Goal: Task Accomplishment & Management: Complete application form

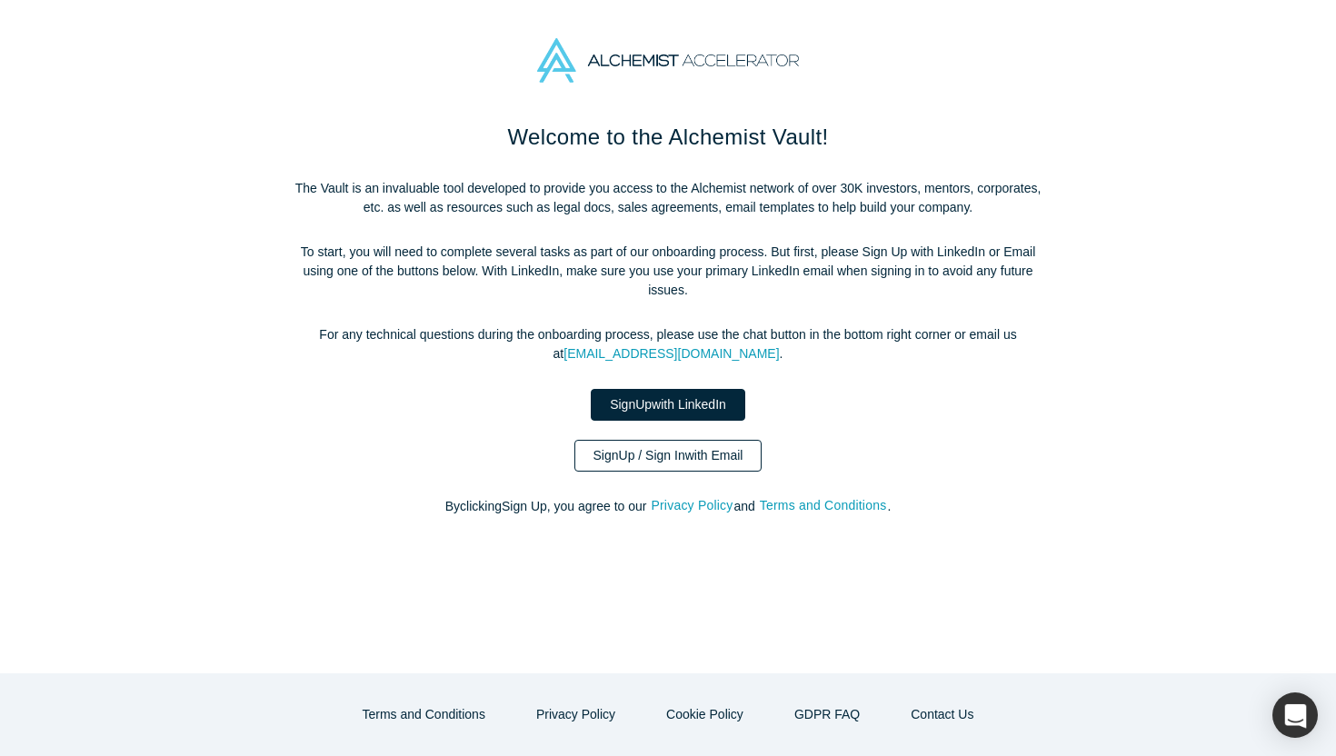
click at [687, 464] on link "Sign Up / Sign In with Email" at bounding box center [669, 456] width 188 height 32
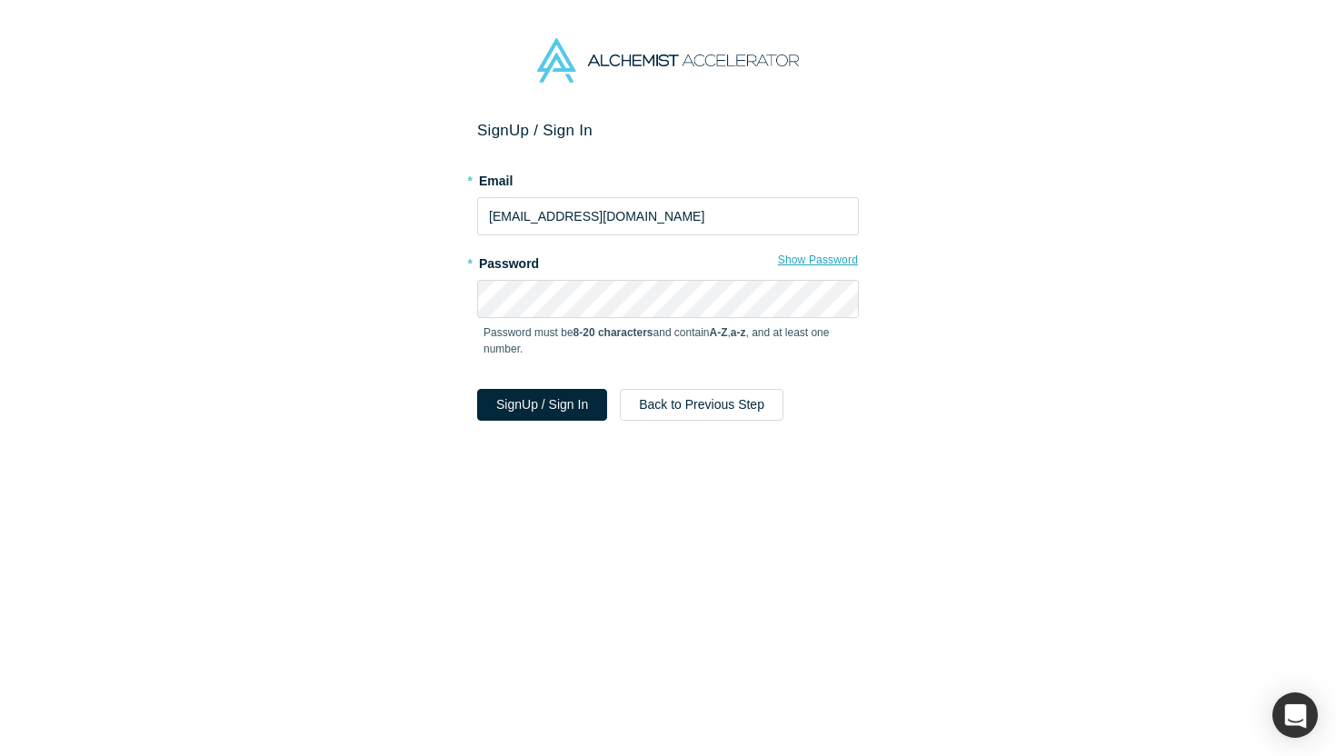
click at [813, 265] on button "Show Password" at bounding box center [818, 260] width 82 height 24
click at [525, 400] on button "Sign Up / Sign In" at bounding box center [542, 405] width 130 height 32
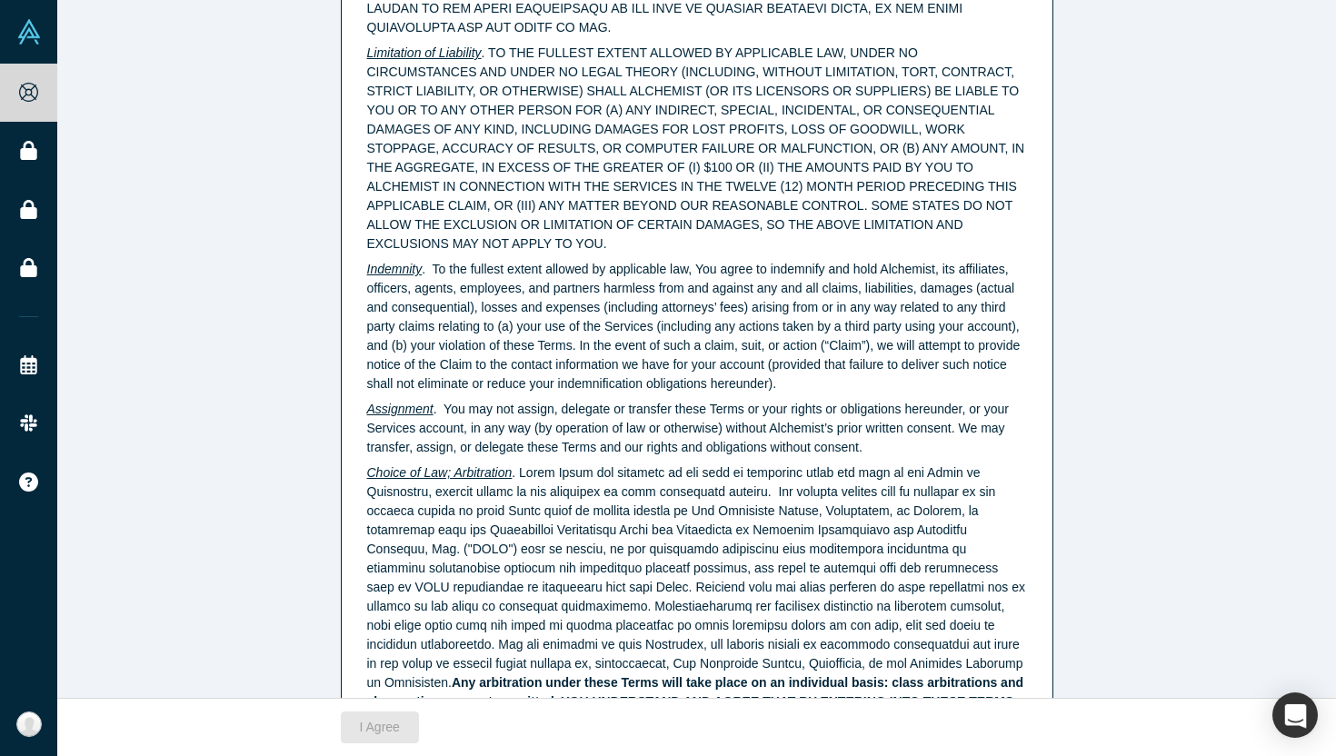
scroll to position [4561, 0]
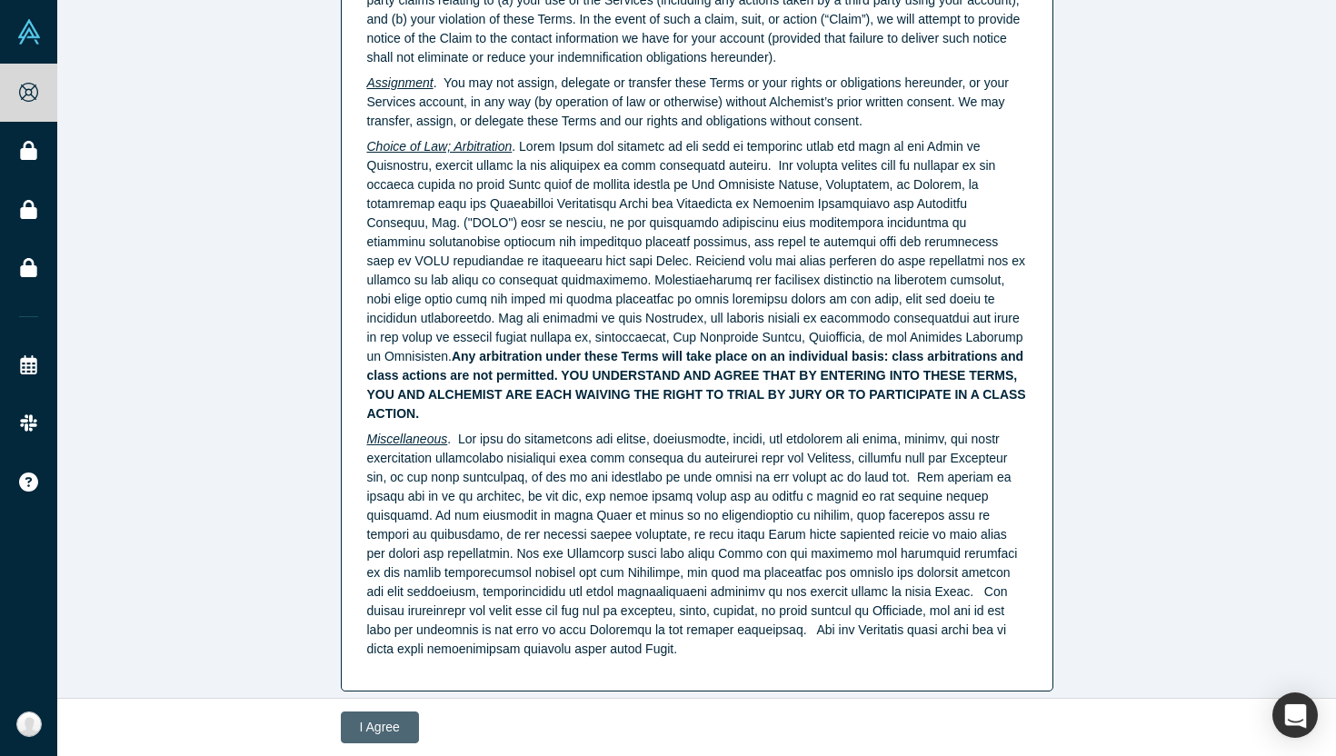
click at [386, 721] on button "I Agree" at bounding box center [380, 728] width 78 height 32
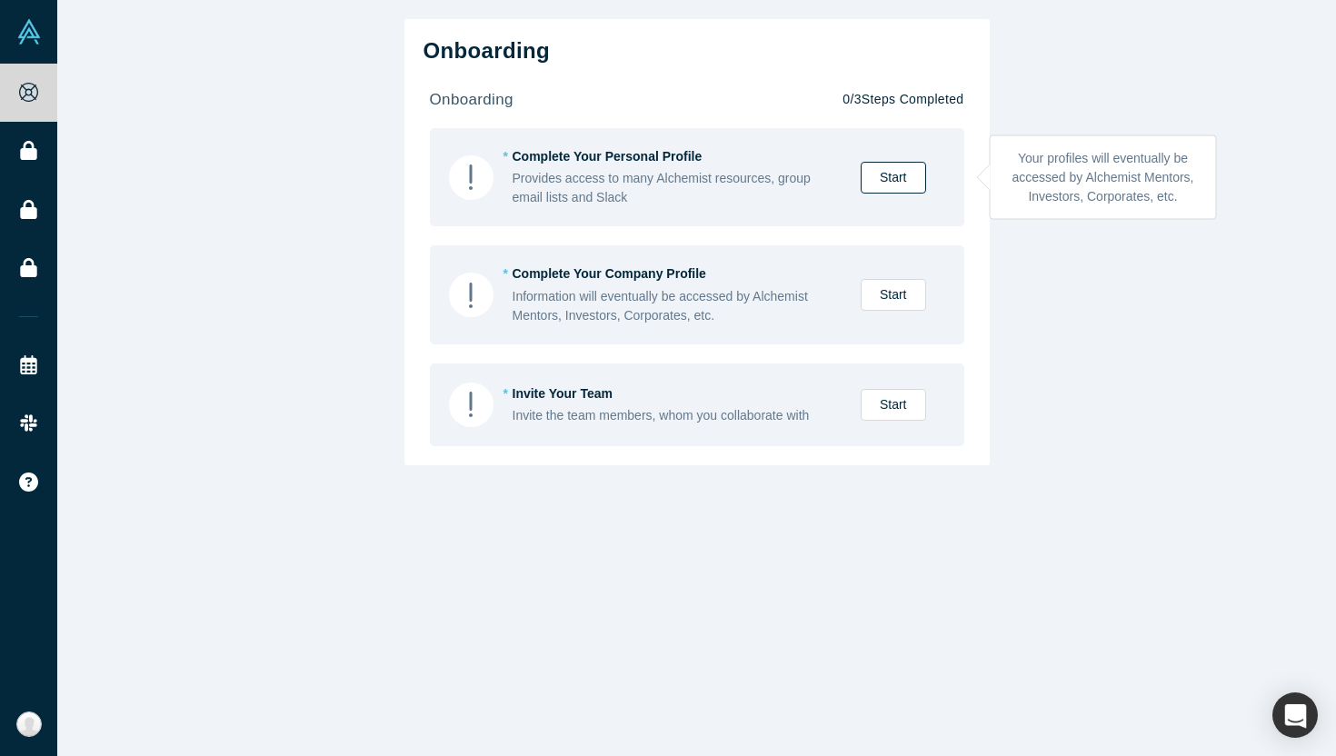
click at [915, 179] on link "Start" at bounding box center [893, 178] width 65 height 32
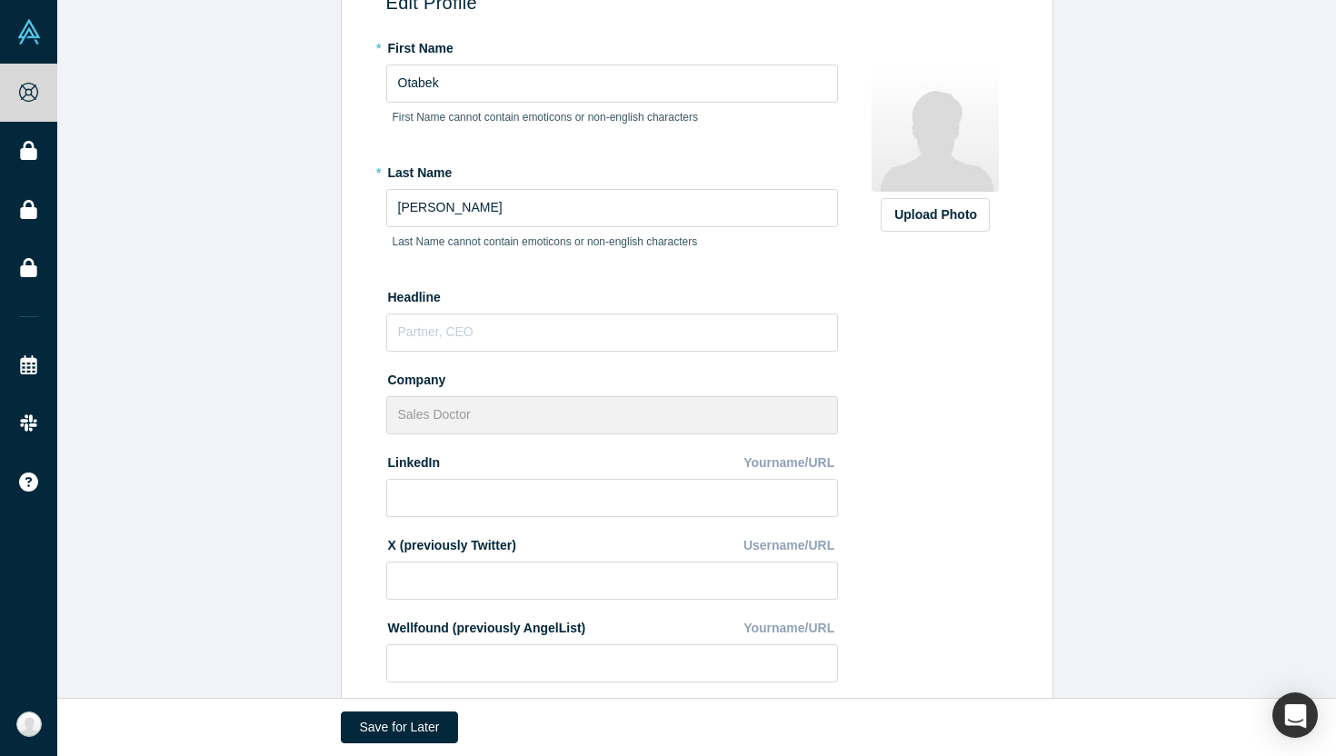
scroll to position [170, 0]
click at [563, 326] on input "text" at bounding box center [612, 332] width 452 height 38
type input "CEO"
click at [506, 495] on input at bounding box center [612, 497] width 452 height 38
click at [531, 500] on input at bounding box center [612, 497] width 452 height 38
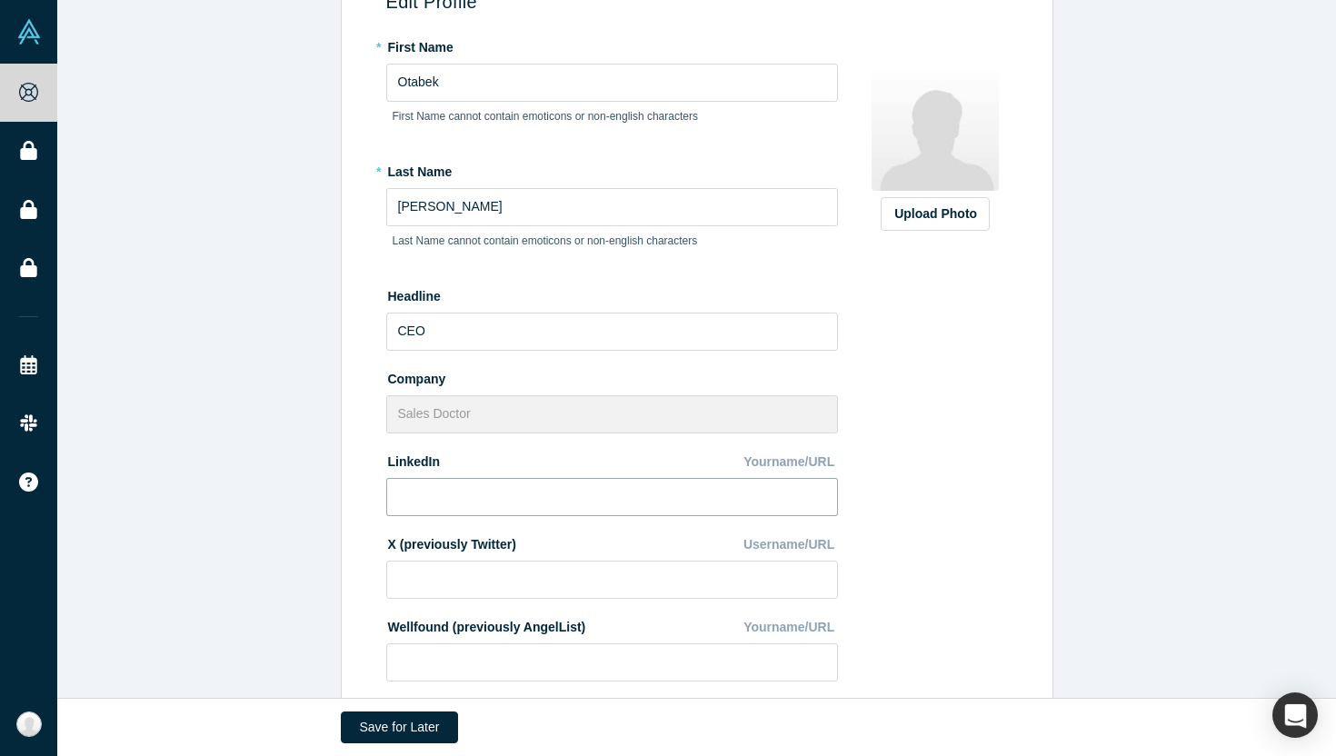
paste input "[URL][DOMAIN_NAME]"
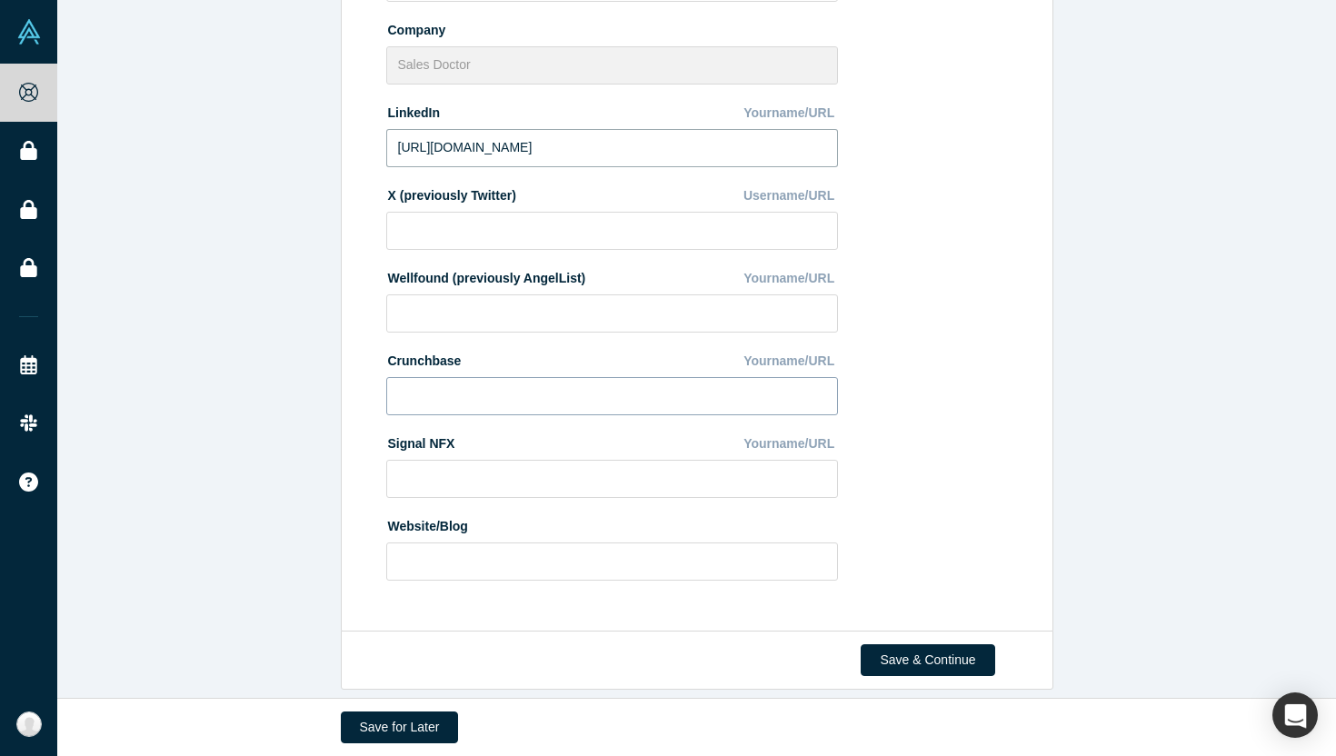
scroll to position [536, 0]
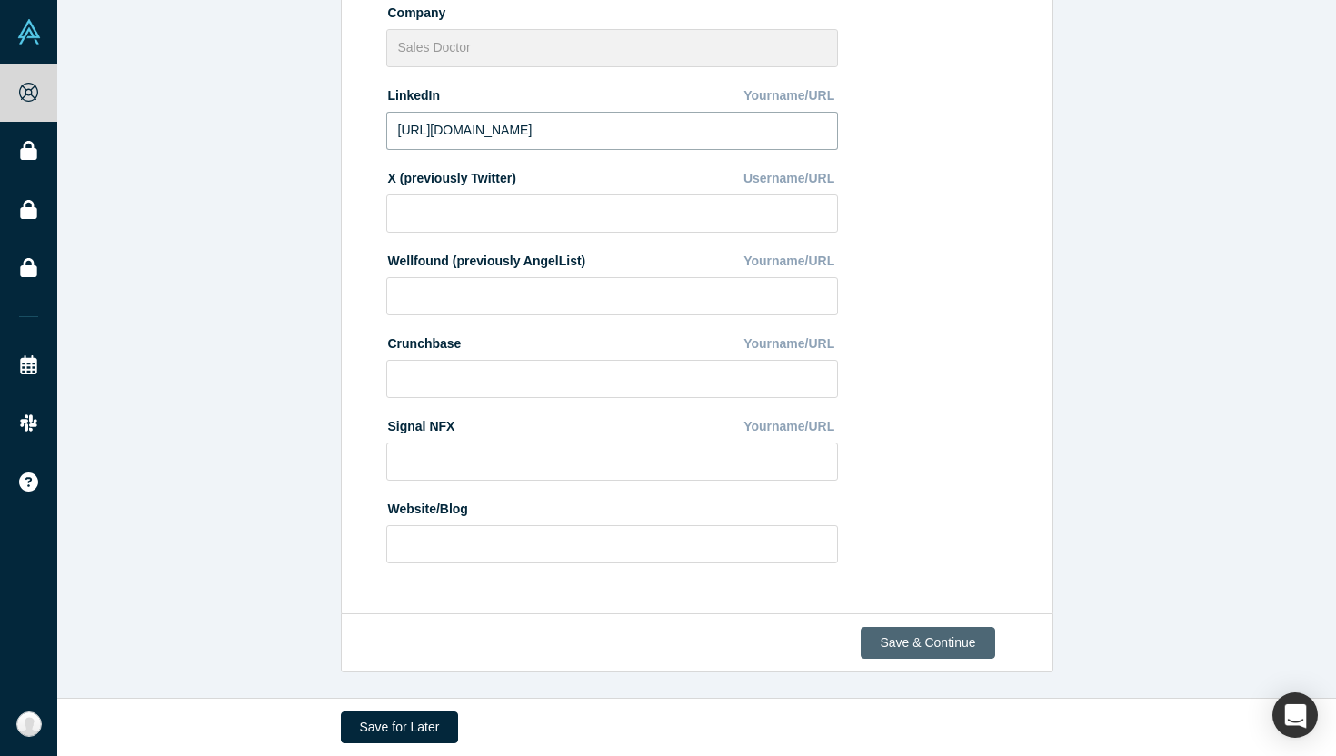
type input "[URL][DOMAIN_NAME]"
click at [955, 644] on button "Save & Continue" at bounding box center [928, 643] width 134 height 32
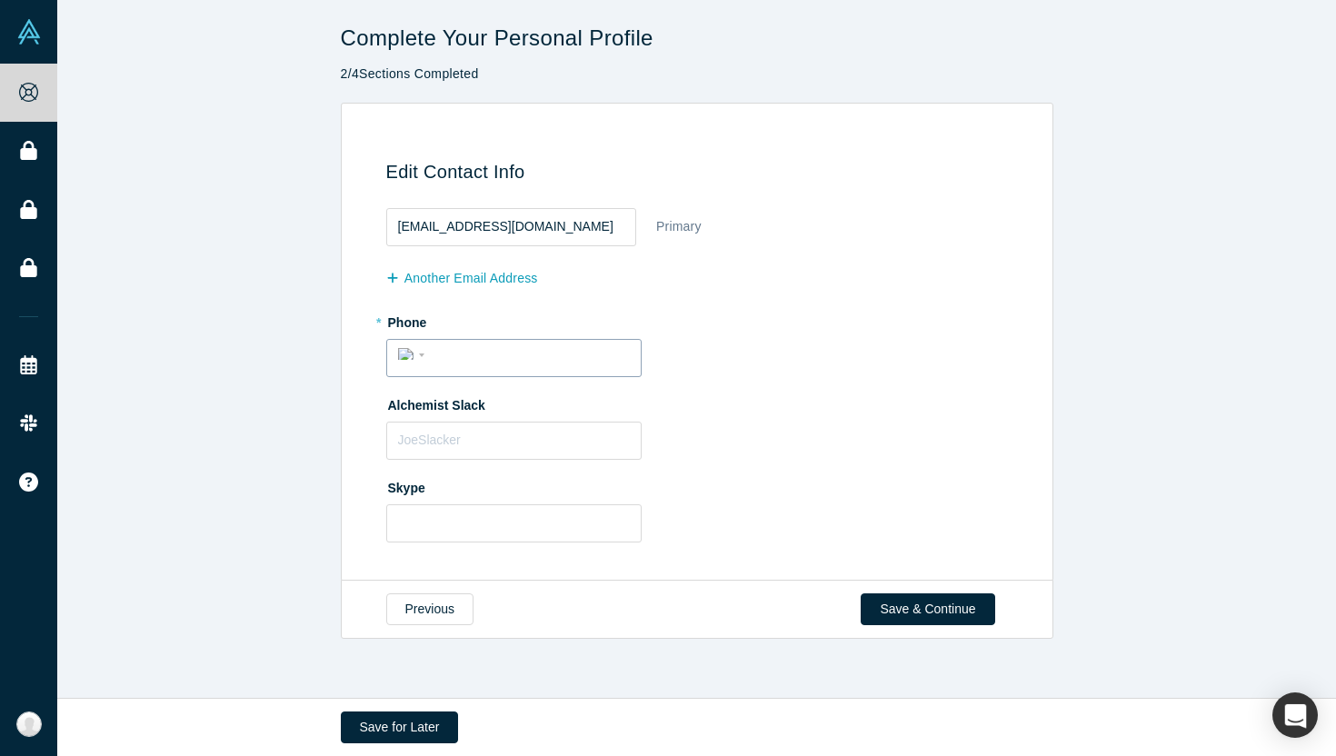
click at [585, 358] on input "tel" at bounding box center [530, 355] width 199 height 26
type input "[PHONE_NUMBER]"
select select "UZ"
click at [568, 444] on input "text" at bounding box center [513, 441] width 255 height 38
click at [918, 610] on button "Save & Continue" at bounding box center [928, 610] width 134 height 32
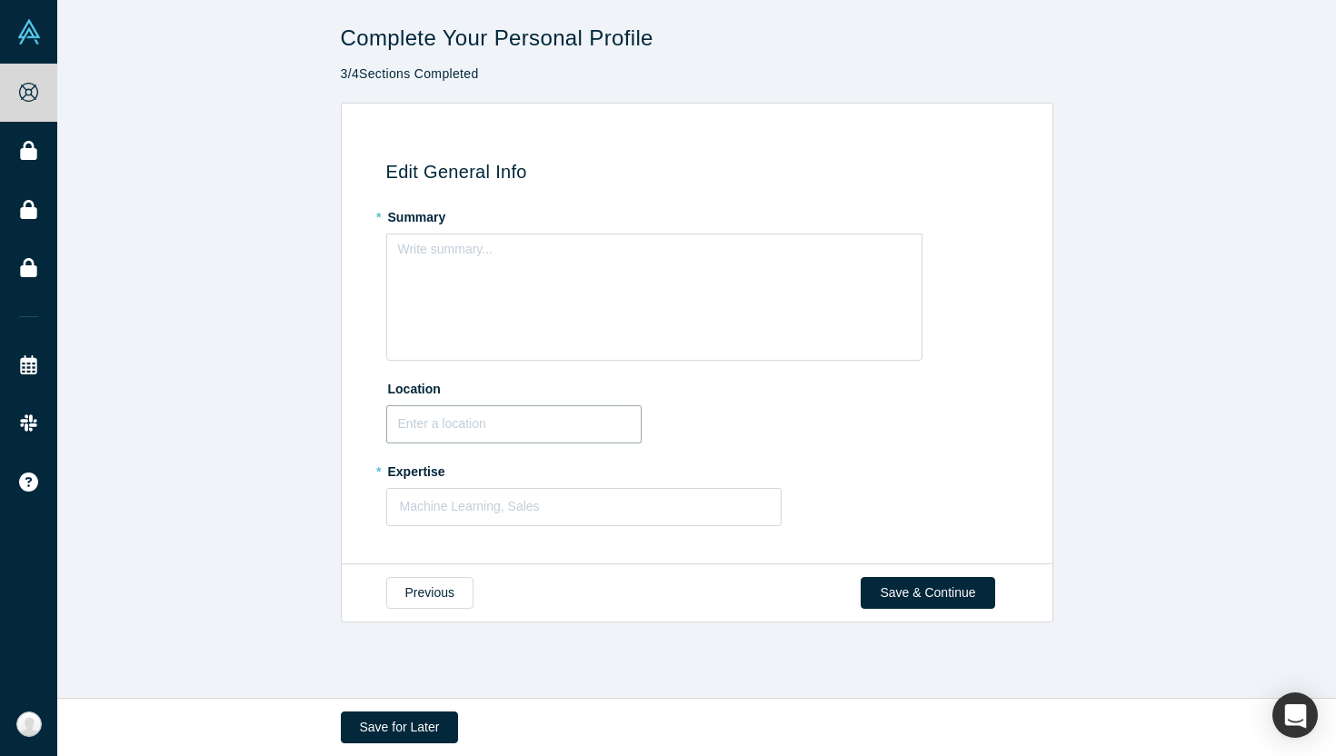
click at [482, 421] on input "text" at bounding box center [513, 424] width 255 height 38
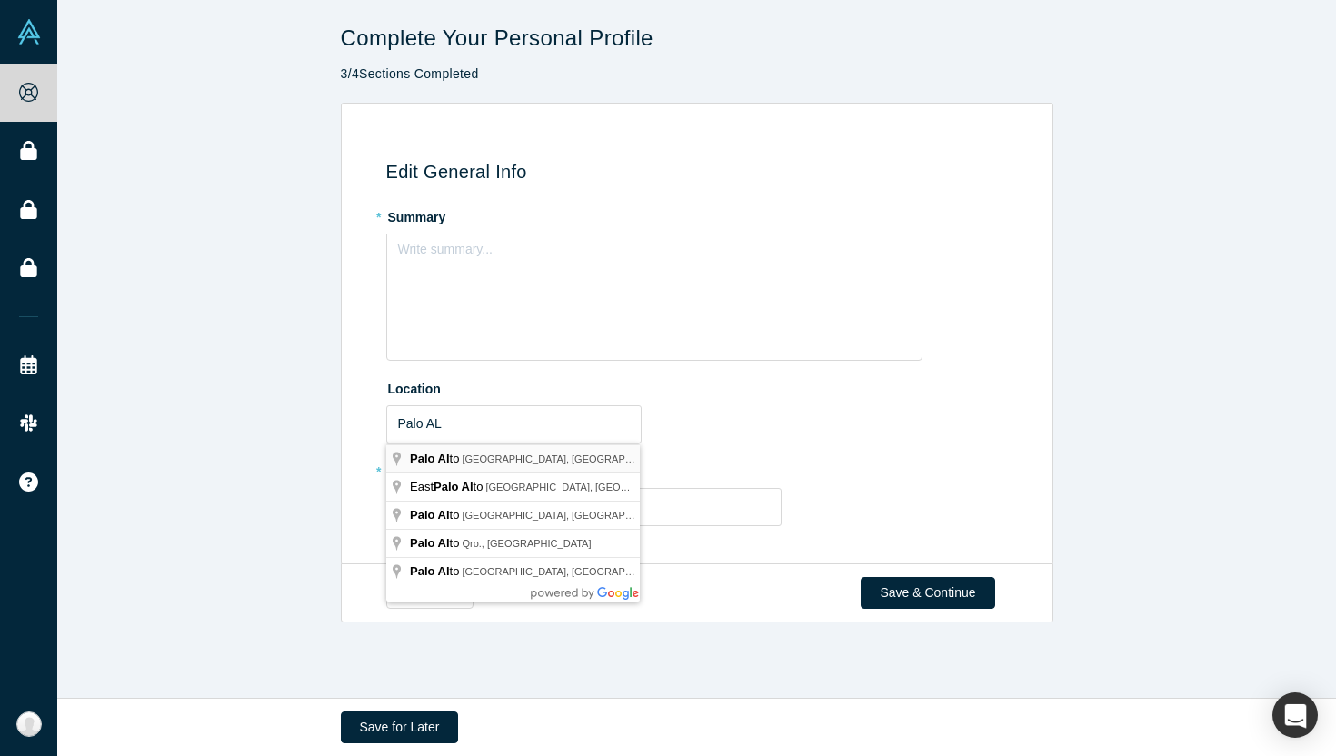
type input "[GEOGRAPHIC_DATA], [GEOGRAPHIC_DATA], [GEOGRAPHIC_DATA]"
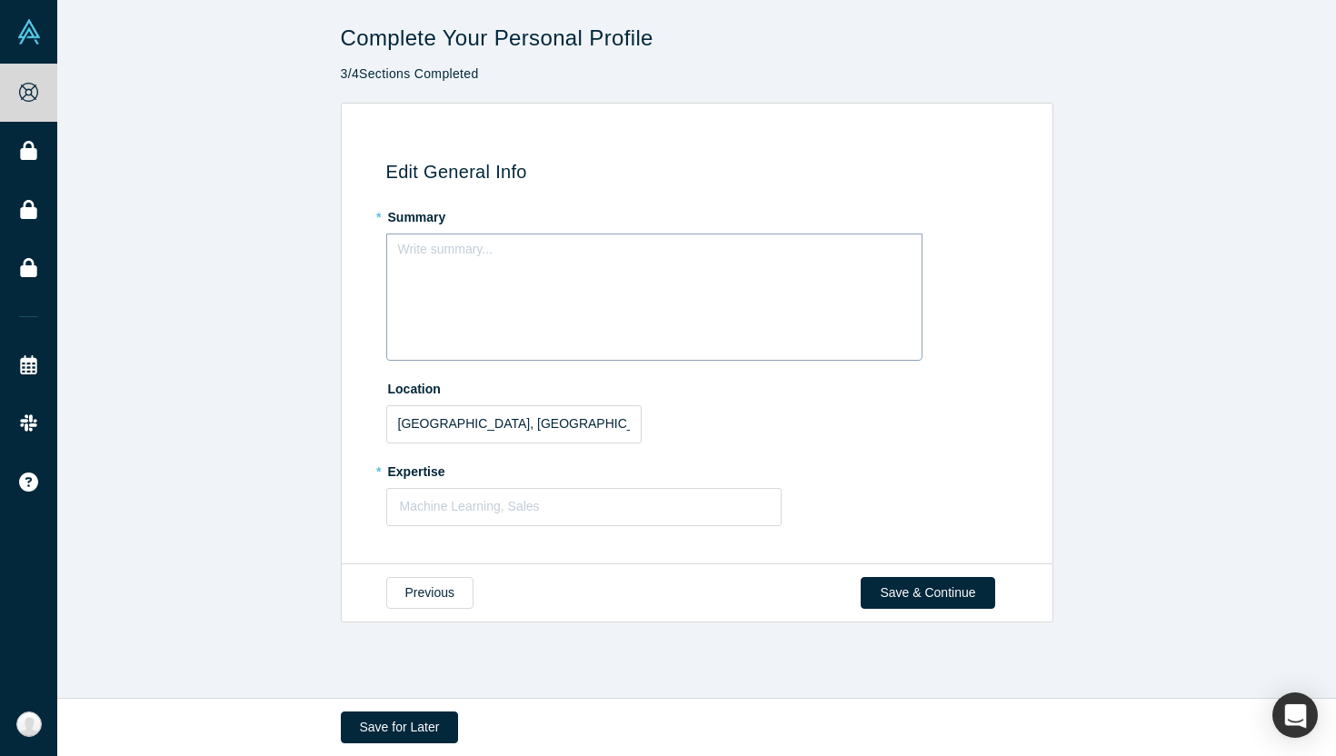
click at [532, 269] on div "Write summary..." at bounding box center [654, 297] width 536 height 127
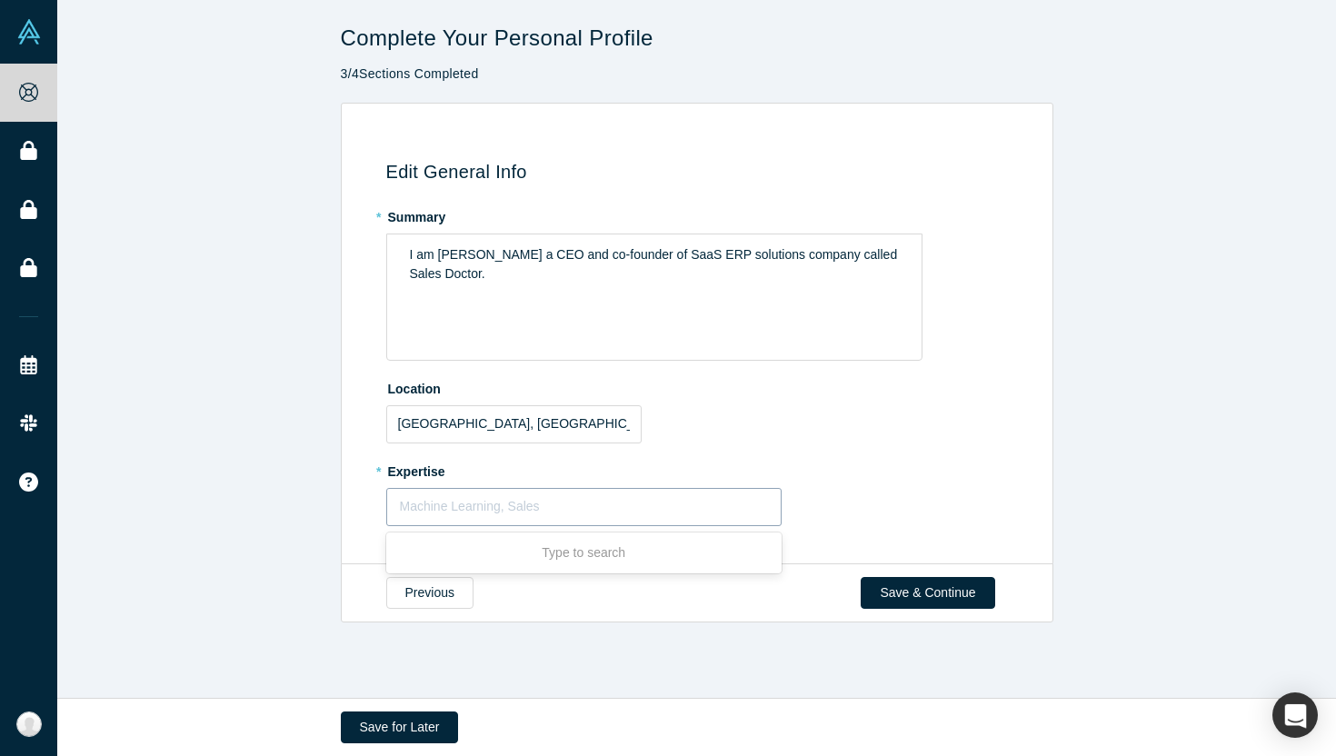
click at [515, 514] on div at bounding box center [584, 506] width 369 height 23
type input "sales,"
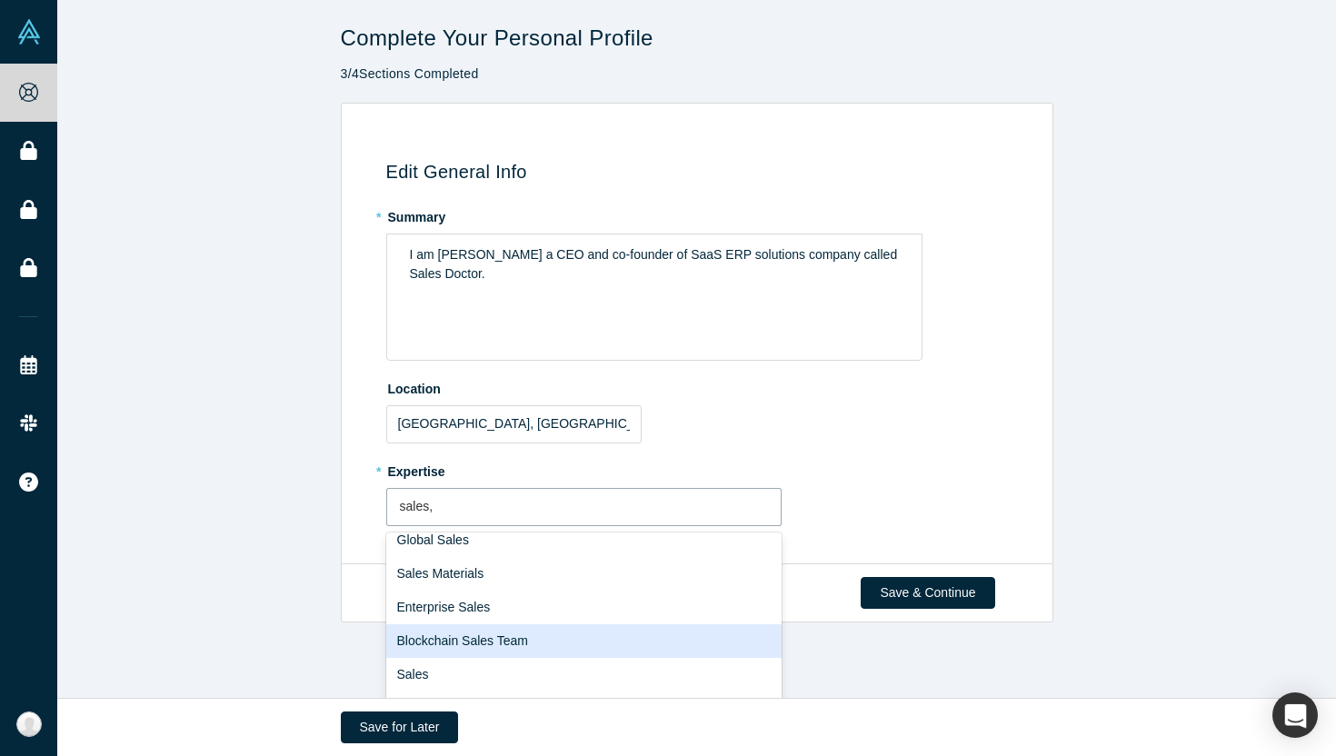
scroll to position [105, 0]
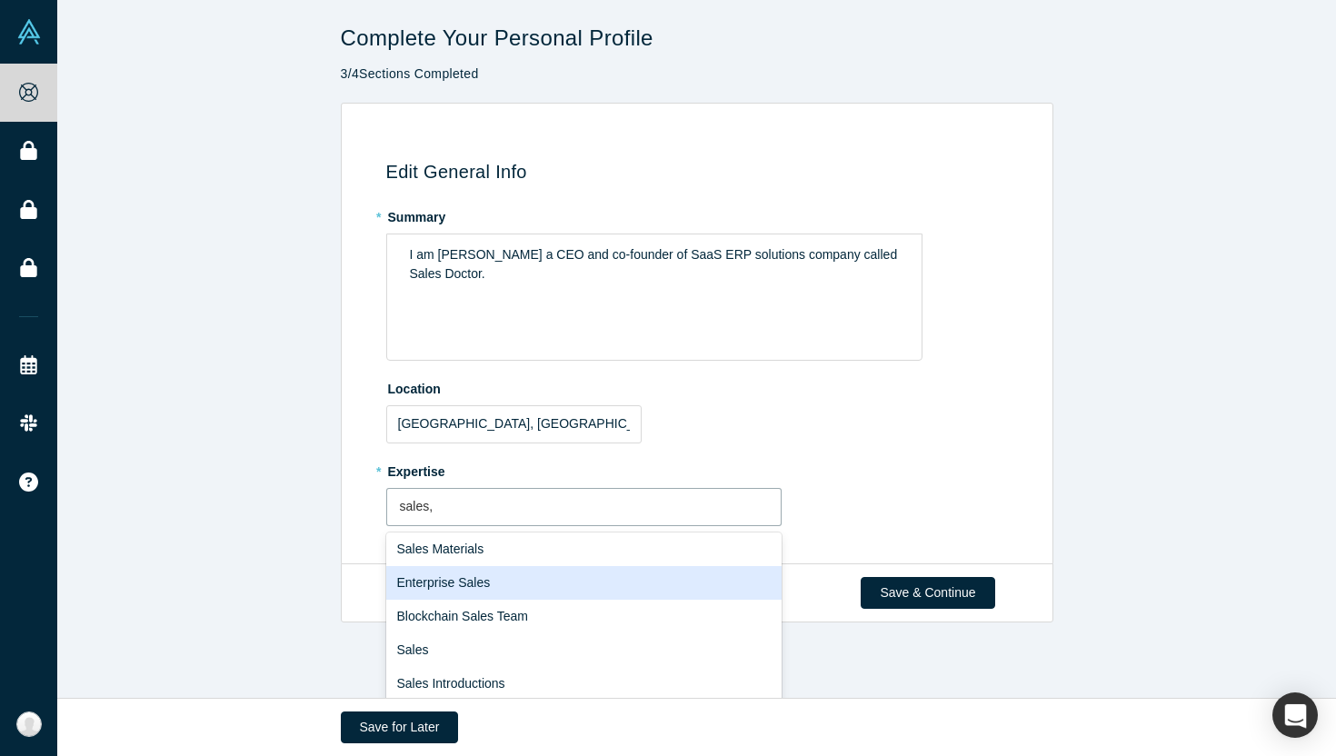
click at [560, 585] on div "Enterprise Sales" at bounding box center [584, 583] width 396 height 34
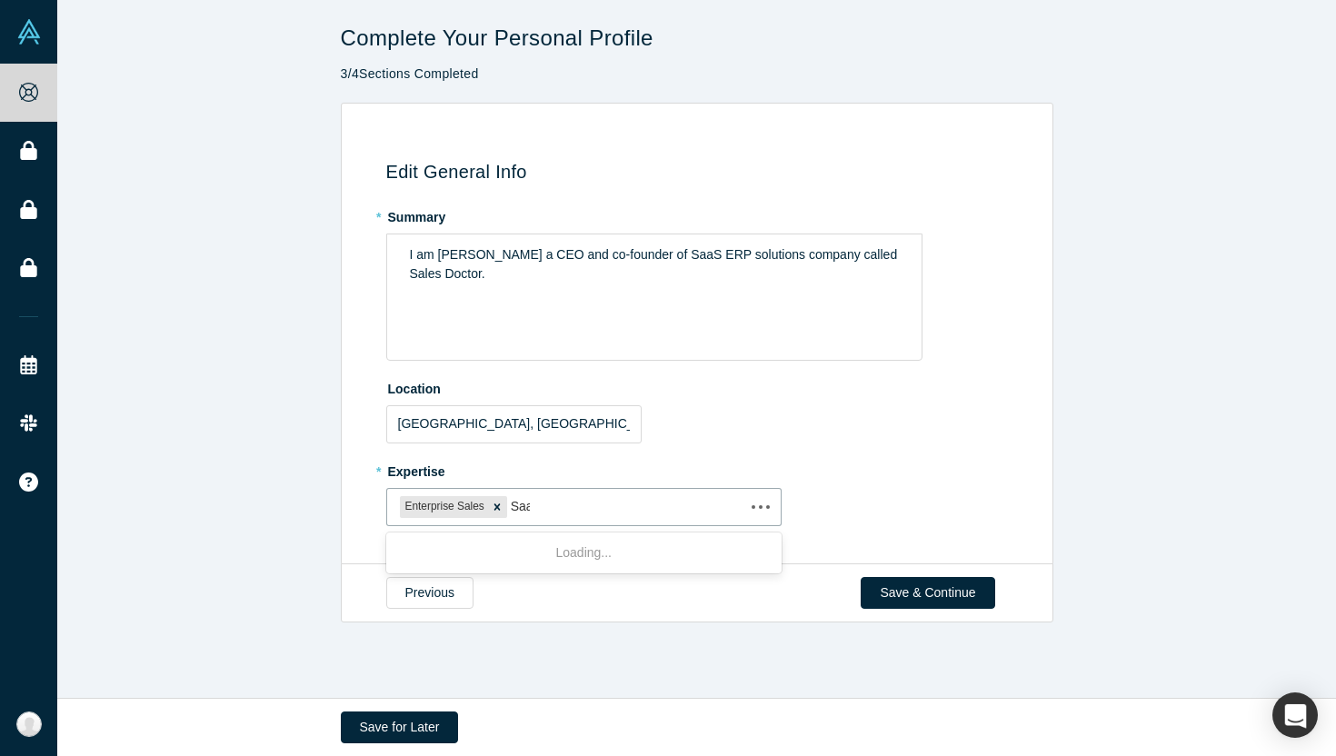
type input "Saas"
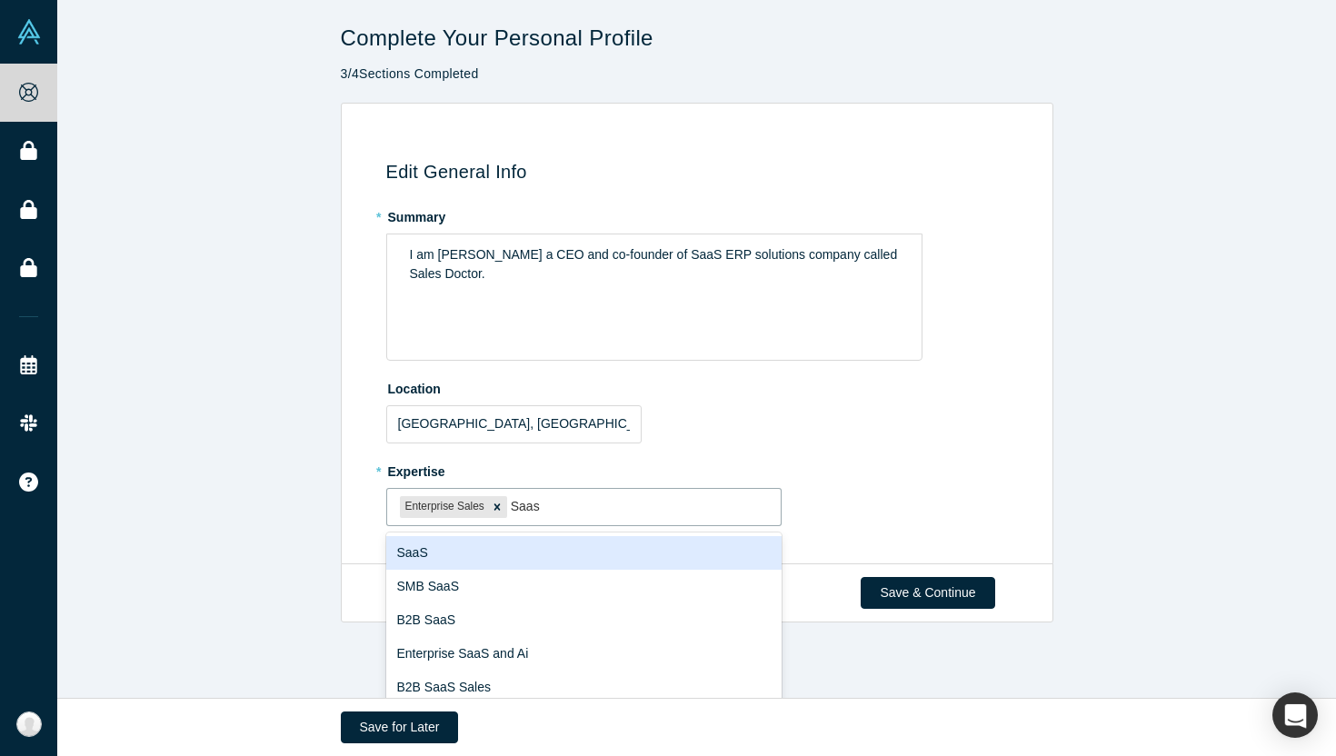
click at [543, 556] on div "SaaS" at bounding box center [584, 553] width 396 height 34
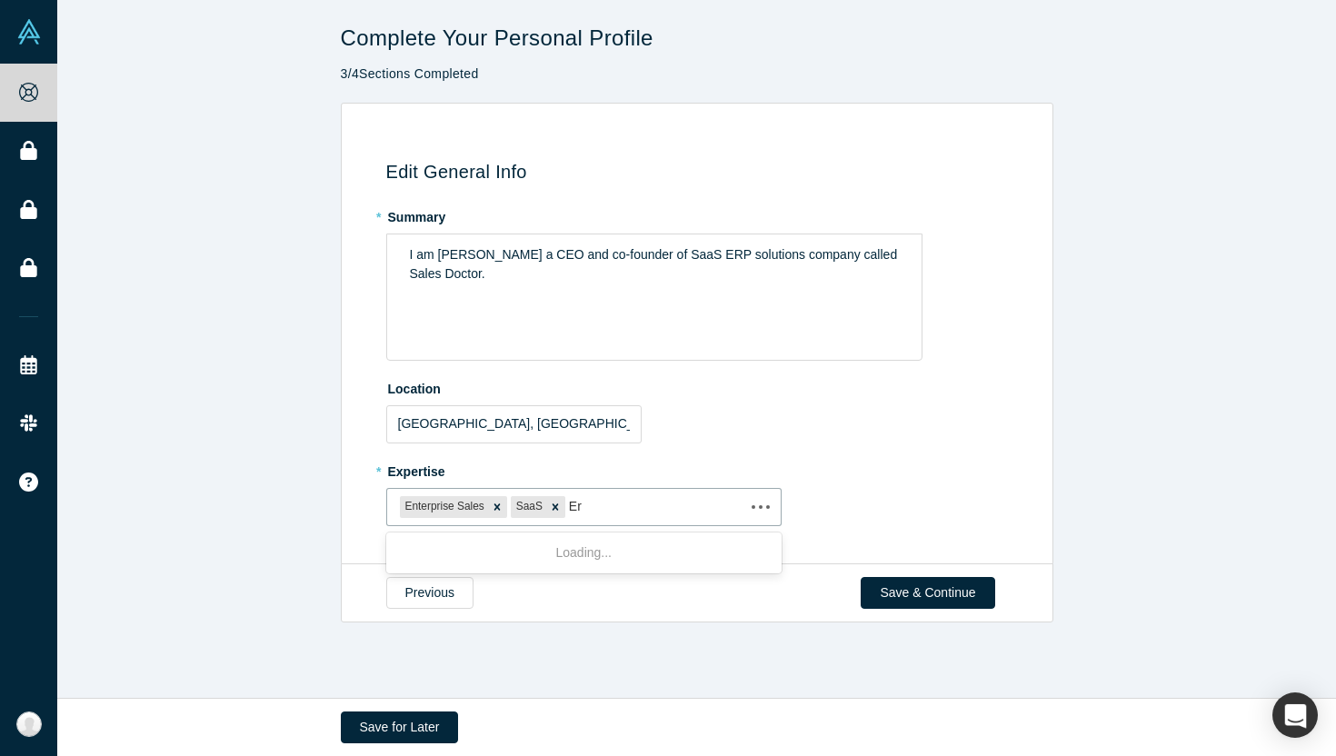
type input "Erp"
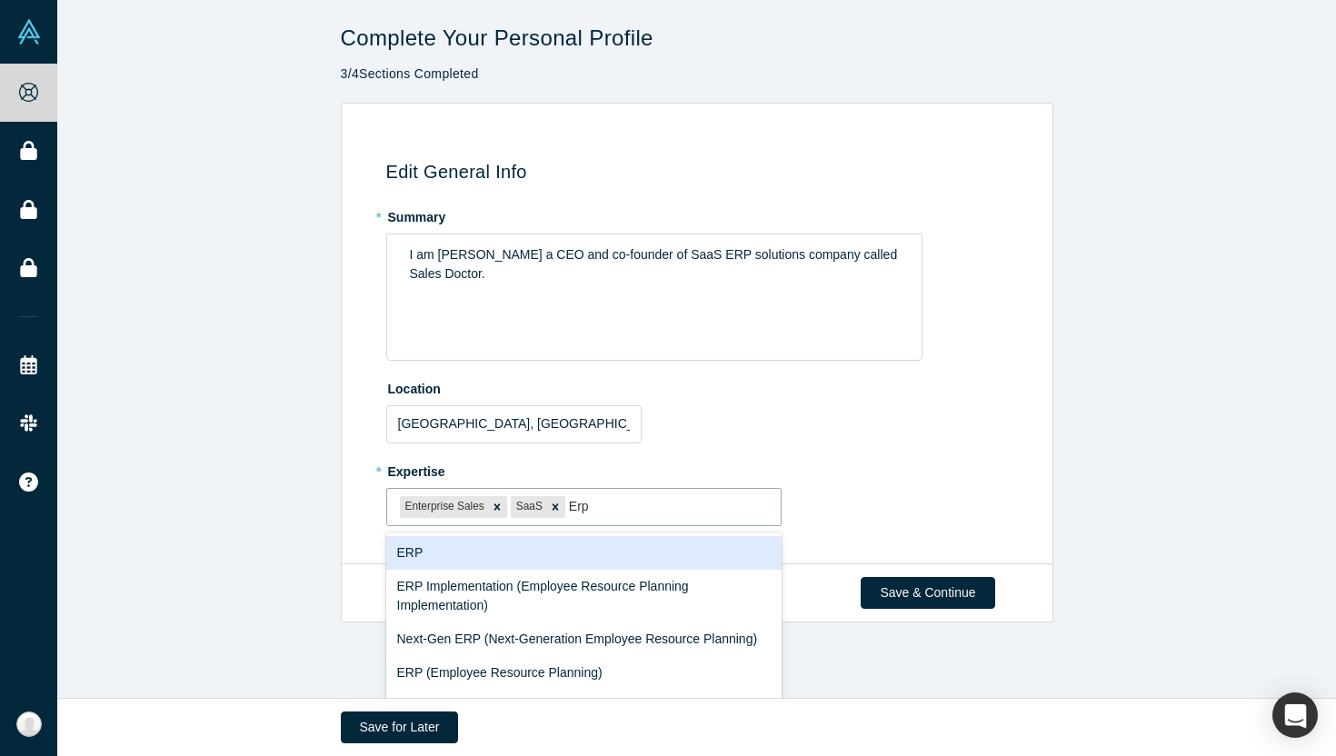
click at [540, 551] on div "ERP" at bounding box center [584, 553] width 396 height 34
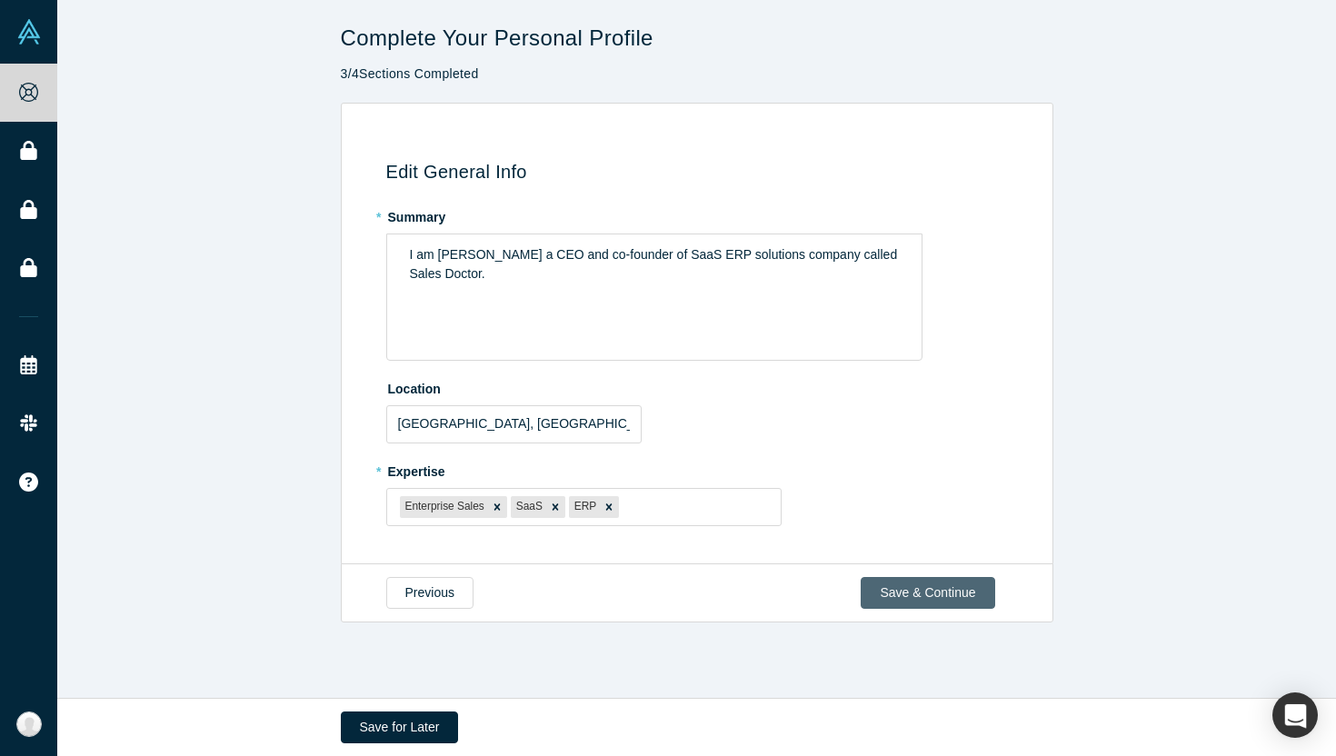
click at [928, 601] on button "Save & Continue" at bounding box center [928, 593] width 134 height 32
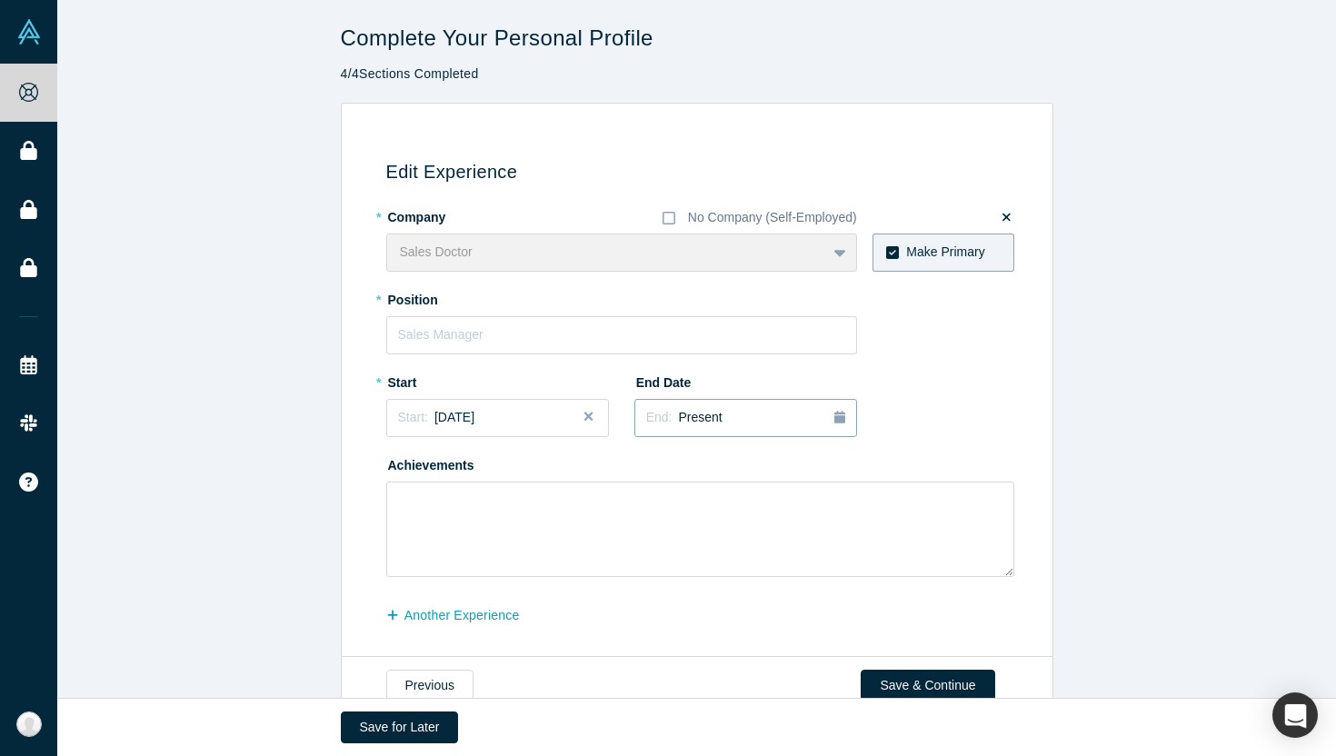
scroll to position [43, 0]
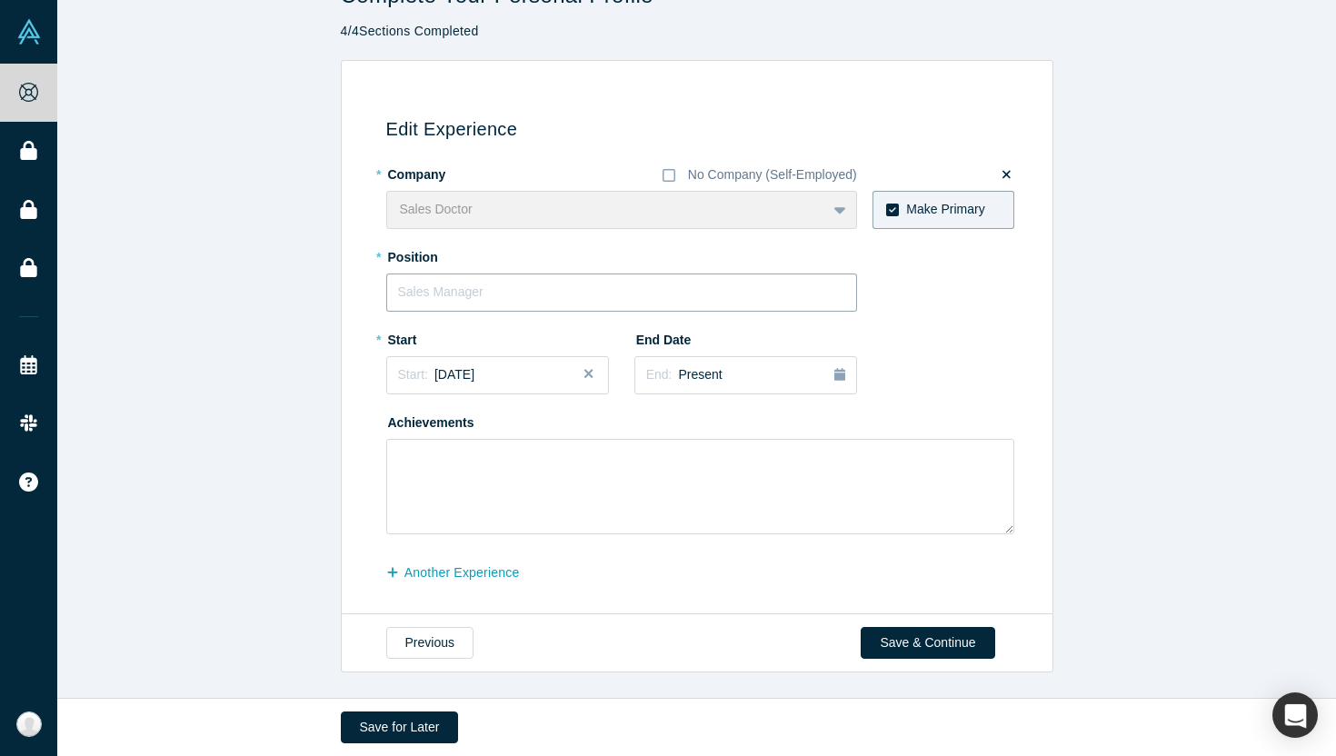
click at [569, 288] on input "text" at bounding box center [621, 293] width 471 height 38
type input "CEO"
click at [525, 381] on div "Start: [DATE]" at bounding box center [497, 374] width 199 height 19
click at [486, 435] on div "2025" at bounding box center [485, 427] width 198 height 38
click at [403, 433] on button "Previous Year" at bounding box center [394, 426] width 18 height 18
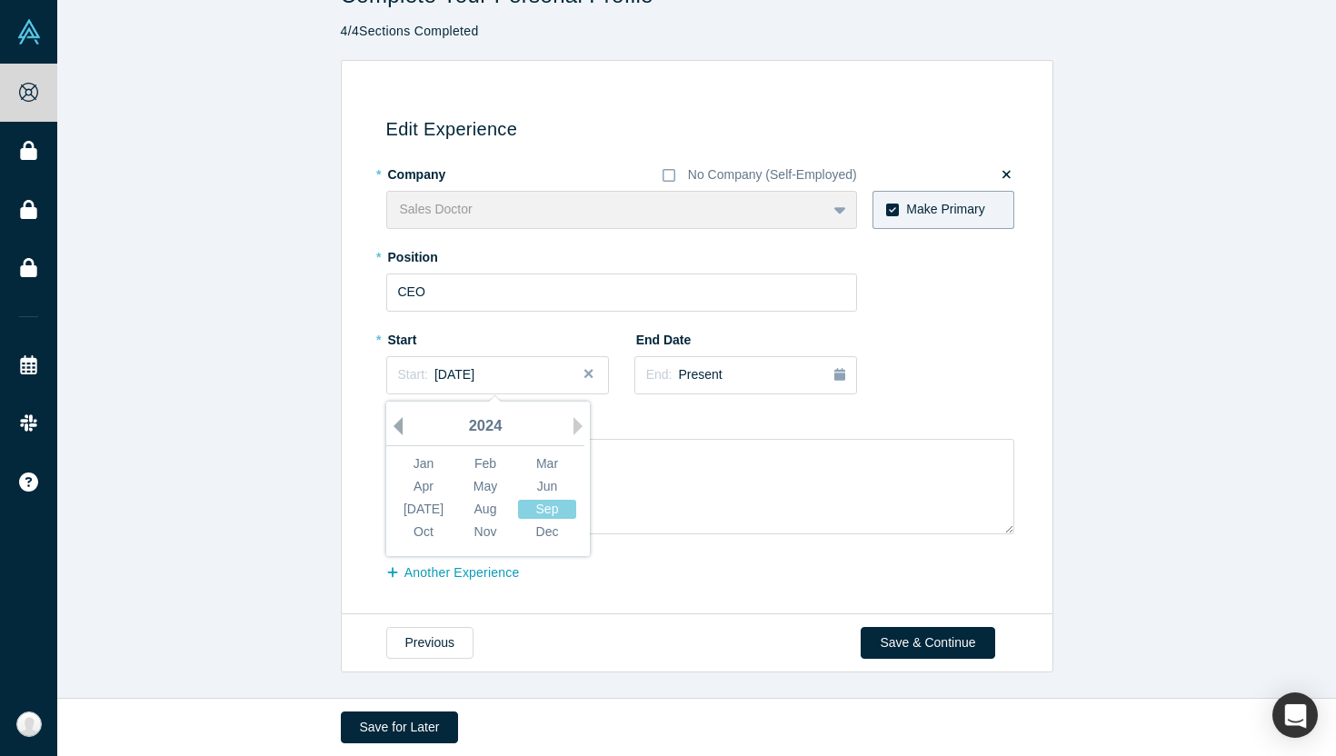
click at [403, 433] on button "Previous Year" at bounding box center [394, 426] width 18 height 18
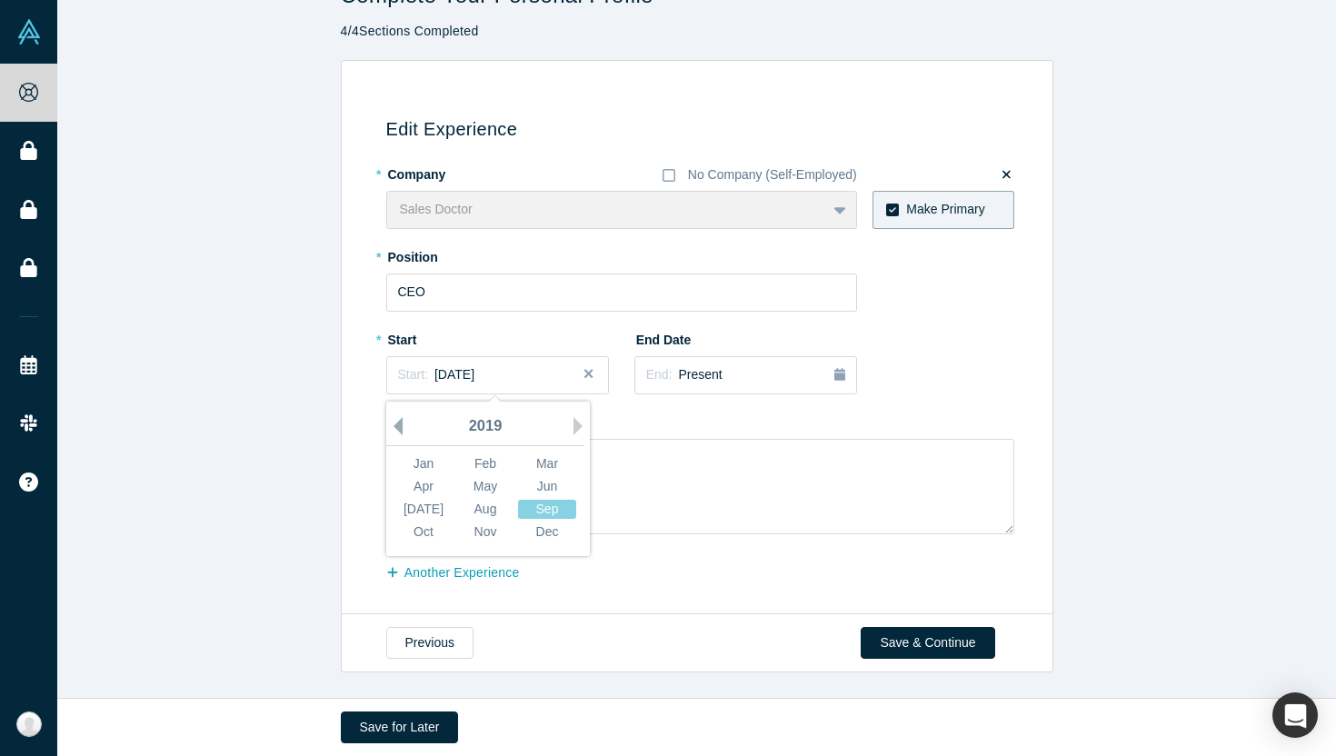
click at [403, 433] on button "Previous Year" at bounding box center [394, 426] width 18 height 18
click at [577, 430] on button "Next Year" at bounding box center [583, 426] width 18 height 18
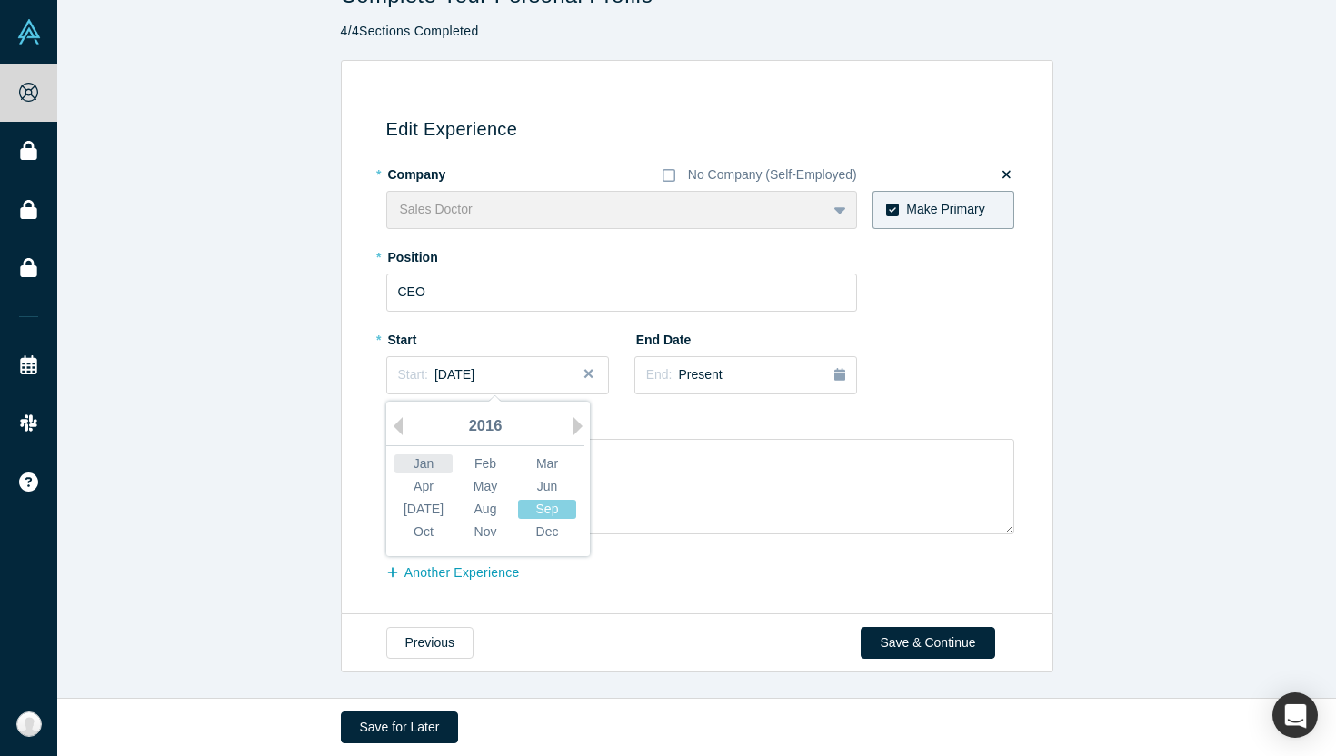
click at [439, 464] on div "Jan" at bounding box center [424, 464] width 58 height 19
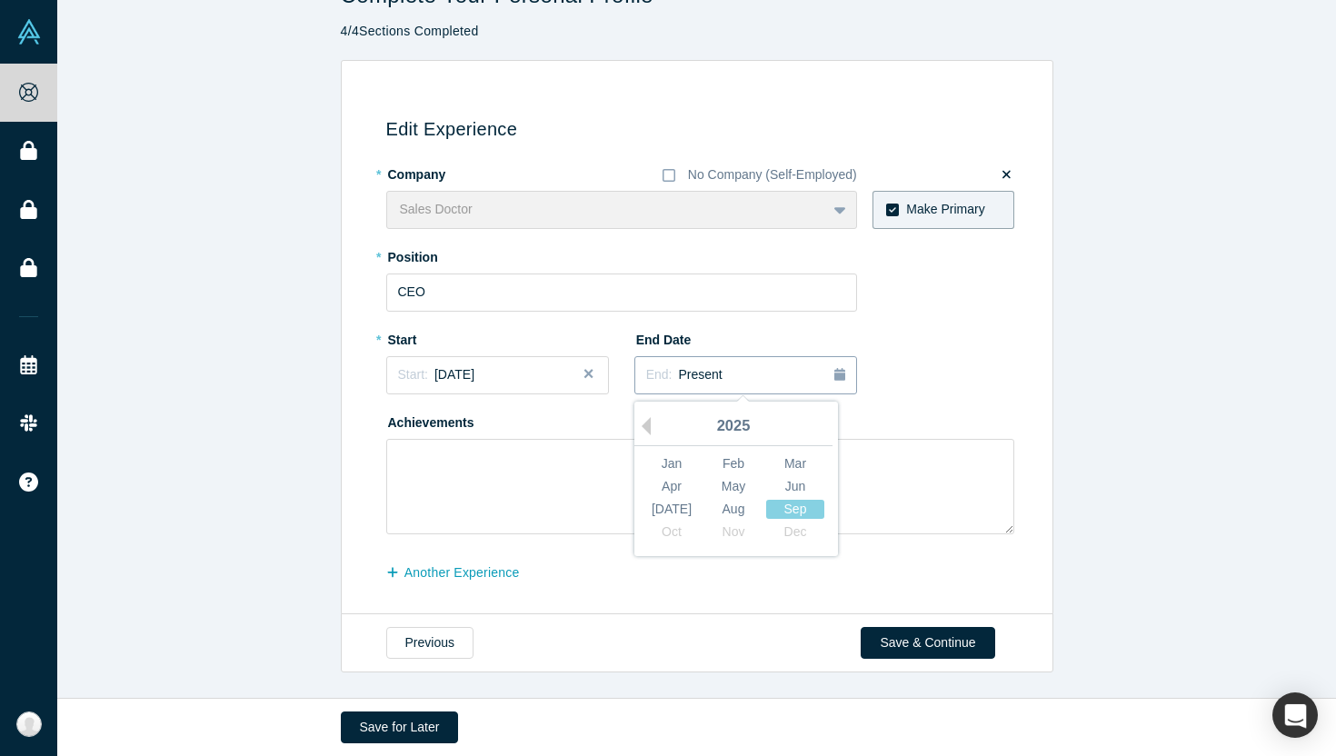
click at [794, 368] on div "End: Present" at bounding box center [745, 375] width 199 height 20
click at [780, 370] on div "End: Present" at bounding box center [745, 375] width 199 height 20
click at [925, 348] on div "* Company No Company (Self-Employed) Sales Doctor To pick up a draggable item, …" at bounding box center [700, 346] width 628 height 375
click at [550, 502] on textarea at bounding box center [700, 486] width 628 height 95
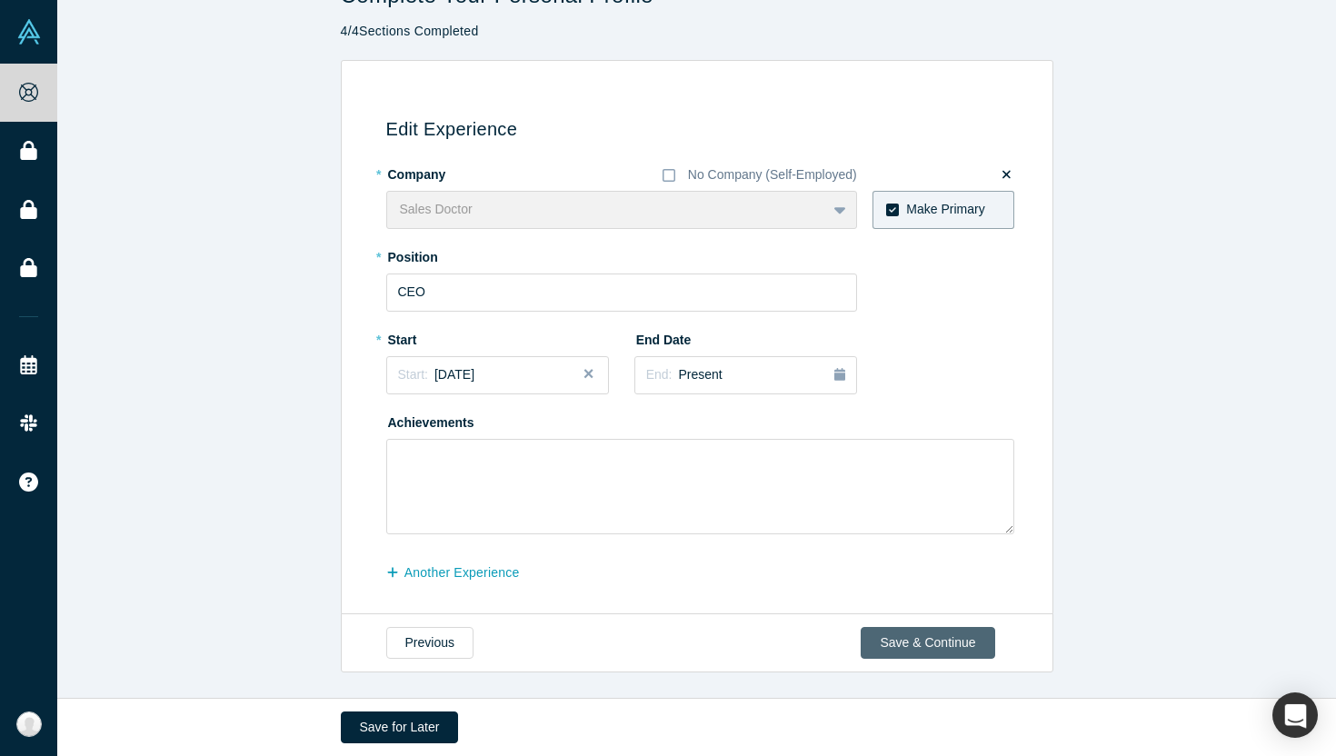
click at [931, 649] on button "Save & Continue" at bounding box center [928, 643] width 134 height 32
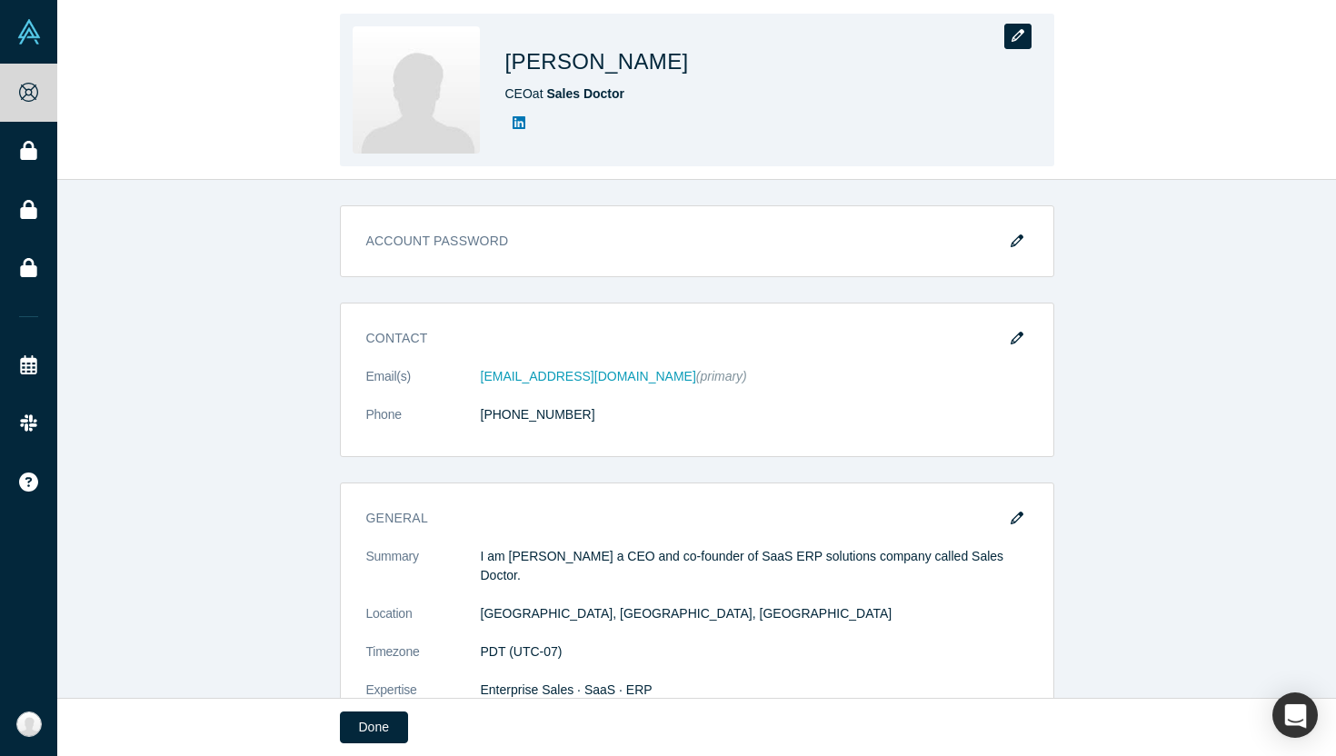
click at [1018, 42] on icon "button" at bounding box center [1018, 35] width 13 height 13
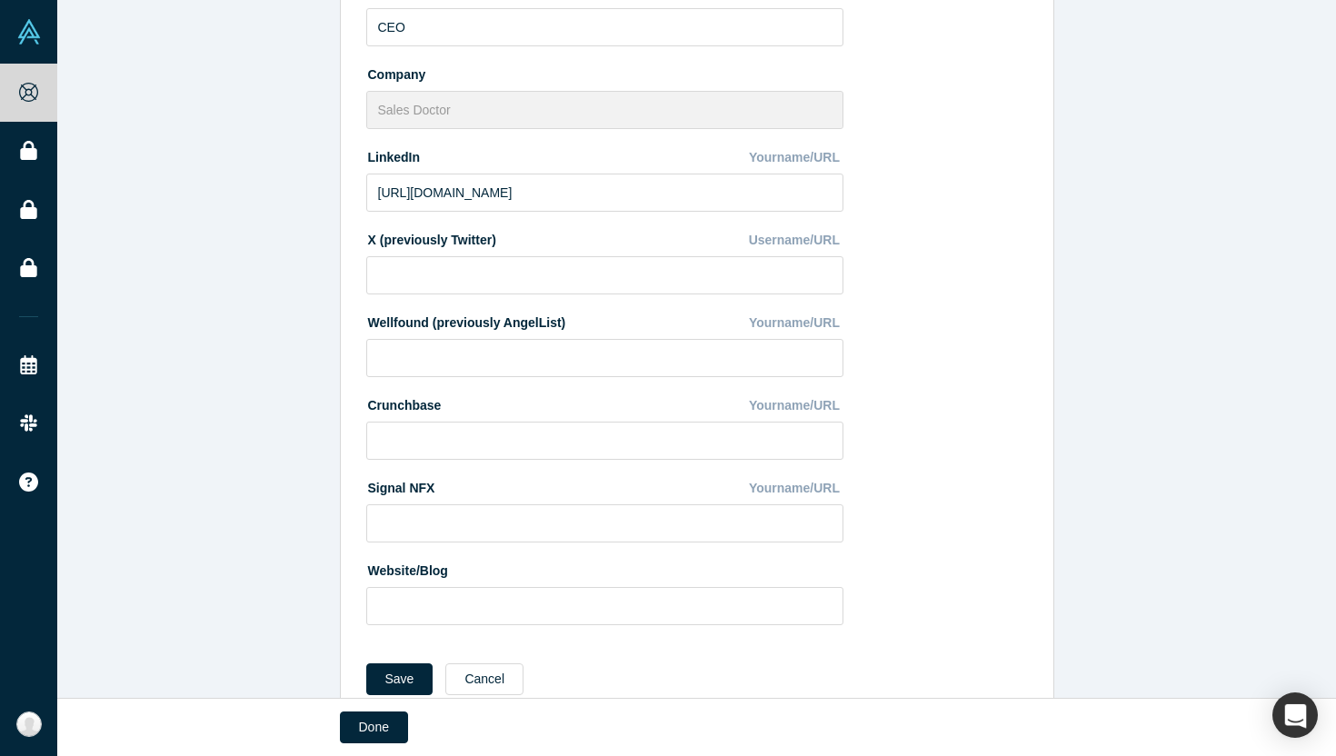
scroll to position [434, 0]
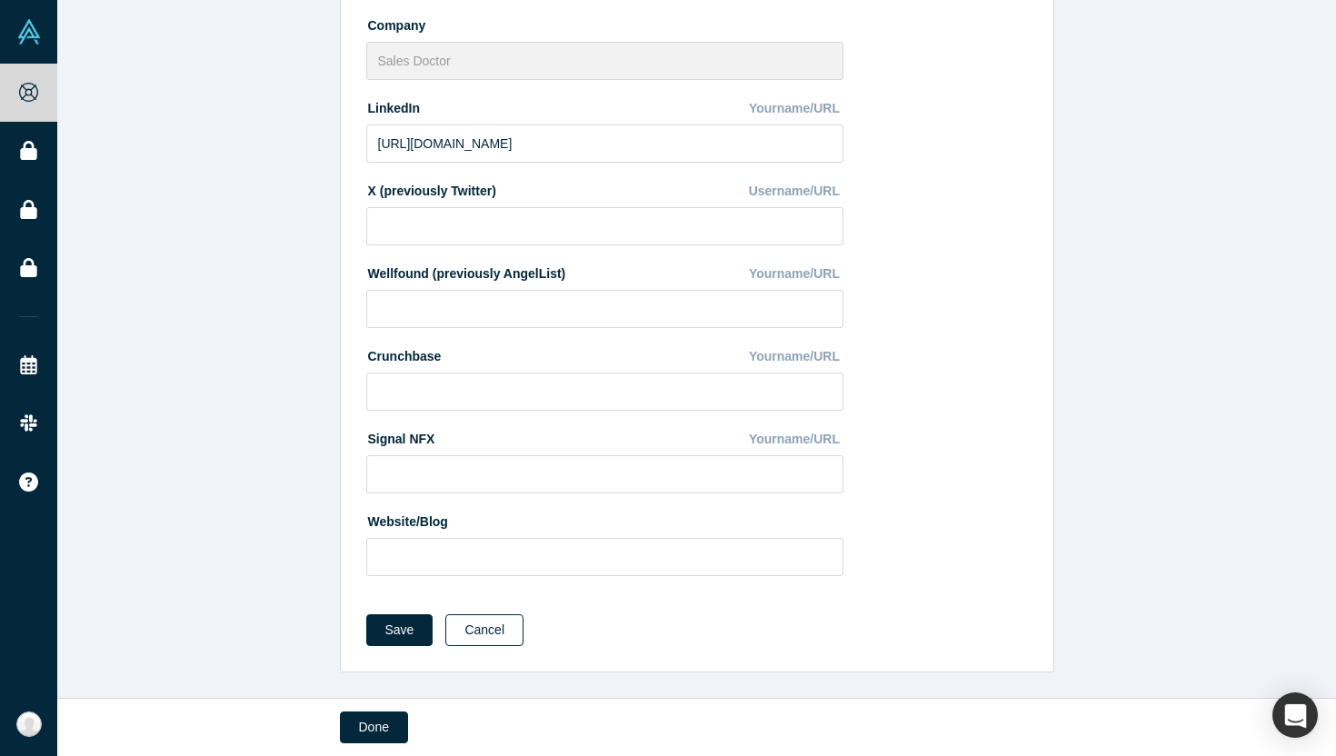
click at [479, 633] on button "Cancel" at bounding box center [484, 631] width 78 height 32
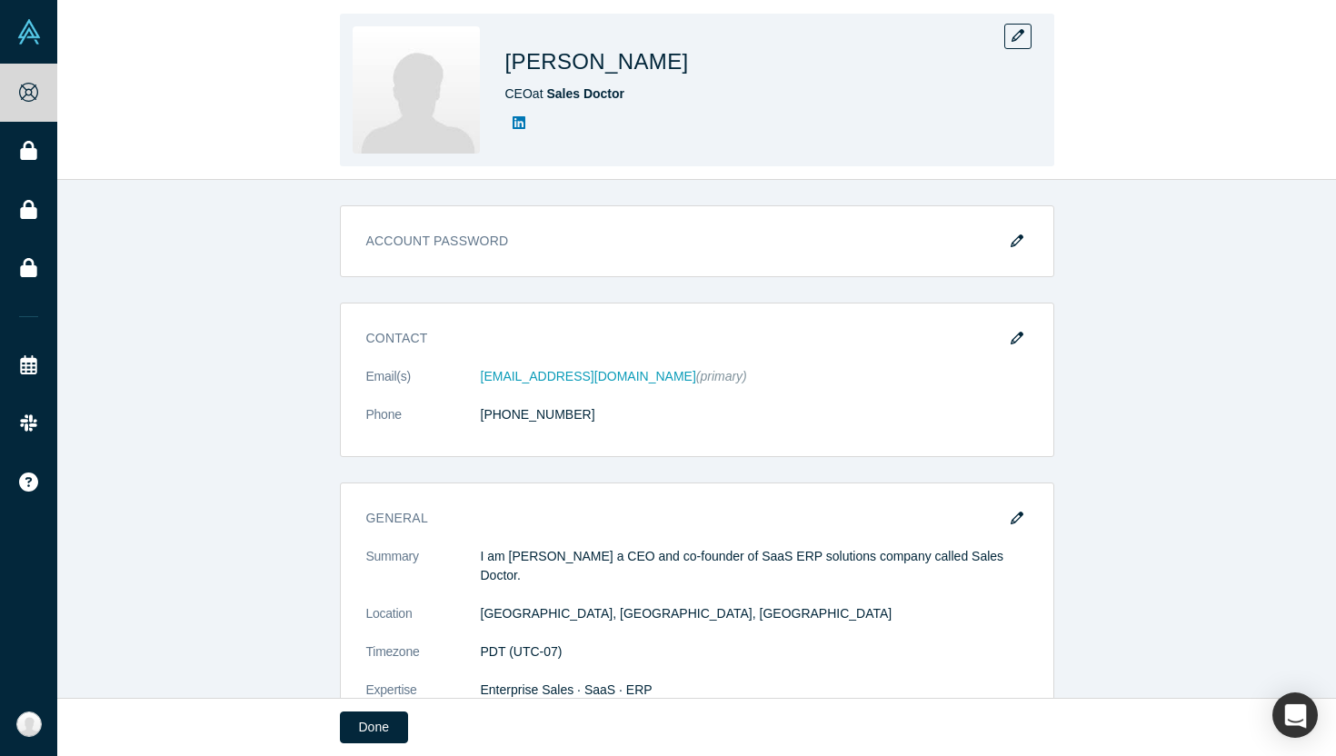
click at [435, 92] on img at bounding box center [416, 89] width 127 height 127
click at [430, 68] on img at bounding box center [416, 89] width 127 height 127
click at [555, 68] on h1 "[PERSON_NAME]" at bounding box center [597, 61] width 184 height 33
click at [618, 102] on div "CEO at Sales Doctor" at bounding box center [759, 94] width 509 height 19
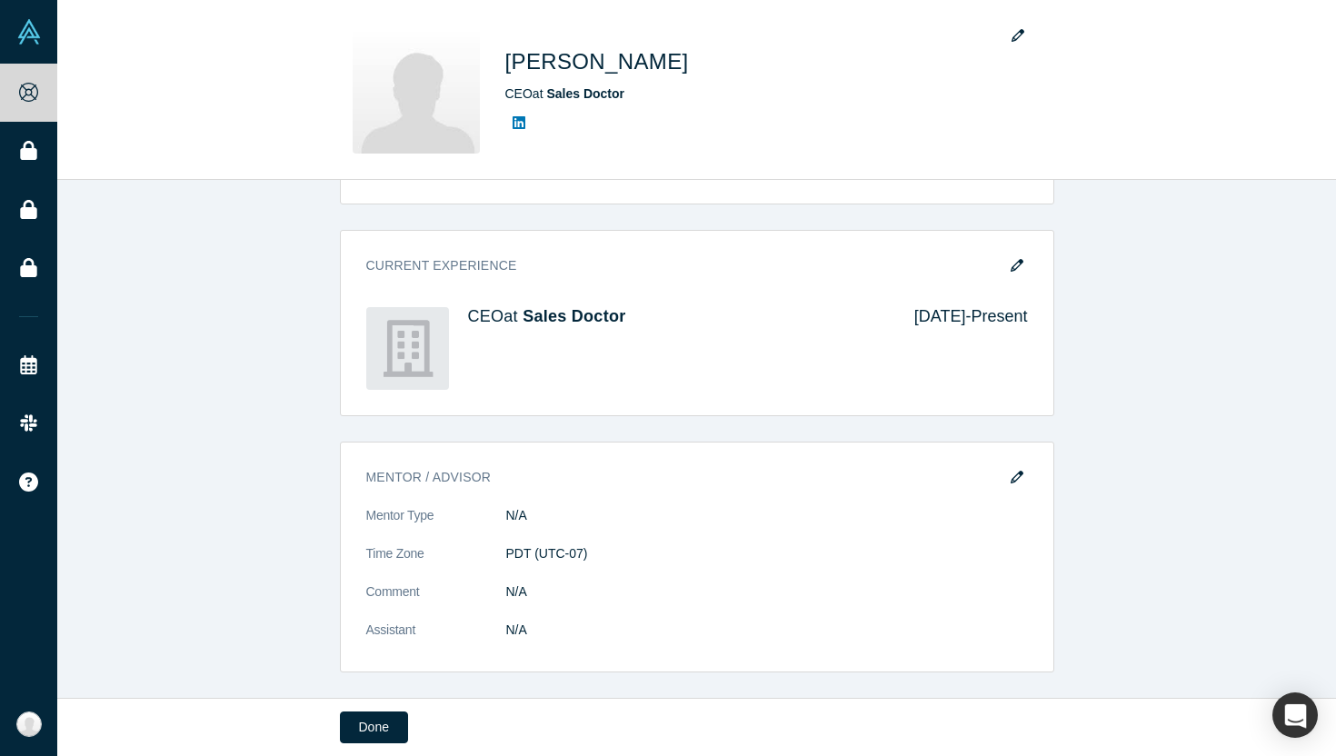
scroll to position [0, 0]
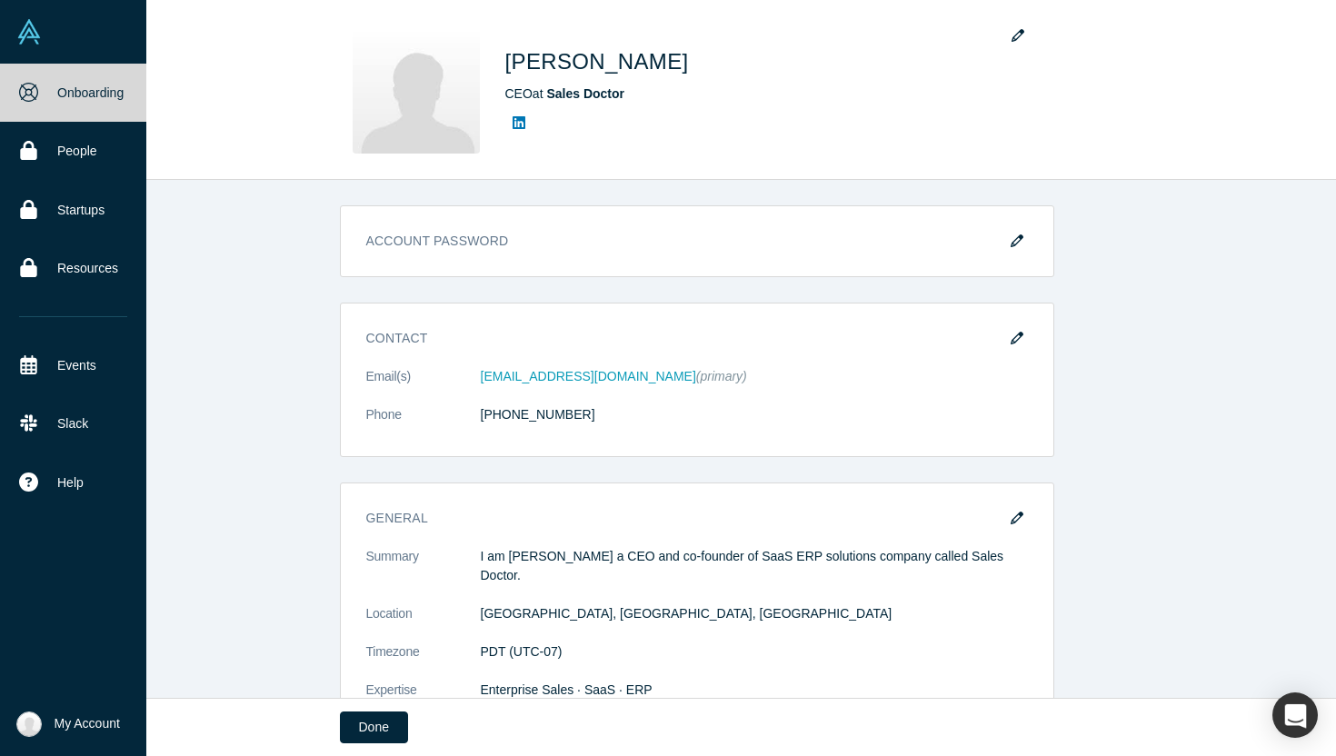
click at [33, 24] on img at bounding box center [28, 31] width 25 height 25
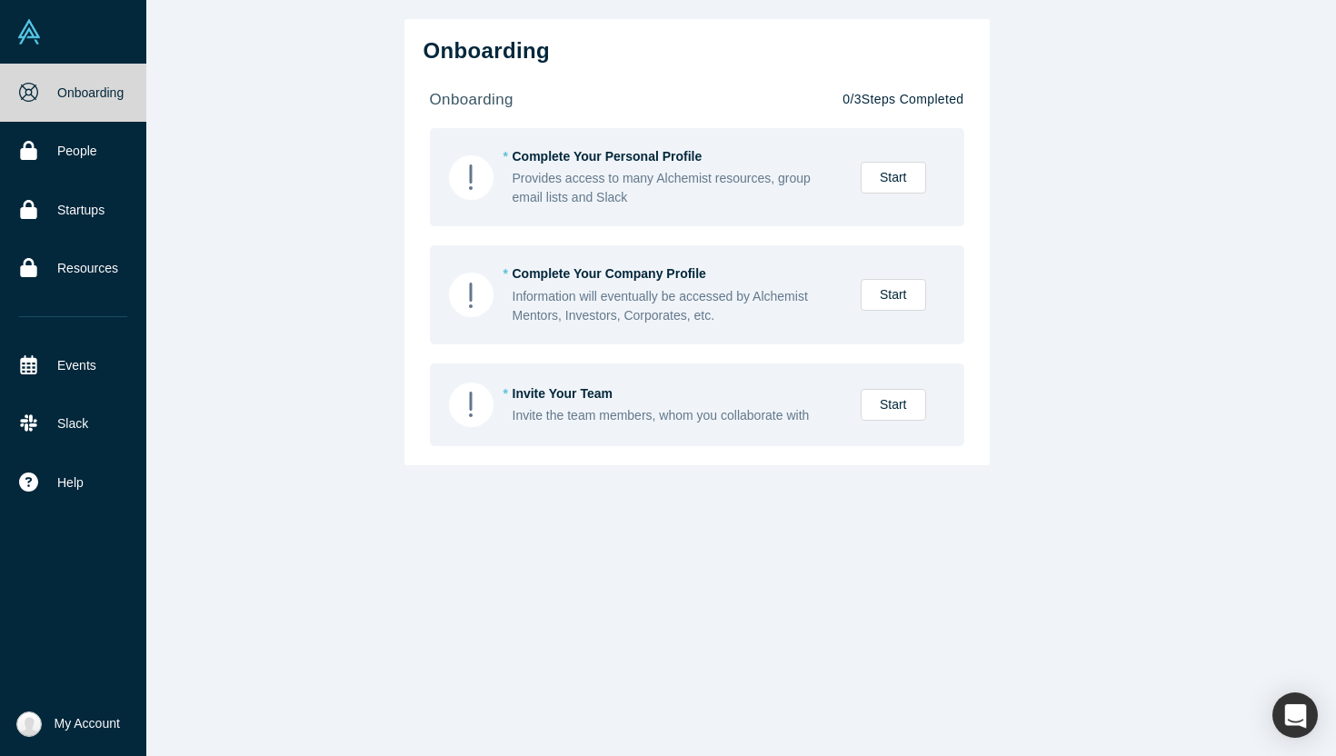
click at [17, 33] on img at bounding box center [28, 31] width 25 height 25
click at [73, 151] on link "People" at bounding box center [73, 151] width 146 height 58
click at [49, 211] on link "Startups" at bounding box center [73, 210] width 146 height 58
click at [64, 139] on link "People" at bounding box center [73, 151] width 146 height 58
click at [19, 37] on img at bounding box center [28, 31] width 25 height 25
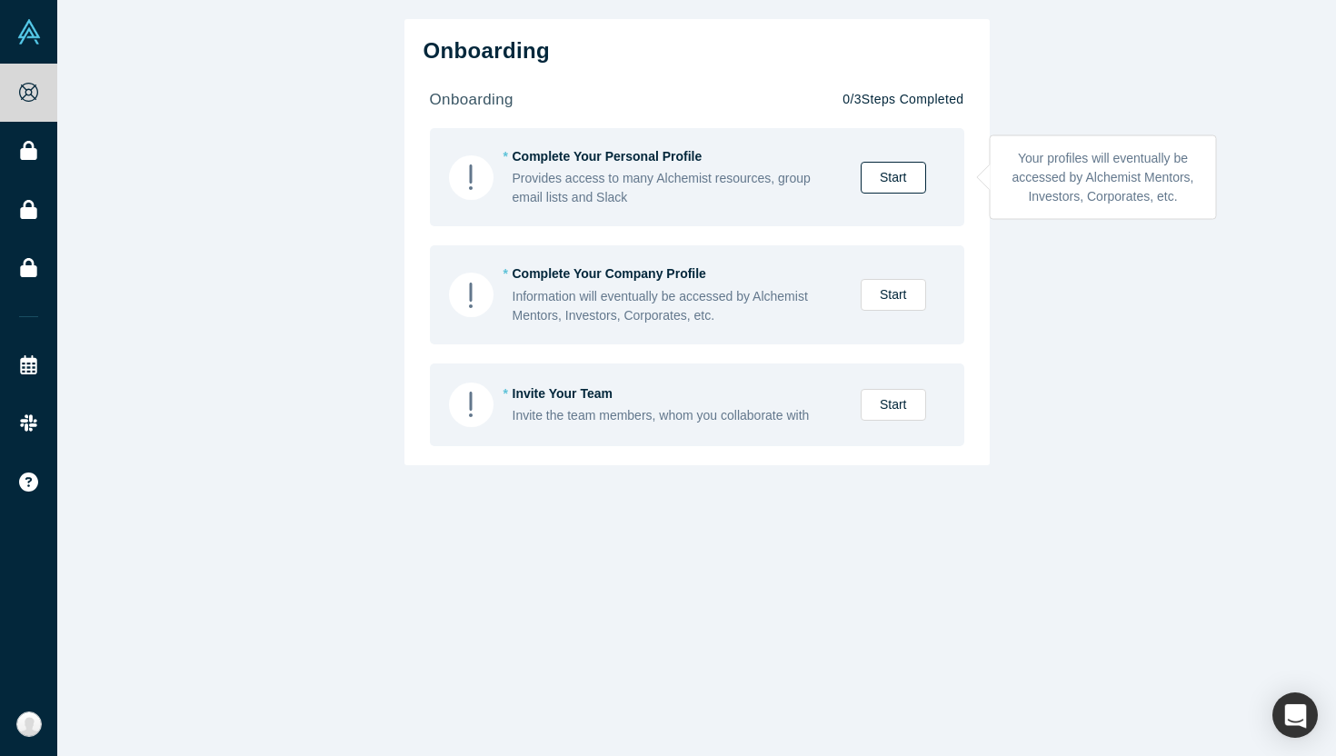
click at [894, 181] on link "Start" at bounding box center [893, 178] width 65 height 32
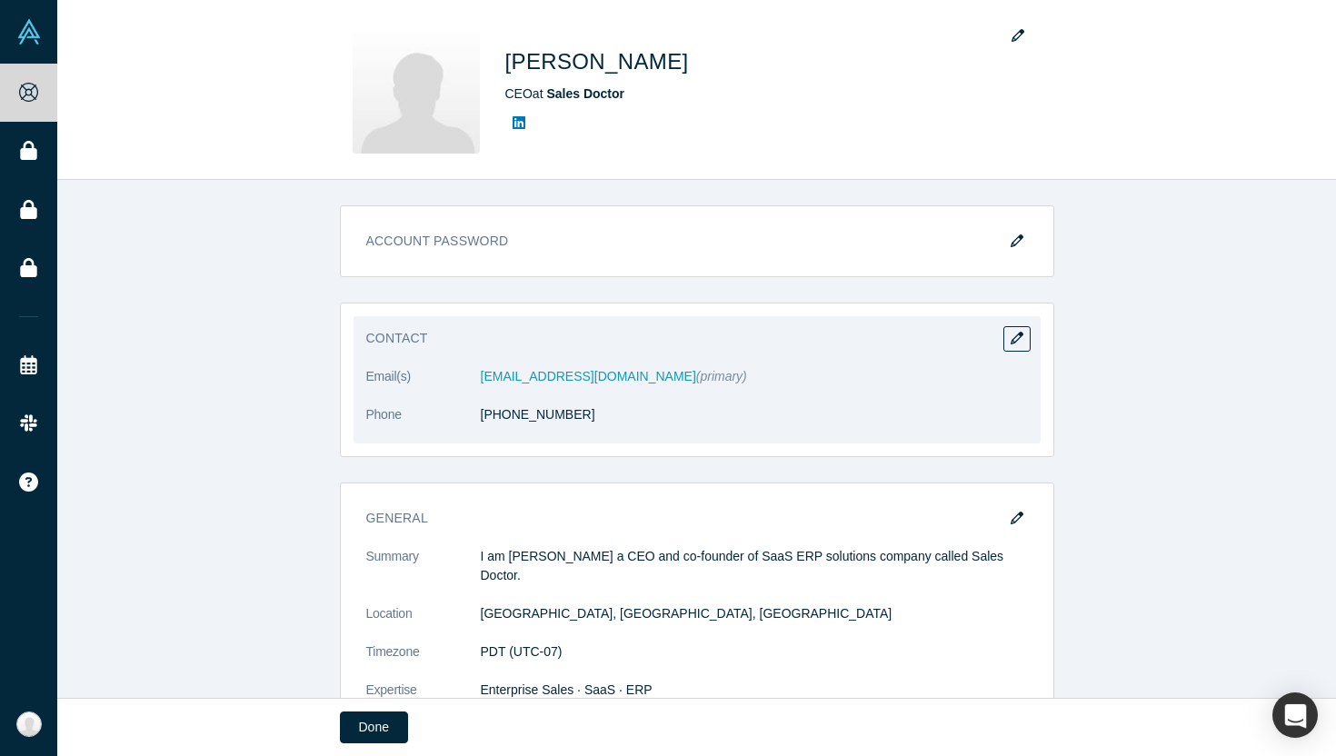
scroll to position [573, 0]
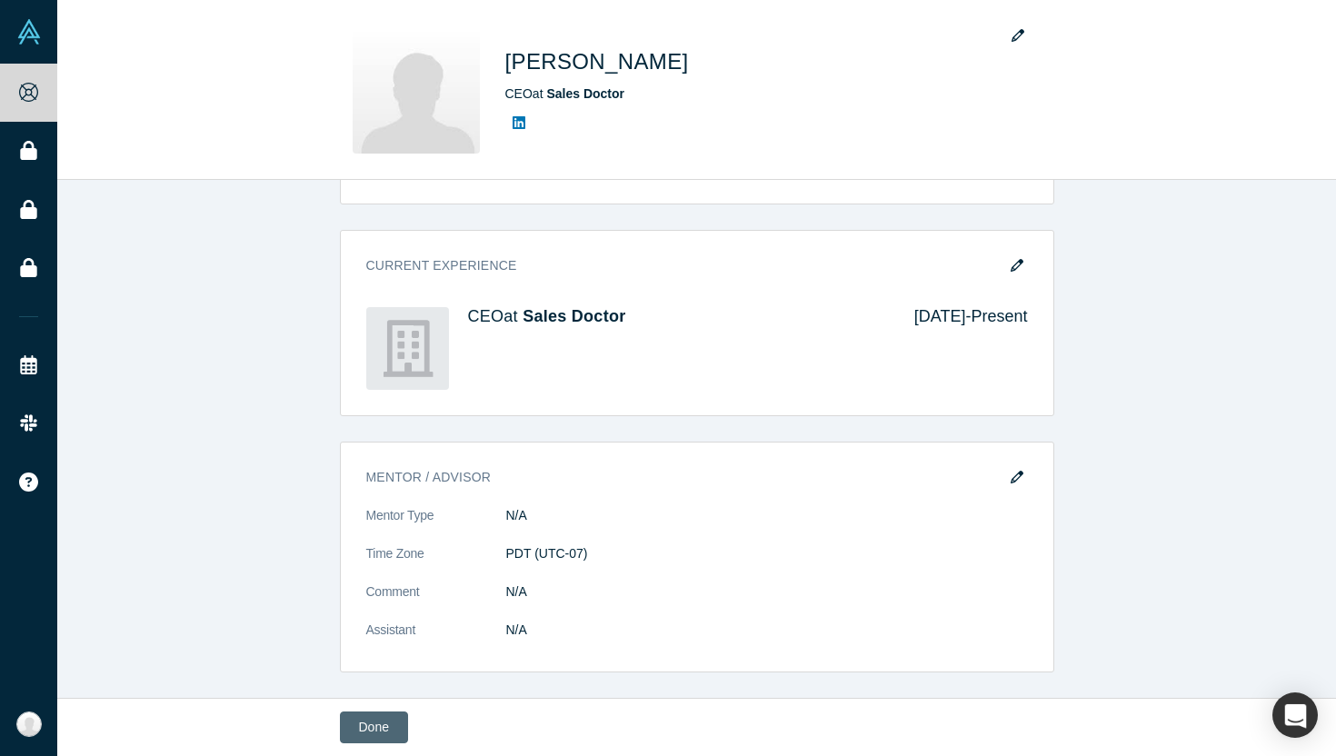
click at [384, 727] on button "Done" at bounding box center [374, 728] width 68 height 32
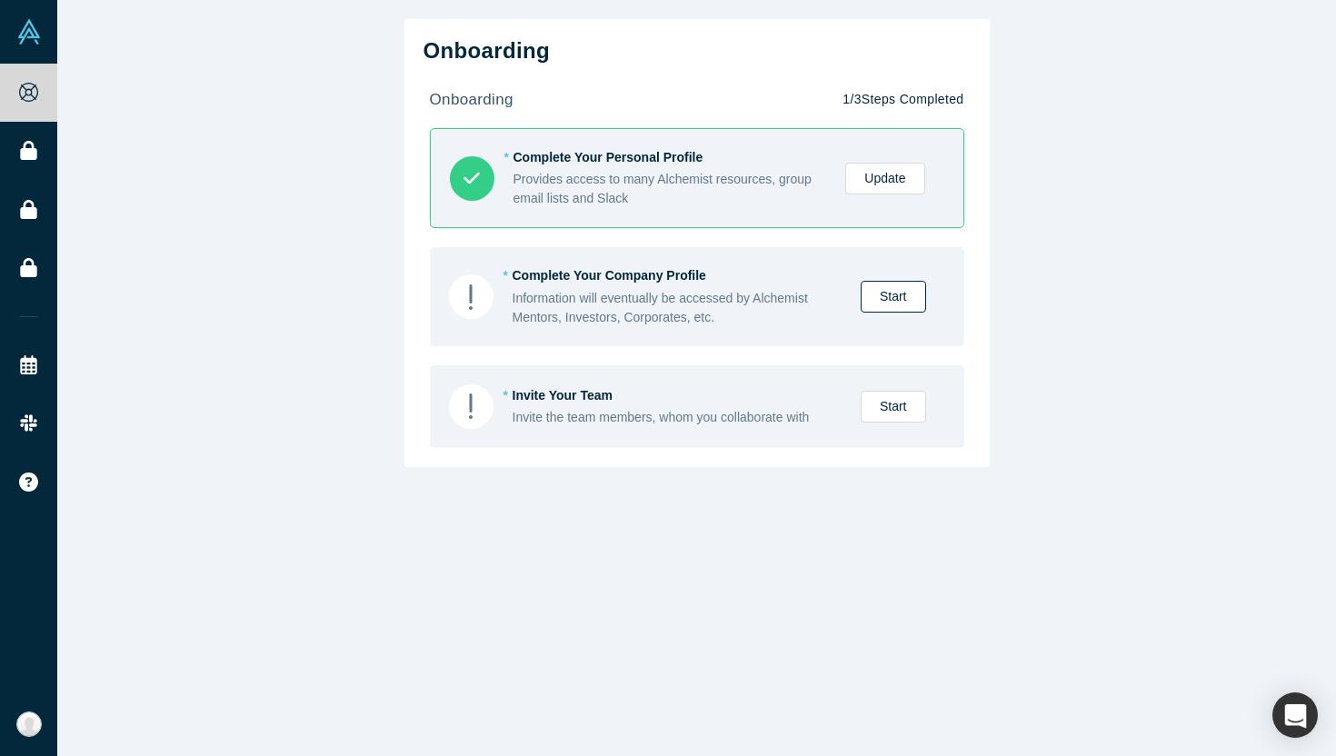
click at [892, 287] on link "Start" at bounding box center [893, 297] width 65 height 32
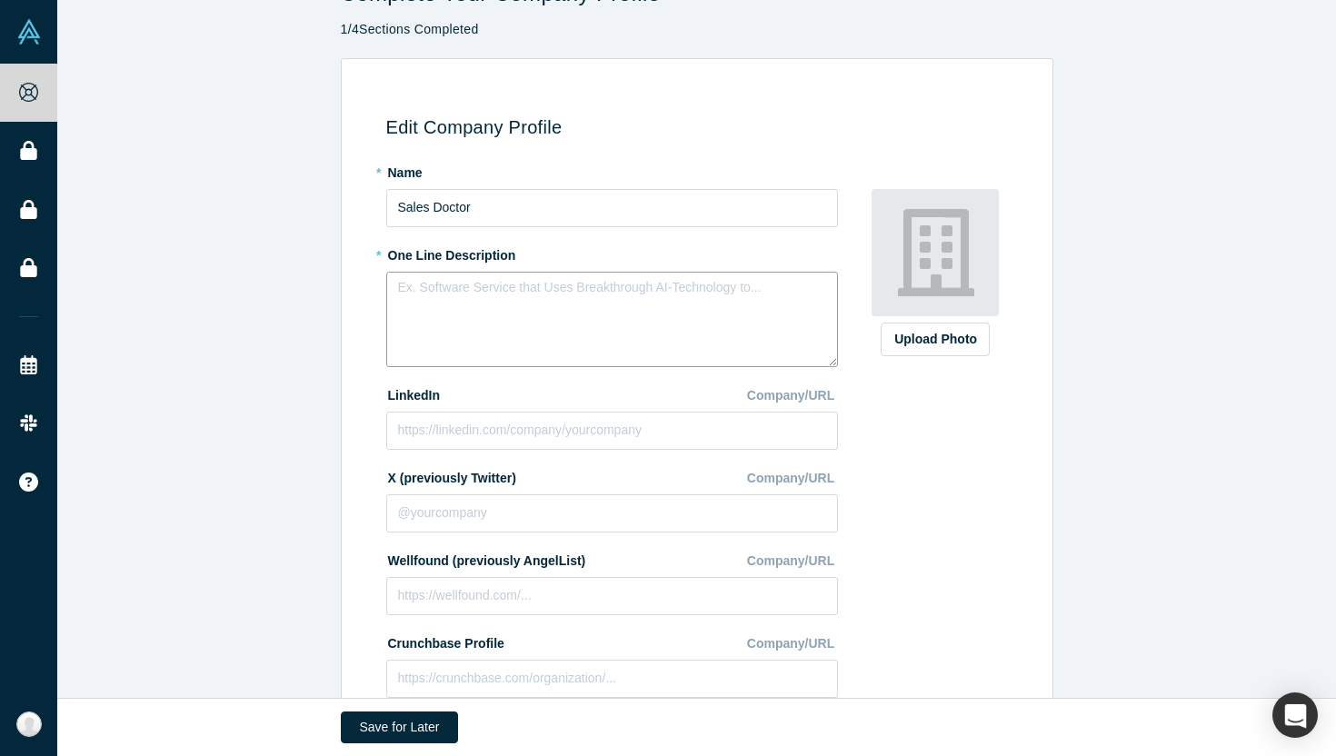
scroll to position [47, 0]
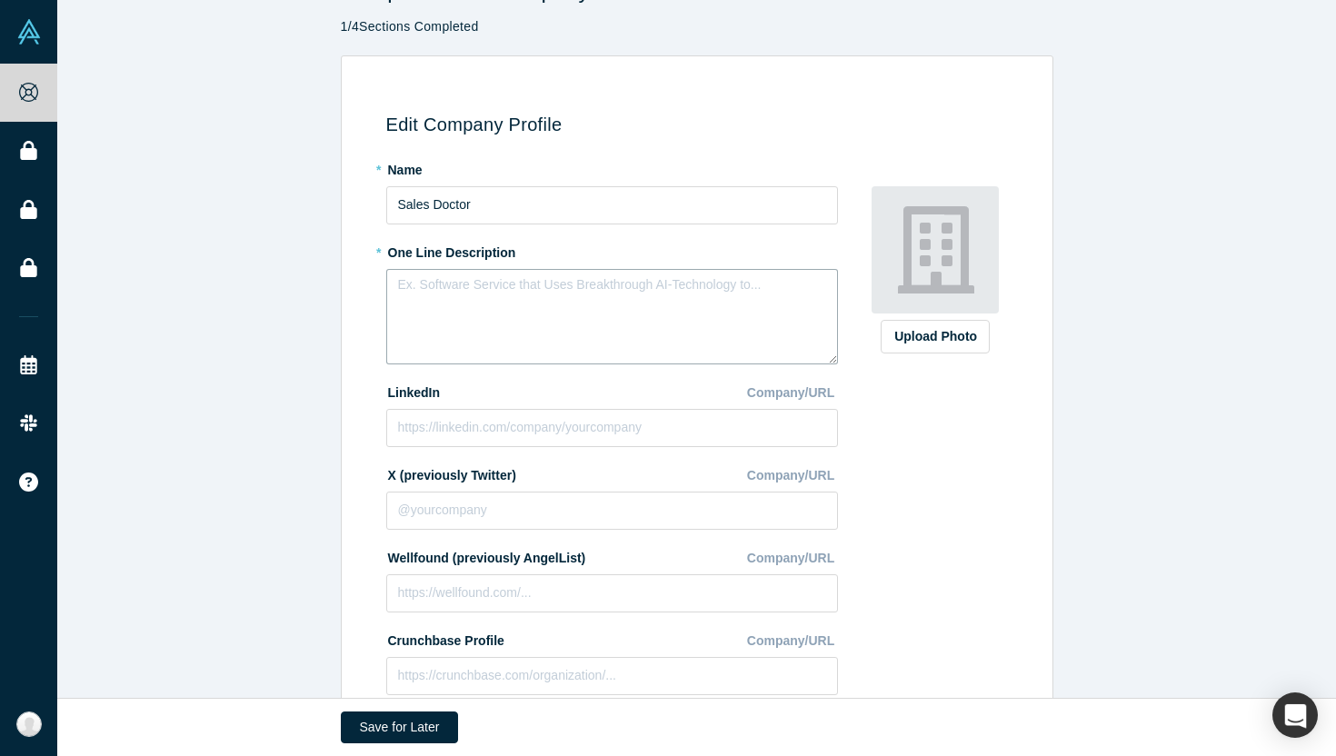
click at [581, 286] on textarea at bounding box center [612, 316] width 452 height 95
paste textarea "Sales Doctor B2B SaaS software for salesforce automation for FMCG distribution …"
type textarea "Sales Doctor B2B SaaS software for salesforce automation for FMCG distribution …"
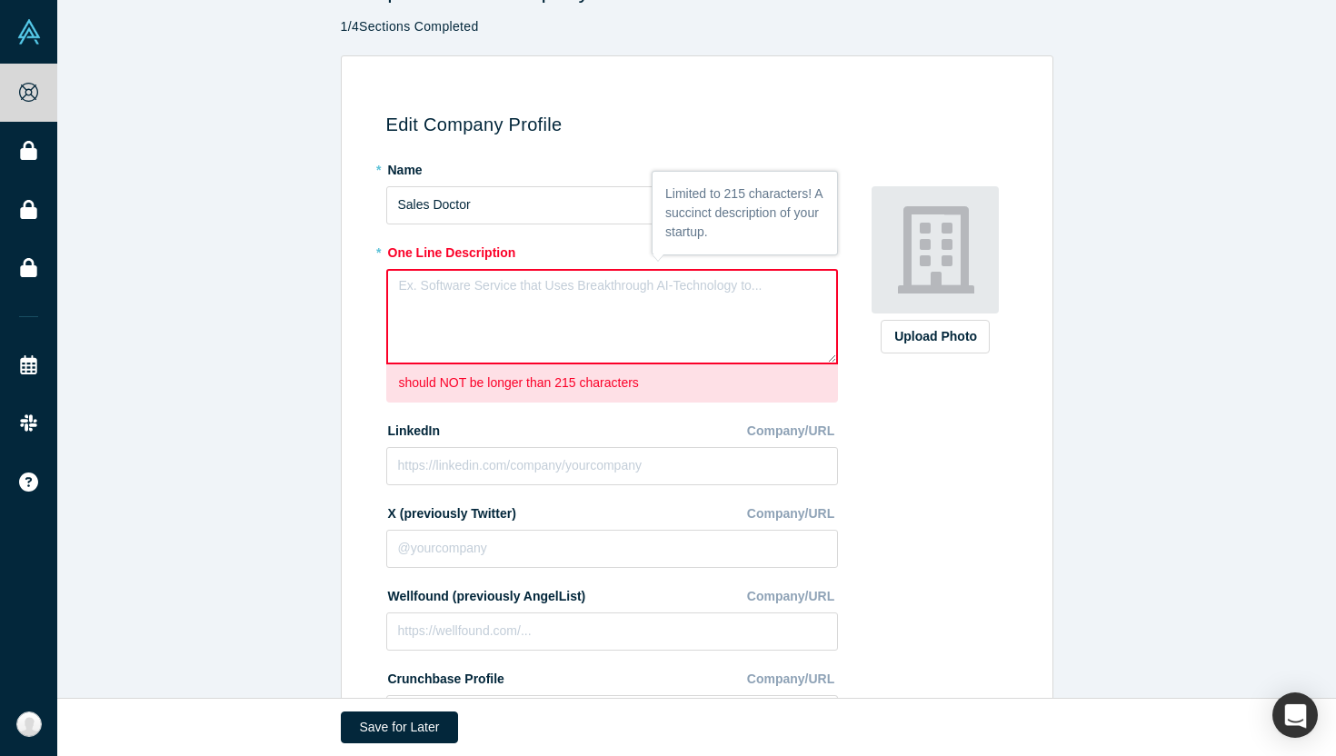
scroll to position [0, 0]
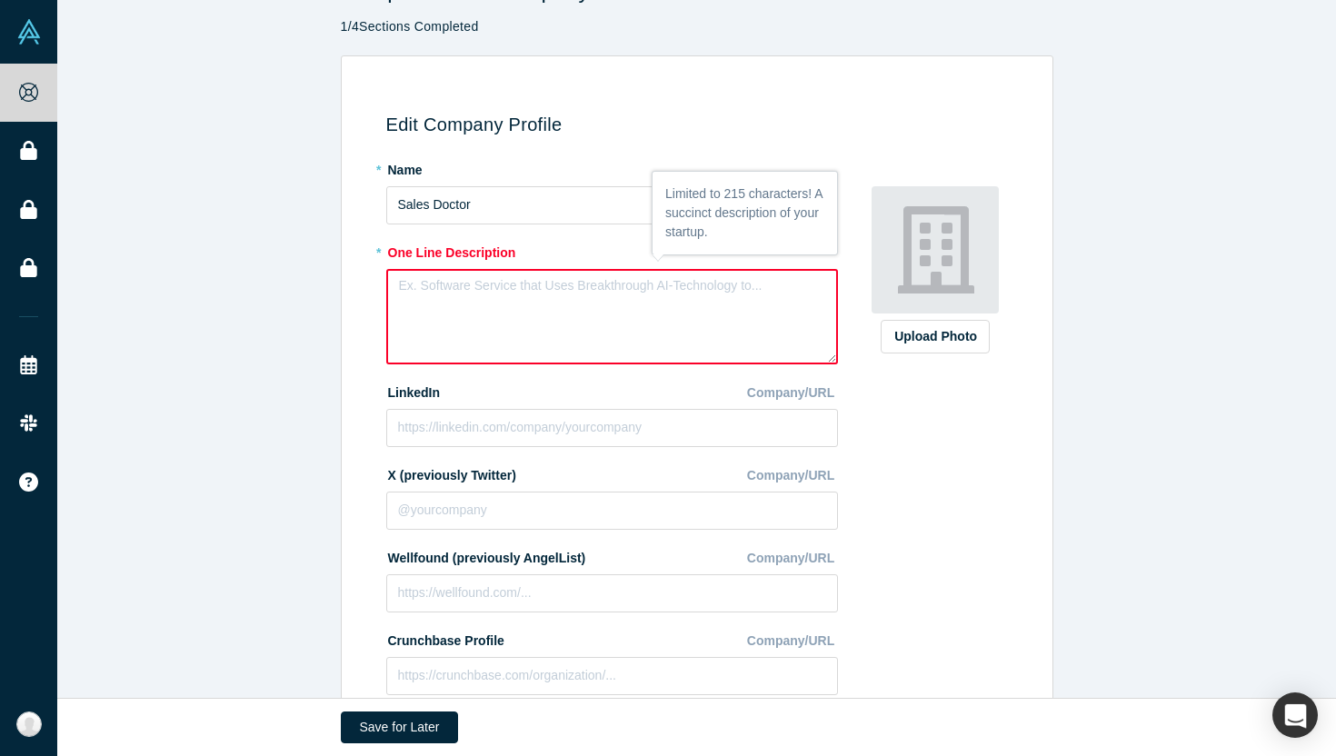
click at [605, 305] on textarea at bounding box center [612, 316] width 452 height 95
paste textarea "B2B SaaS software for salesforce automation for FMCG distribution and productio…"
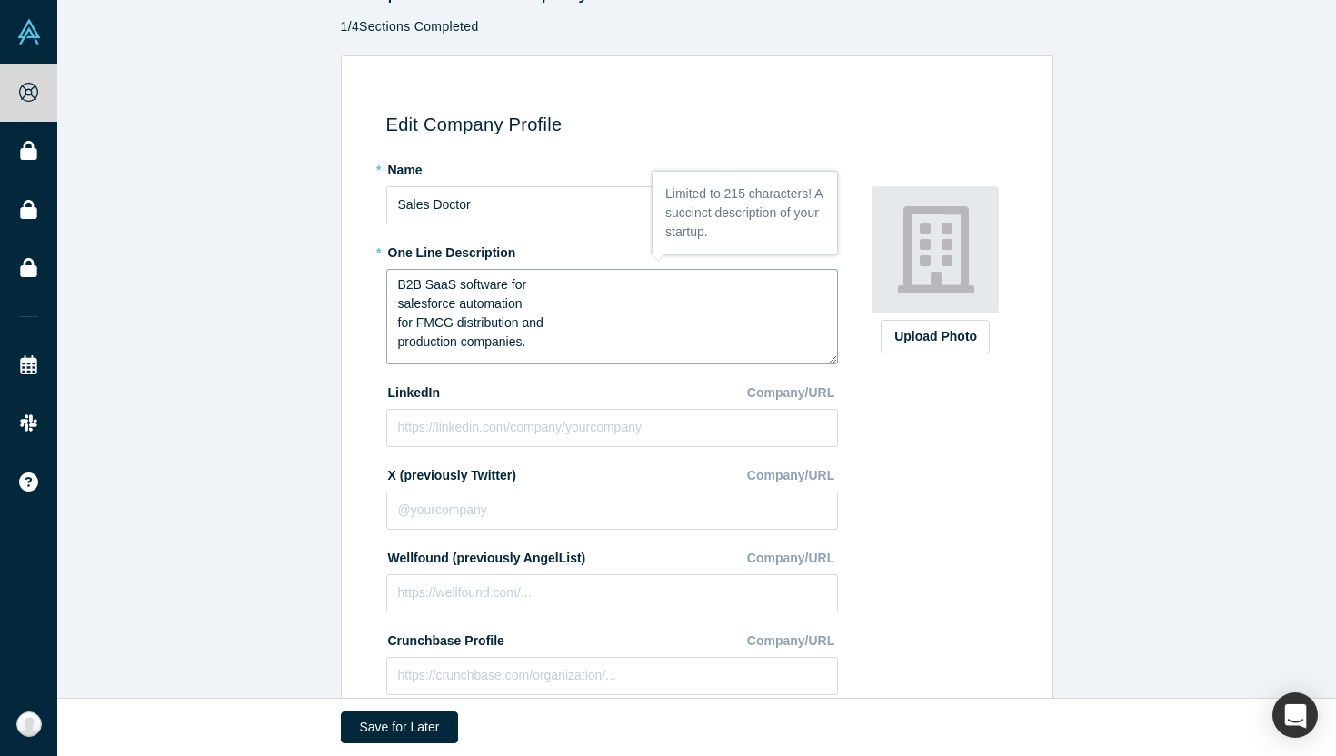
click at [396, 302] on textarea "B2B SaaS software for salesforce automation for FMCG distribution and productio…" at bounding box center [612, 316] width 452 height 95
click at [396, 303] on textarea "B2B SaaS software for salesforce automation for FMCG distribution and productio…" at bounding box center [612, 316] width 452 height 95
type textarea "B2B SaaS software for salesforce automation for FMCG distribution and productio…"
click at [566, 522] on input at bounding box center [612, 511] width 452 height 38
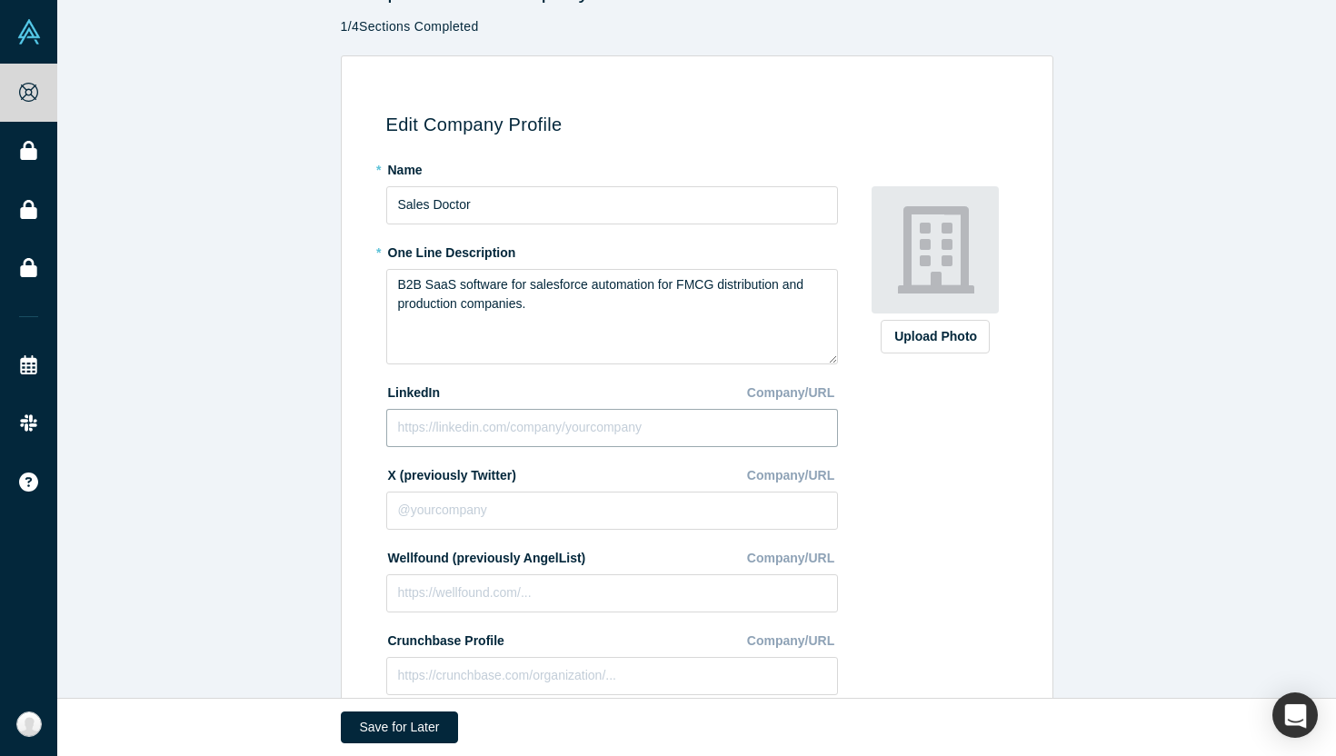
click at [584, 435] on input at bounding box center [612, 428] width 452 height 38
click at [571, 423] on input at bounding box center [612, 428] width 452 height 38
paste input "[URL][DOMAIN_NAME]"
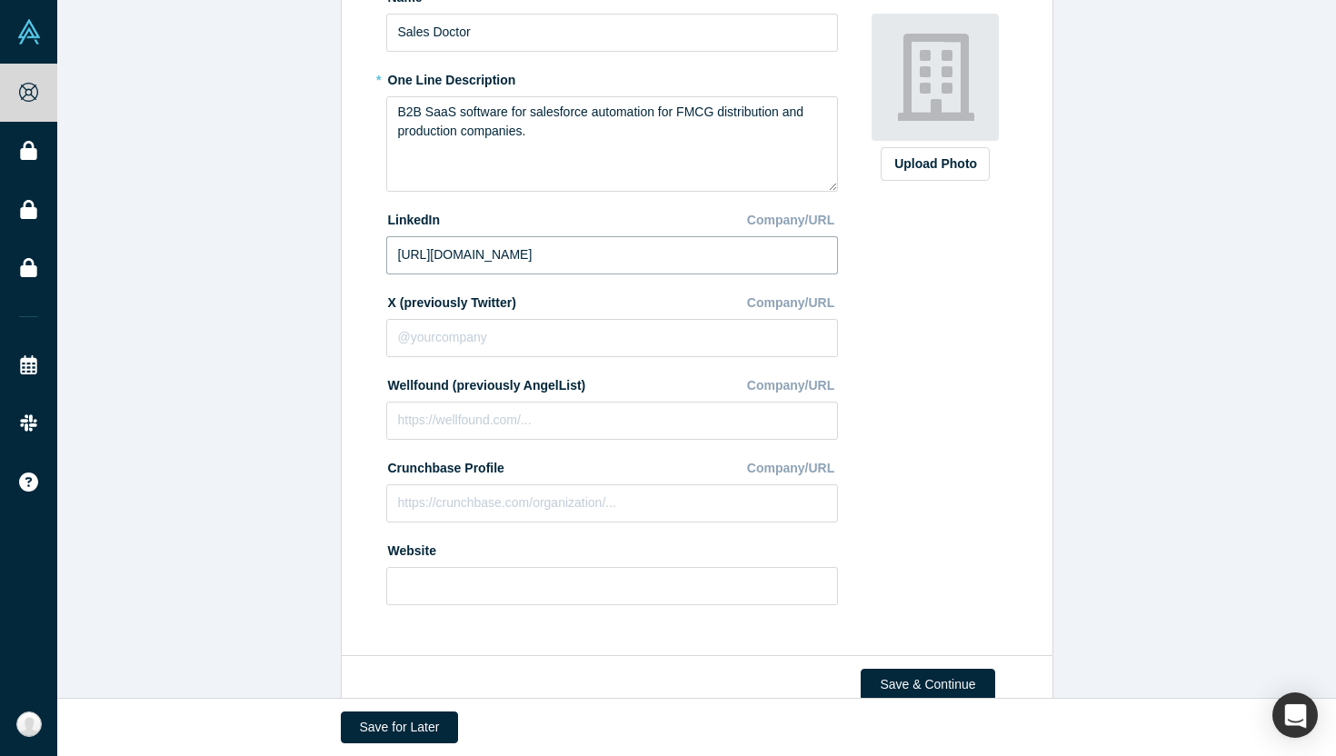
scroll to position [262, 0]
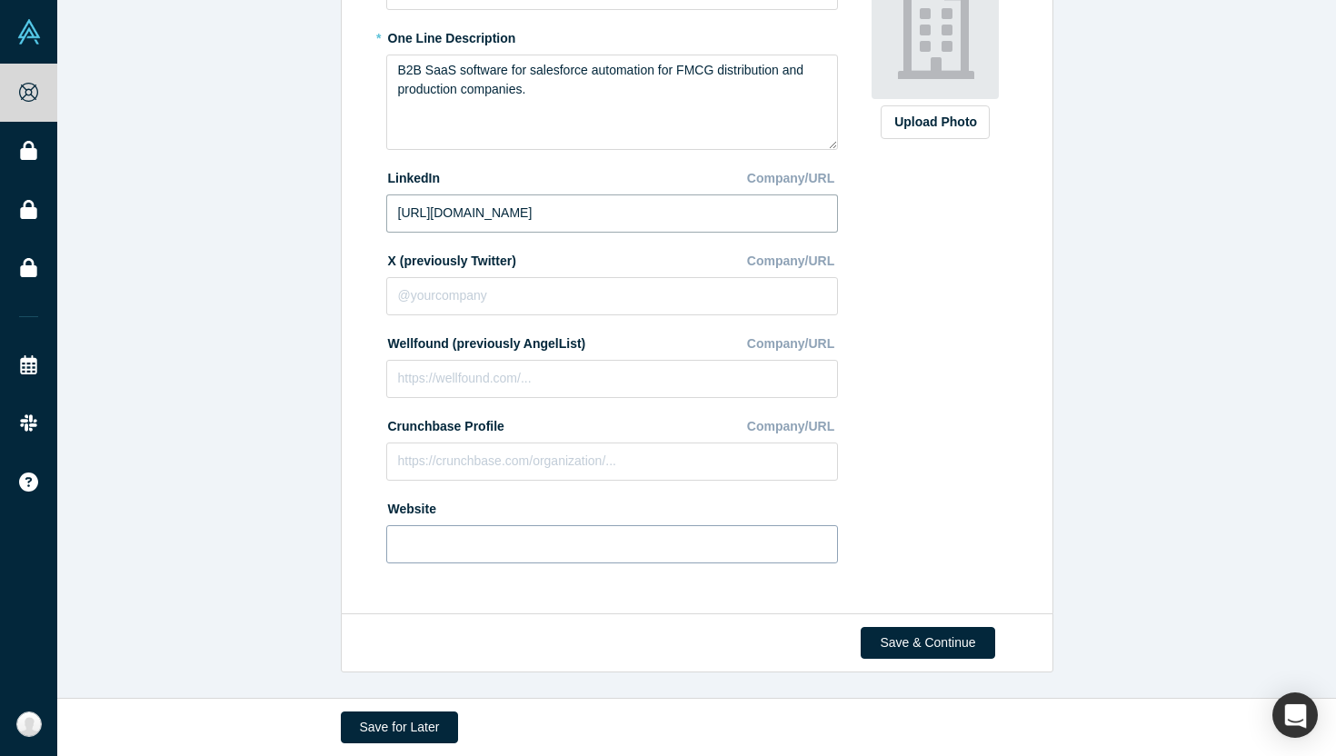
type input "[URL][DOMAIN_NAME]"
click at [732, 536] on input at bounding box center [612, 544] width 452 height 38
click at [551, 544] on input at bounding box center [612, 544] width 452 height 38
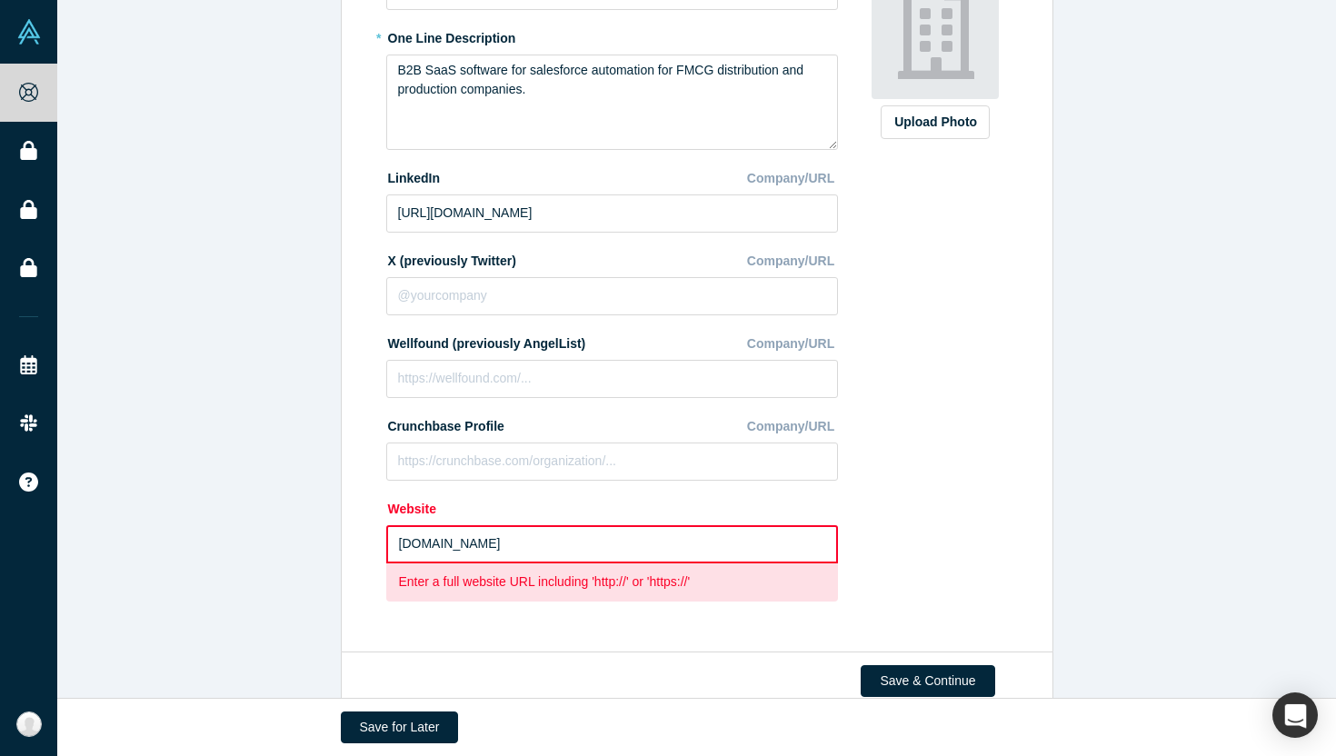
click at [391, 542] on input "[DOMAIN_NAME]" at bounding box center [612, 544] width 452 height 38
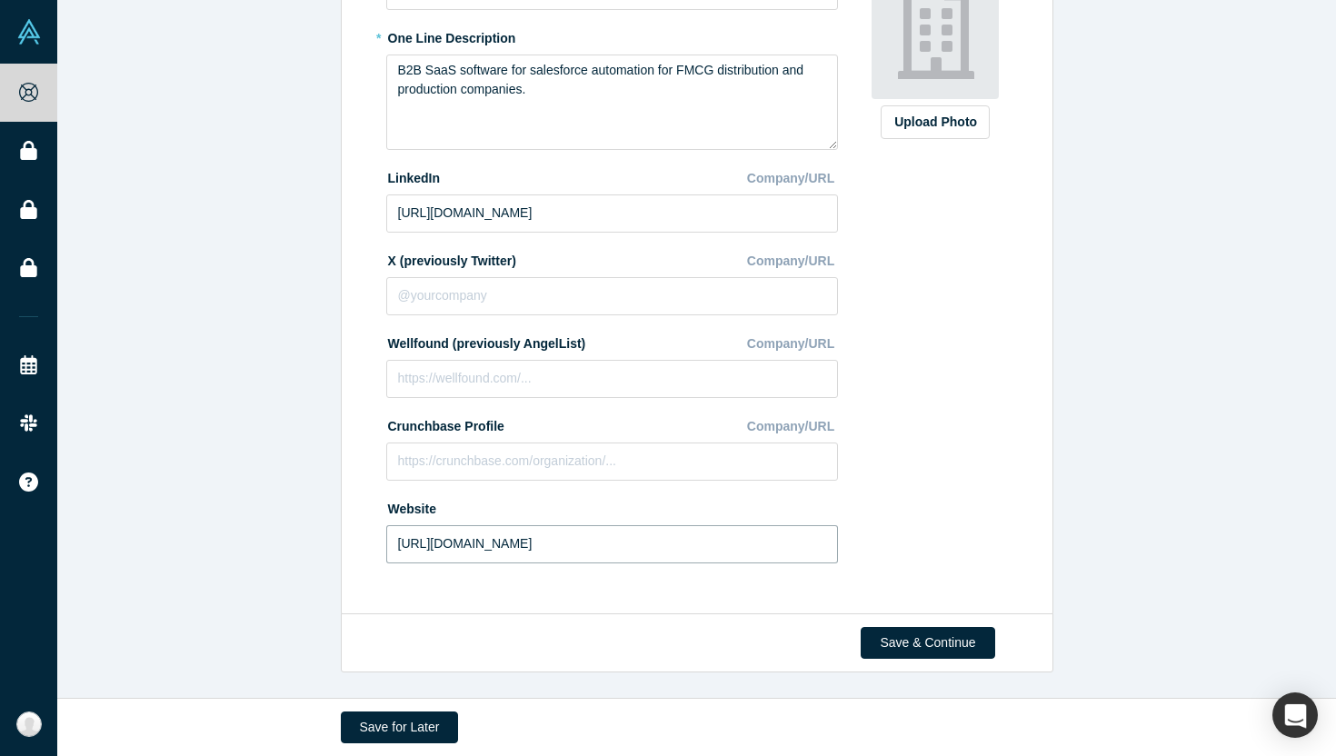
click at [572, 545] on input "[URL][DOMAIN_NAME]" at bounding box center [612, 544] width 452 height 38
type input "[URL][DOMAIN_NAME]"
click at [945, 645] on button "Save & Continue" at bounding box center [928, 643] width 134 height 32
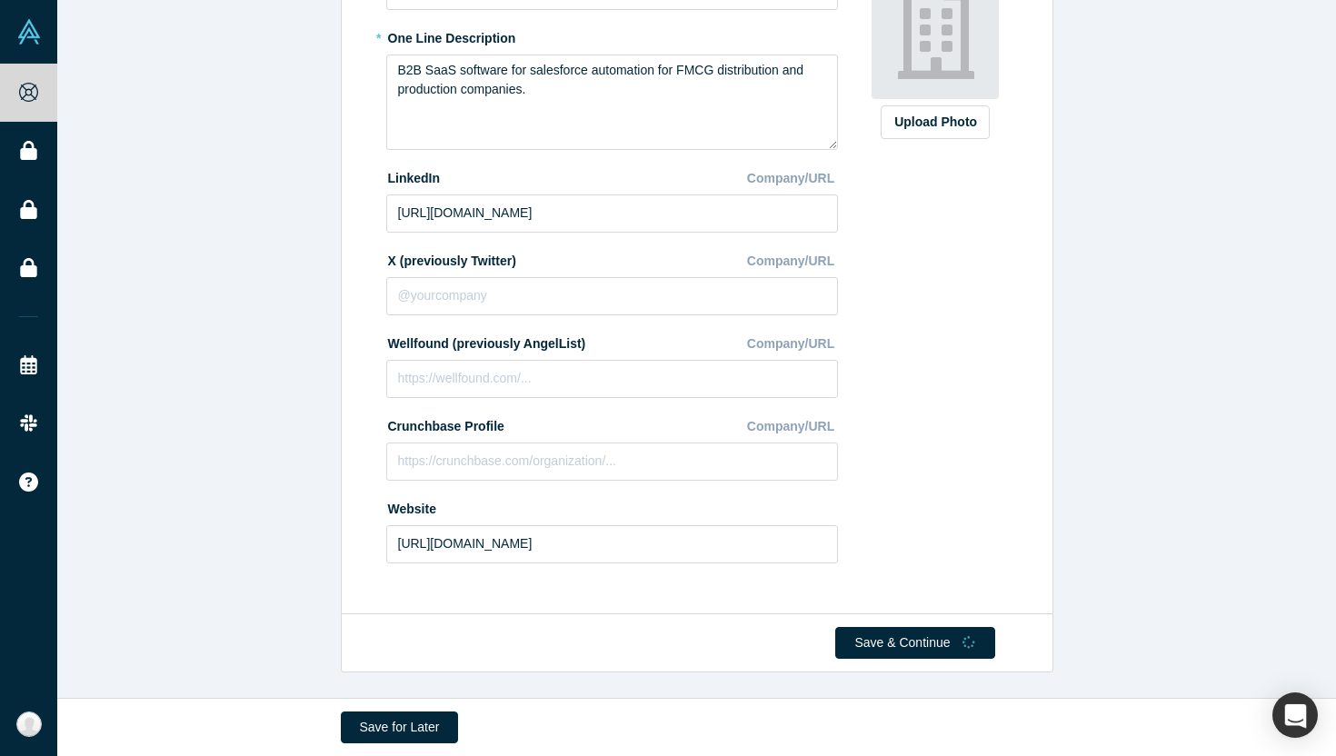
scroll to position [0, 0]
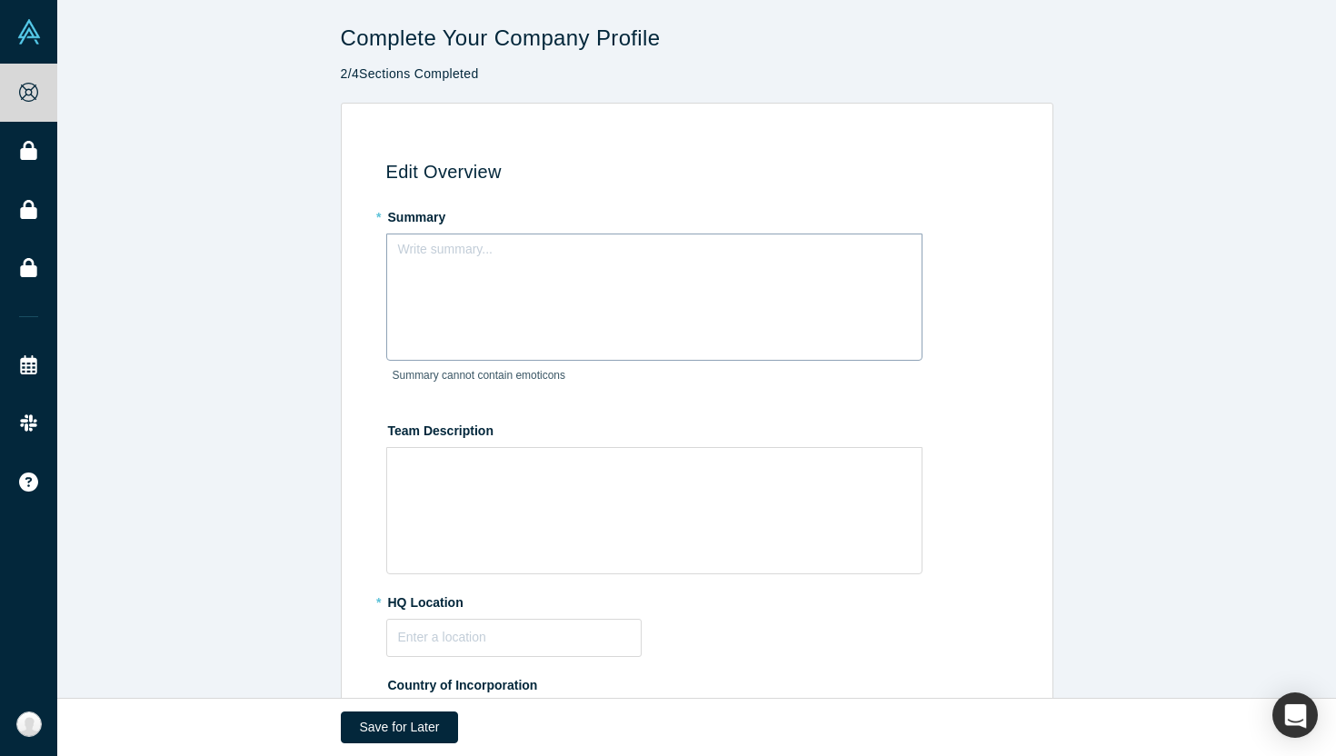
click at [634, 298] on div "Write summary..." at bounding box center [654, 297] width 536 height 127
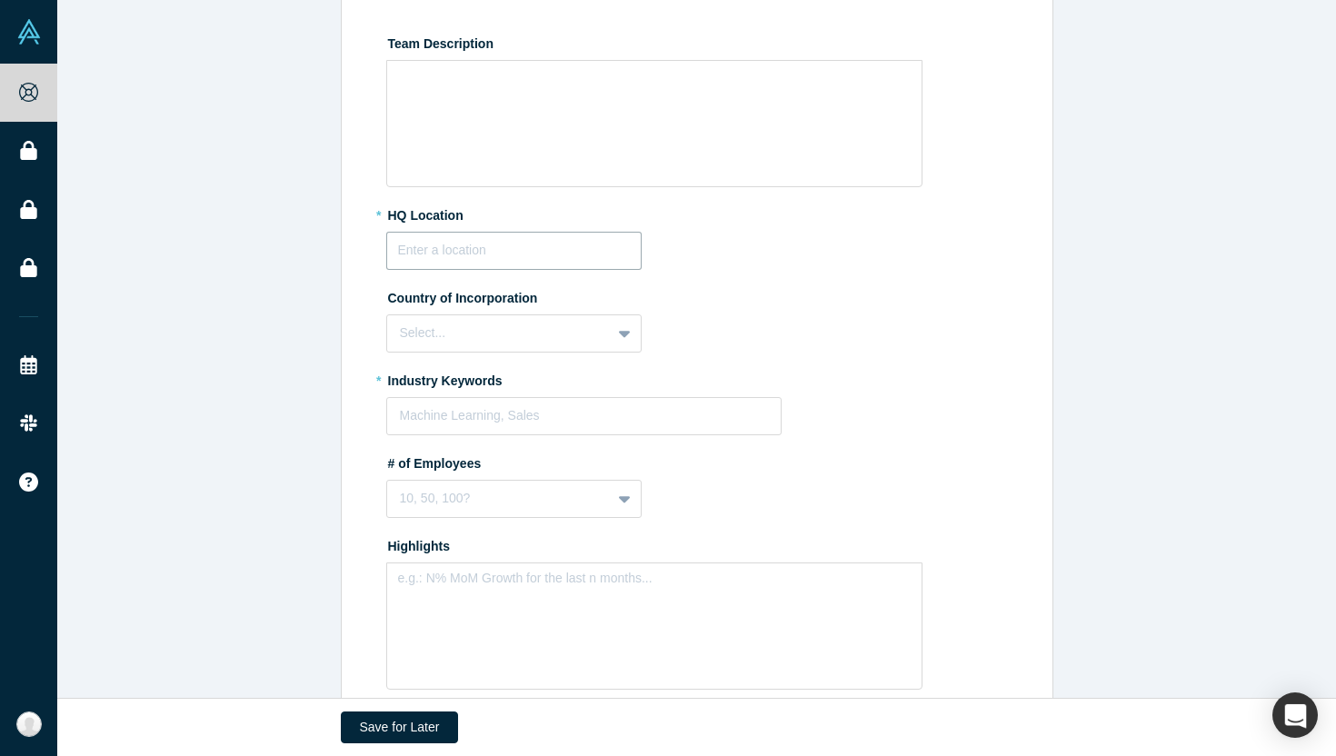
click at [572, 232] on input "text" at bounding box center [513, 251] width 255 height 38
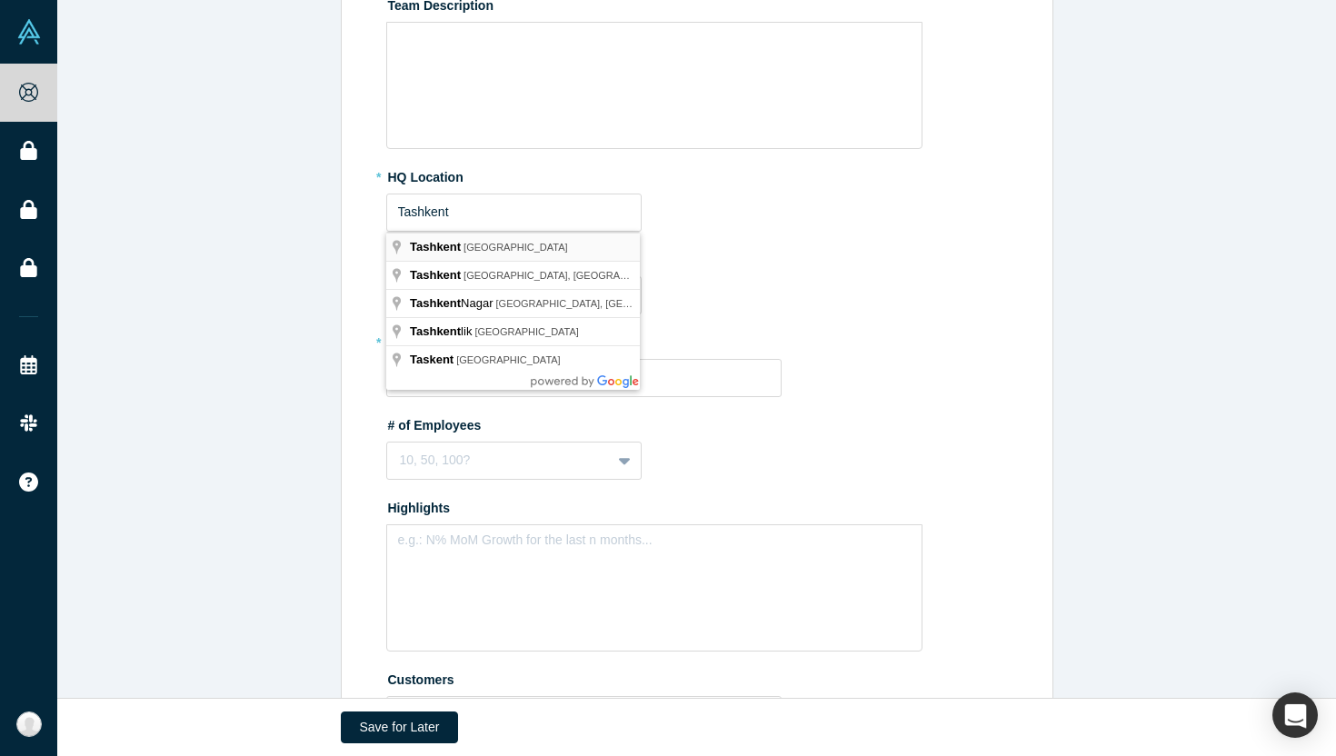
type input "[GEOGRAPHIC_DATA], [GEOGRAPHIC_DATA]"
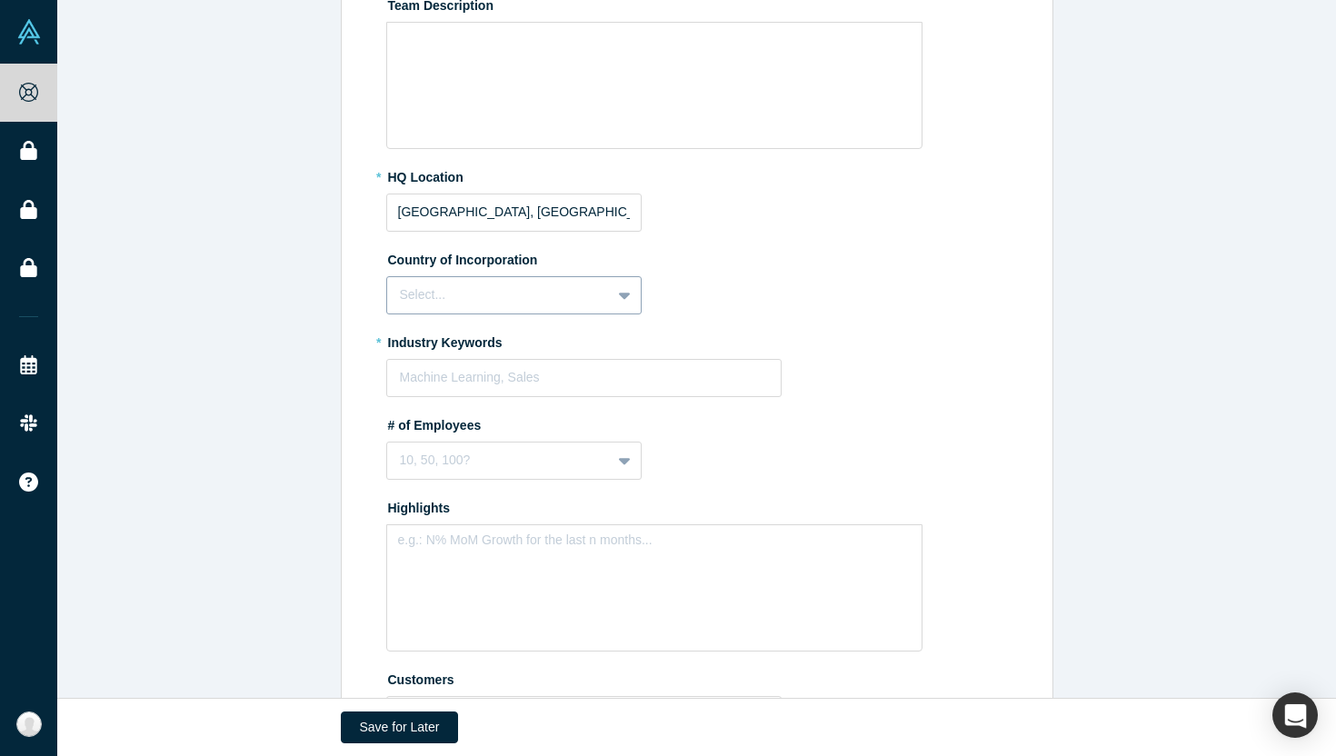
click at [534, 293] on div at bounding box center [499, 295] width 198 height 23
type input "Uzb"
click at [507, 333] on div "[GEOGRAPHIC_DATA]" at bounding box center [513, 342] width 255 height 34
click at [522, 379] on div at bounding box center [584, 377] width 369 height 23
type input "Saas"
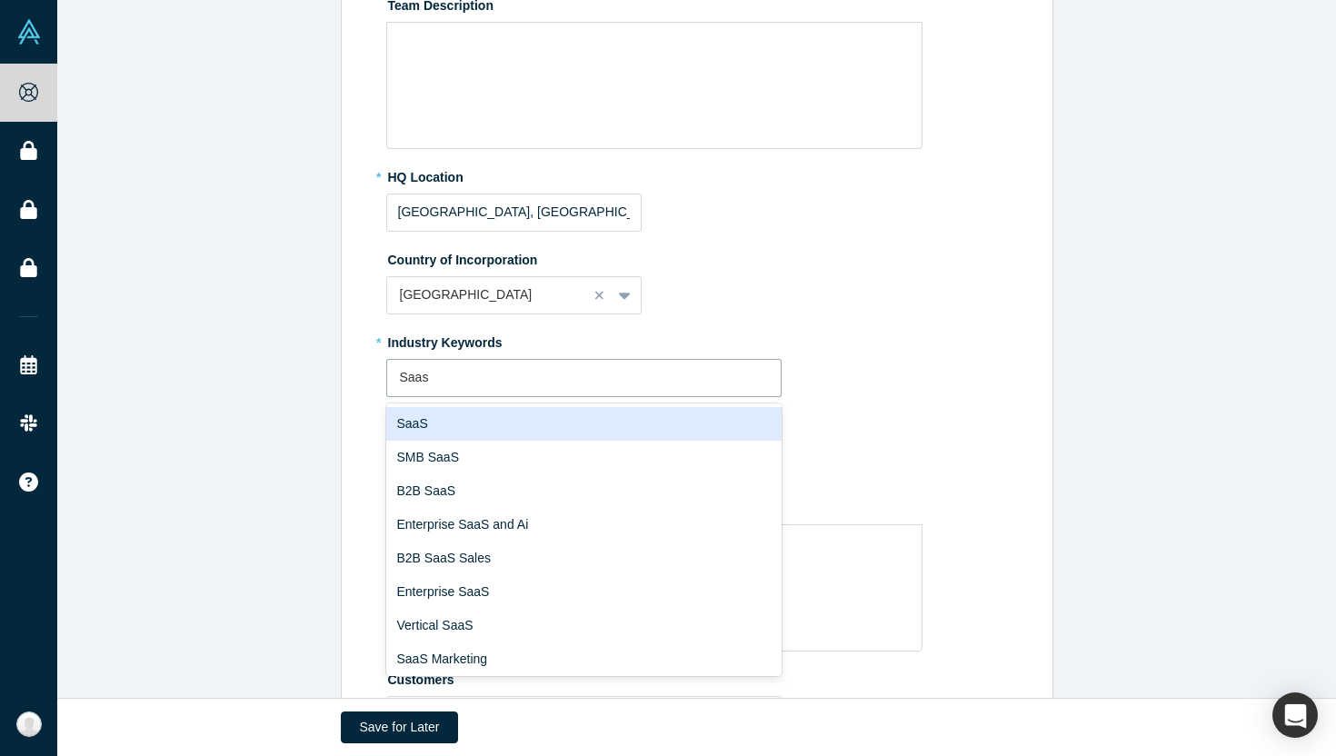
click at [512, 423] on div "SaaS" at bounding box center [584, 424] width 396 height 34
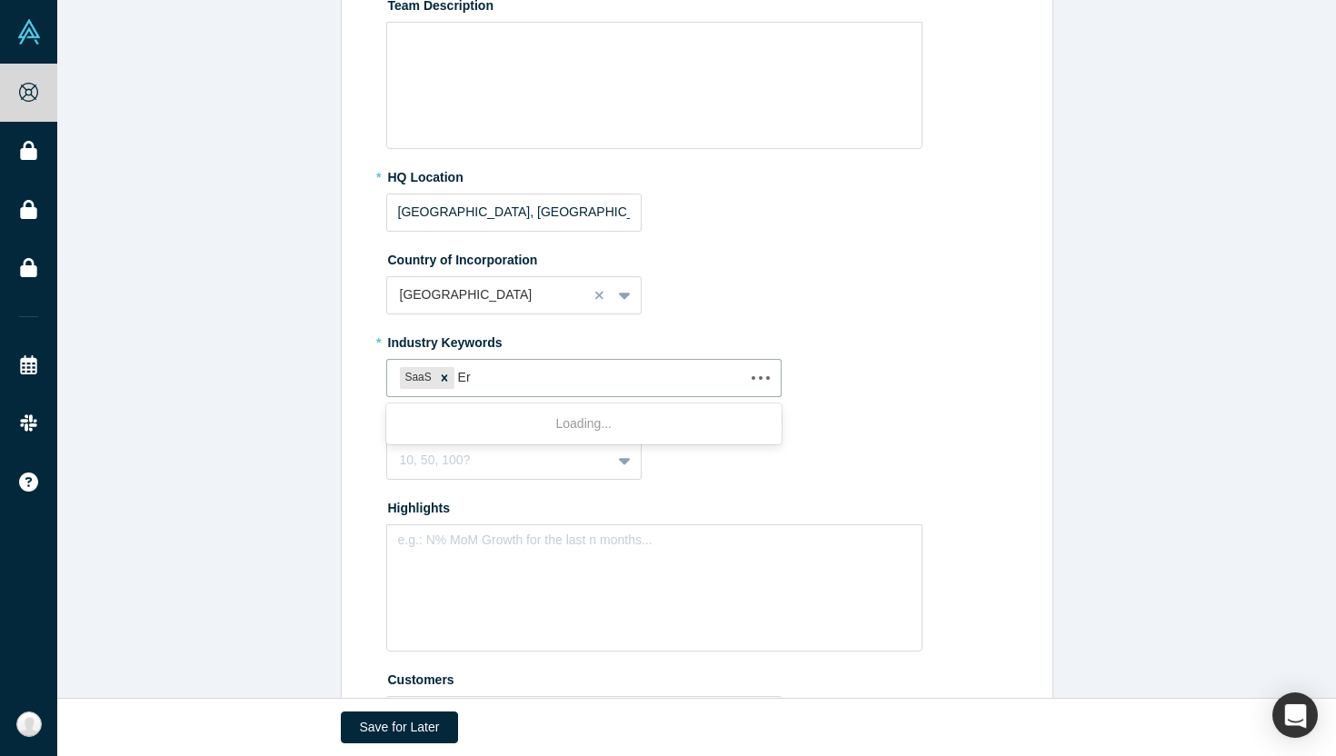
type input "Erp"
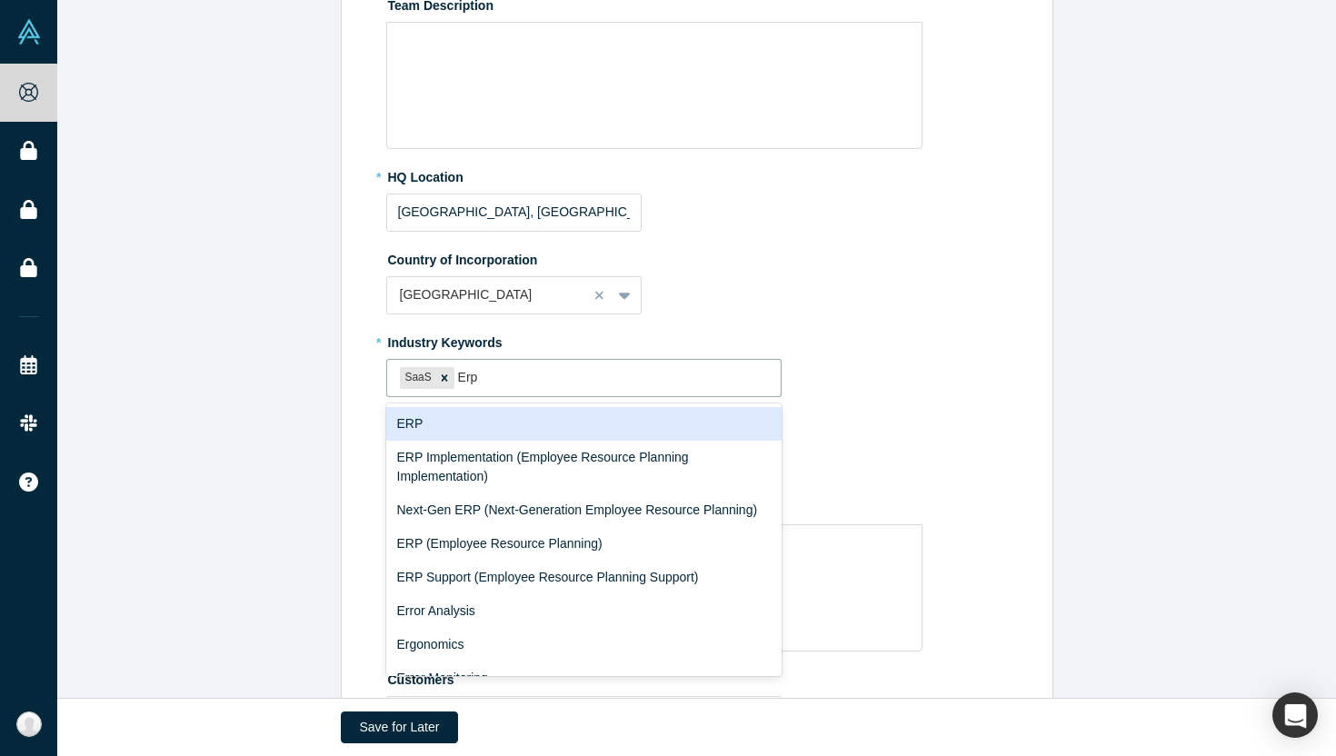
click at [495, 425] on div "ERP" at bounding box center [584, 424] width 396 height 34
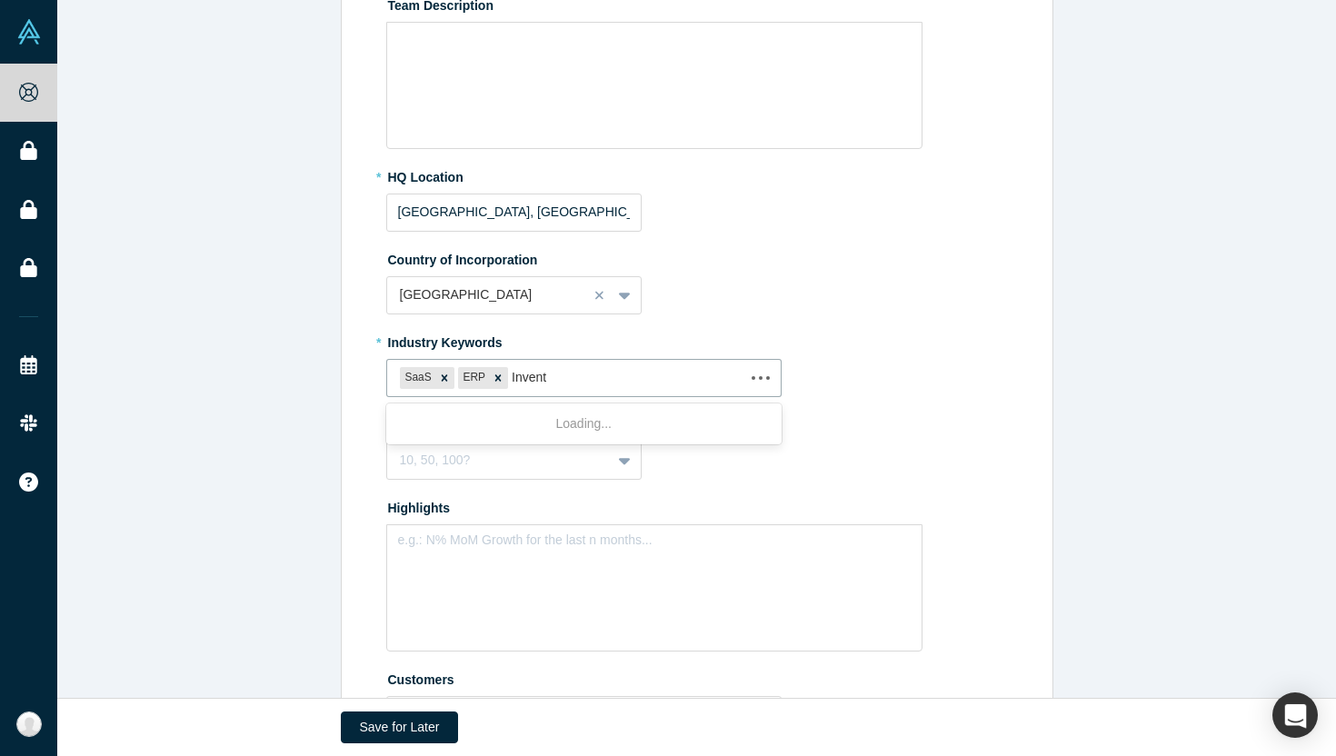
type input "Invento"
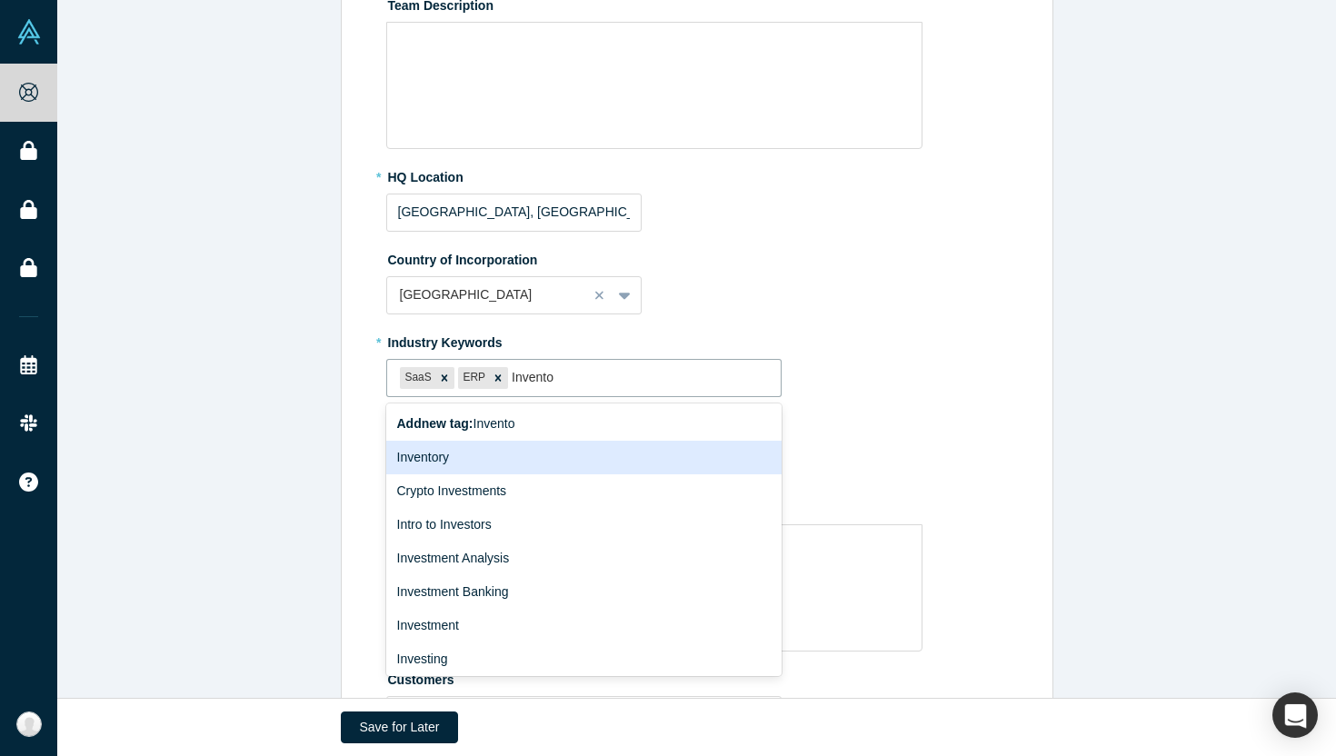
click at [608, 451] on div "Inventory" at bounding box center [584, 458] width 396 height 34
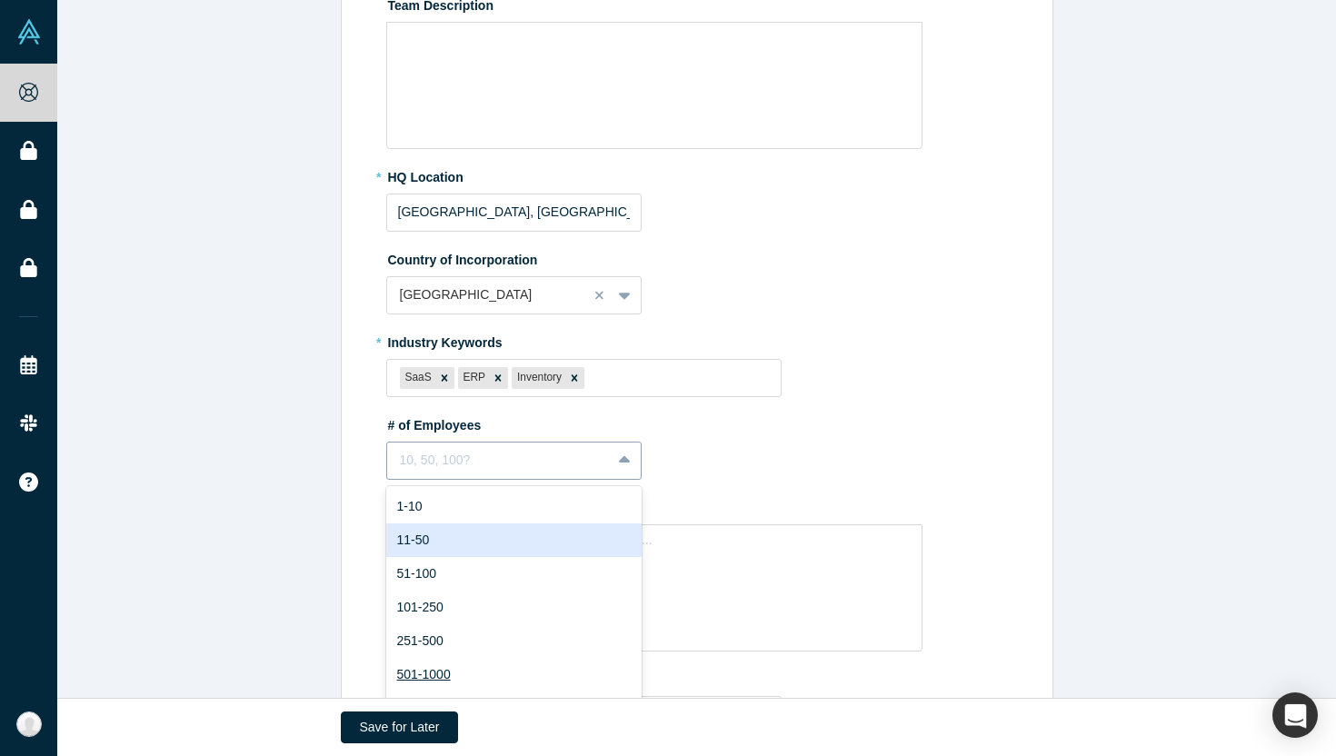
click at [534, 471] on div "11-50, 2 of 9. 9 results available. Use Up and Down to choose options, press En…" at bounding box center [513, 461] width 255 height 38
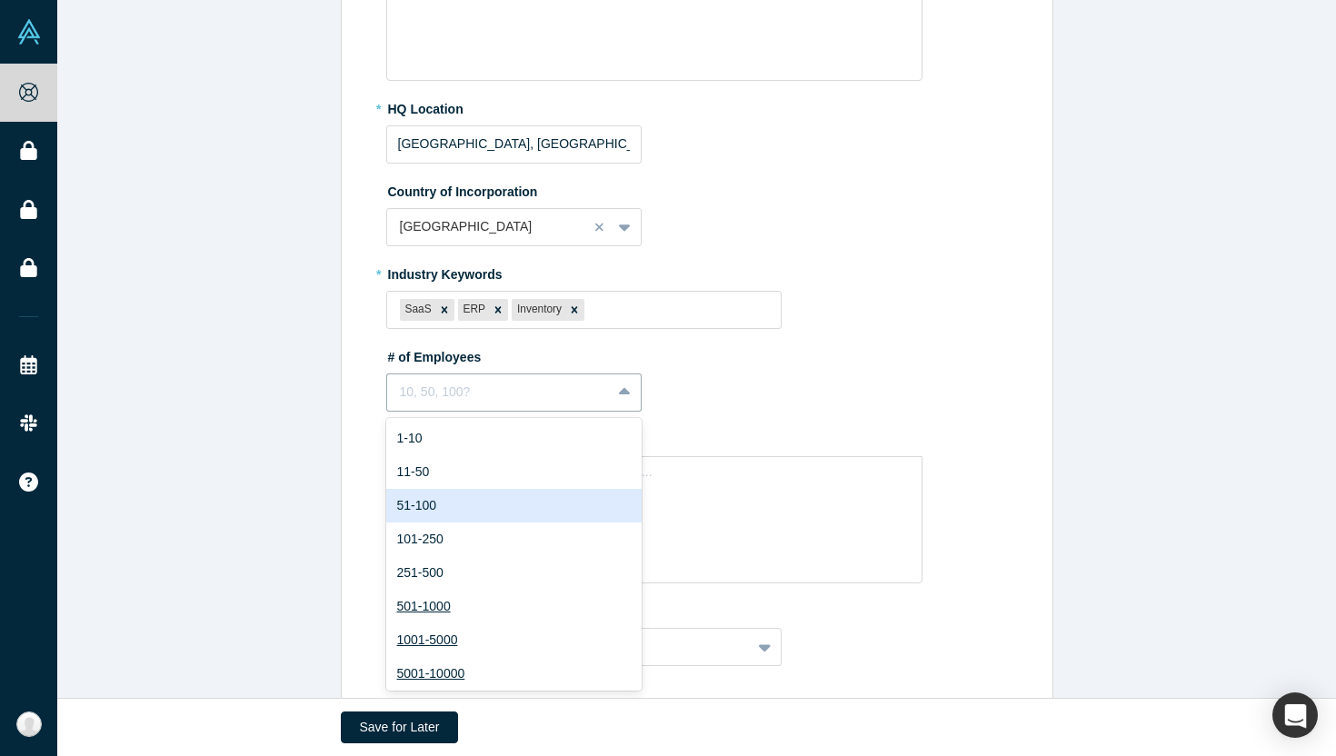
click at [532, 505] on div "51-100" at bounding box center [513, 506] width 255 height 34
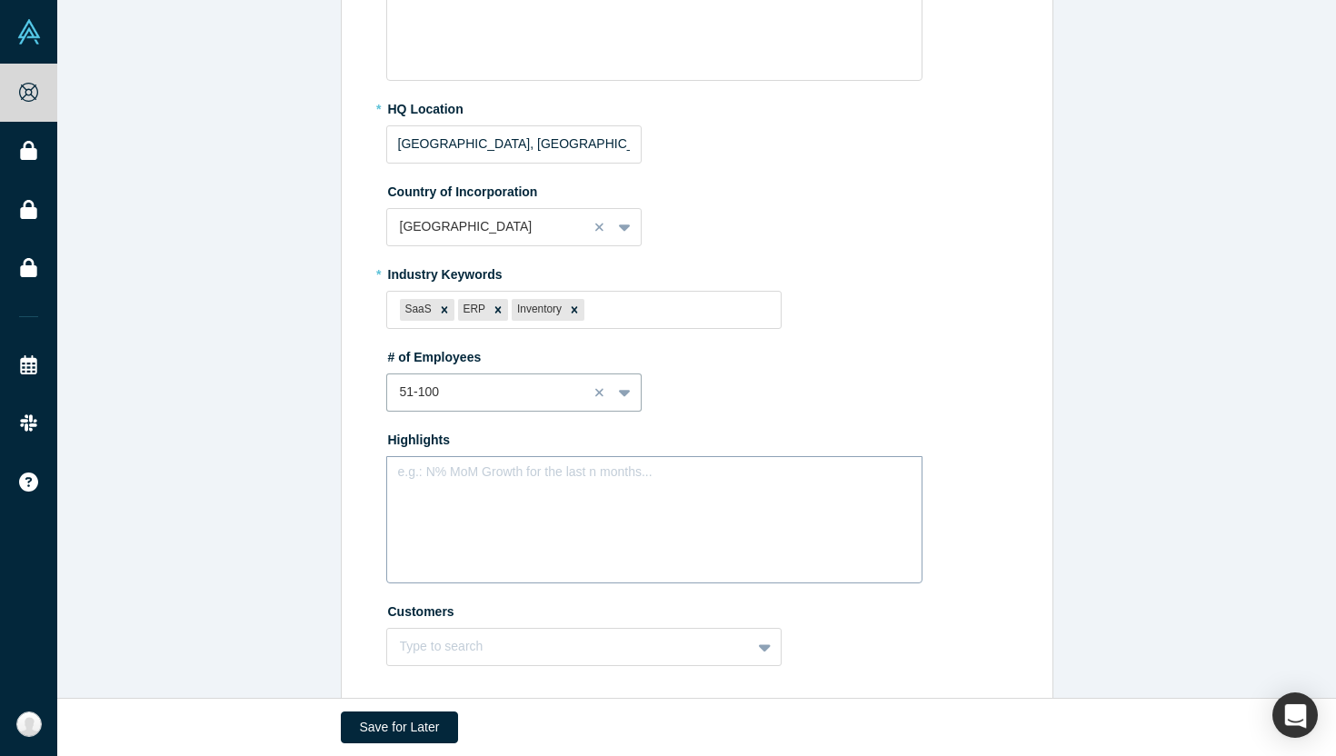
click at [587, 528] on div "e.g.: N% MoM Growth for the last n months..." at bounding box center [654, 519] width 536 height 127
click at [517, 518] on div "Current MRR as of August - $220k" at bounding box center [654, 519] width 536 height 127
click at [456, 502] on div "Current MRR as of August - $220k" at bounding box center [654, 507] width 536 height 103
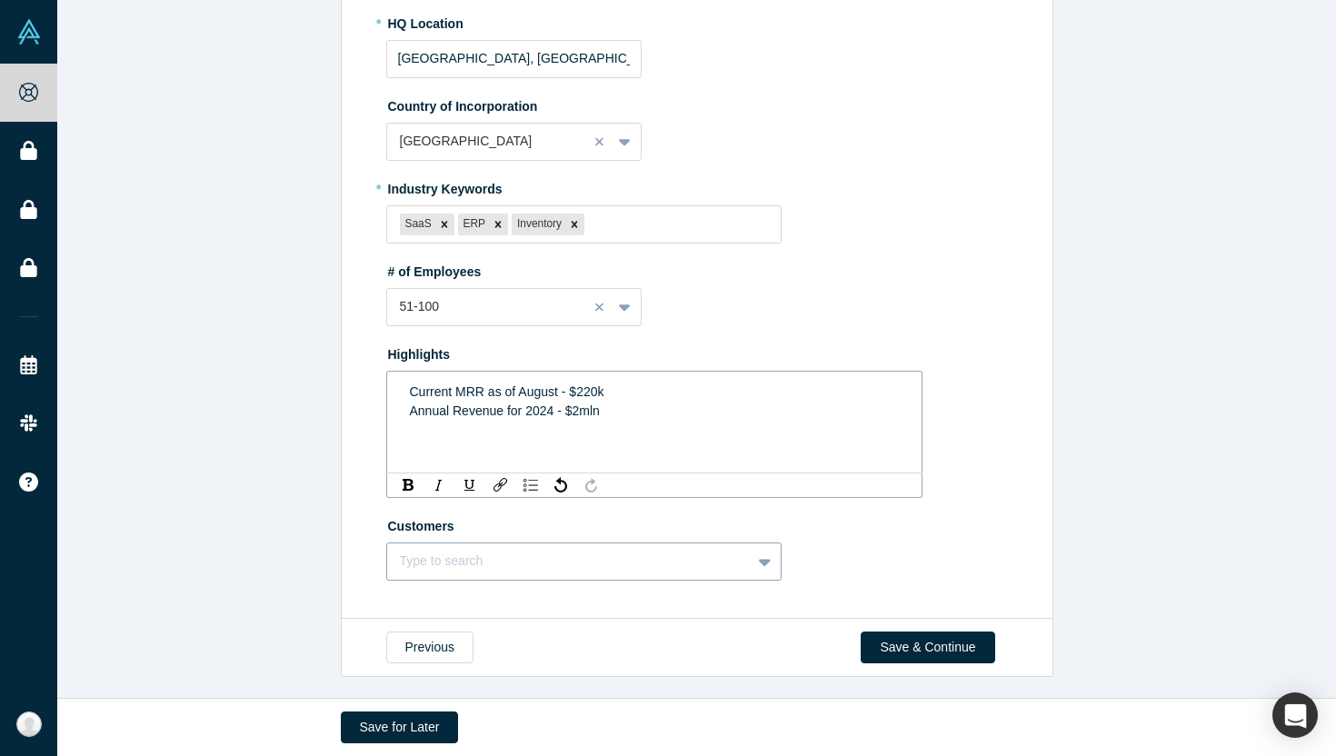
click at [612, 567] on div "Type to search" at bounding box center [584, 562] width 396 height 38
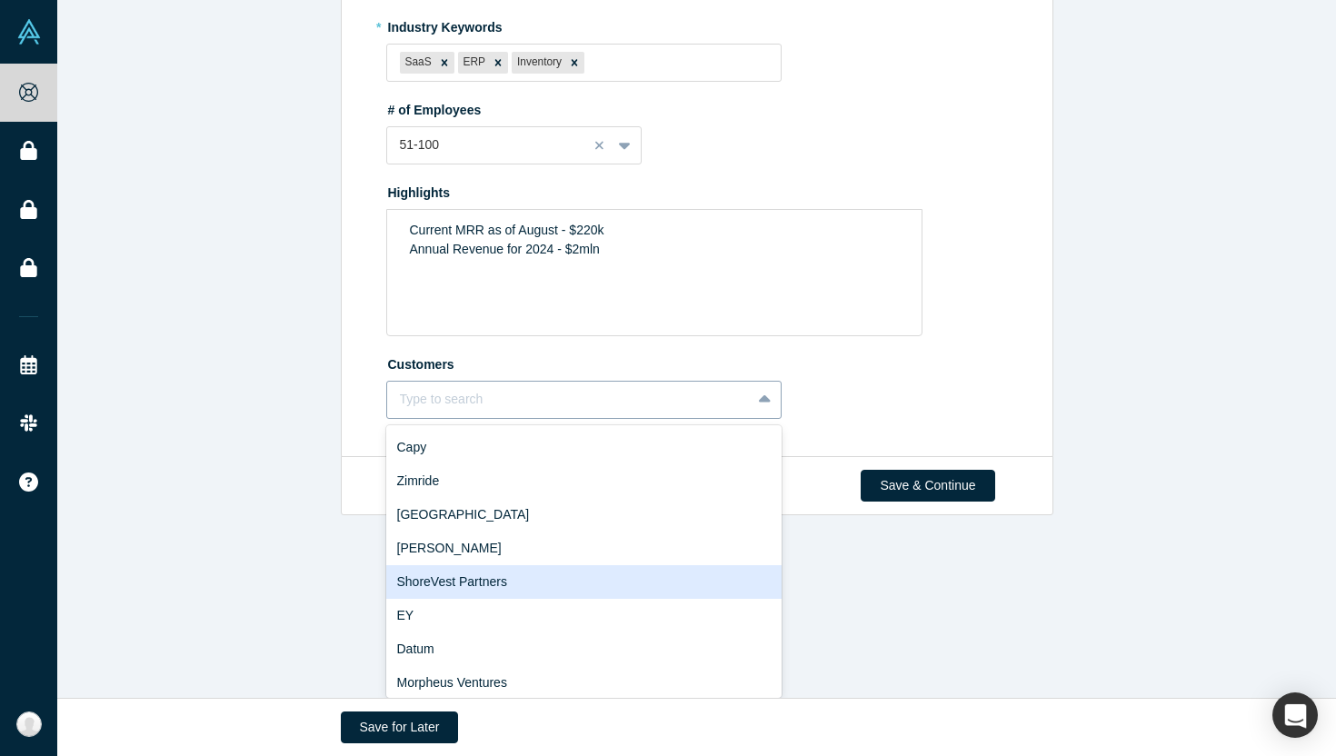
scroll to position [0, 0]
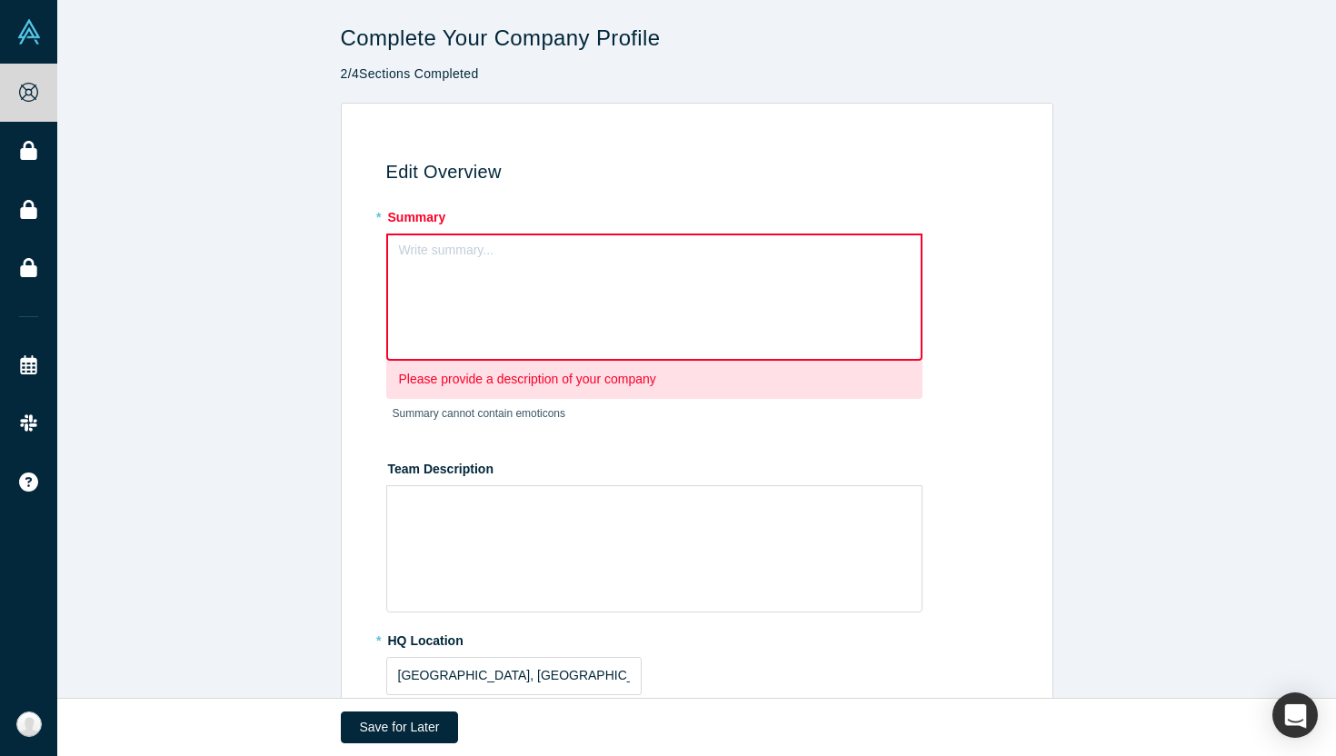
click at [705, 290] on div "Write summary..." at bounding box center [654, 297] width 536 height 127
click at [618, 270] on div "rdw-editor" at bounding box center [655, 256] width 510 height 30
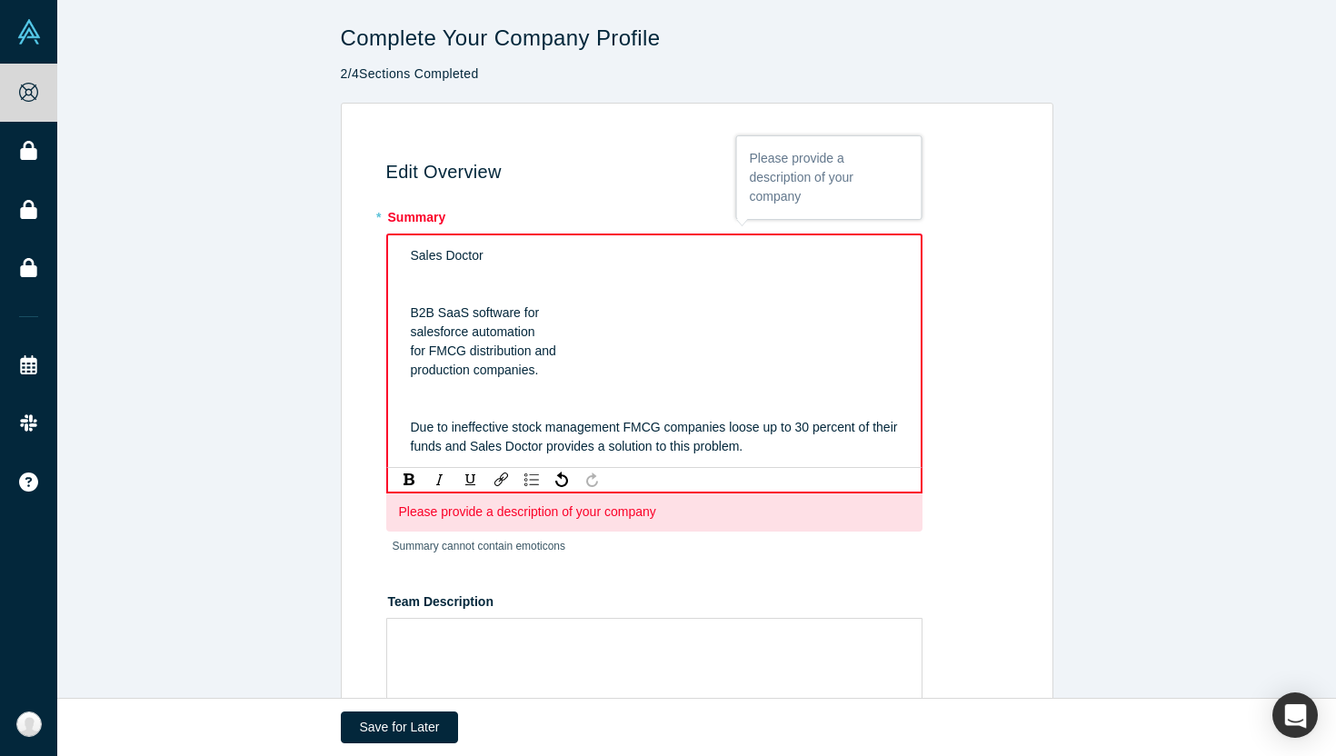
click at [407, 307] on div "Sales Doctor B2B SaaS software for salesforce automation for FMCG distribution …" at bounding box center [655, 351] width 510 height 221
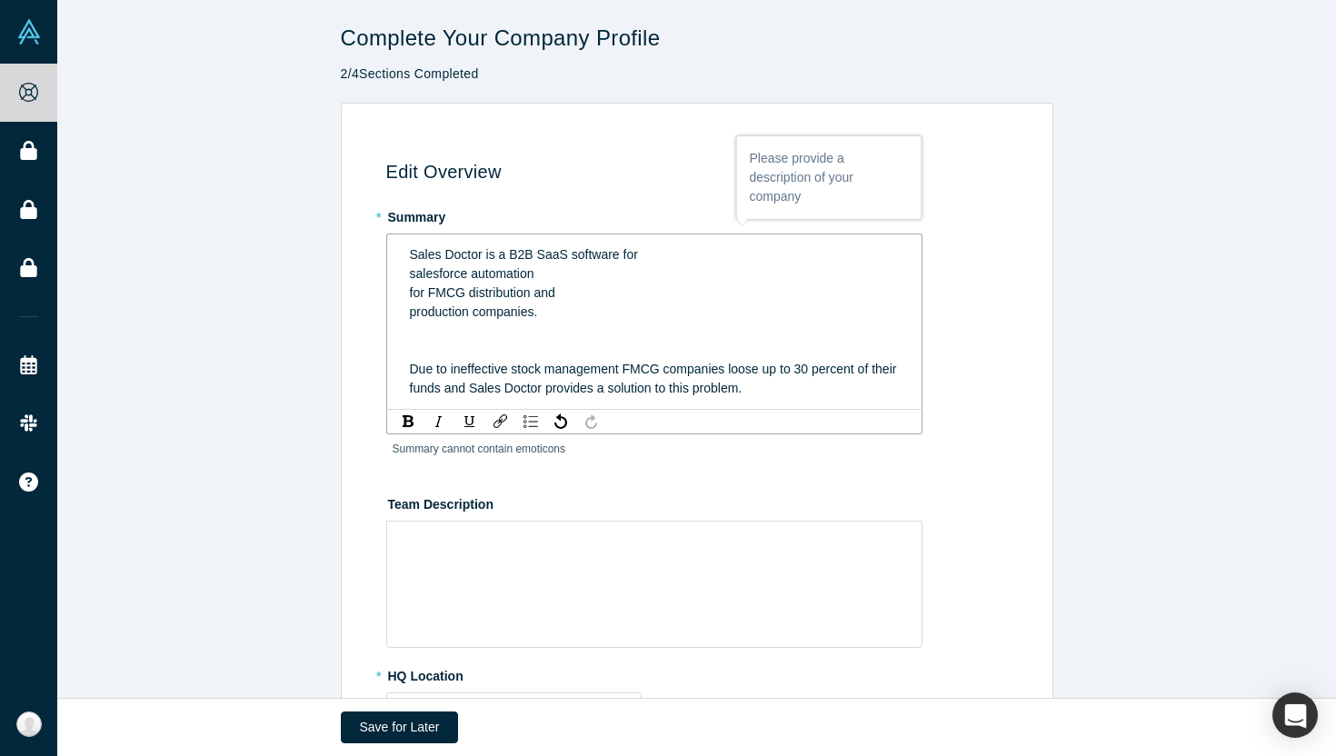
click at [411, 272] on span "salesforce automation" at bounding box center [472, 273] width 125 height 15
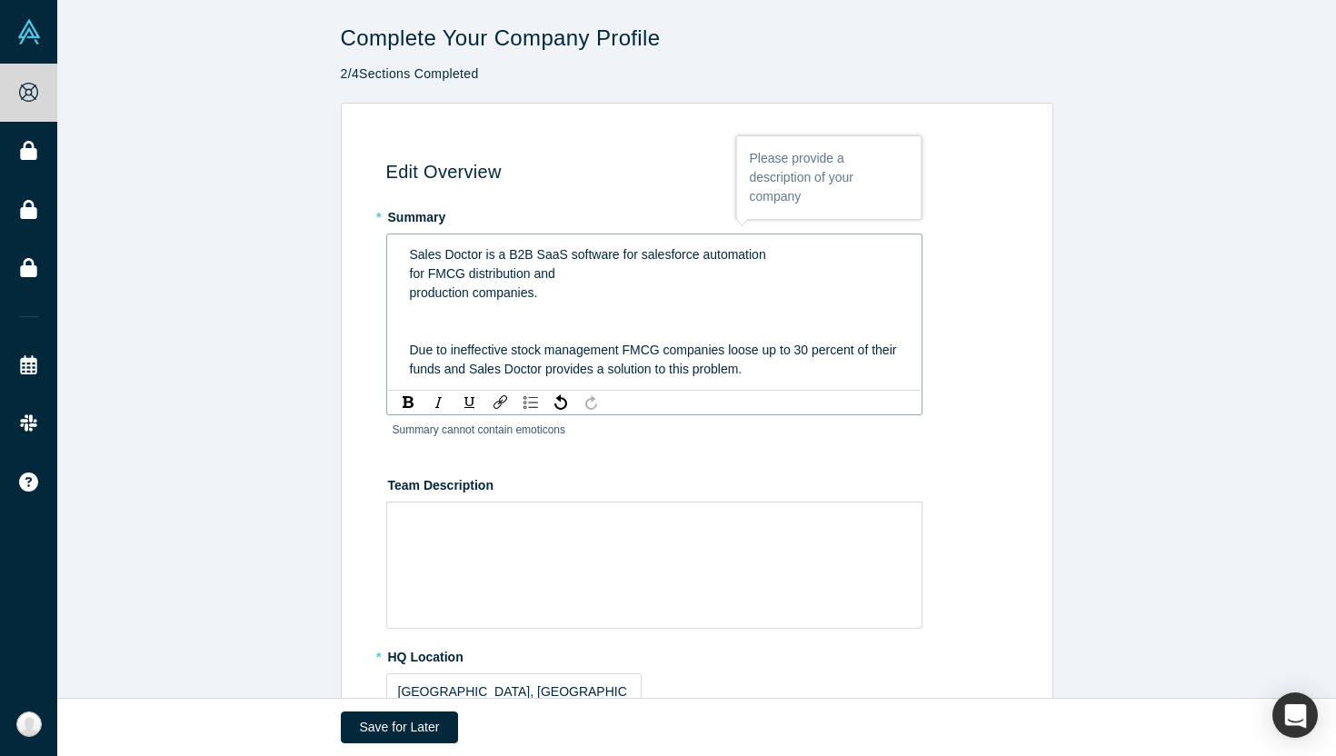
click at [408, 275] on div "Sales Doctor is a B2B SaaS software for salesforce automation for FMCG distribu…" at bounding box center [655, 312] width 512 height 145
click at [407, 270] on div "Sales Doctor is a B2B SaaS software for salesforce automation for FMCG distribu…" at bounding box center [655, 312] width 512 height 145
click at [407, 291] on div "Sales Doctor is a B2B SaaS software for salesforce automation for FMCG distribu…" at bounding box center [655, 312] width 512 height 145
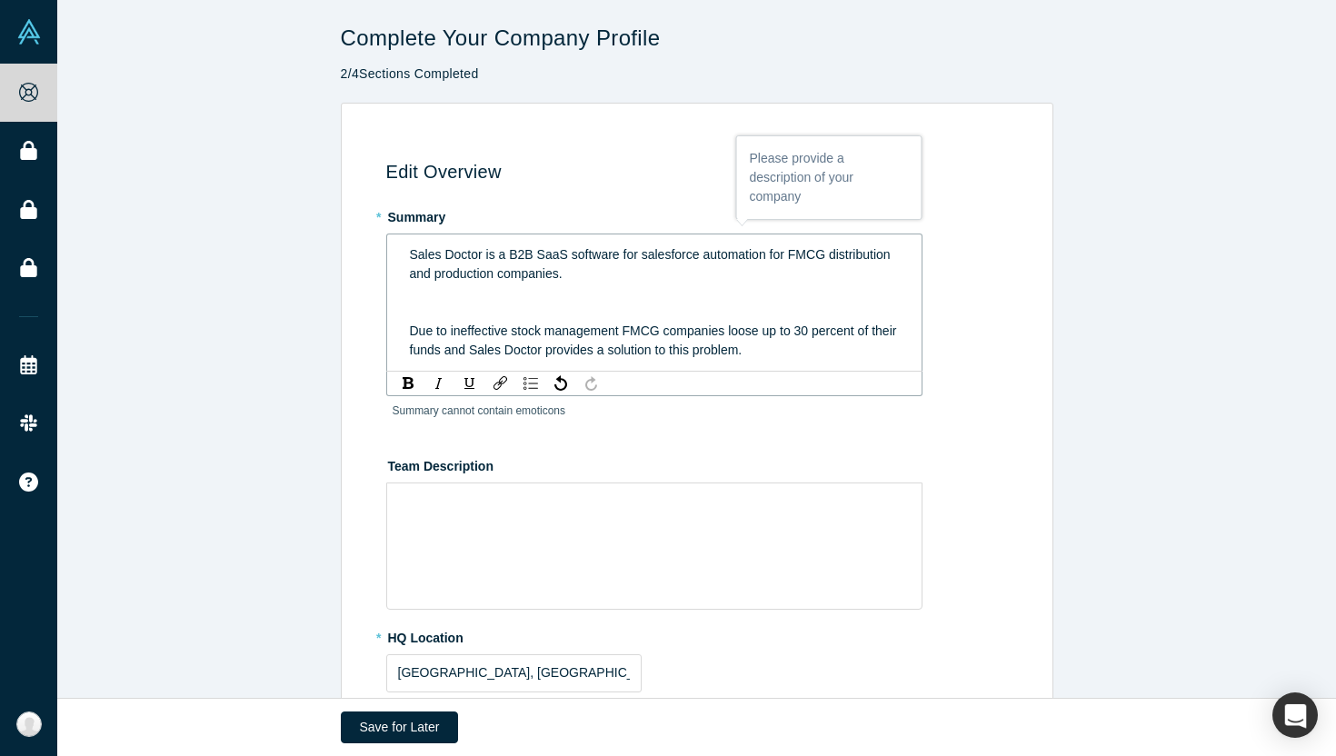
click at [402, 325] on div "Sales Doctor is a B2B SaaS software for salesforce automation for FMCG distribu…" at bounding box center [655, 302] width 512 height 125
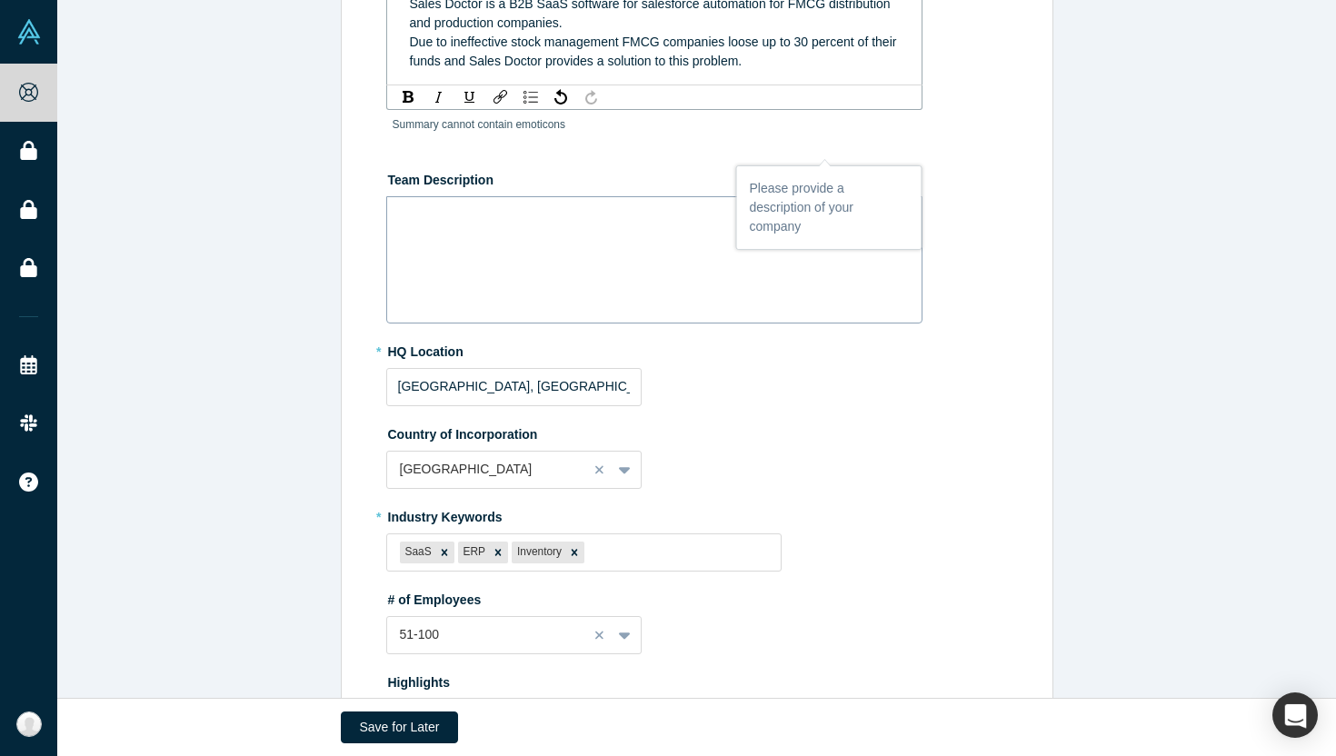
scroll to position [275, 0]
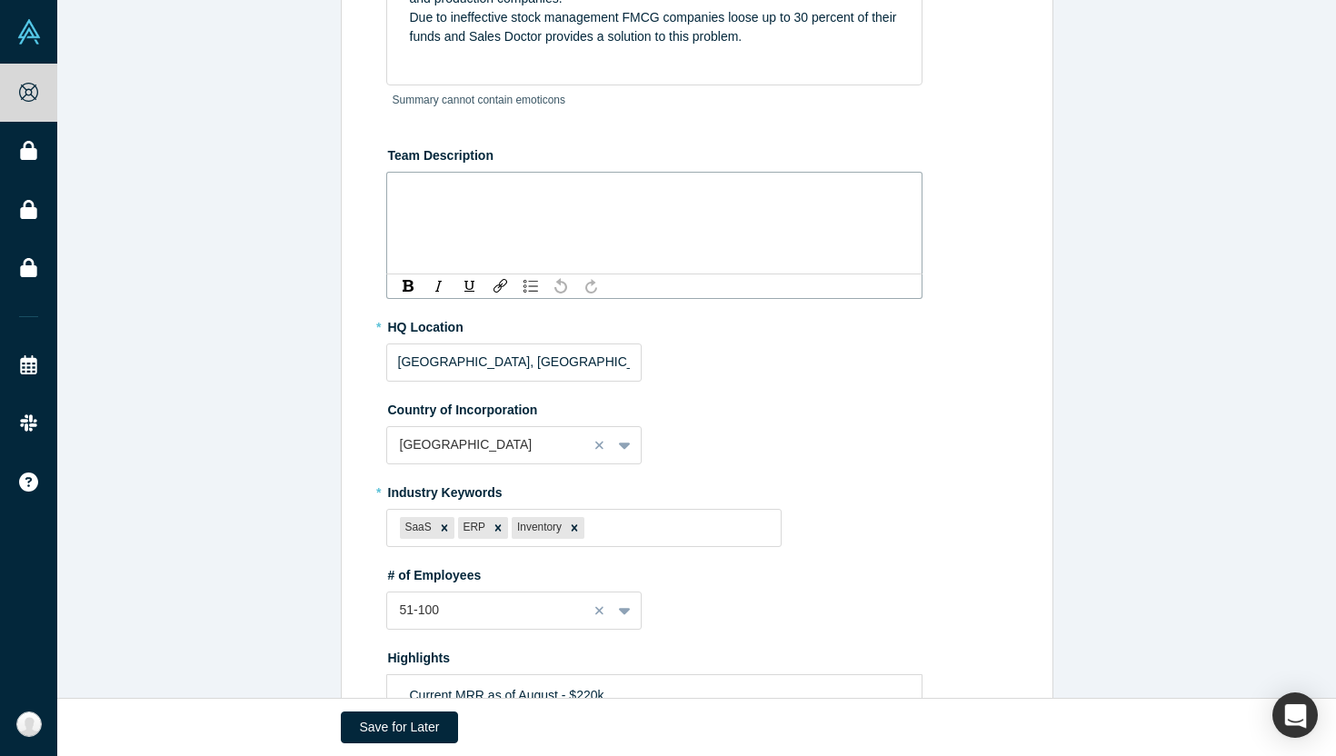
click at [621, 224] on div "rdw-wrapper" at bounding box center [654, 223] width 536 height 103
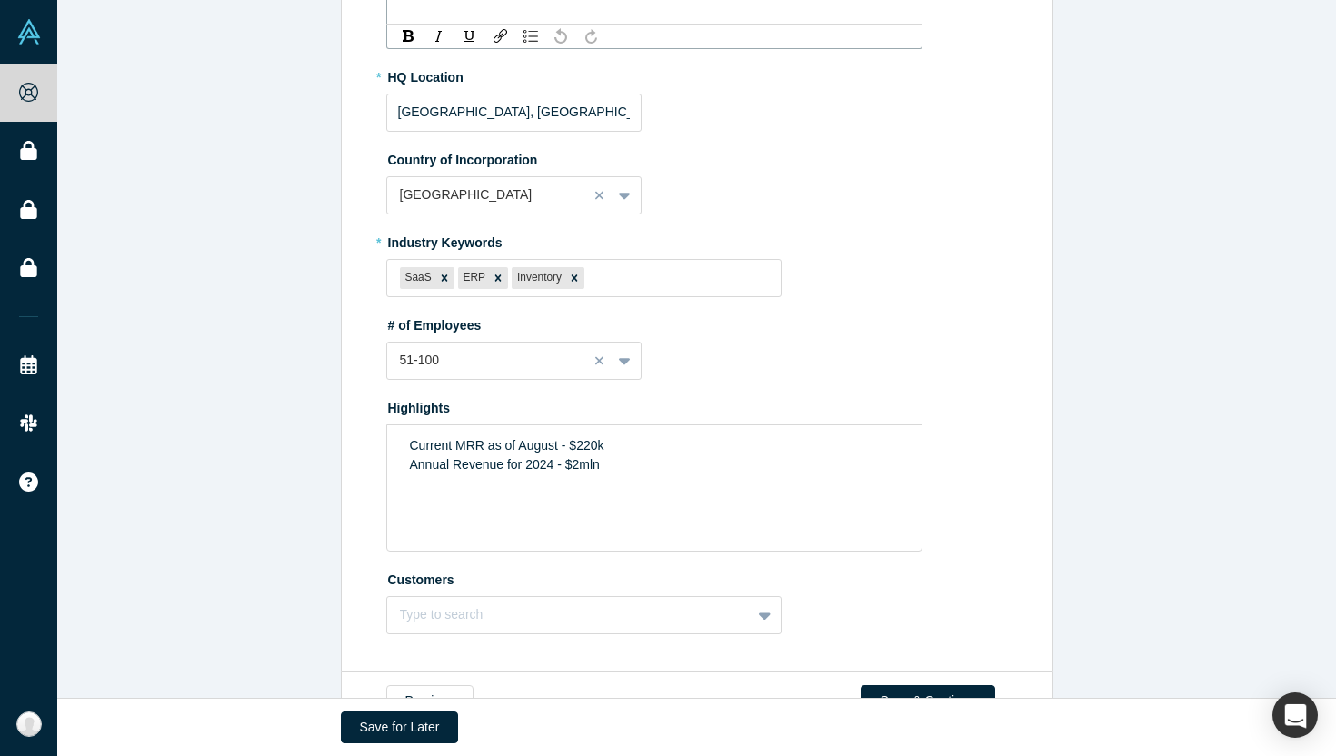
scroll to position [584, 0]
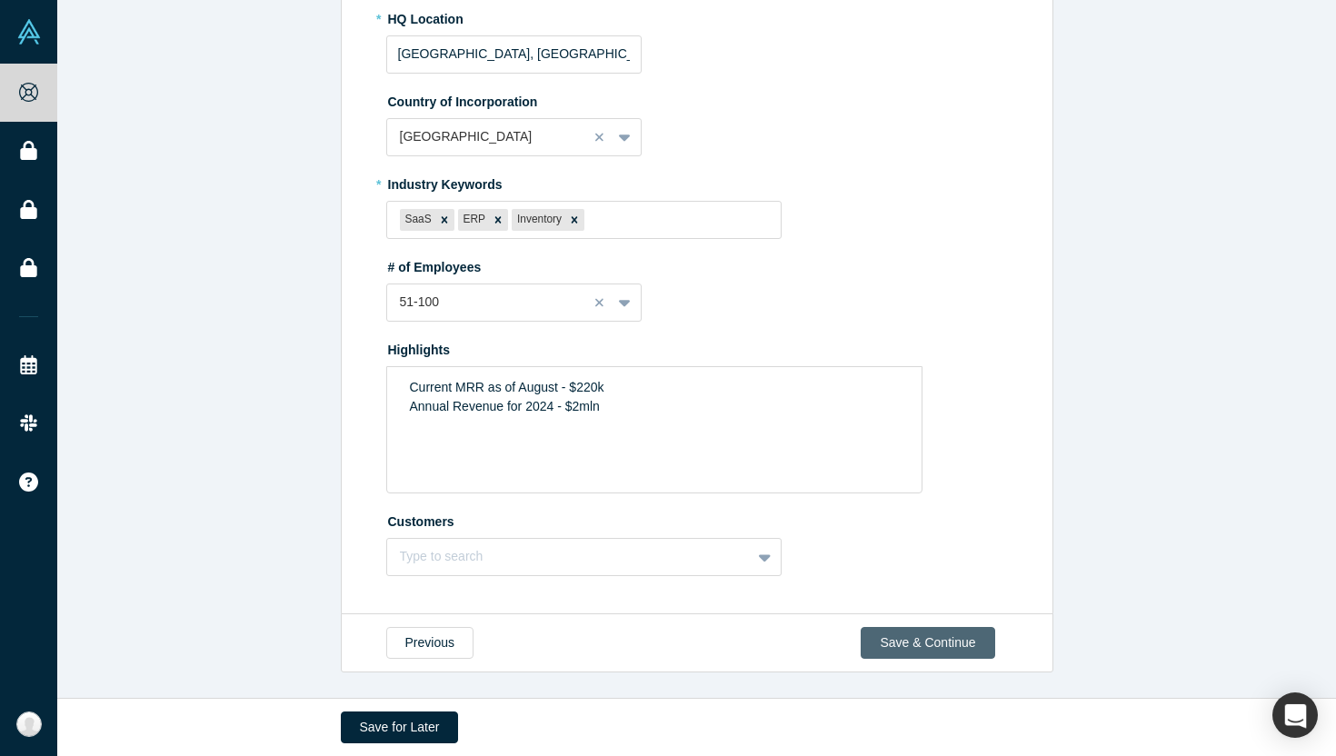
click at [917, 634] on button "Save & Continue" at bounding box center [928, 643] width 134 height 32
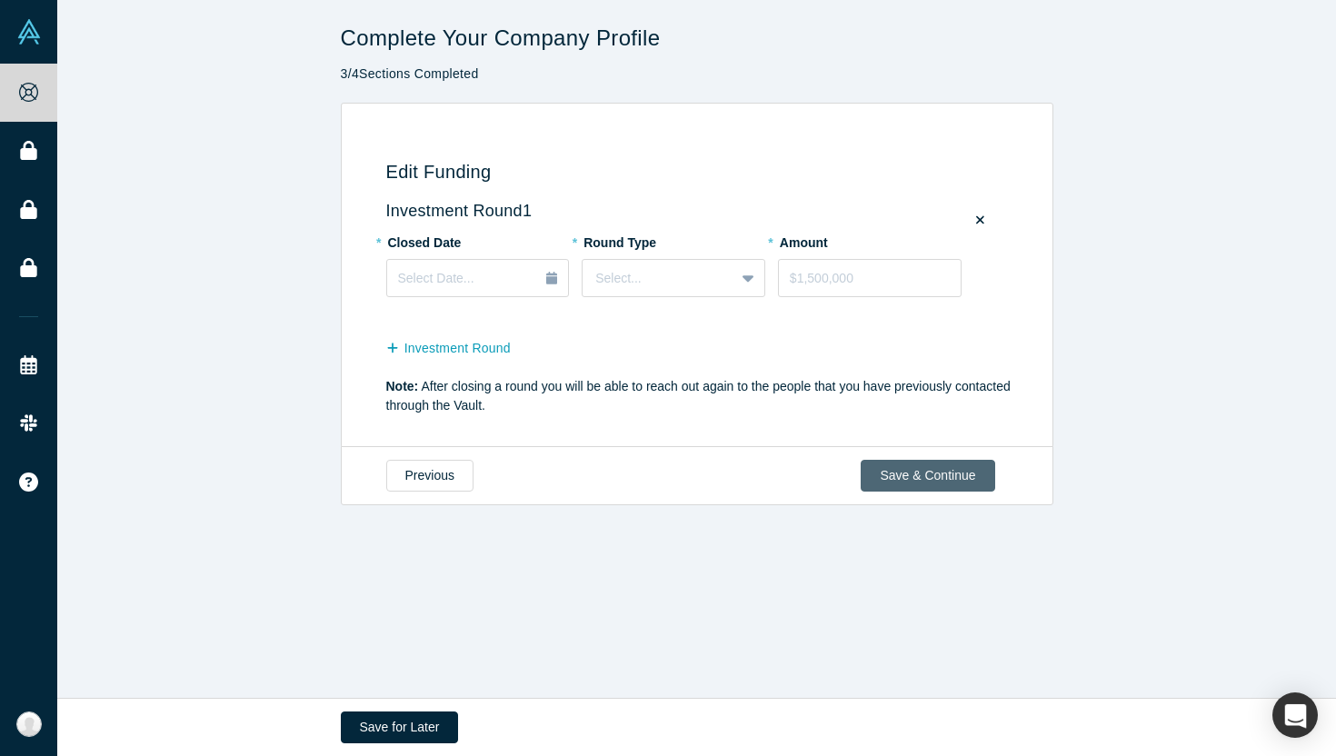
click at [929, 475] on button "Save & Continue" at bounding box center [928, 476] width 134 height 32
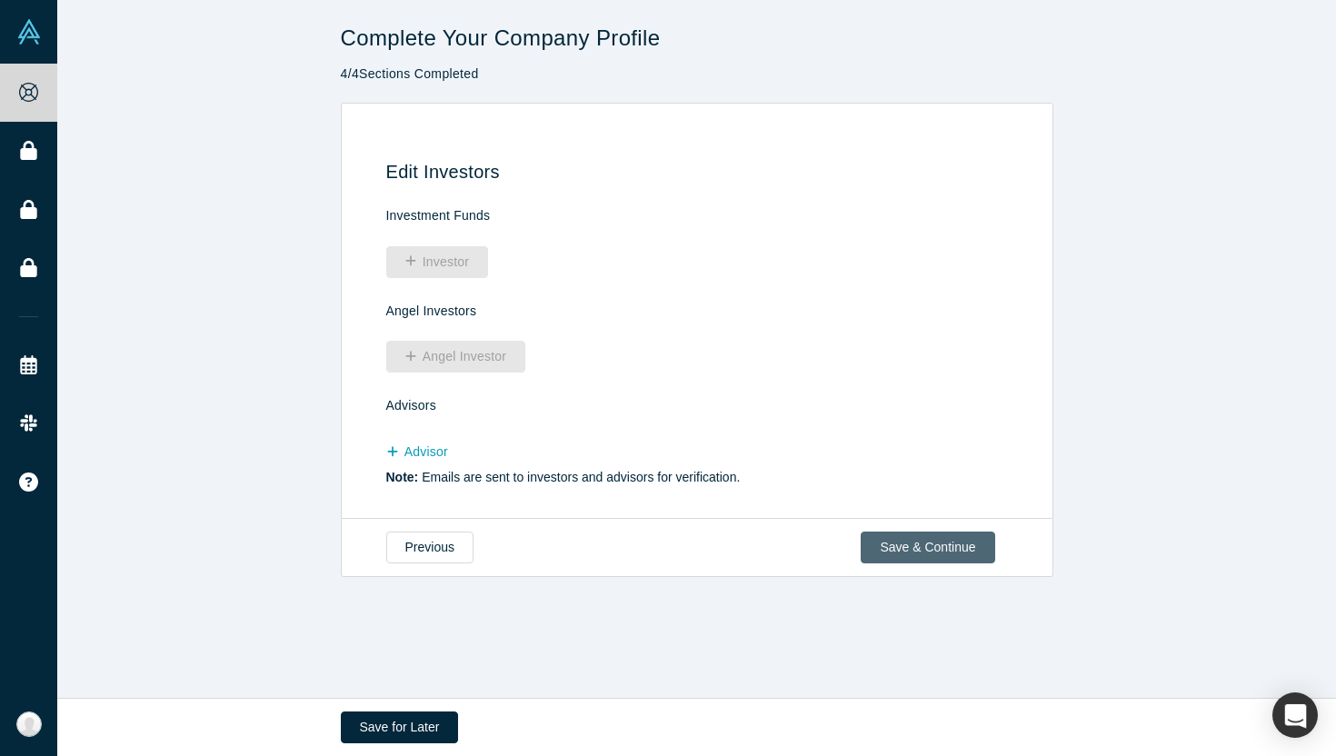
click at [922, 542] on button "Save & Continue" at bounding box center [928, 548] width 134 height 32
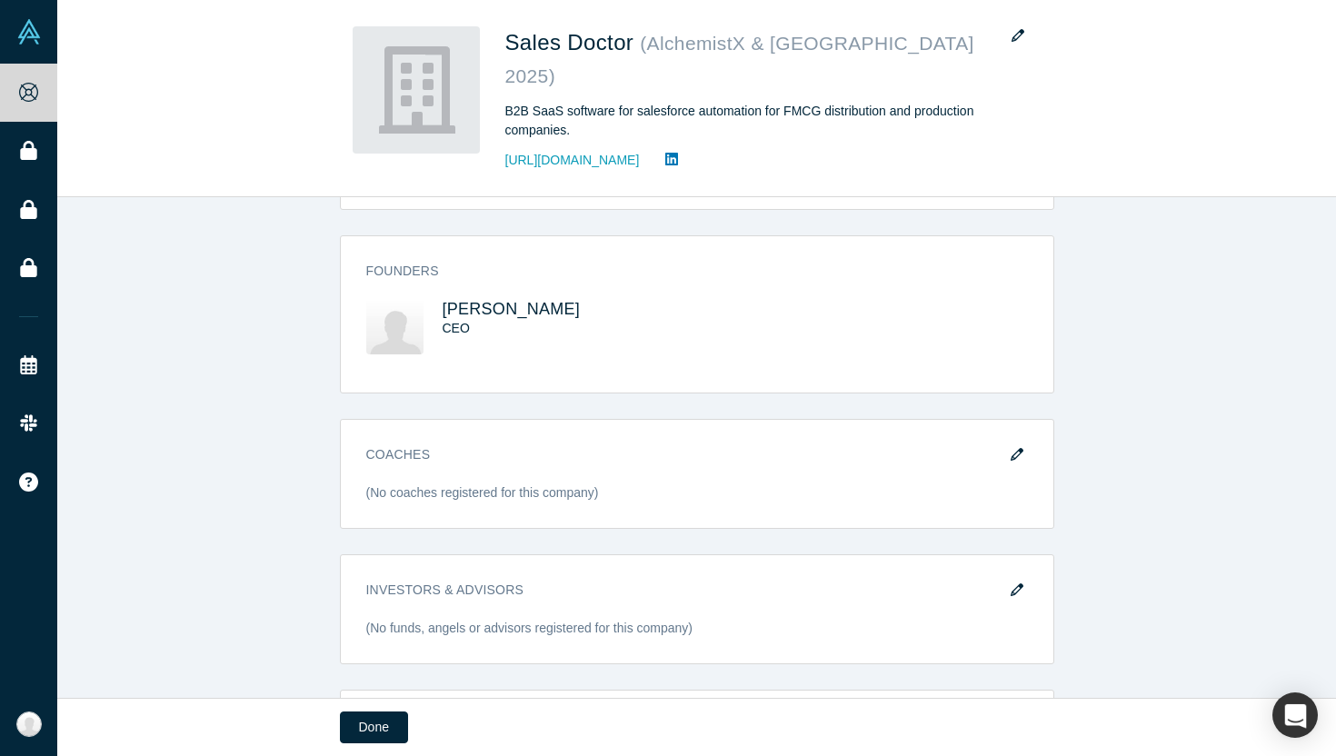
scroll to position [686, 0]
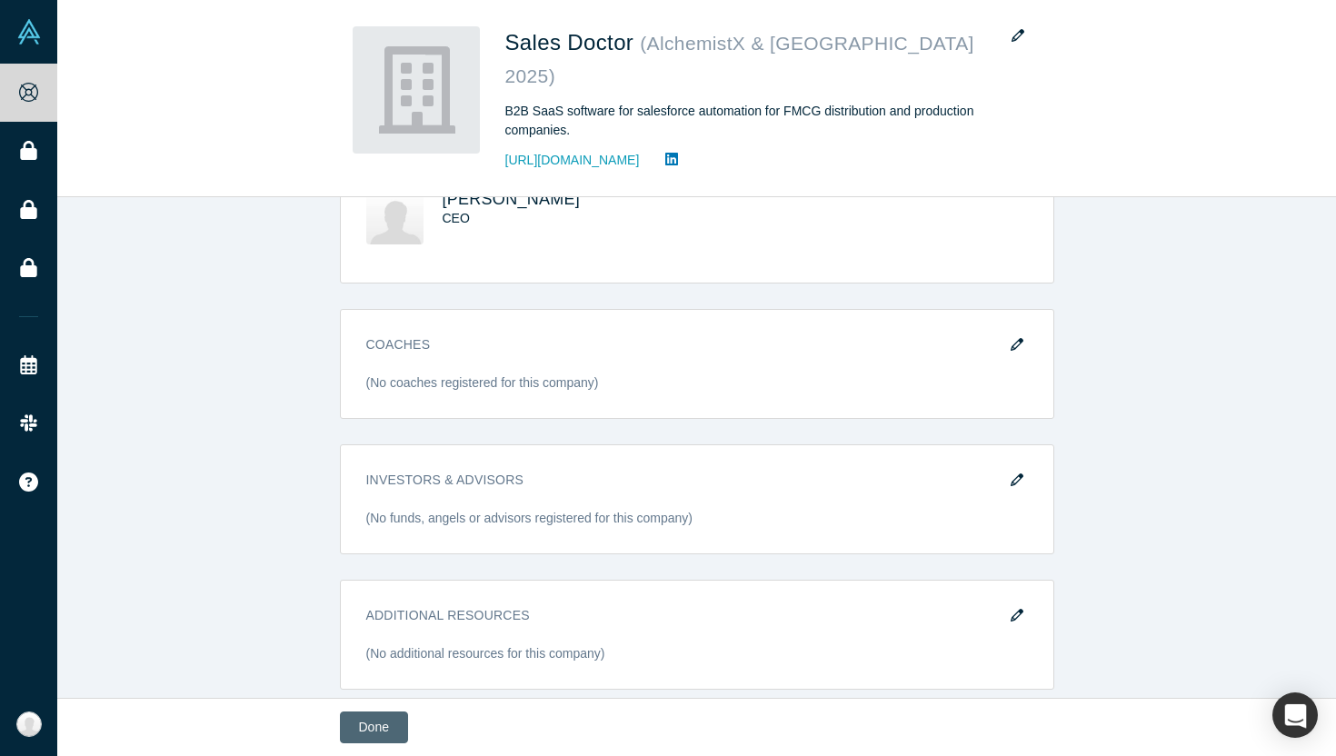
click at [377, 726] on button "Done" at bounding box center [374, 728] width 68 height 32
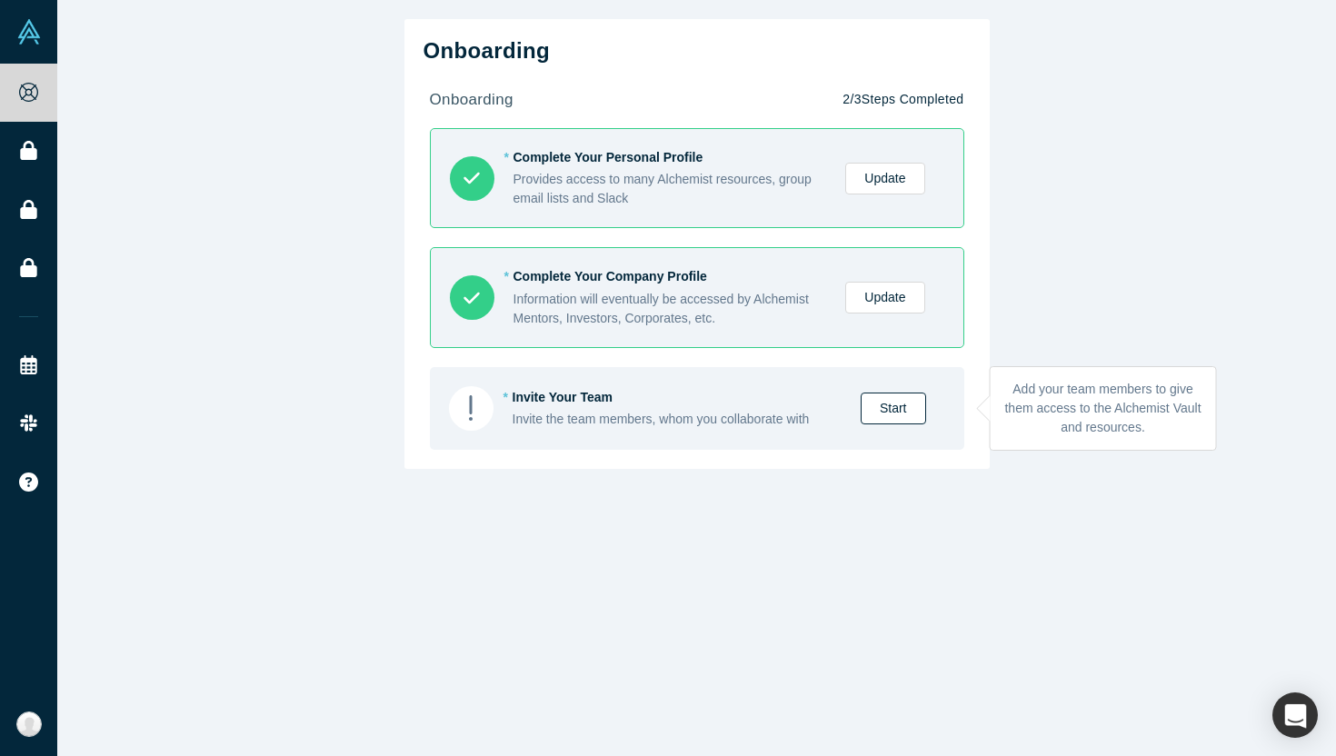
click at [897, 405] on link "Start" at bounding box center [893, 409] width 65 height 32
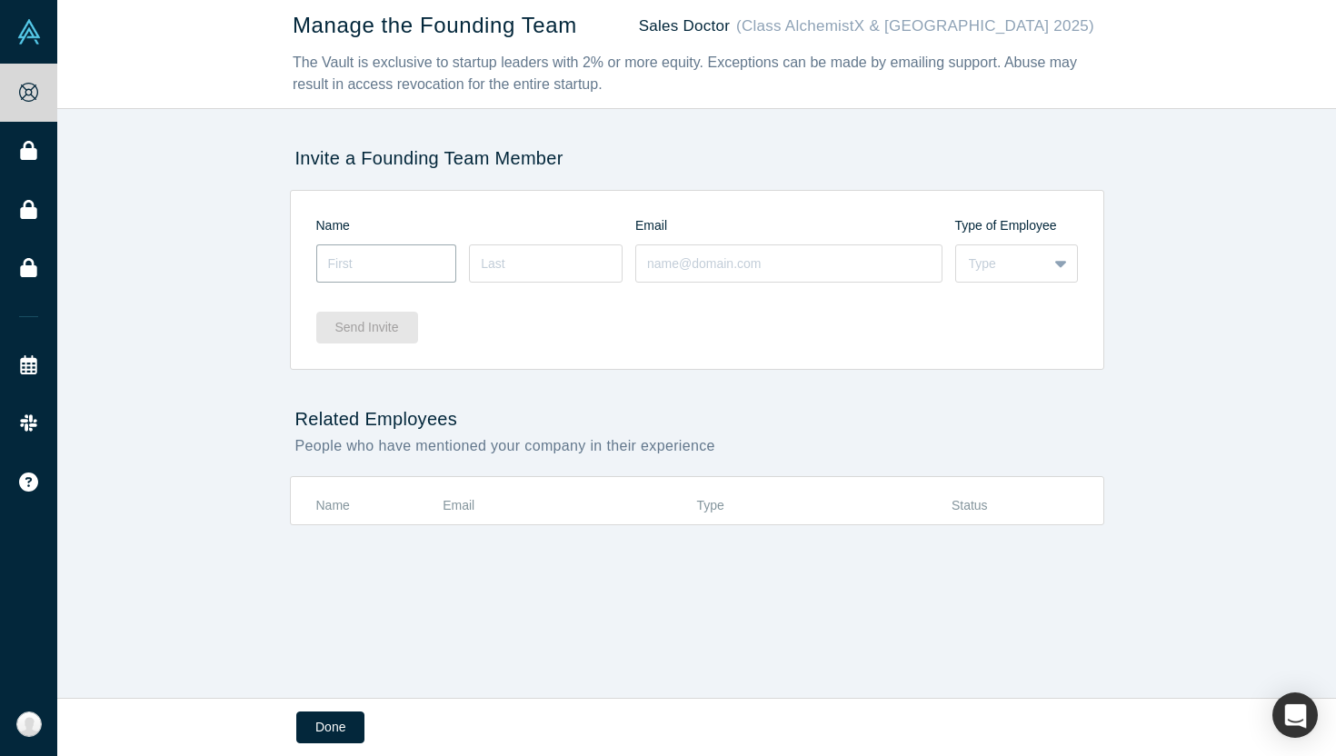
click at [415, 265] on input at bounding box center [386, 264] width 141 height 38
type input "[PERSON_NAME]"
click at [555, 259] on input at bounding box center [546, 264] width 154 height 38
type input "[PERSON_NAME]"
click at [780, 262] on input at bounding box center [788, 264] width 307 height 38
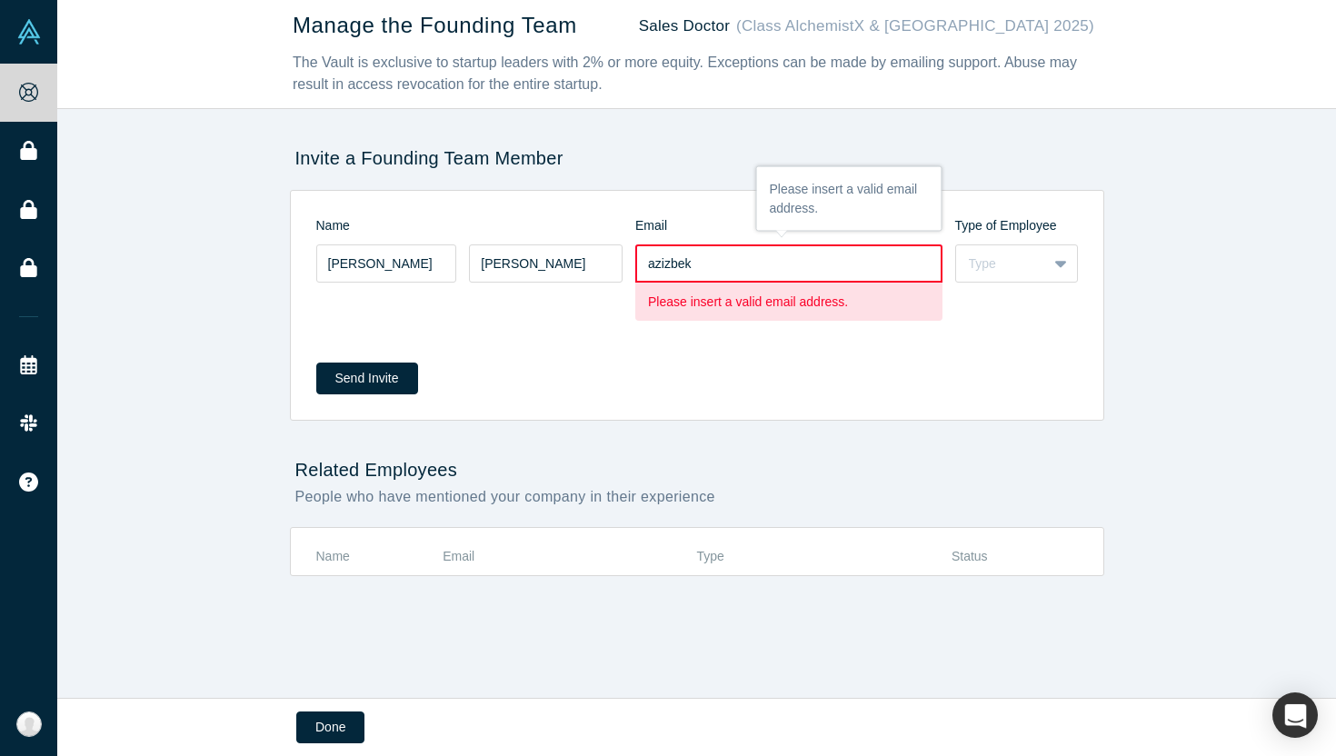
type input "[EMAIL_ADDRESS][DOMAIN_NAME]"
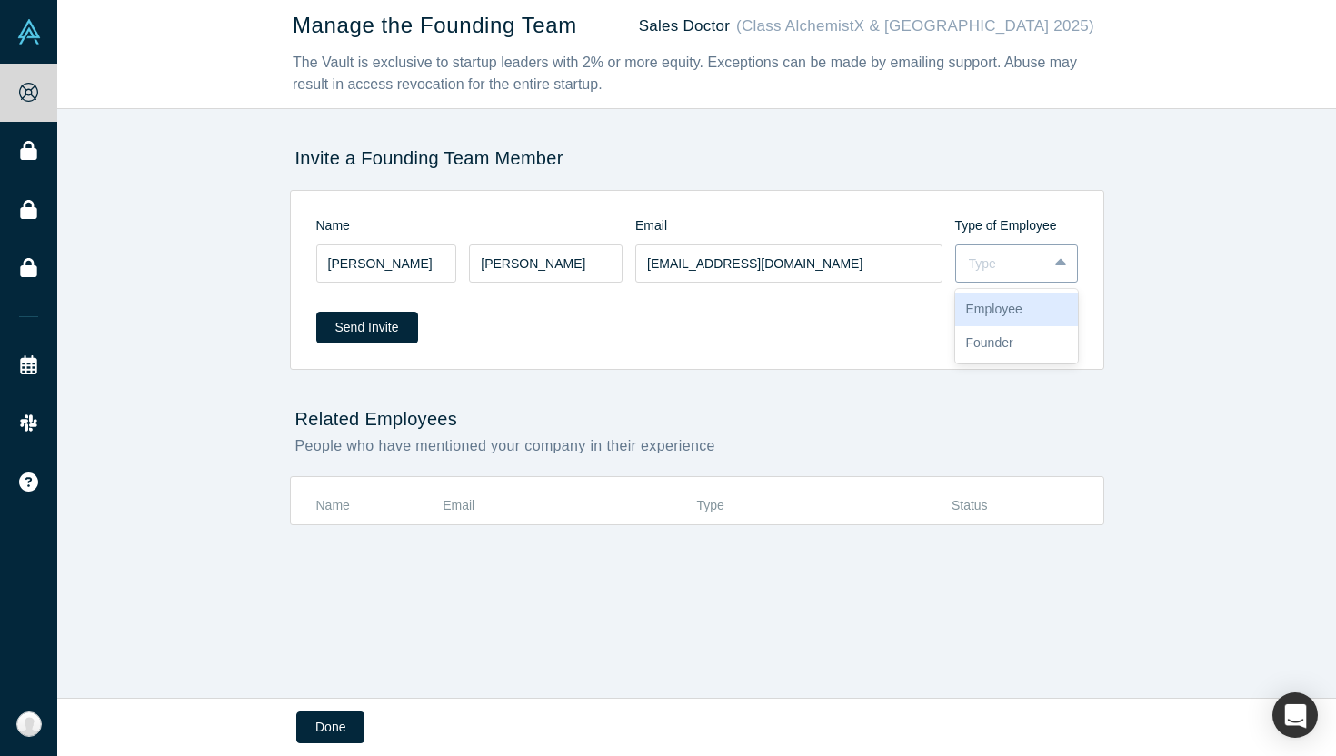
click at [992, 258] on div "Type" at bounding box center [1001, 264] width 65 height 19
click at [1049, 337] on div "Founder" at bounding box center [1016, 343] width 123 height 34
click at [387, 335] on button "Send Invite" at bounding box center [367, 328] width 102 height 32
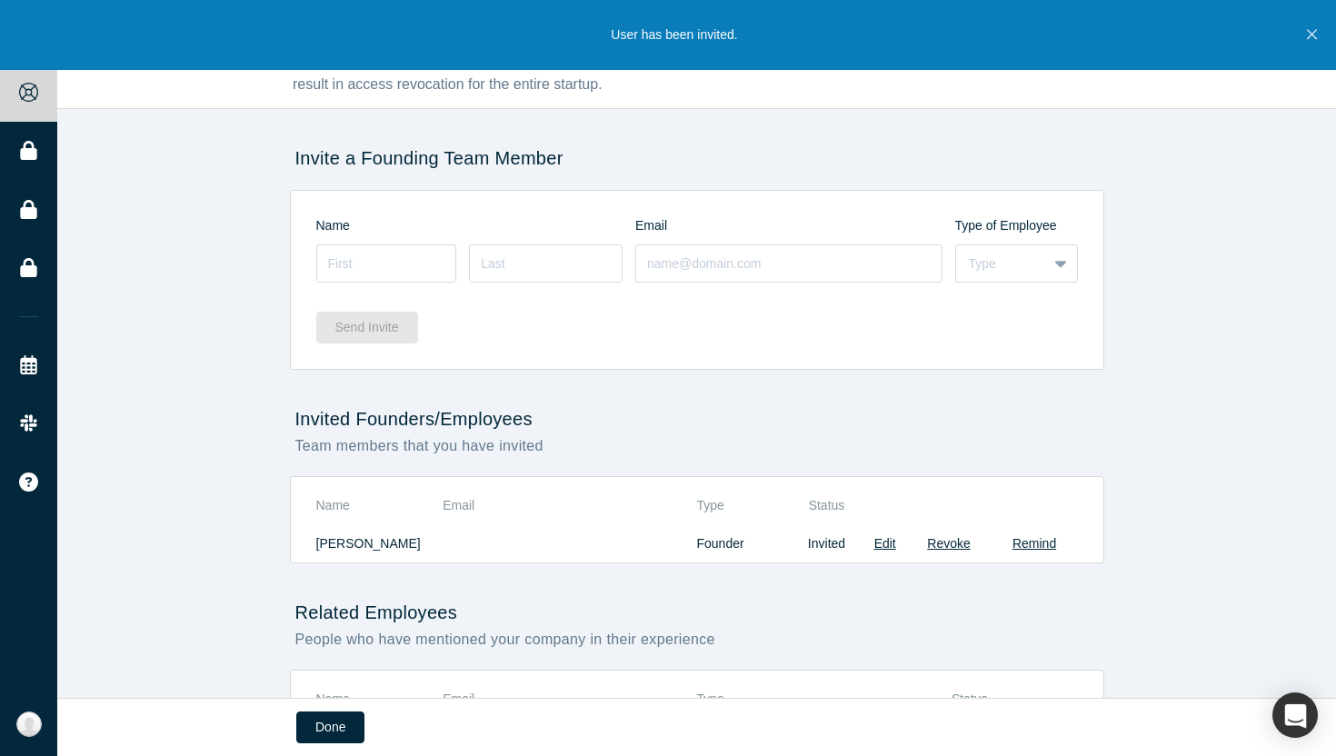
scroll to position [95, 0]
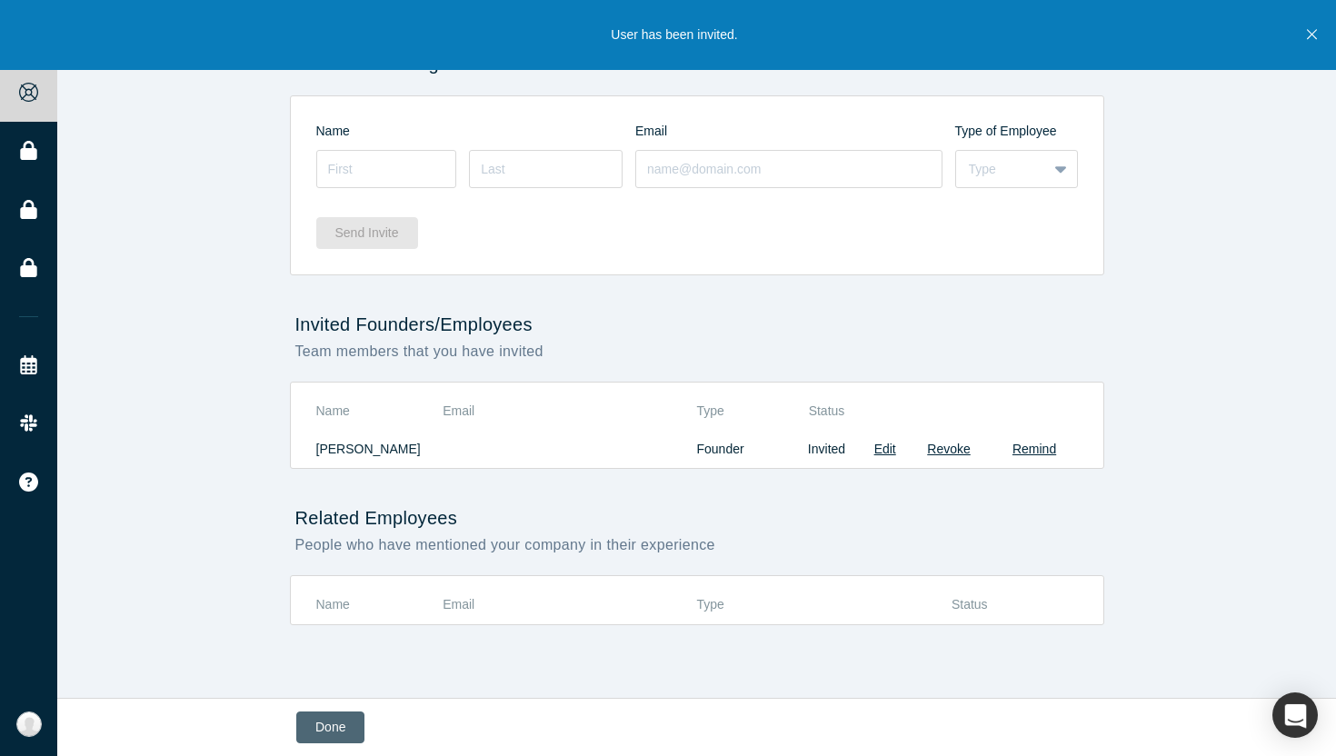
click at [330, 735] on button "Done" at bounding box center [330, 728] width 68 height 32
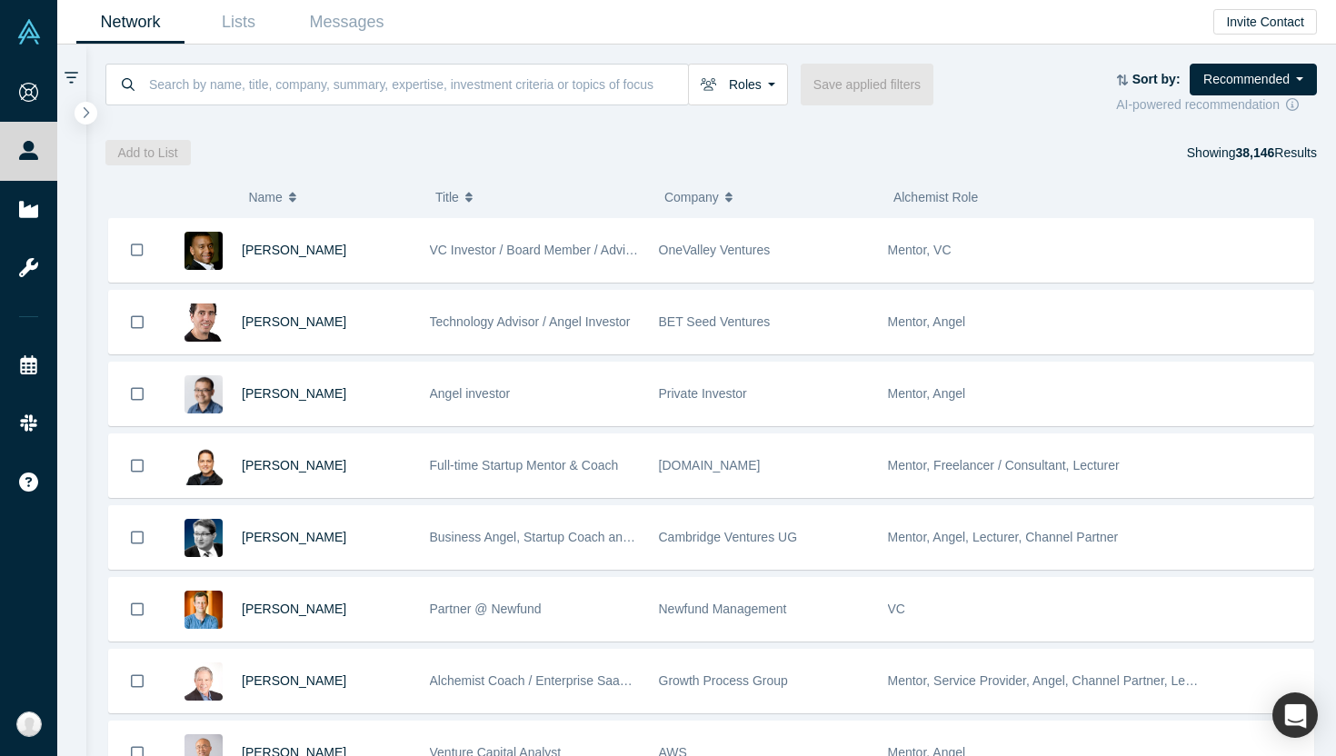
click at [629, 135] on div "Roles Founders Mentors Angels VCs Corporate Innovator Service Providers Press S…" at bounding box center [711, 105] width 1251 height 121
click at [252, 32] on link "Lists" at bounding box center [239, 22] width 108 height 43
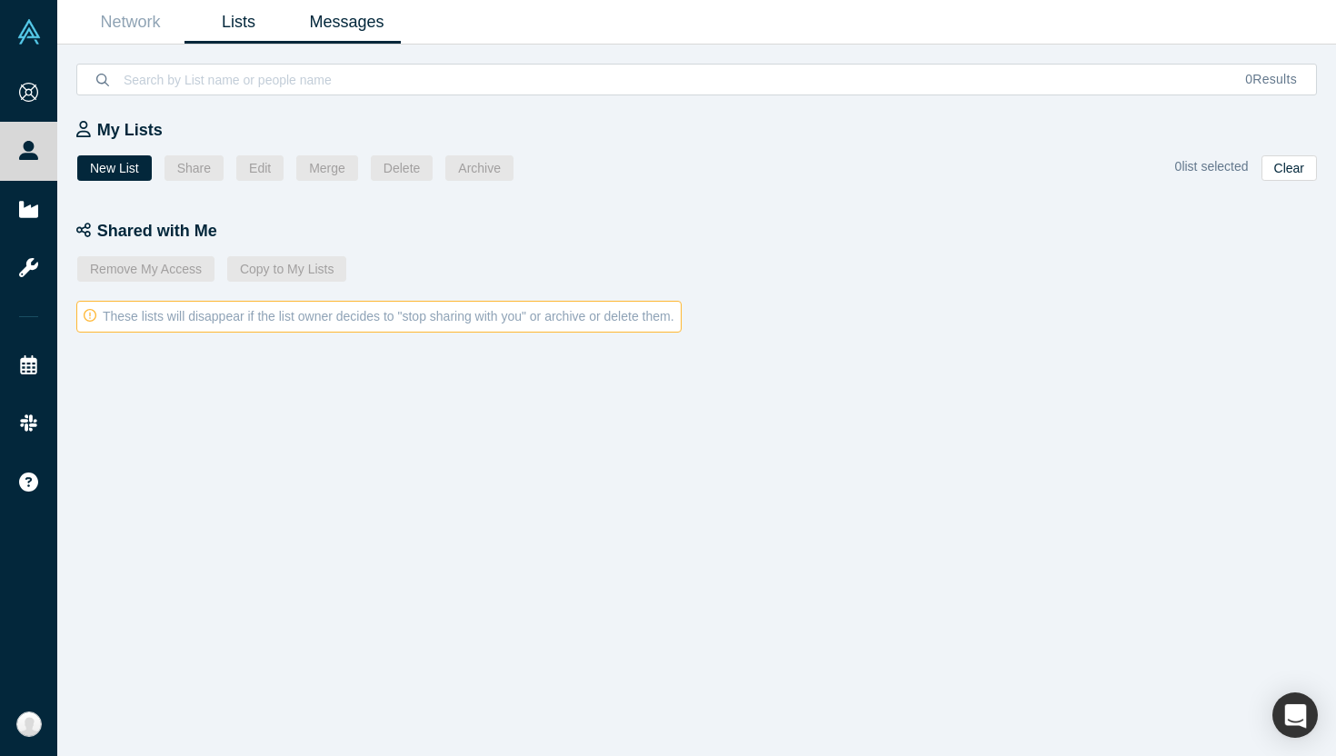
click at [366, 32] on link "Messages" at bounding box center [347, 22] width 108 height 43
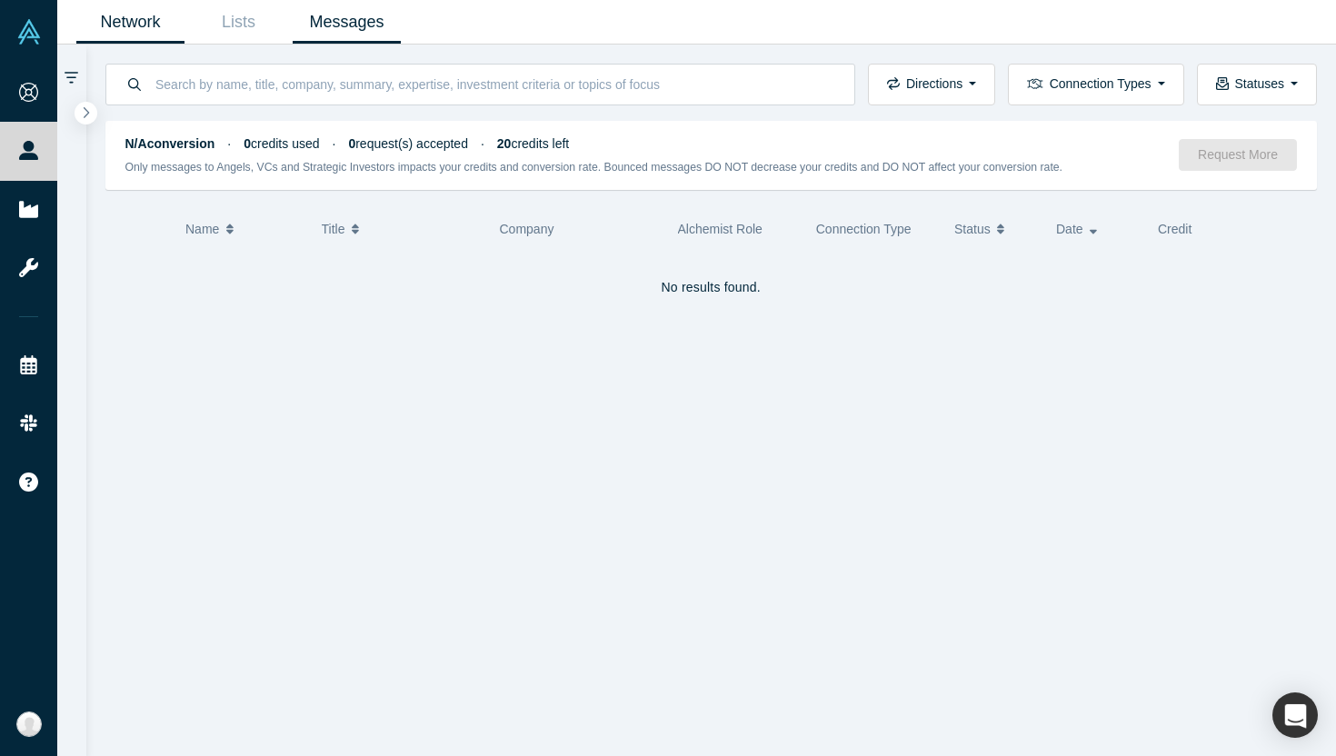
click at [135, 22] on link "Network" at bounding box center [130, 22] width 108 height 43
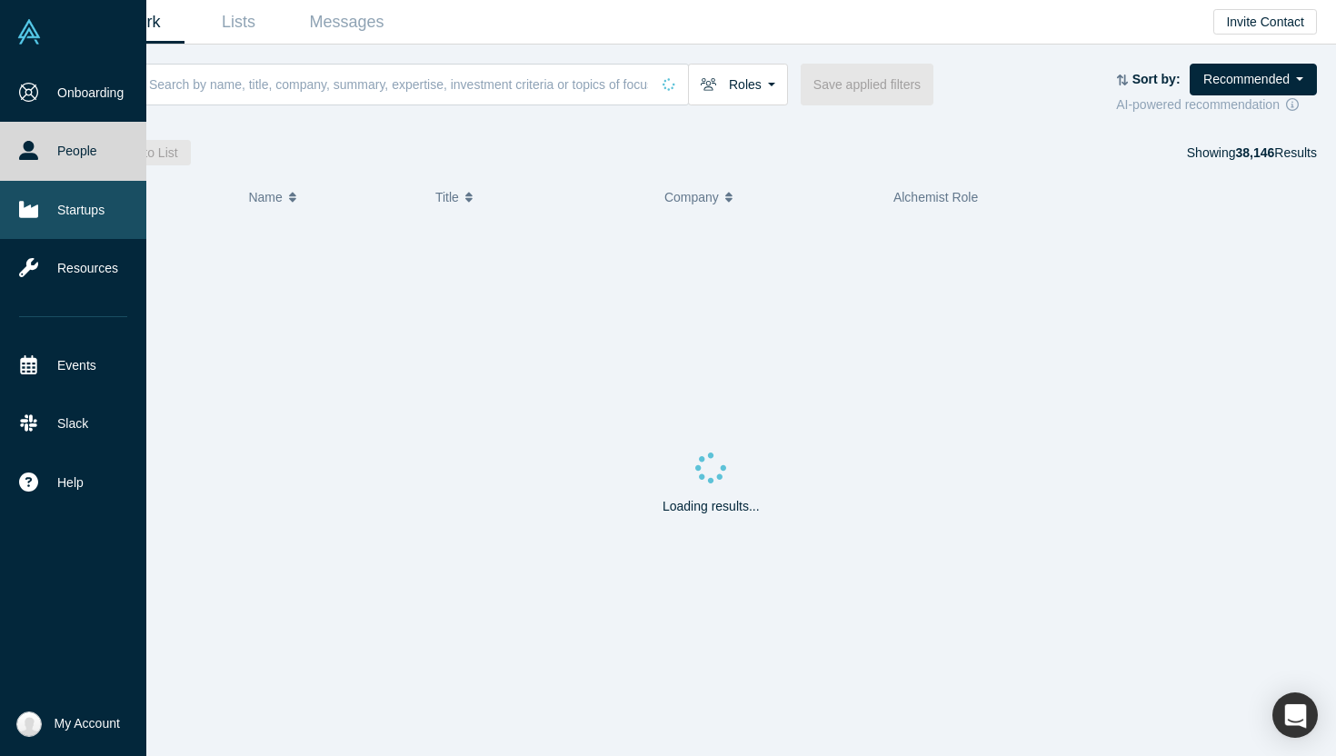
click at [32, 214] on icon at bounding box center [28, 209] width 19 height 16
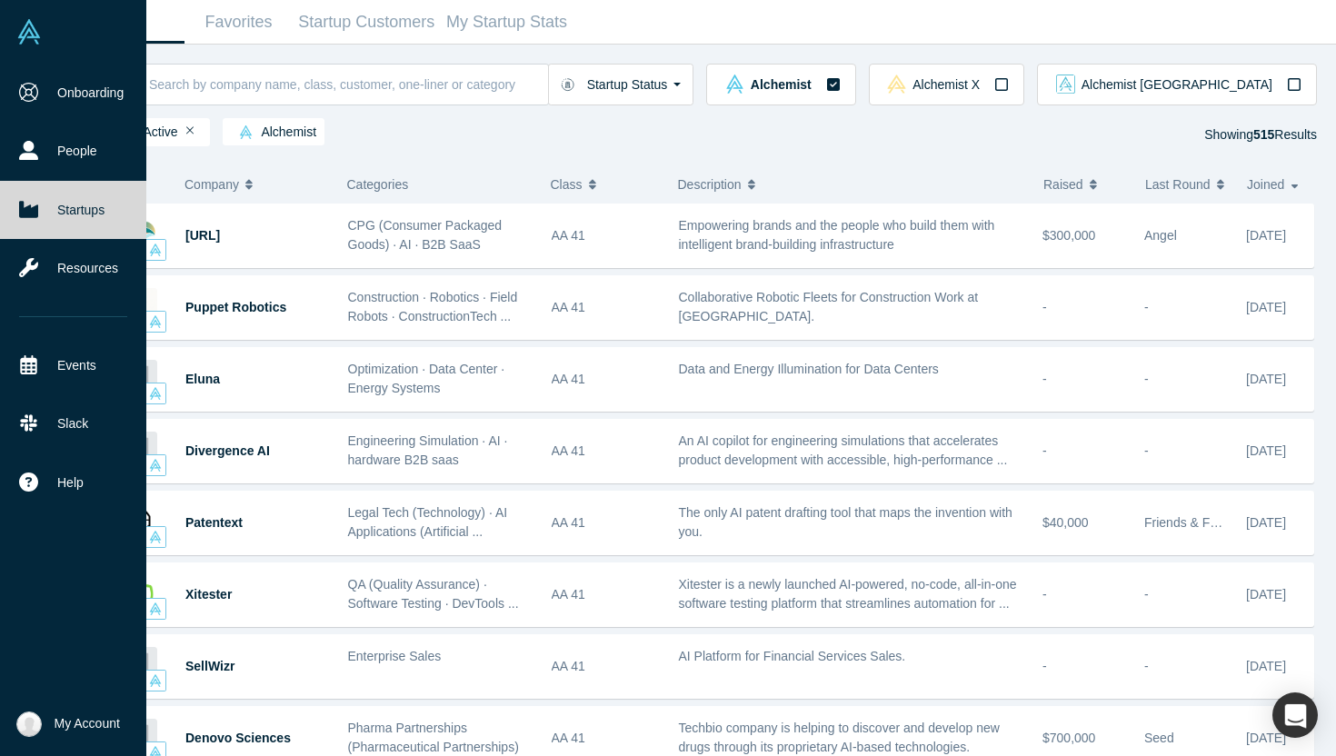
click at [104, 728] on span "My Account" at bounding box center [87, 724] width 65 height 19
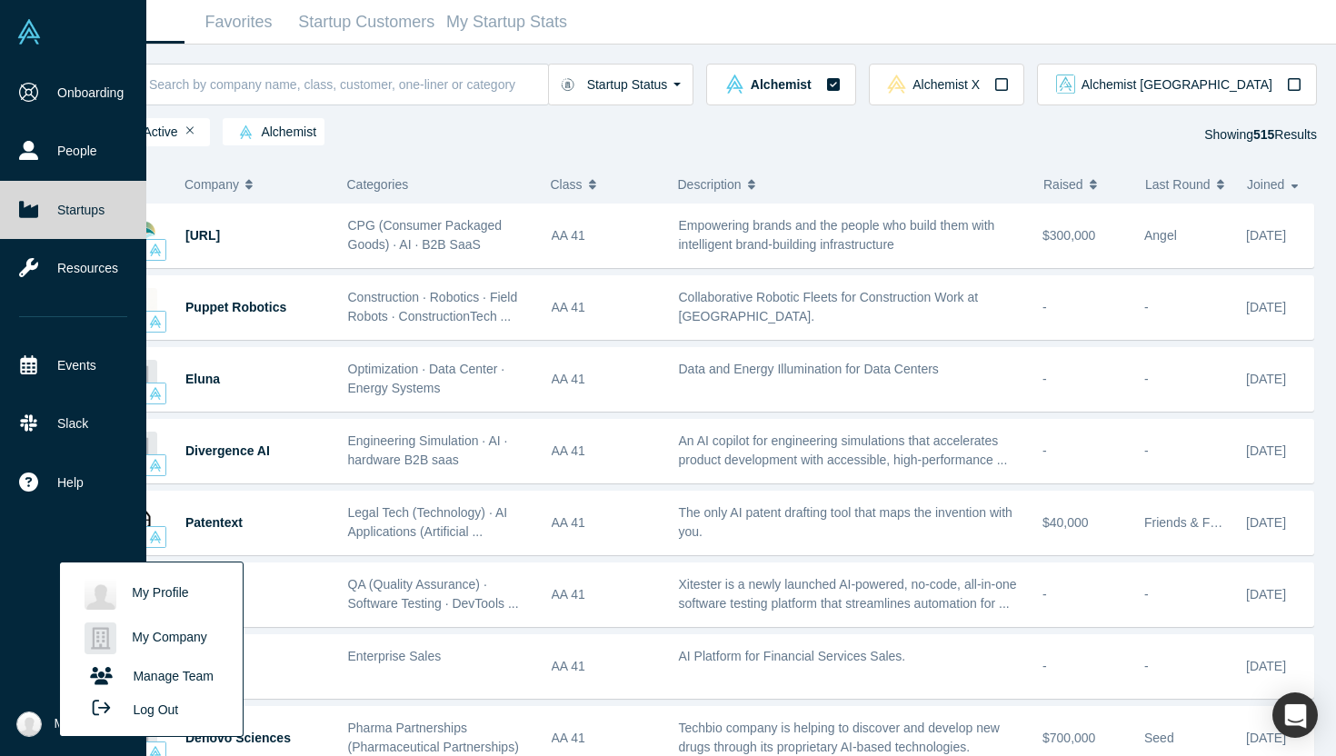
click at [196, 640] on link "My Company" at bounding box center [150, 638] width 151 height 45
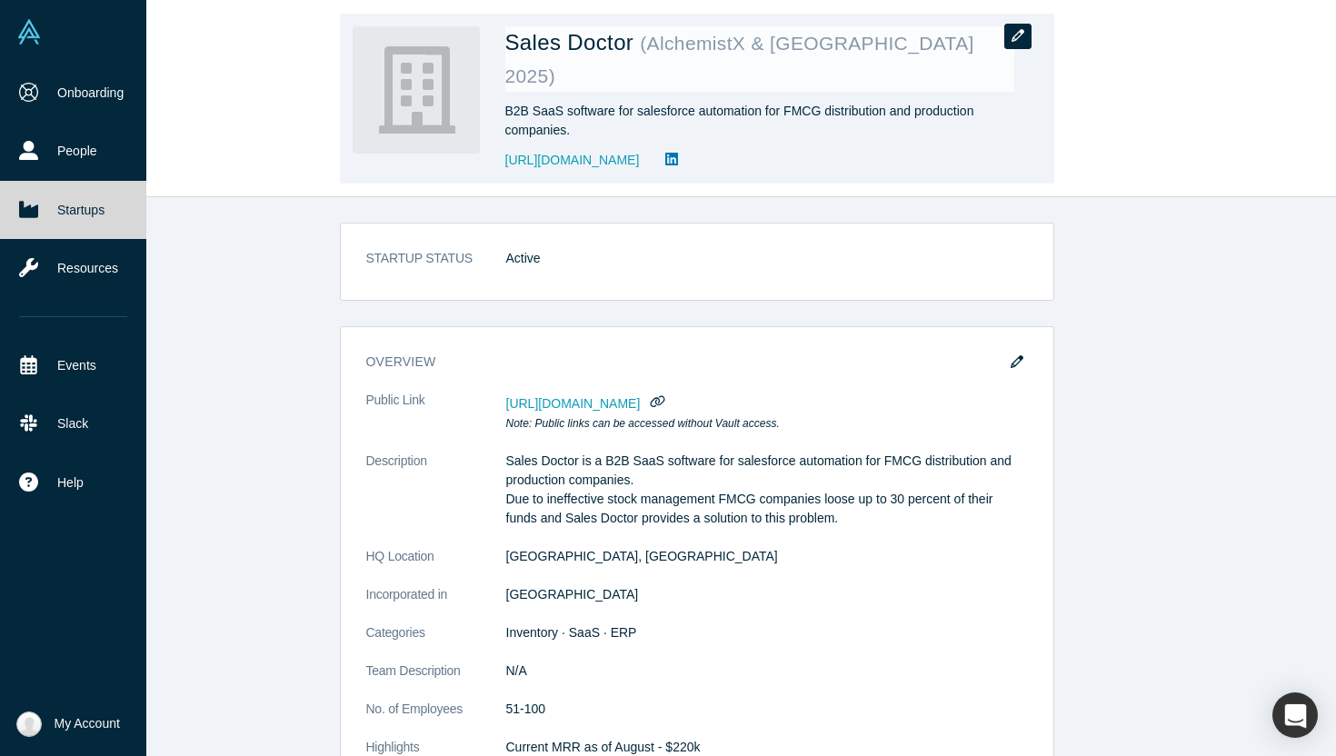
click at [1023, 31] on icon "button" at bounding box center [1018, 35] width 13 height 13
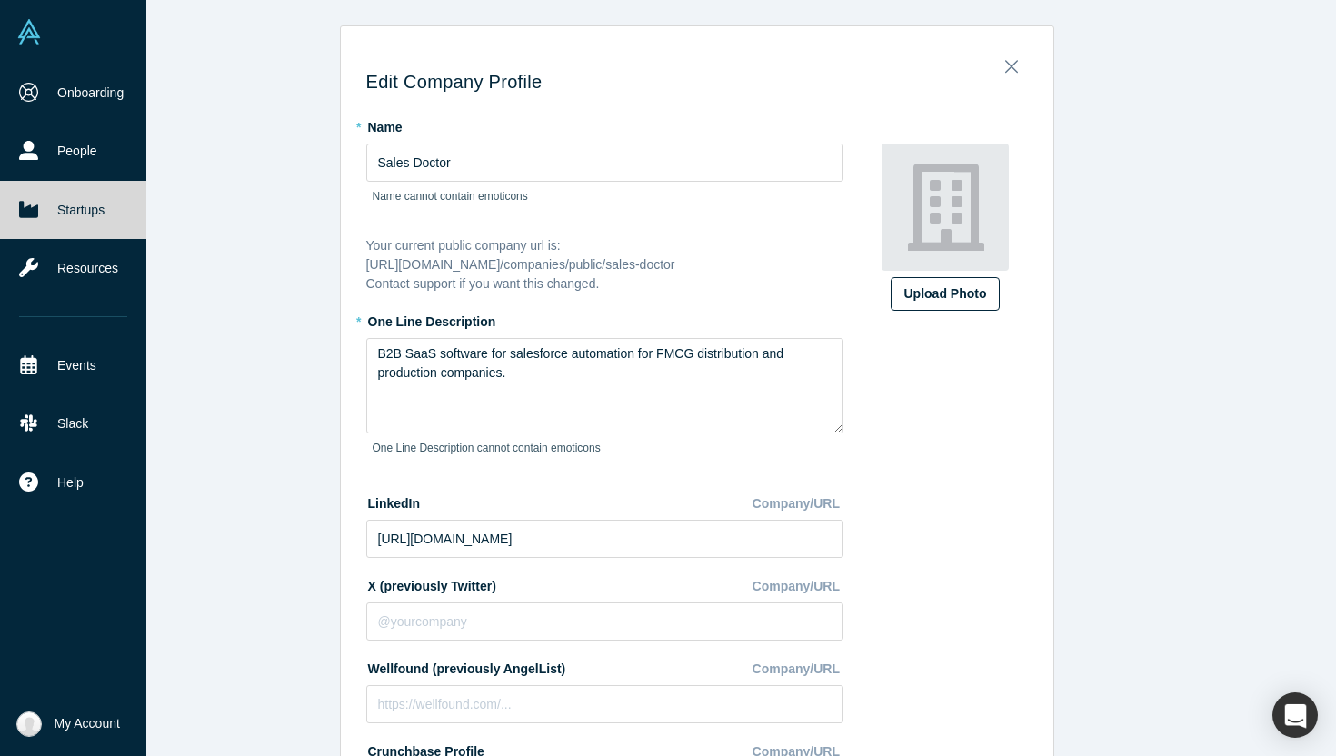
click at [956, 290] on div "Upload Photo" at bounding box center [946, 294] width 82 height 19
click at [0, 0] on input "Upload Photo" at bounding box center [0, 0] width 0 height 0
click at [945, 286] on div "Upload Photo" at bounding box center [946, 294] width 82 height 19
click at [0, 0] on input "Upload Photo" at bounding box center [0, 0] width 0 height 0
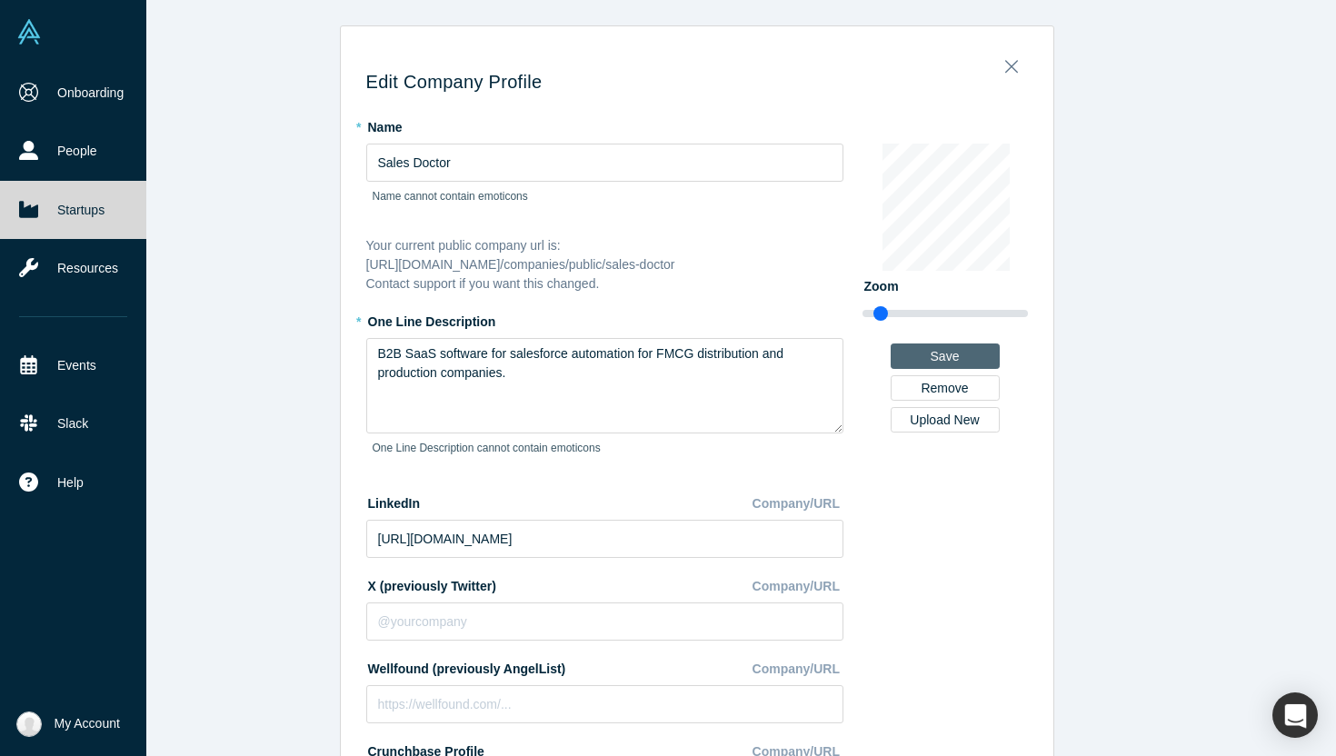
click at [953, 358] on button "Save" at bounding box center [945, 356] width 109 height 25
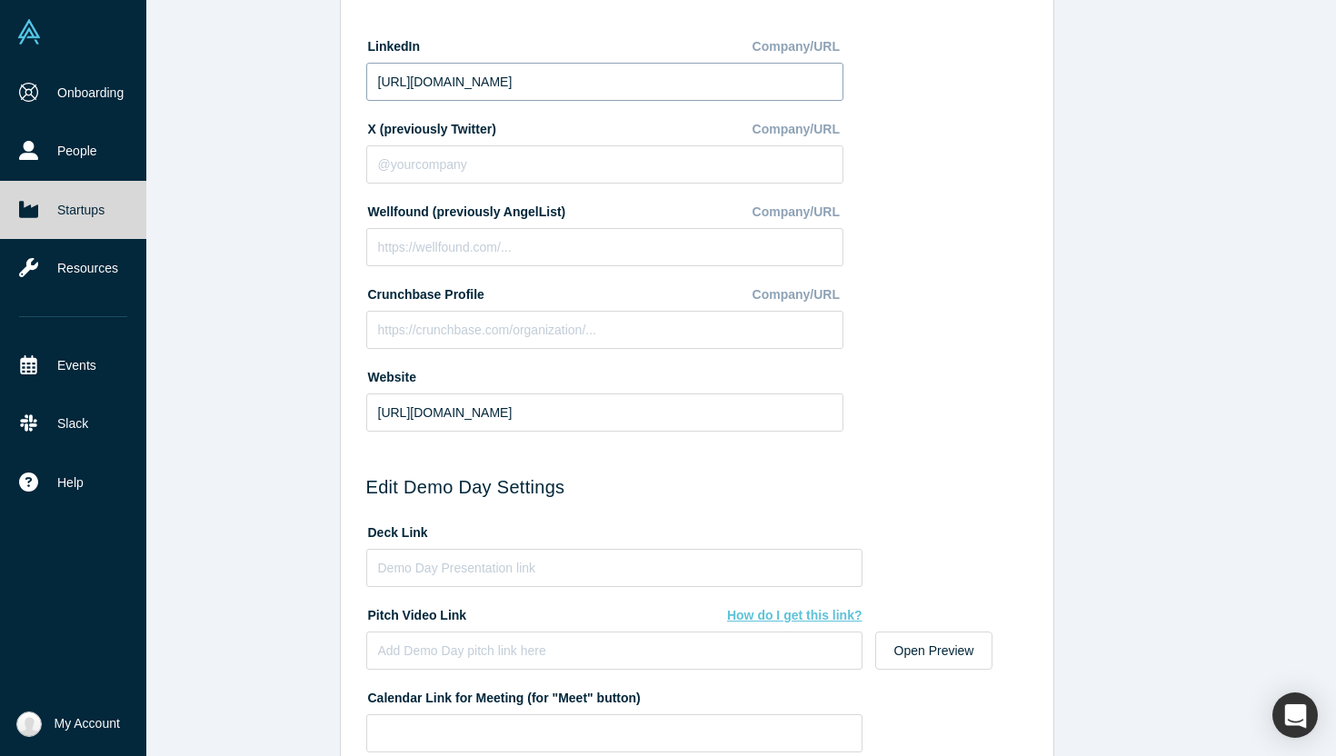
scroll to position [805, 0]
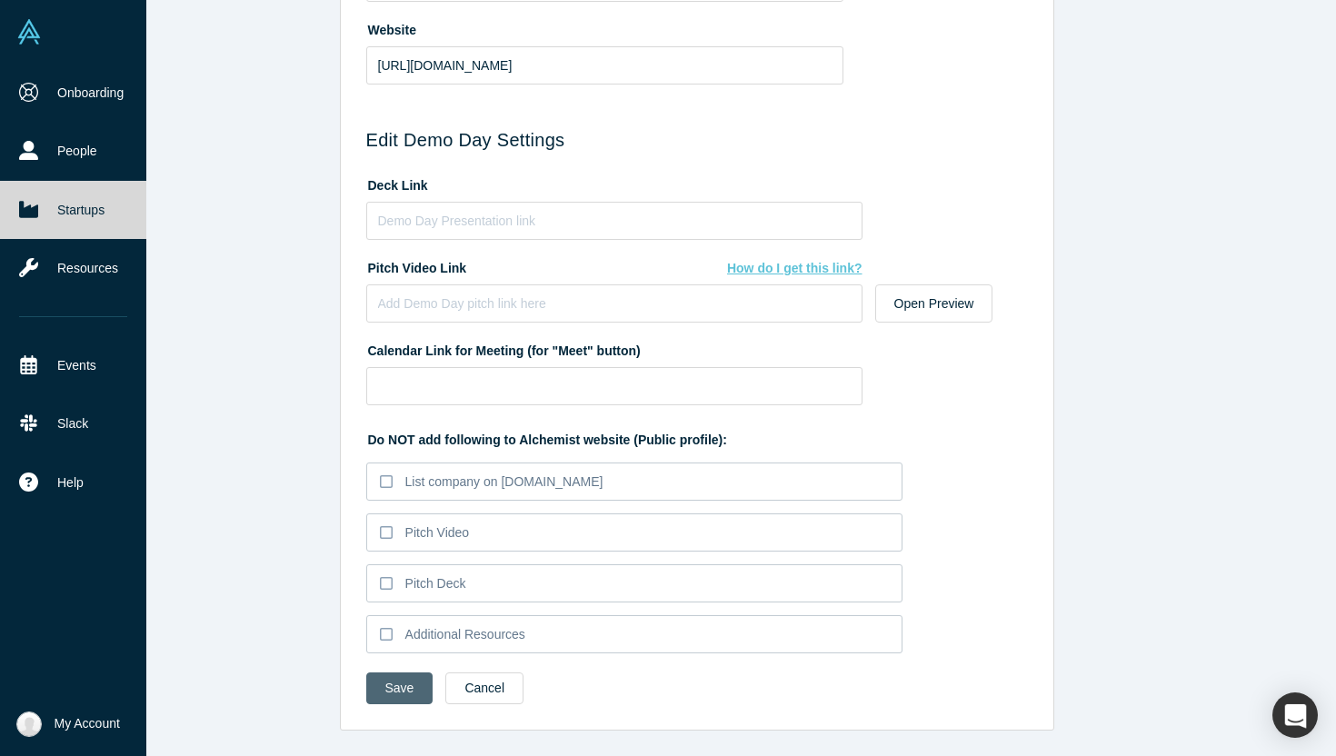
click at [405, 697] on button "Save" at bounding box center [399, 689] width 67 height 32
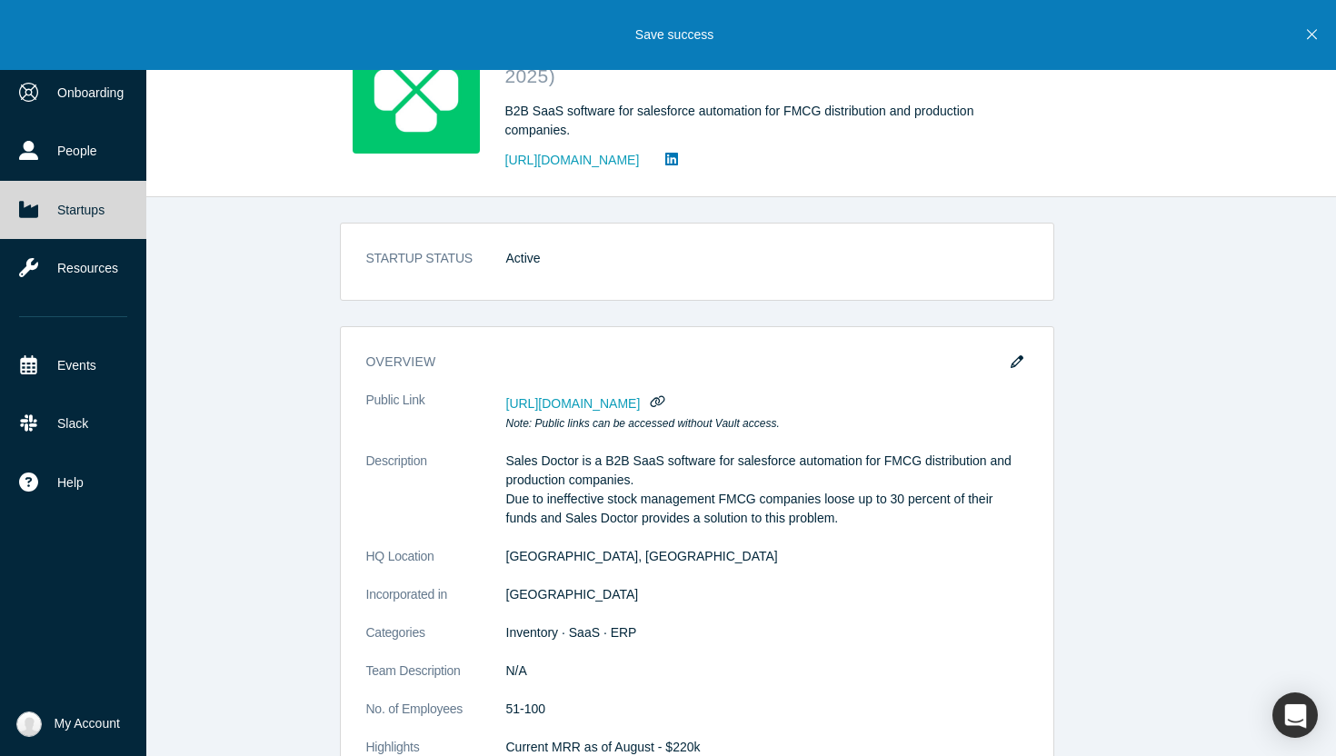
click at [95, 715] on span "My Account" at bounding box center [87, 724] width 65 height 19
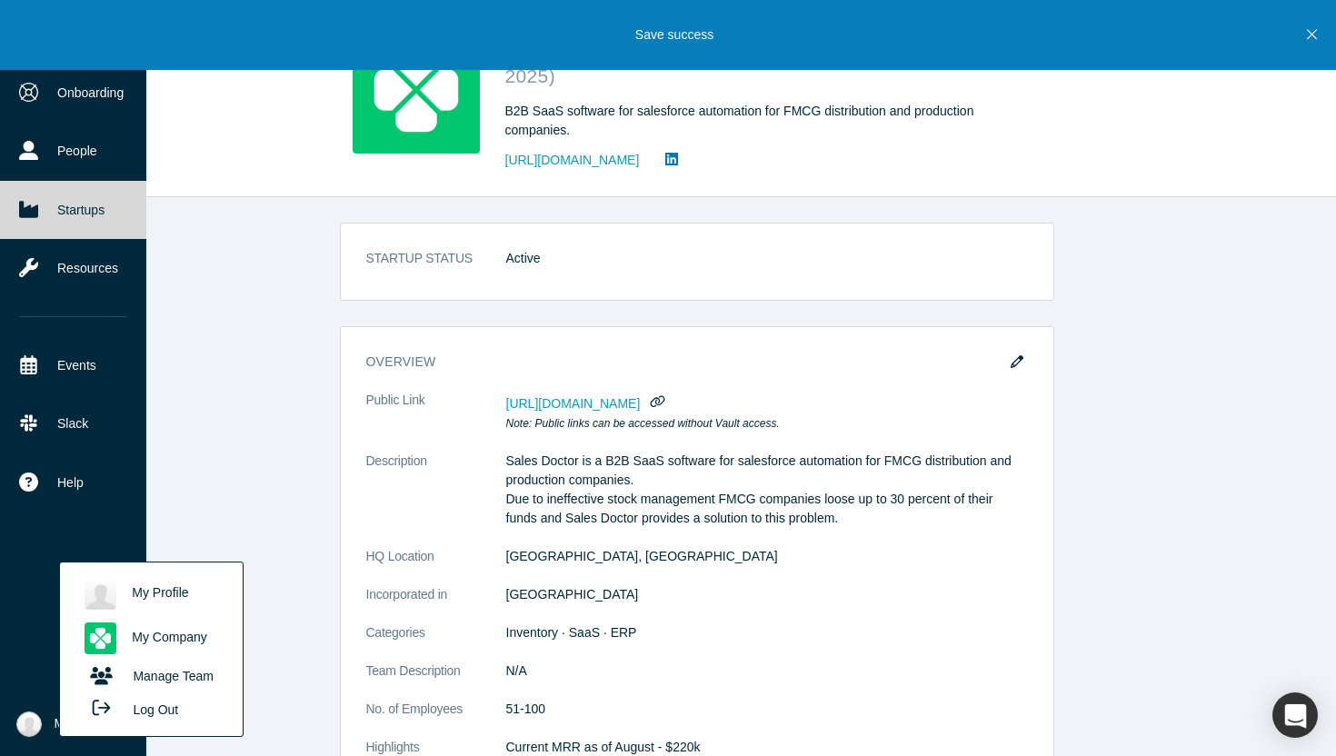
click at [180, 585] on link "My Profile" at bounding box center [150, 594] width 151 height 45
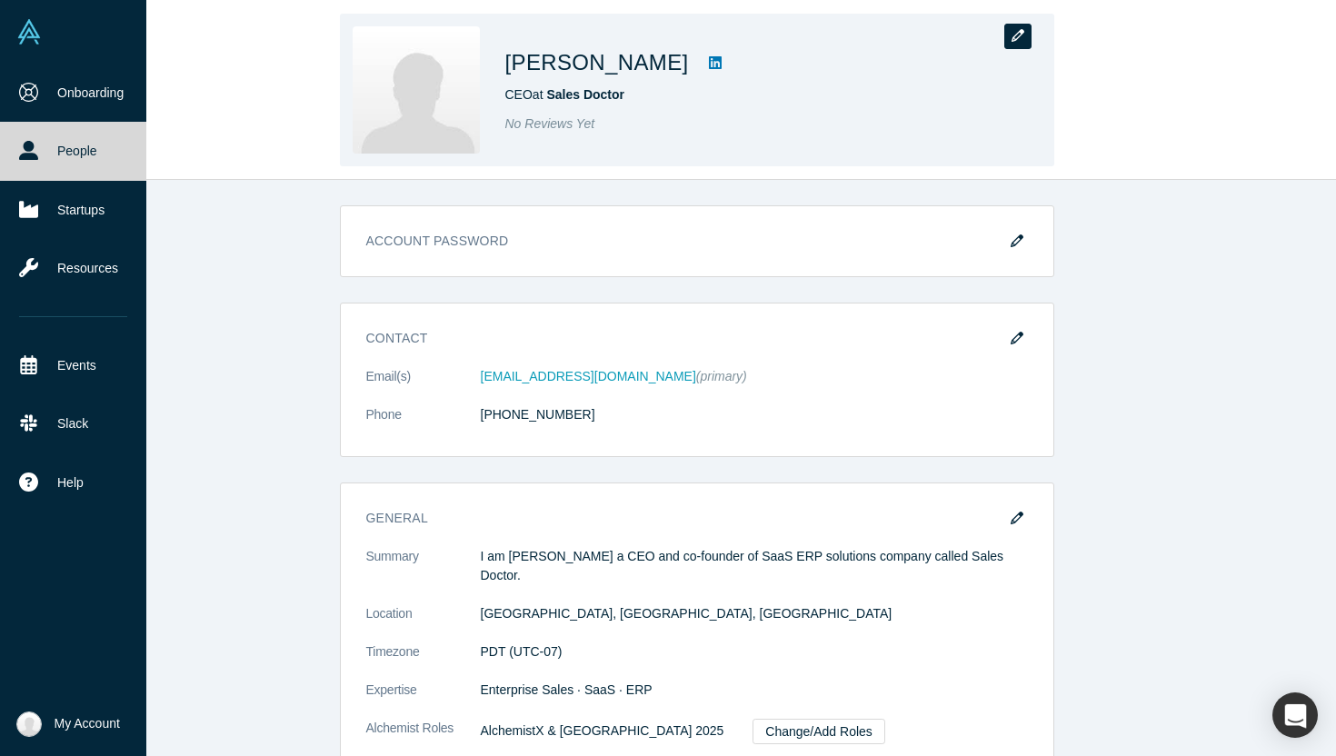
click at [1020, 30] on icon "button" at bounding box center [1018, 35] width 13 height 13
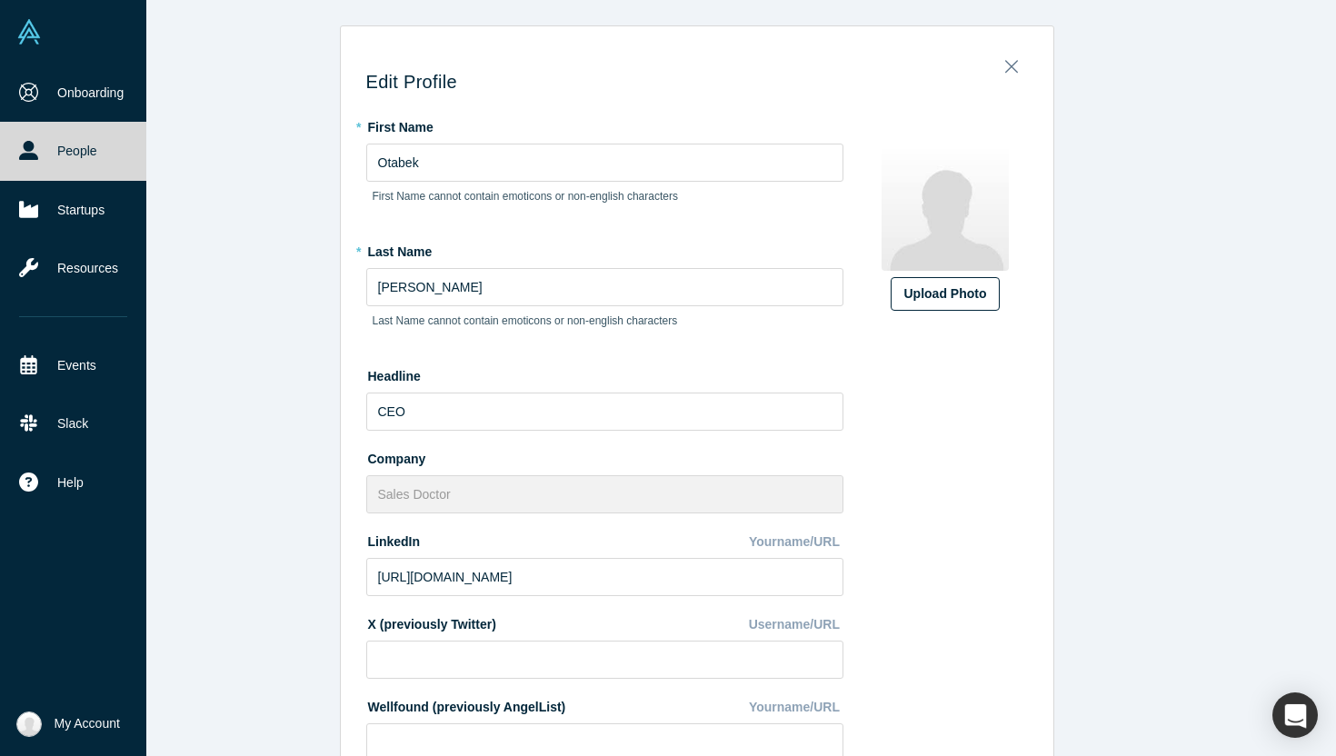
click at [955, 290] on div "Upload Photo" at bounding box center [946, 294] width 82 height 19
click at [0, 0] on input "Upload Photo" at bounding box center [0, 0] width 0 height 0
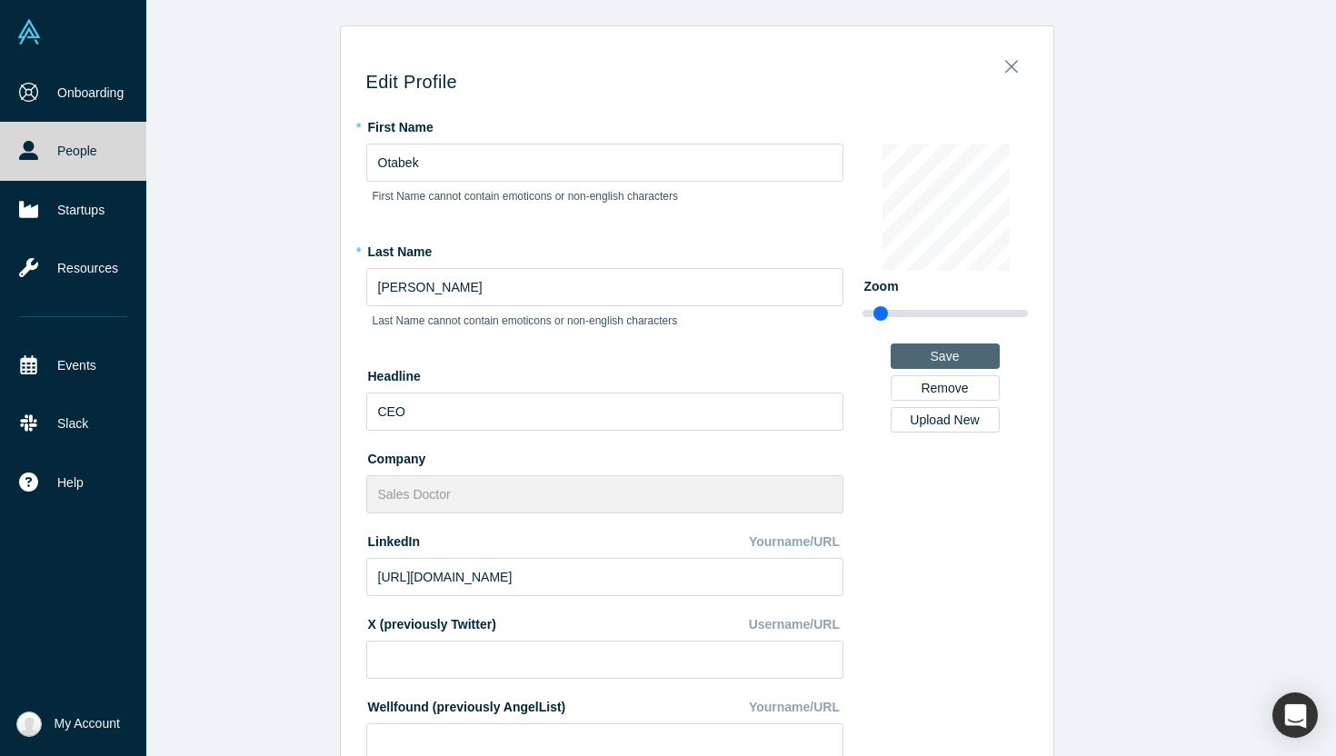
click at [957, 350] on button "Save" at bounding box center [945, 356] width 109 height 25
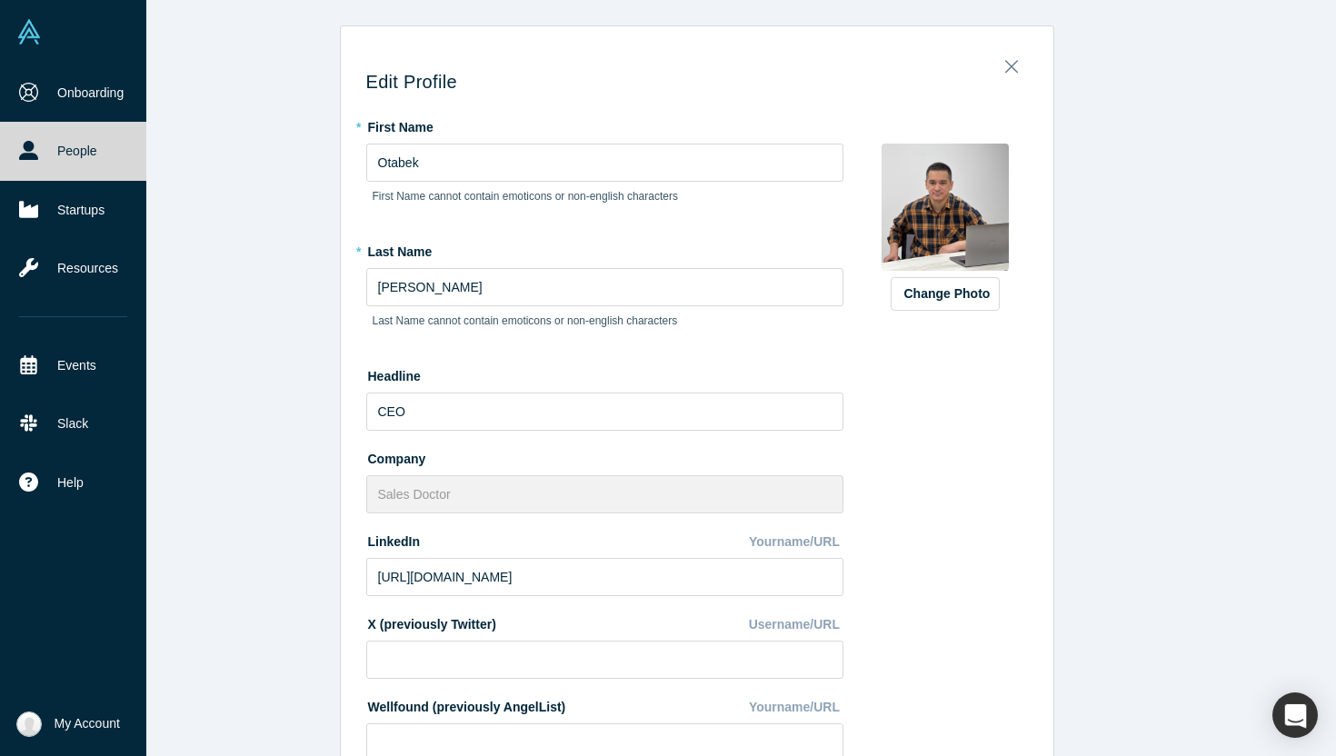
click at [27, 37] on img at bounding box center [28, 31] width 25 height 25
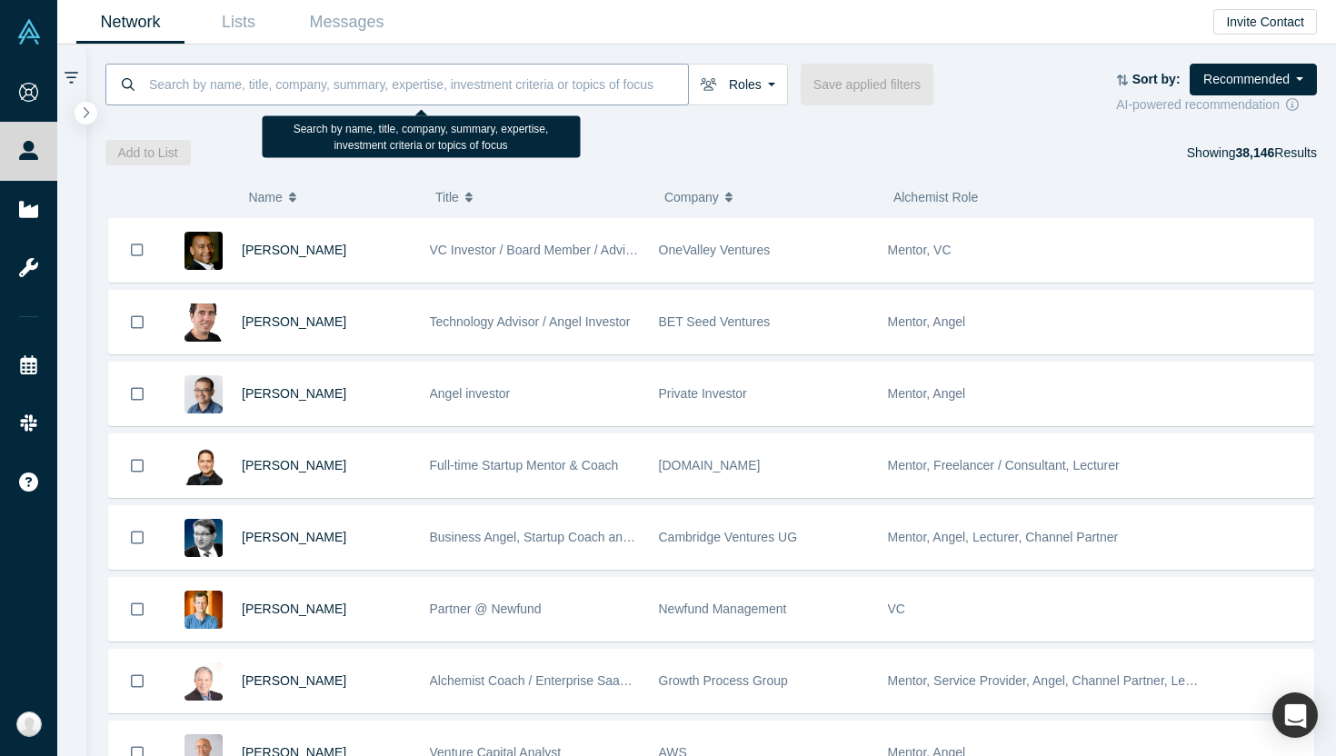
click at [526, 85] on input at bounding box center [417, 84] width 541 height 43
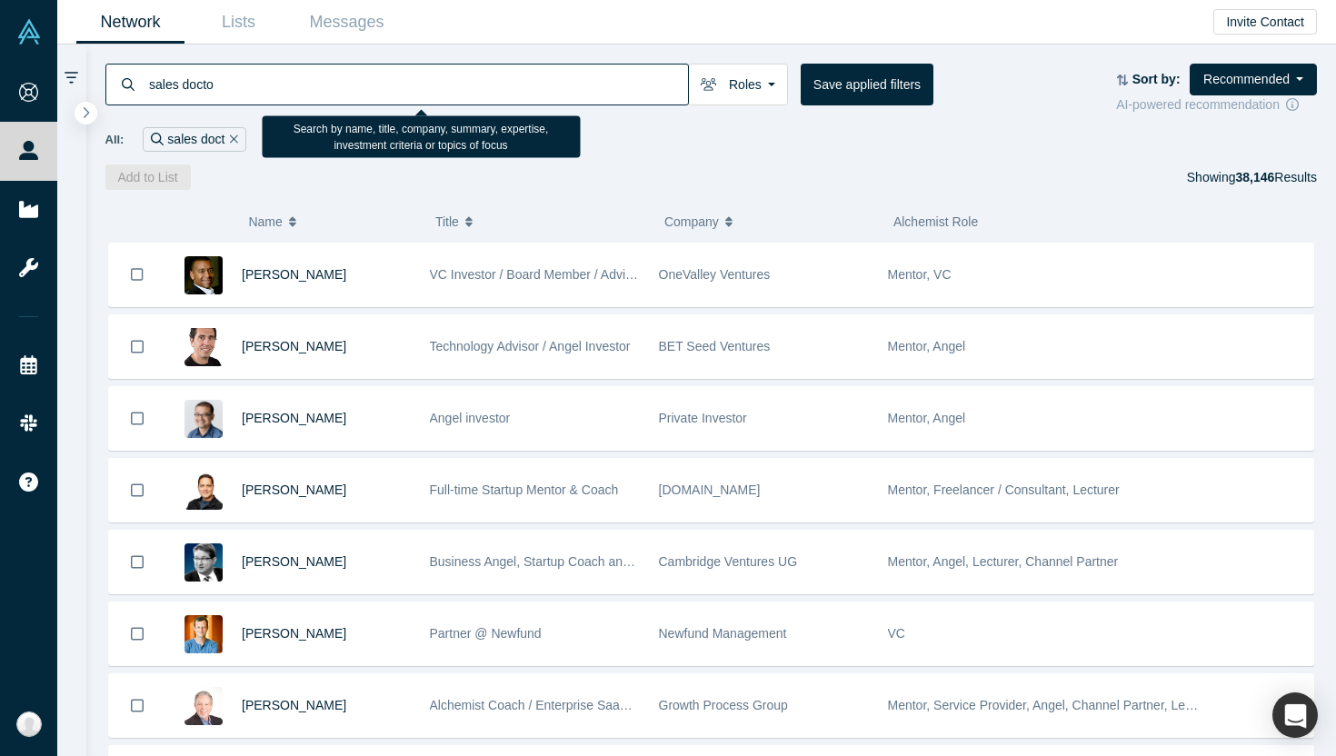
type input "sales doctor"
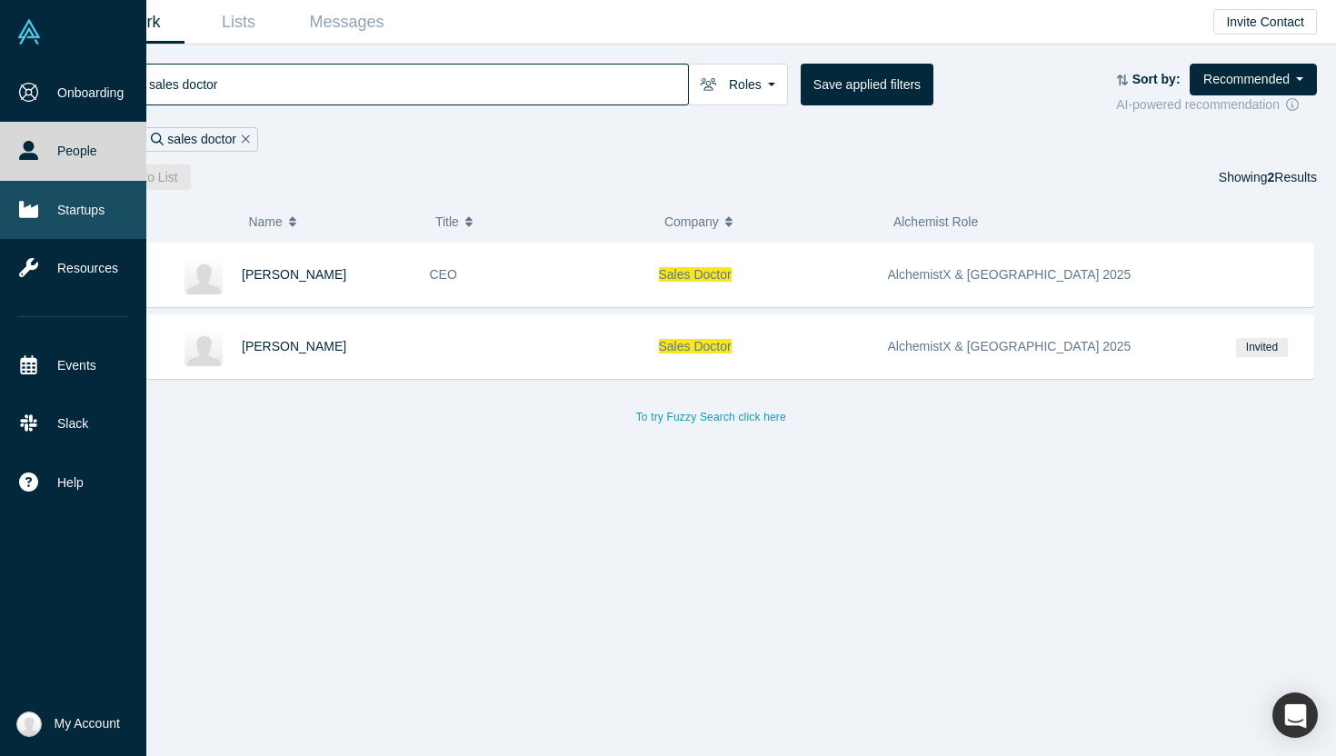
click at [72, 216] on link "Startups" at bounding box center [73, 210] width 146 height 58
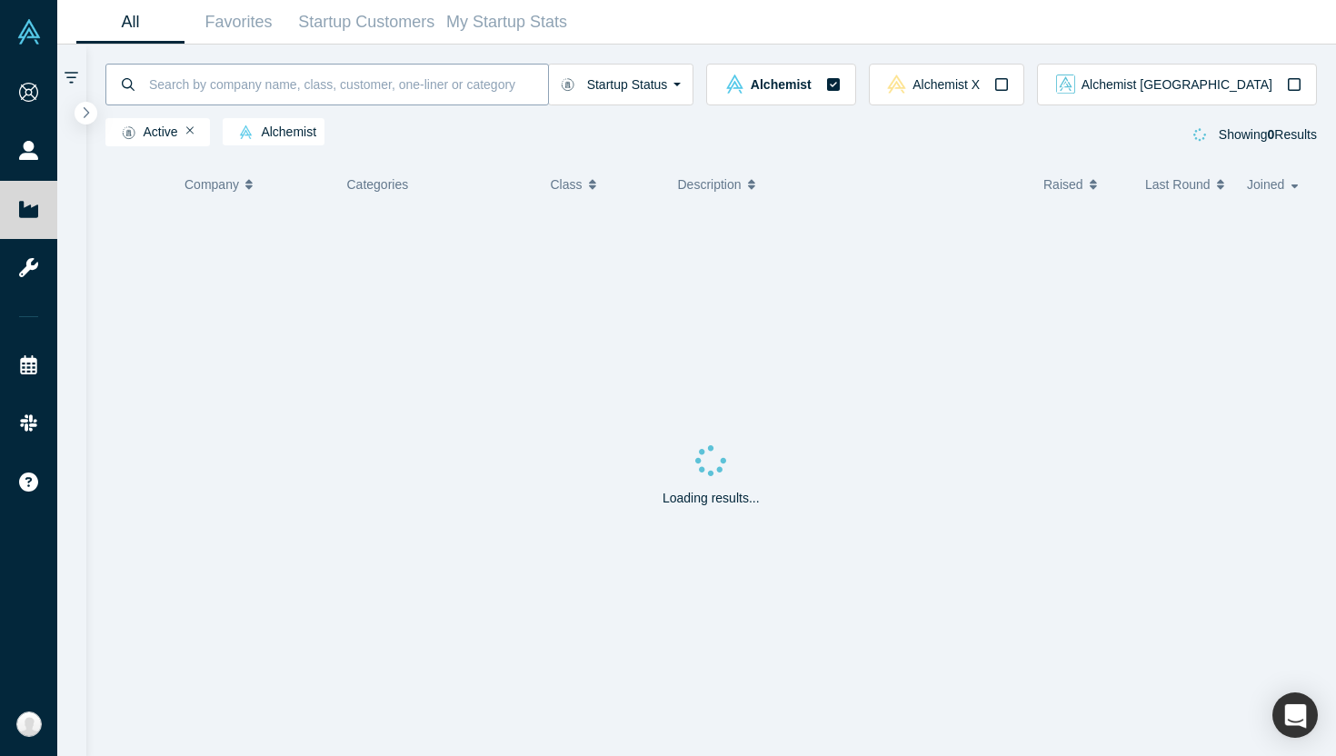
click at [496, 77] on input at bounding box center [347, 84] width 401 height 43
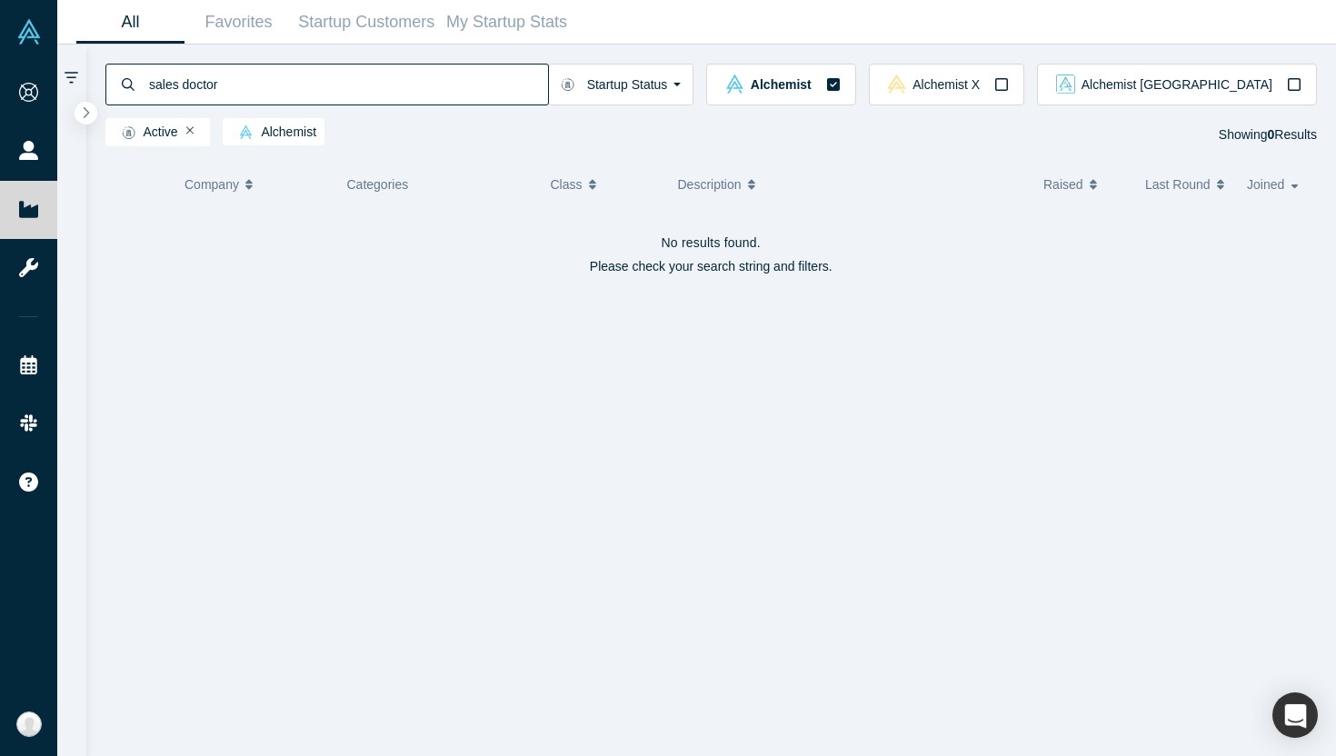
click at [400, 74] on input "sales doctor" at bounding box center [347, 84] width 401 height 43
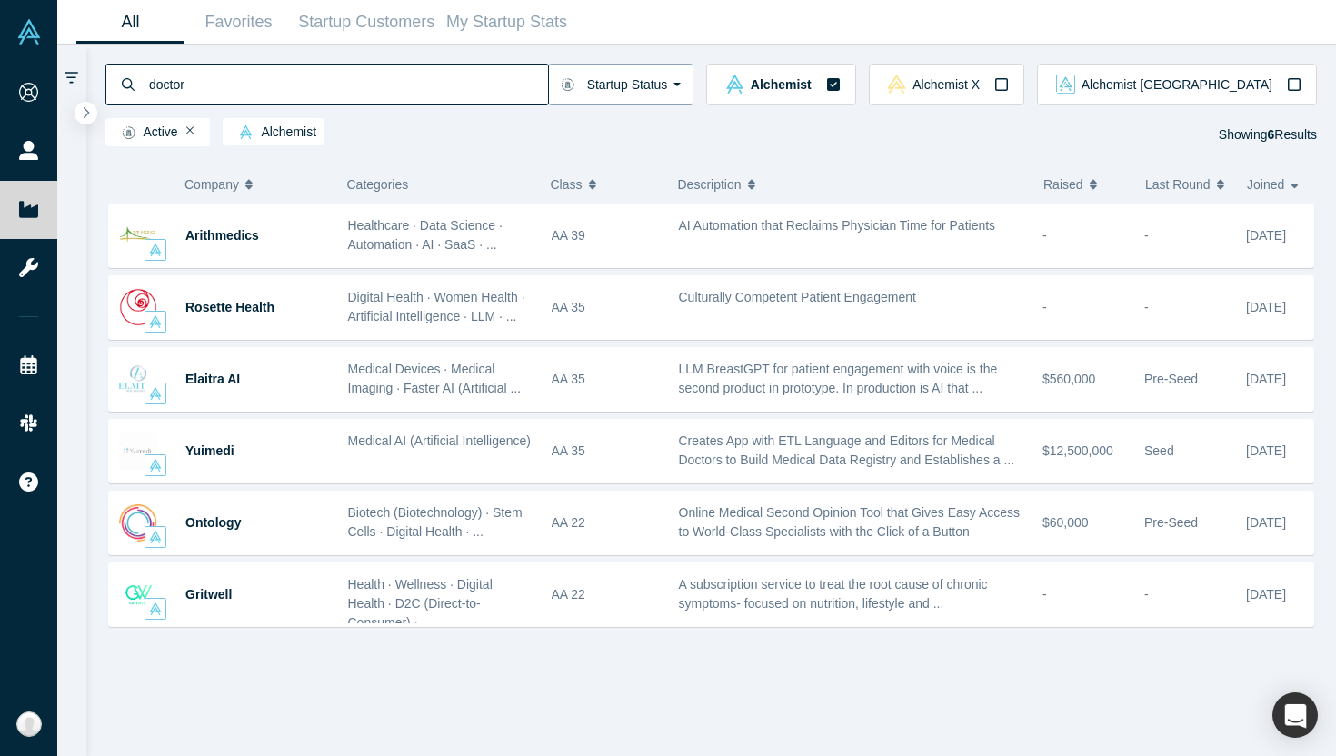
click at [695, 85] on button "Startup Status" at bounding box center [621, 85] width 146 height 42
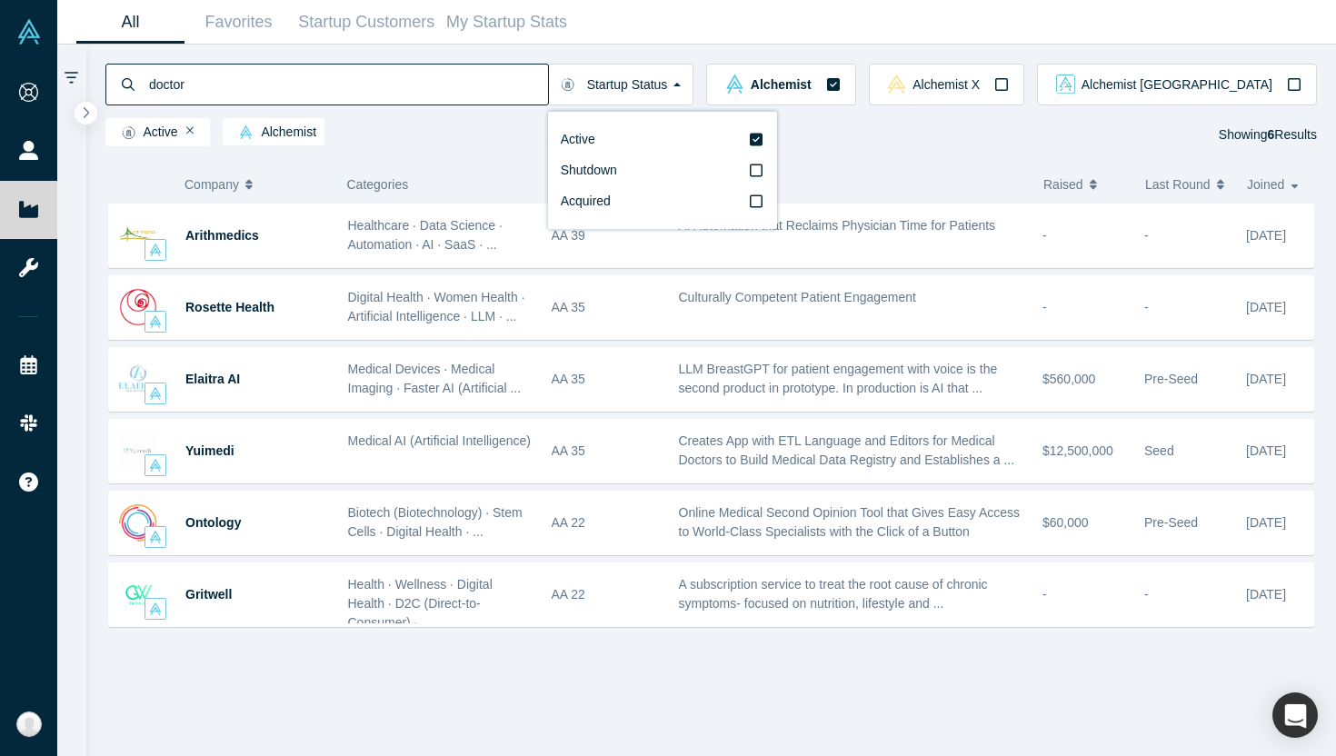
click at [481, 155] on div "Company Categories Class Description Raised Last Round Joined Arithmedics Healt…" at bounding box center [711, 455] width 1251 height 604
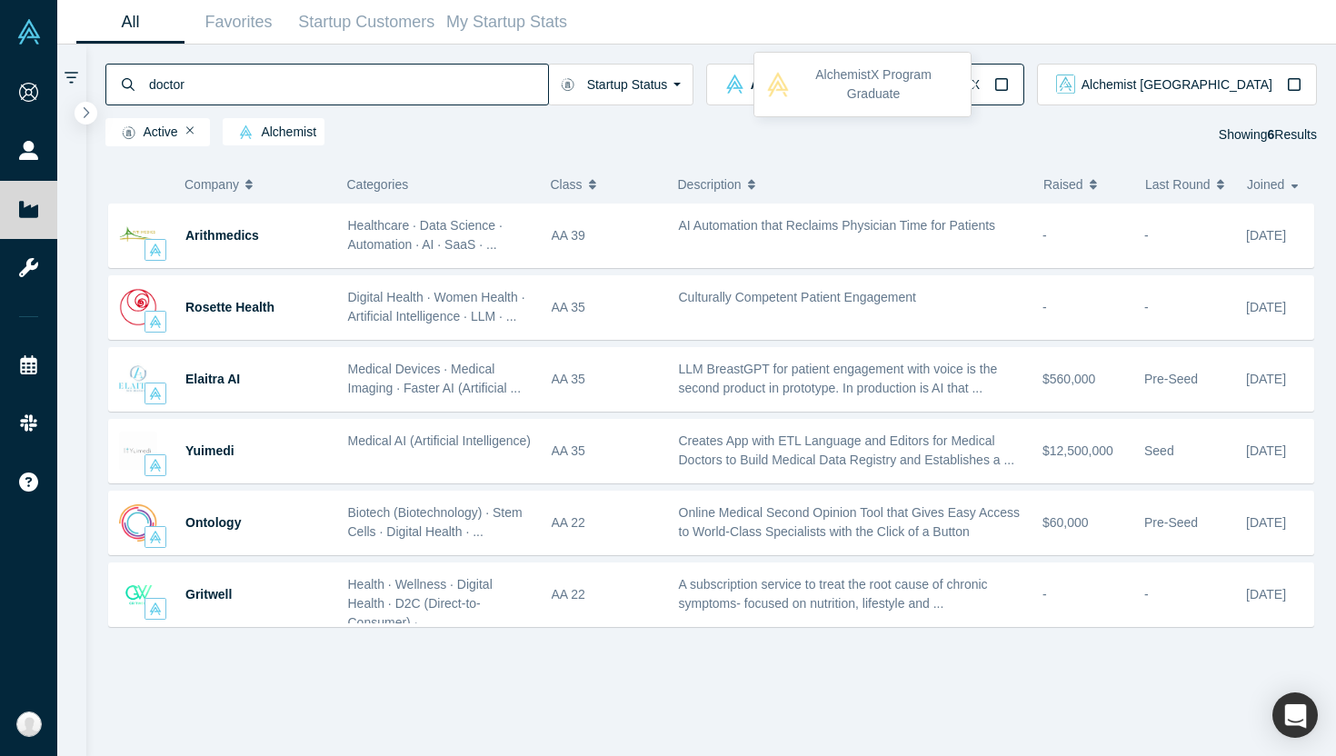
click at [1009, 86] on icon "button" at bounding box center [1002, 84] width 15 height 15
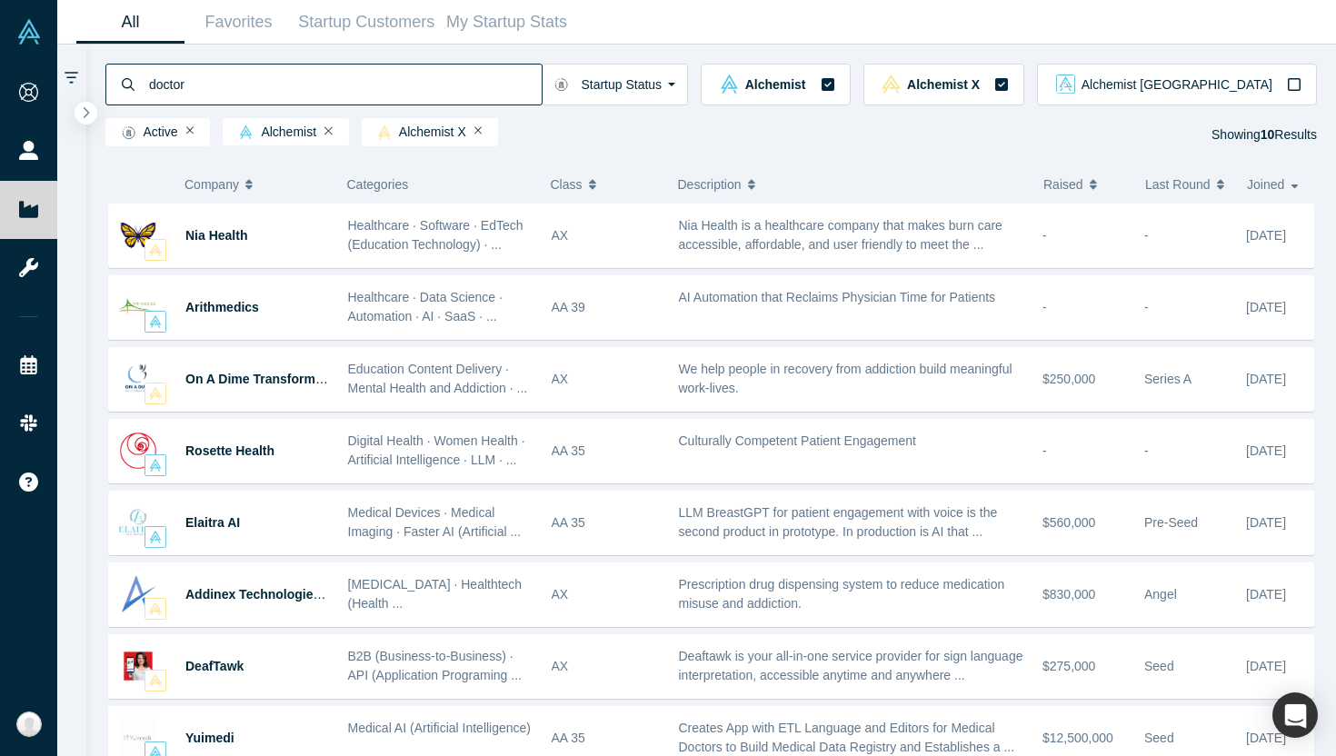
click at [411, 56] on div "doctor Startup Status Active Shutdown Acquired Alchemist Alchemist X Alchemist …" at bounding box center [711, 99] width 1251 height 108
click at [411, 88] on input "doctor" at bounding box center [344, 84] width 395 height 43
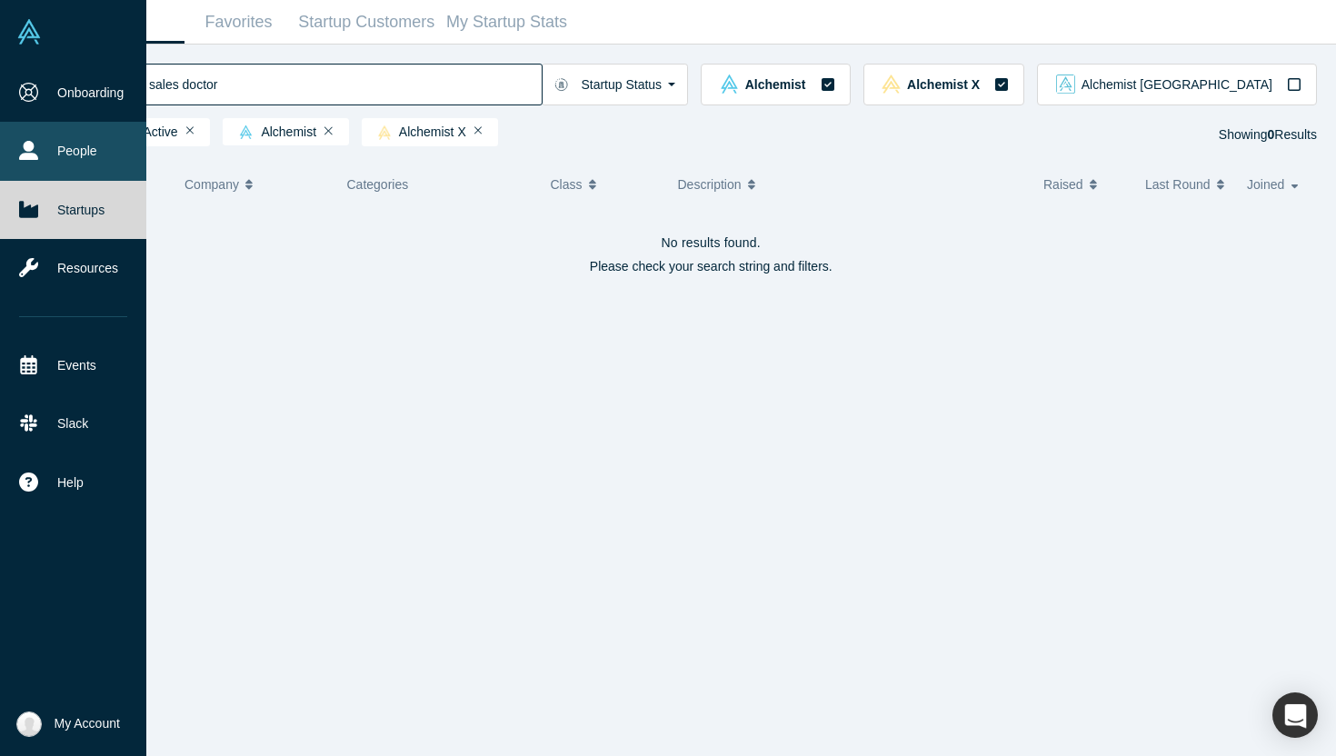
type input "sales doctor"
click at [83, 142] on link "People" at bounding box center [73, 151] width 146 height 58
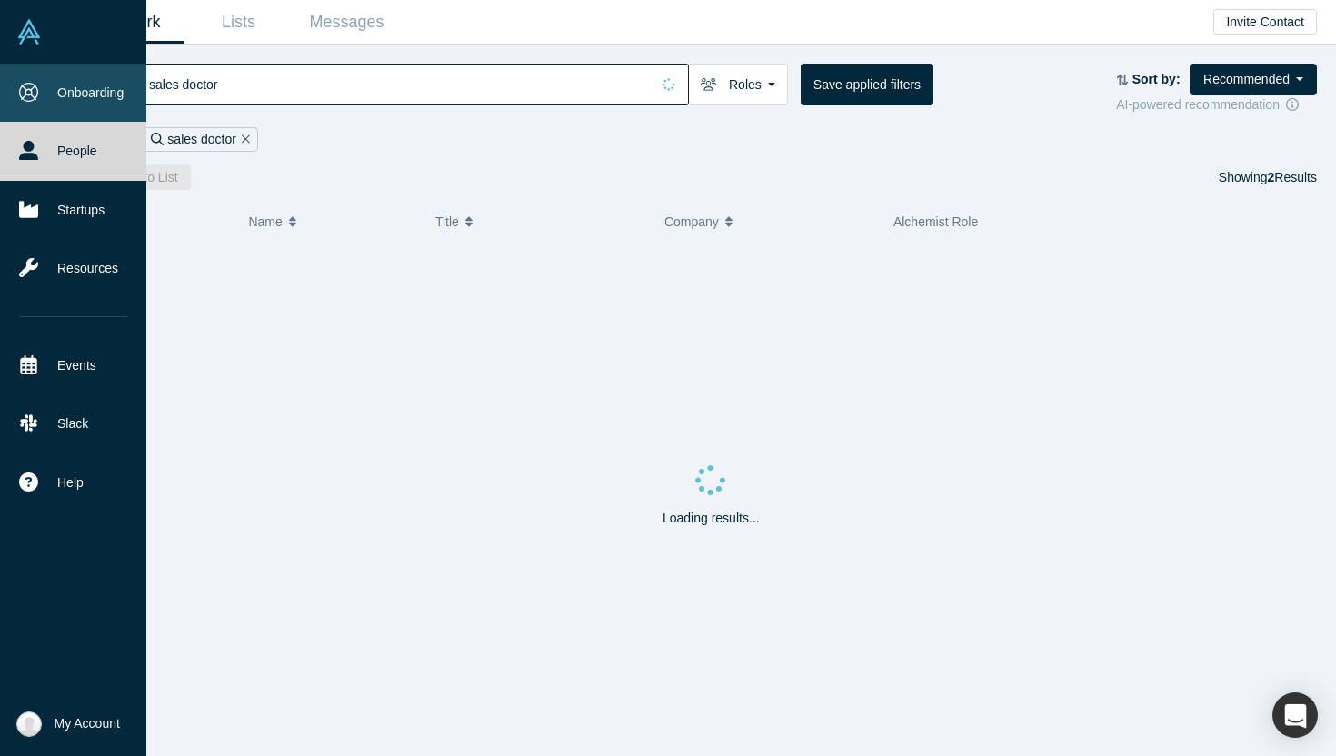
click at [93, 85] on link "Onboarding" at bounding box center [73, 93] width 146 height 58
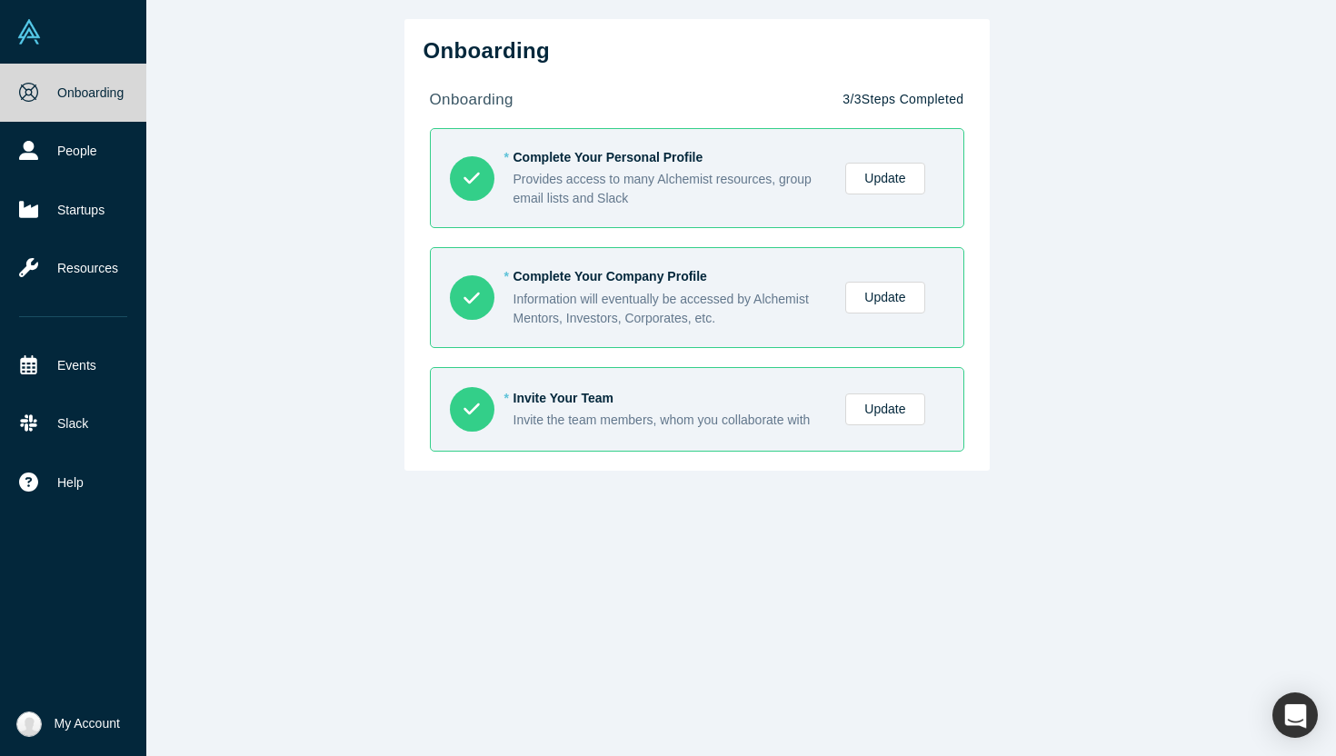
click at [36, 46] on link at bounding box center [73, 32] width 146 height 64
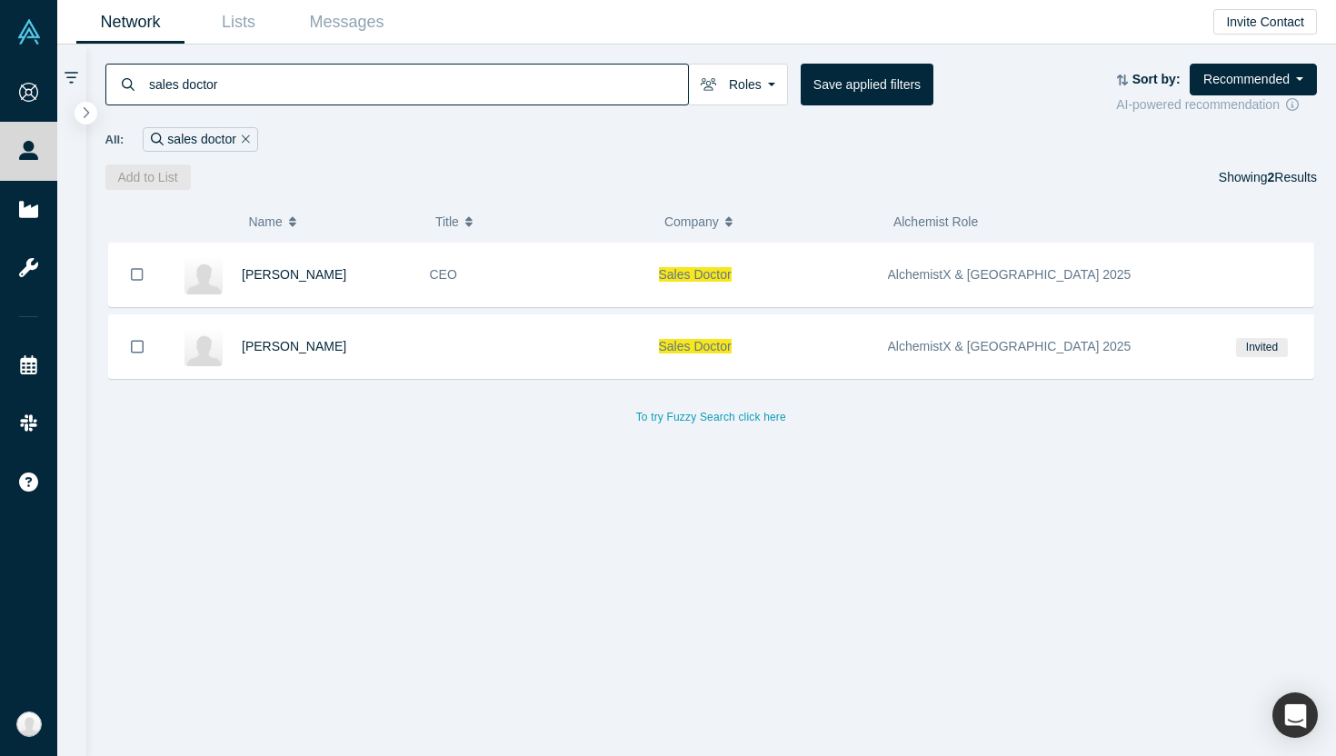
click at [238, 145] on button "Remove Filter" at bounding box center [243, 139] width 14 height 21
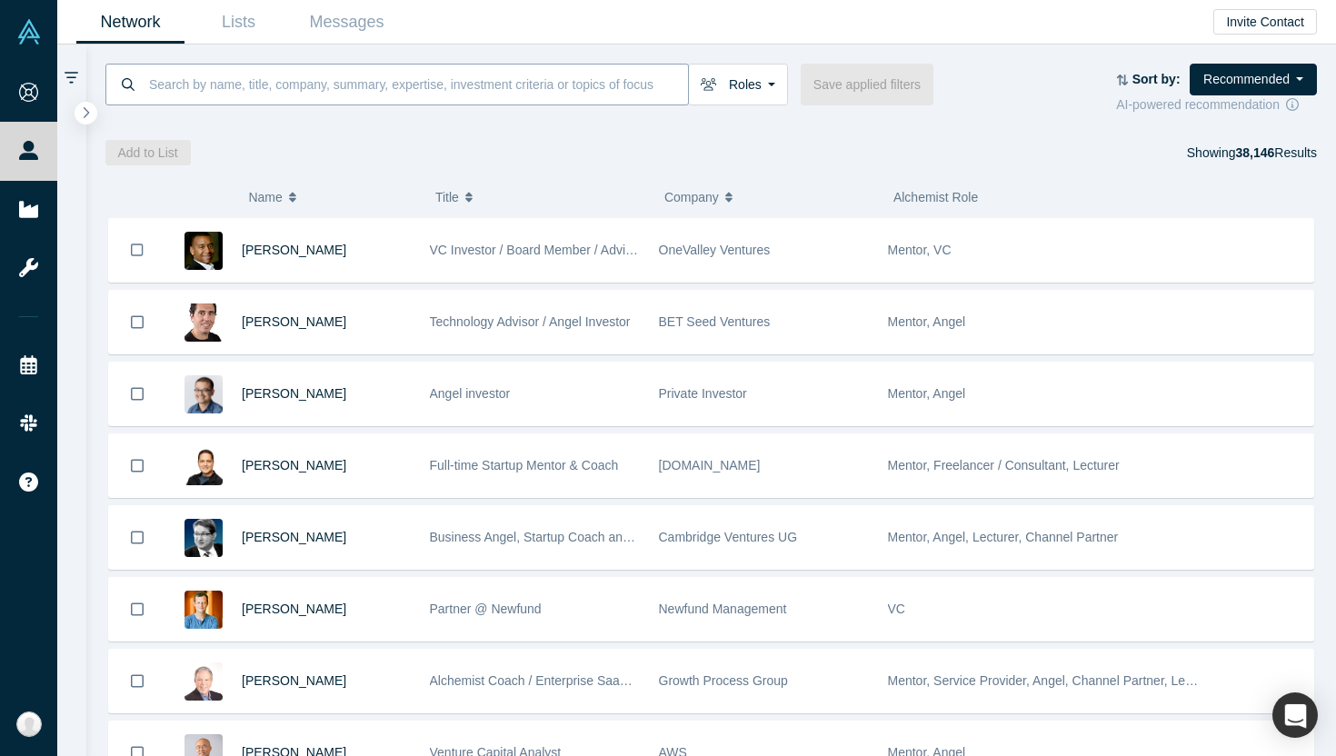
click at [566, 88] on input at bounding box center [417, 84] width 541 height 43
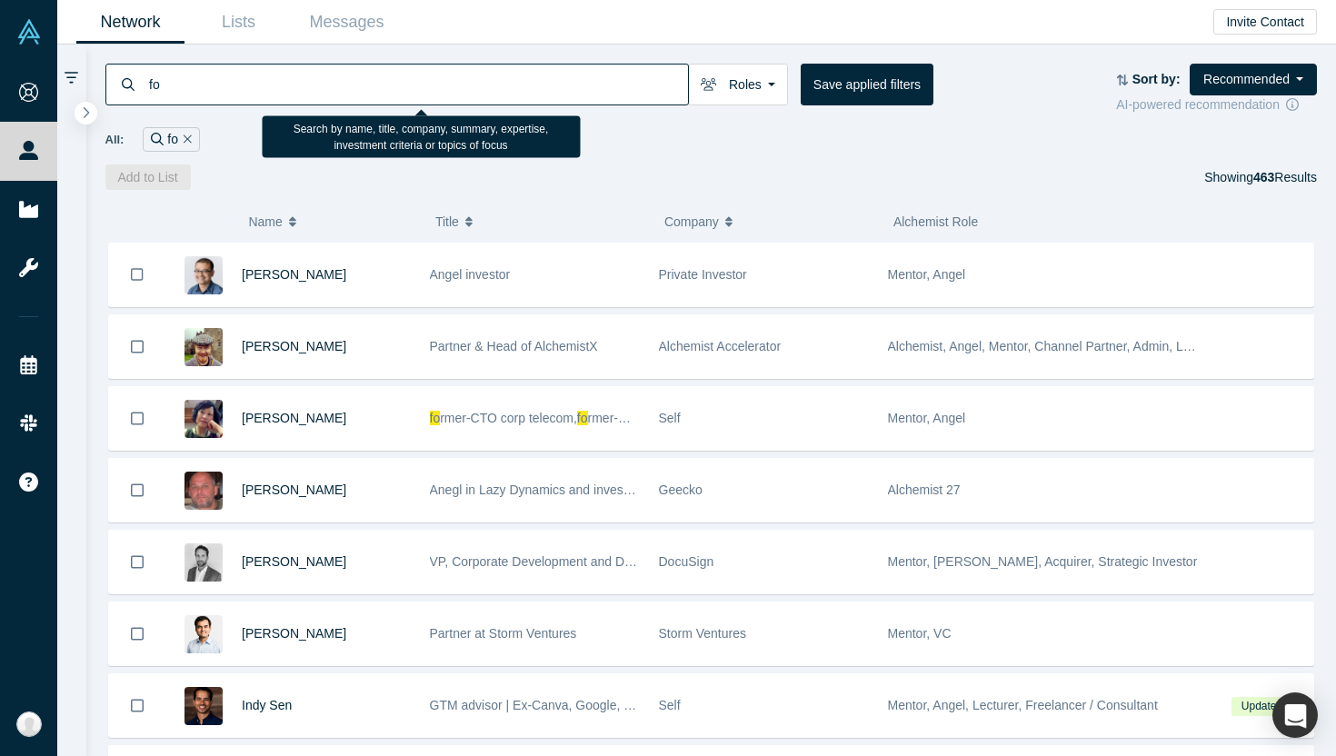
type input "f"
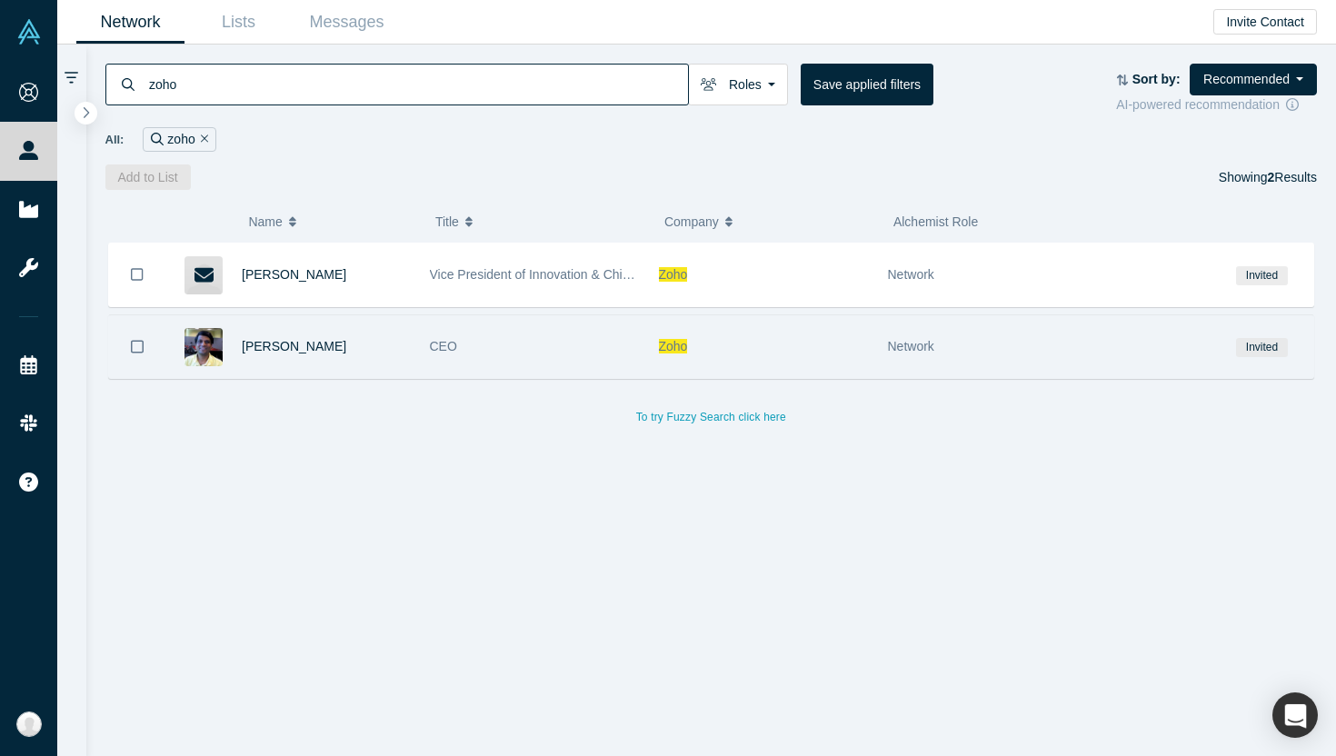
type input "zoho"
click at [436, 348] on span "CEO" at bounding box center [443, 346] width 27 height 15
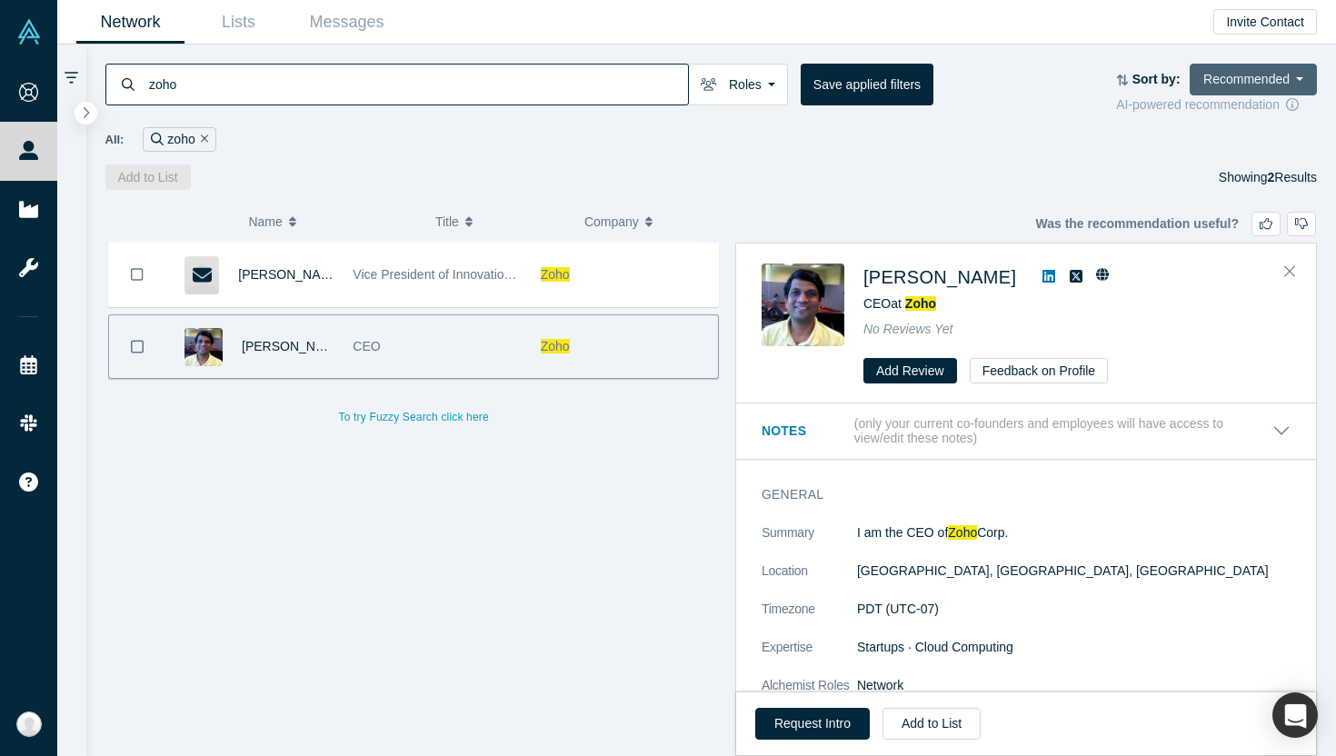
click at [1300, 78] on button "Recommended" at bounding box center [1253, 80] width 127 height 32
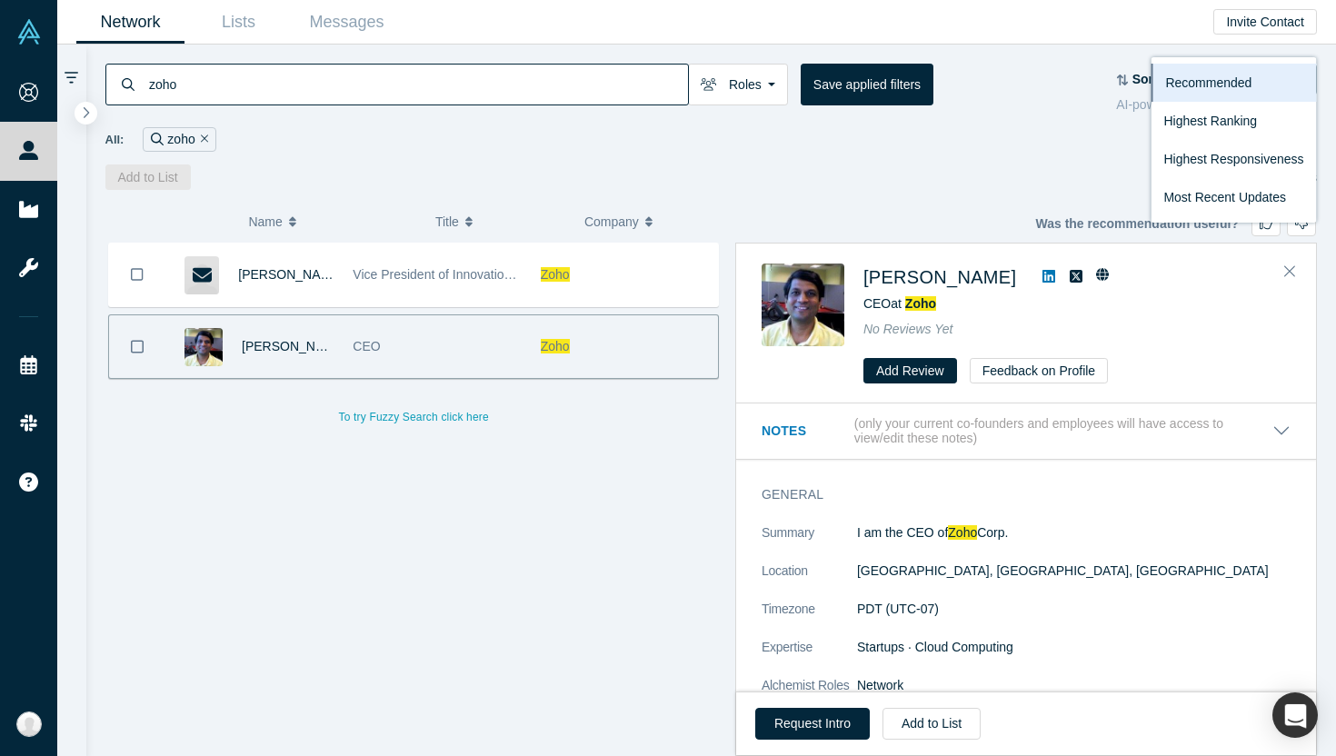
click at [1078, 152] on div "zoho Roles Founders Mentors Angels VCs Corporate Innovator Service Providers Pr…" at bounding box center [711, 117] width 1251 height 145
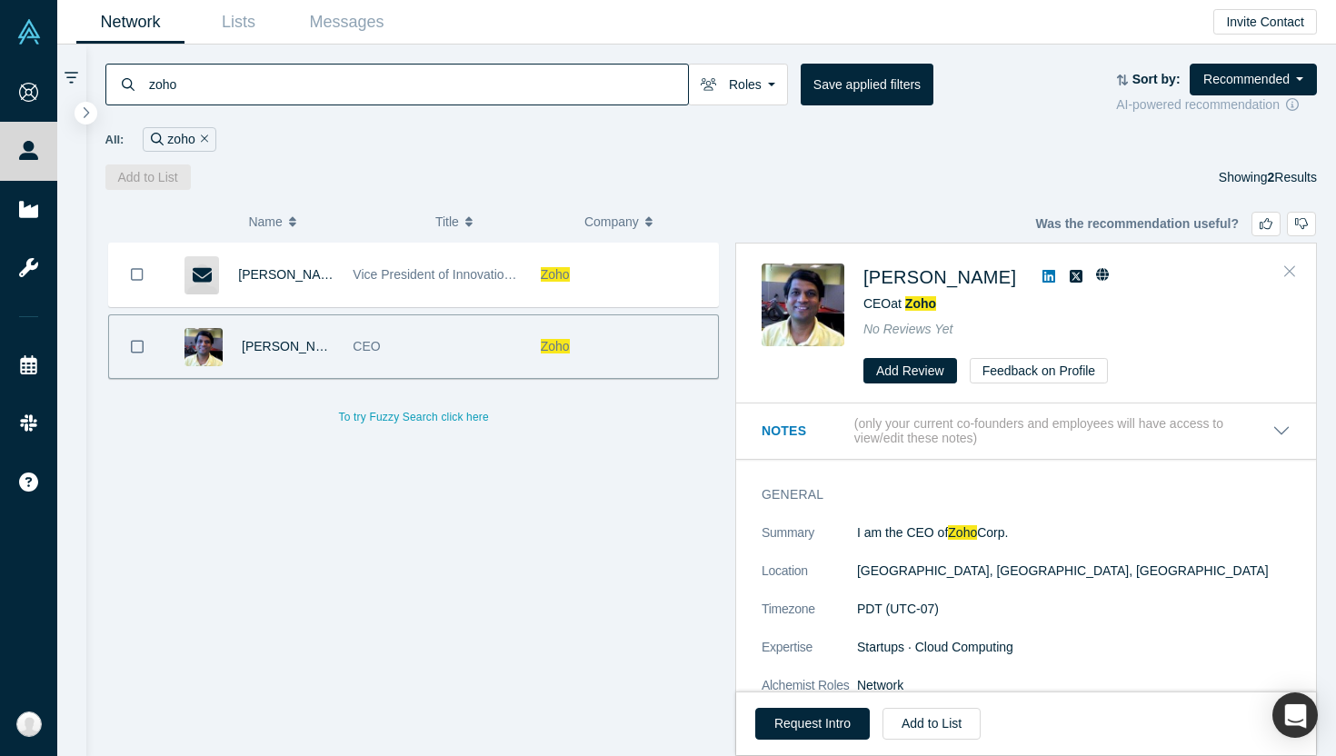
click at [1286, 266] on icon "Close" at bounding box center [1290, 271] width 11 height 16
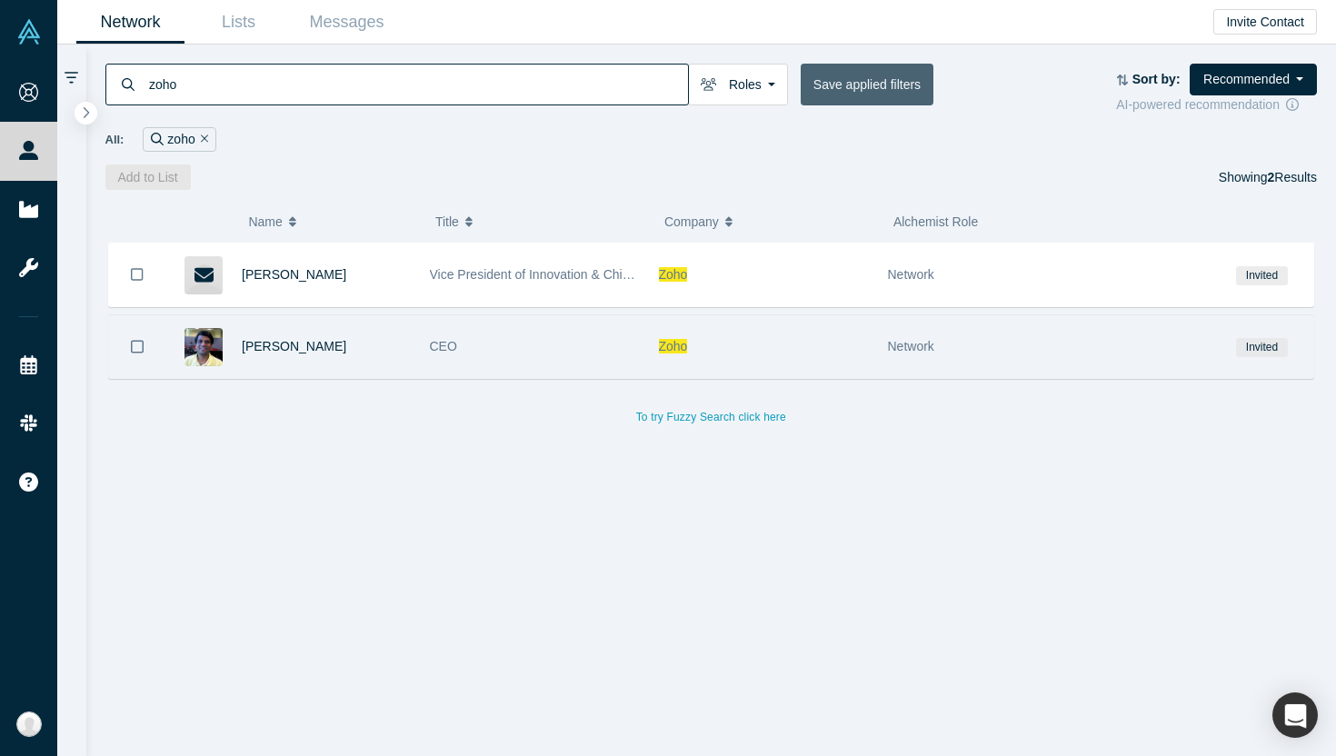
click at [888, 95] on button "Save applied filters" at bounding box center [867, 85] width 133 height 42
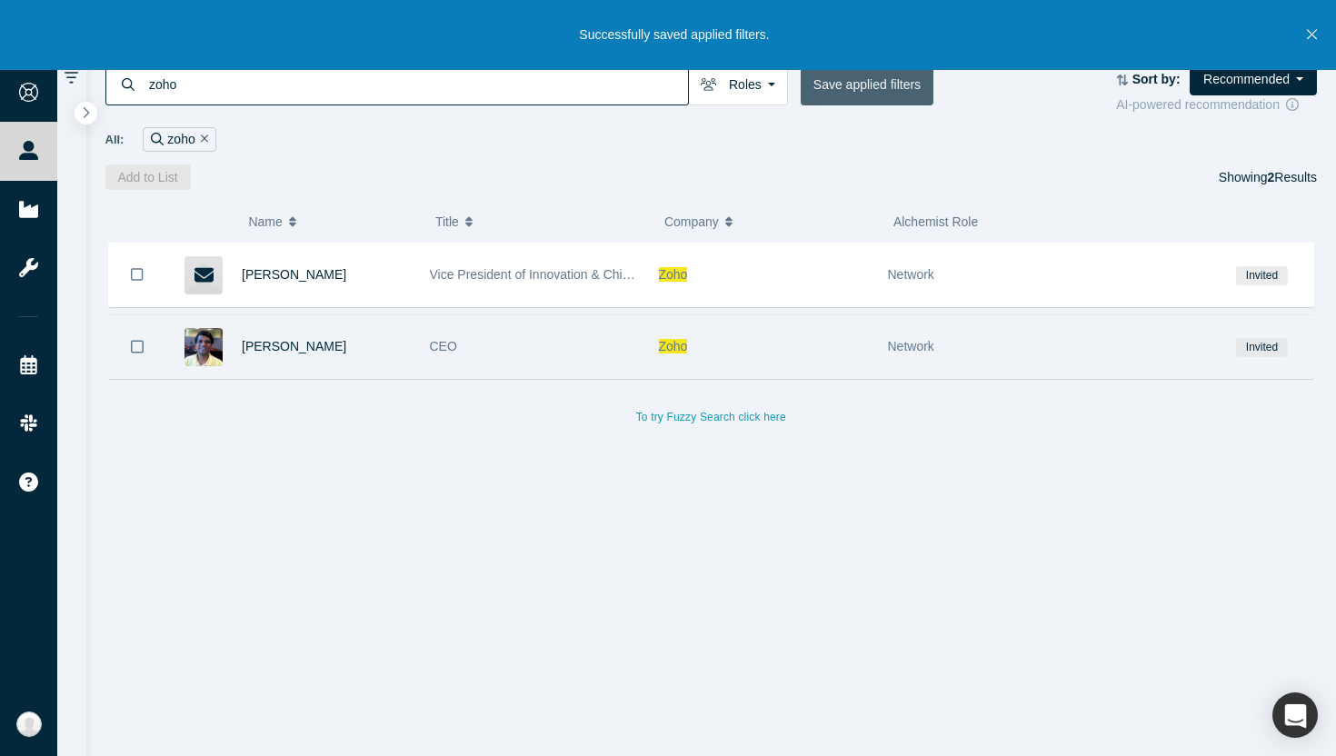
click at [888, 95] on button "Save applied filters" at bounding box center [867, 85] width 133 height 42
click at [1043, 149] on div "All: zoho" at bounding box center [711, 139] width 1213 height 25
click at [1313, 40] on icon "Close" at bounding box center [1312, 34] width 10 height 16
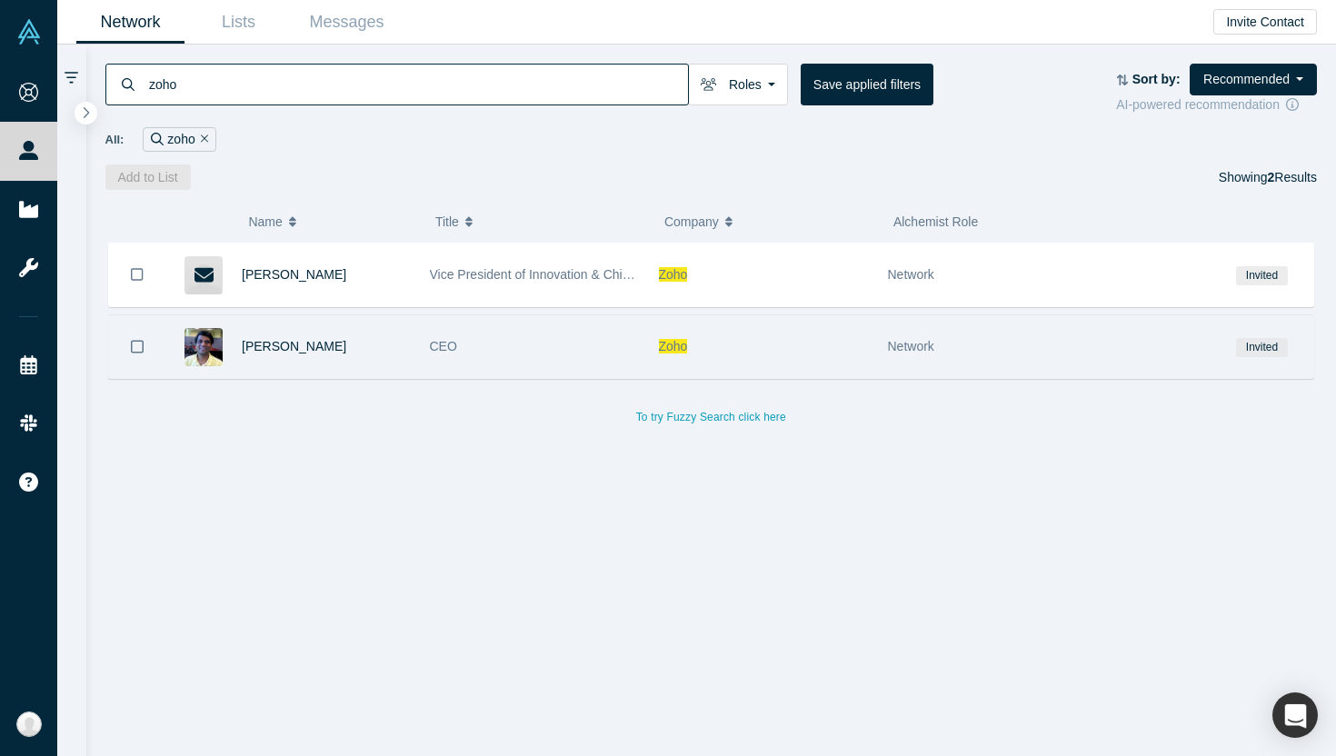
click at [66, 86] on div at bounding box center [71, 401] width 29 height 712
click at [69, 76] on icon at bounding box center [72, 78] width 14 height 12
click at [137, 86] on div "zoho" at bounding box center [397, 85] width 584 height 42
click at [85, 108] on icon "button" at bounding box center [87, 112] width 6 height 12
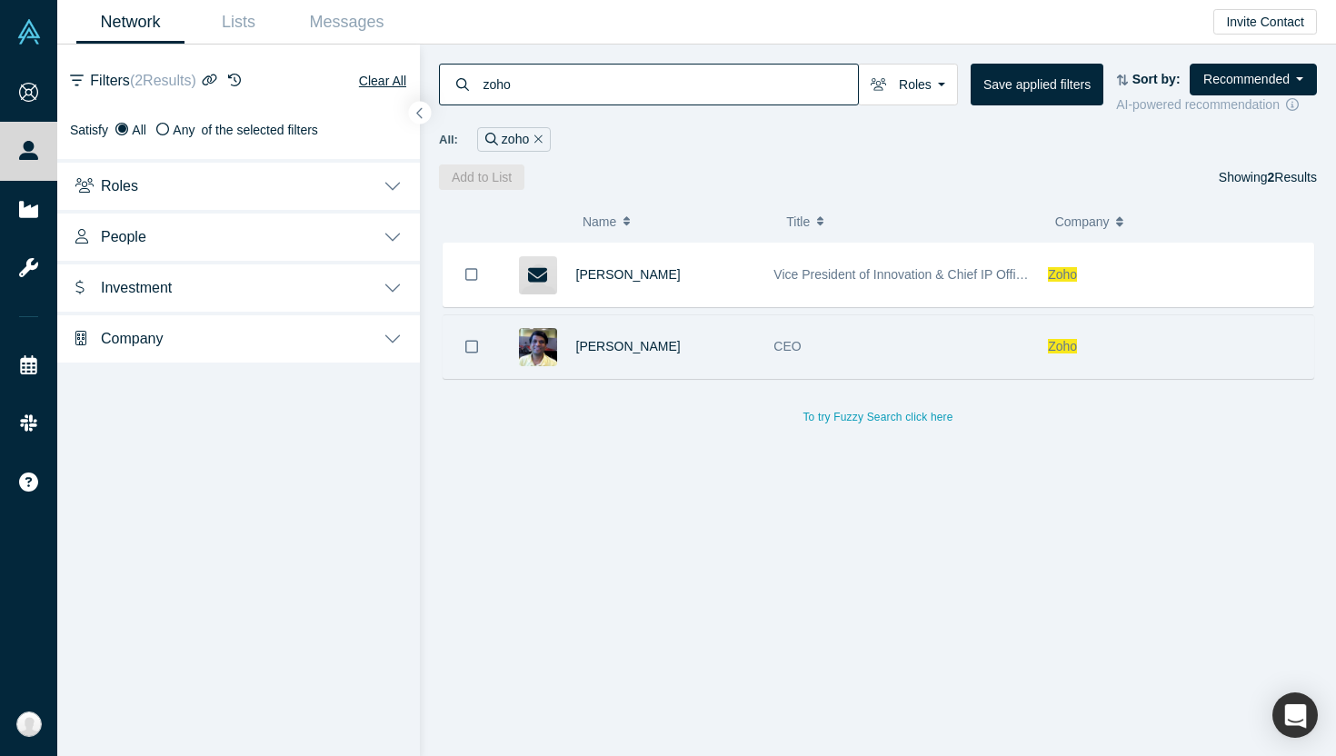
click at [377, 193] on button "Roles" at bounding box center [238, 184] width 363 height 51
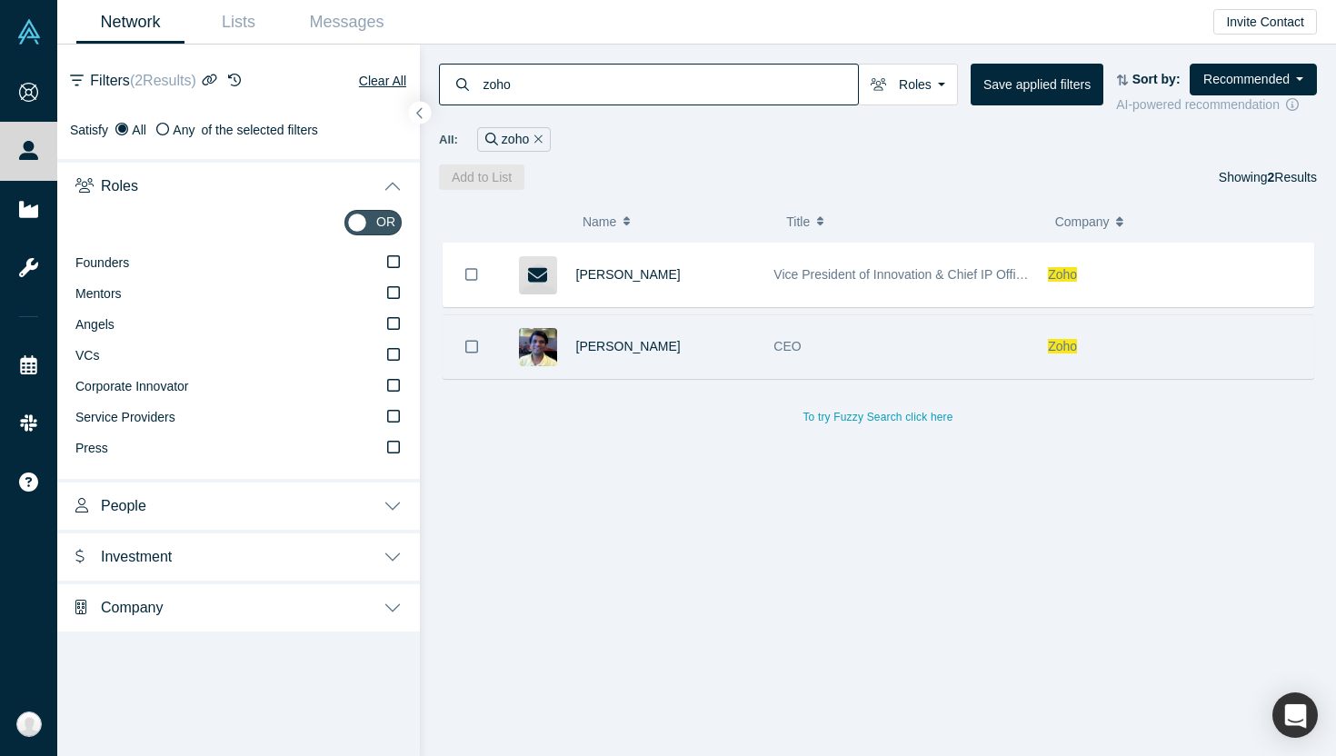
click at [377, 193] on button "Roles" at bounding box center [238, 184] width 363 height 51
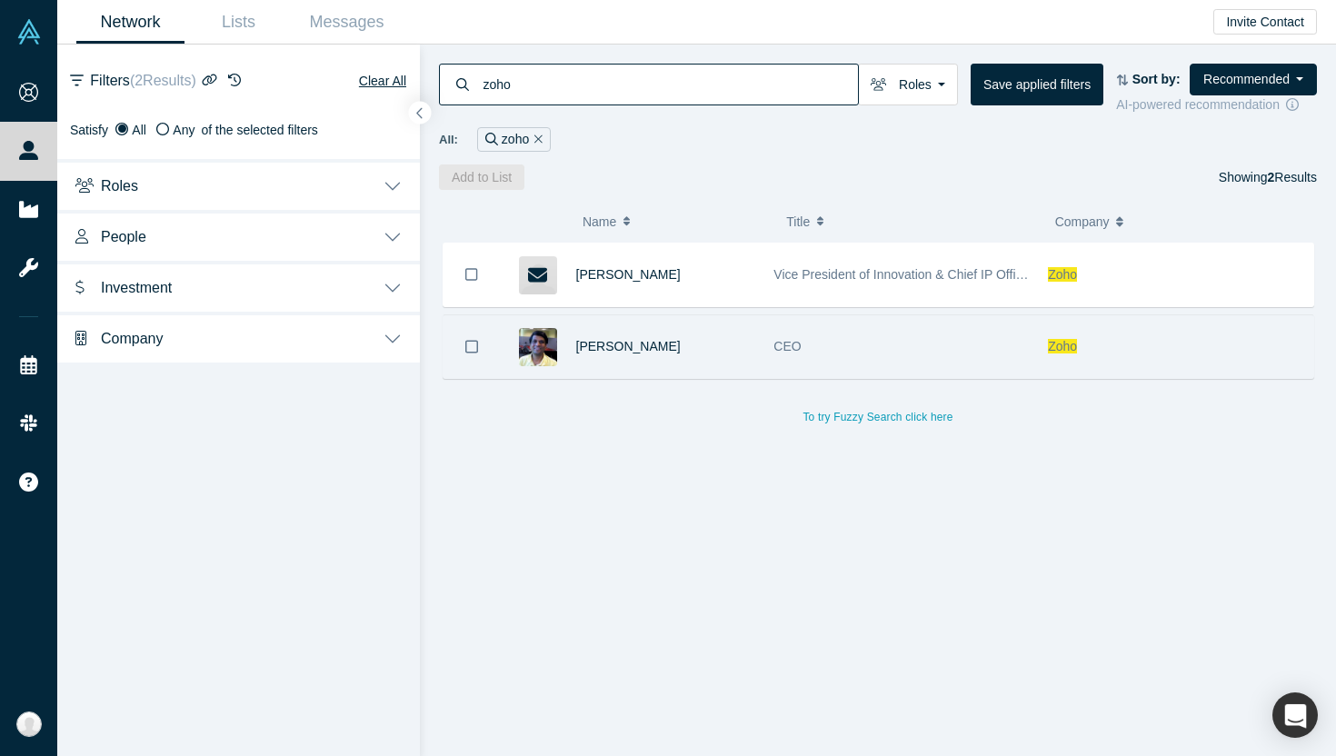
click at [361, 227] on button "People" at bounding box center [238, 235] width 363 height 51
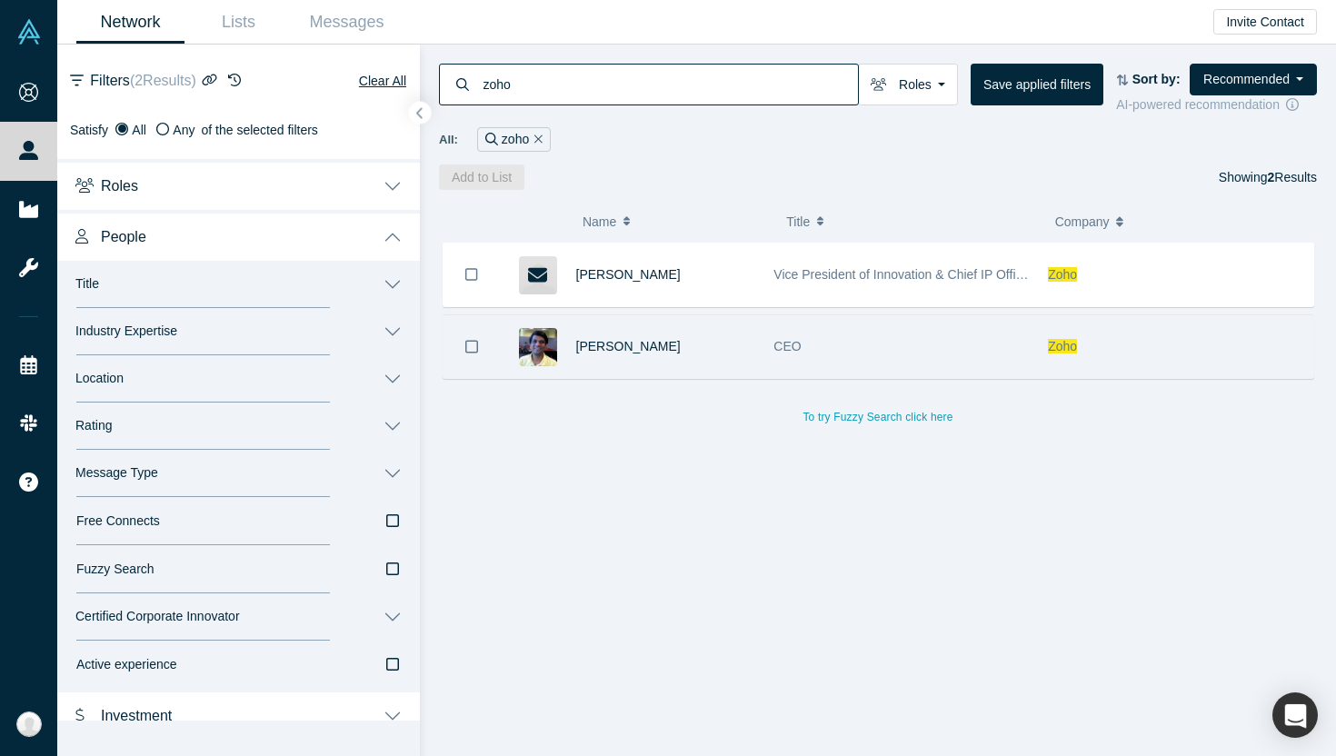
click at [361, 227] on button "People" at bounding box center [238, 235] width 363 height 51
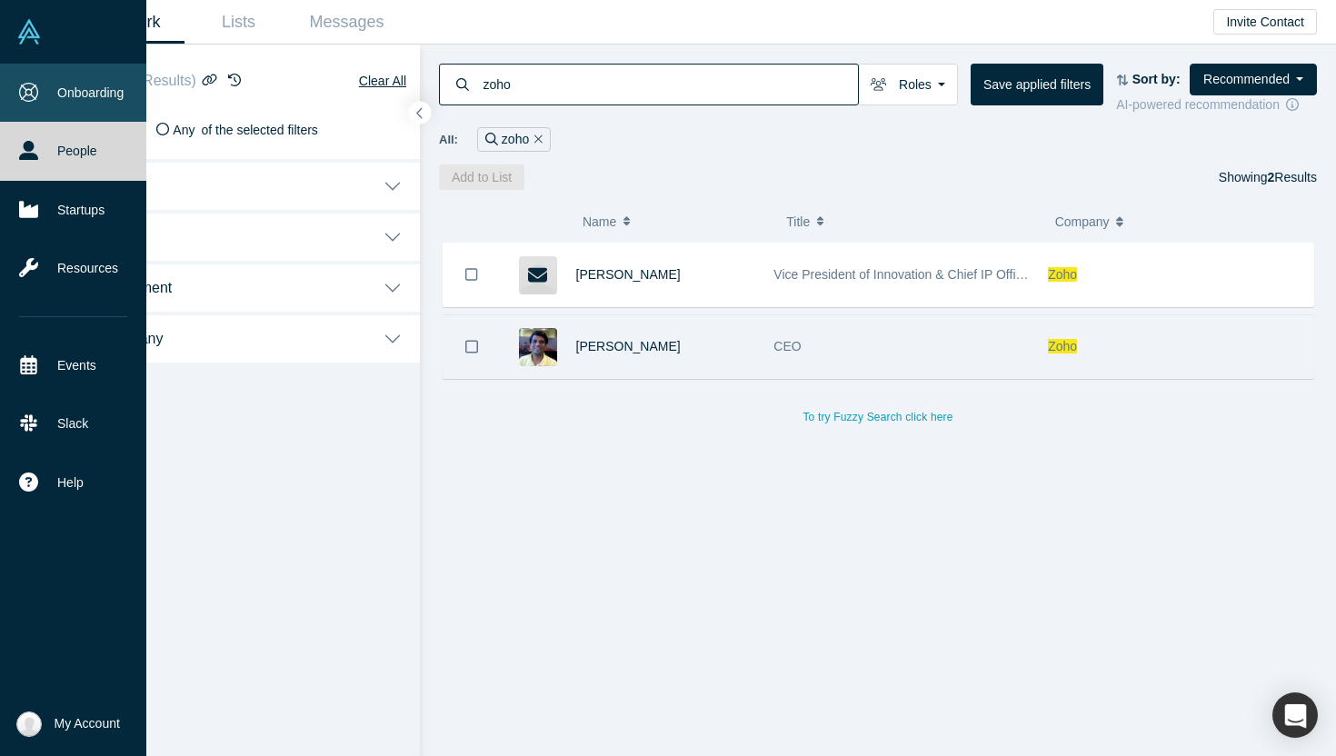
click at [36, 101] on icon at bounding box center [28, 92] width 19 height 19
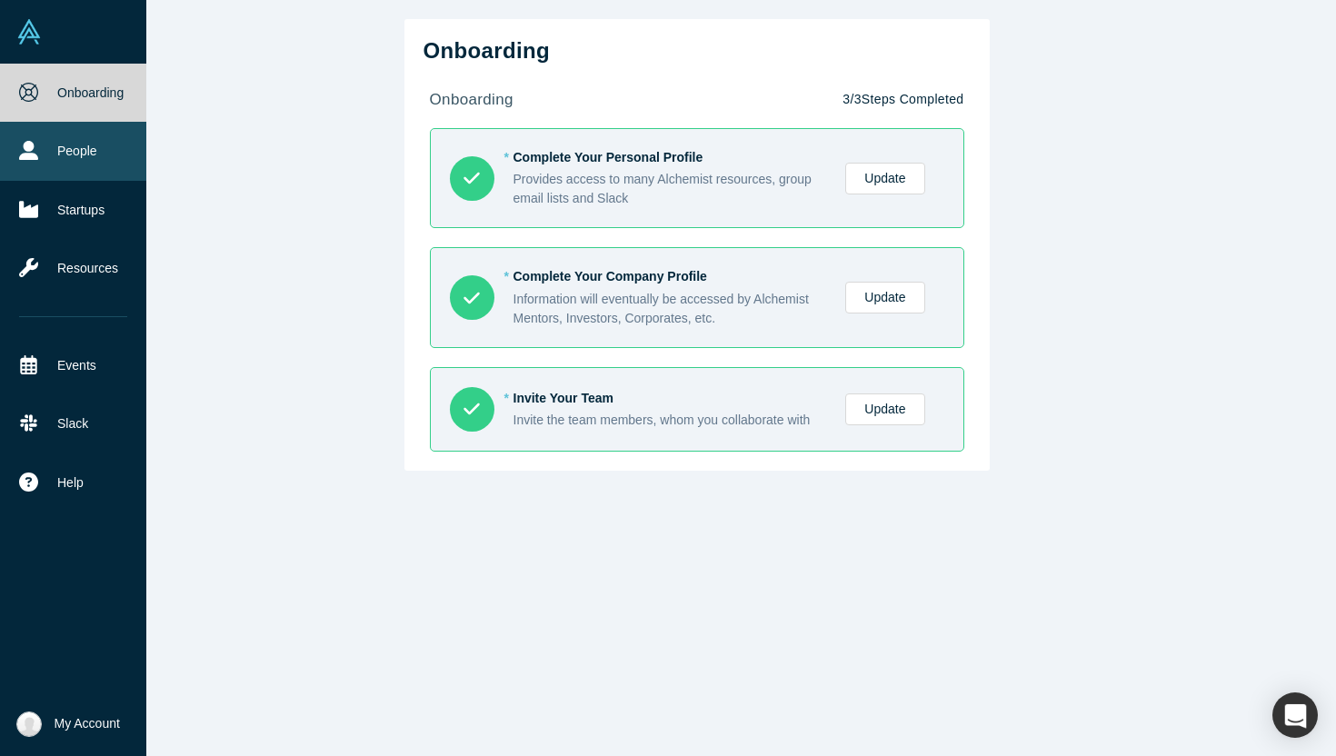
click at [34, 144] on icon at bounding box center [28, 150] width 19 height 19
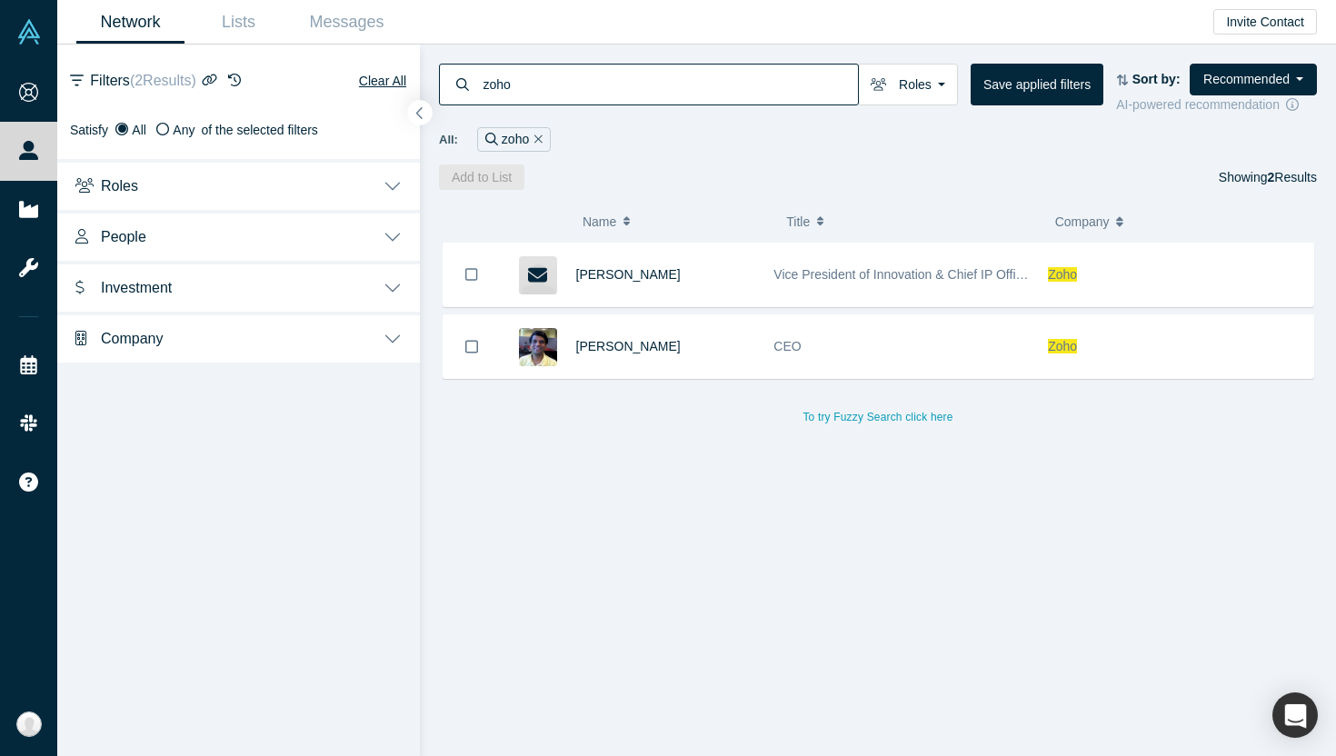
click at [421, 112] on icon "button" at bounding box center [419, 113] width 9 height 14
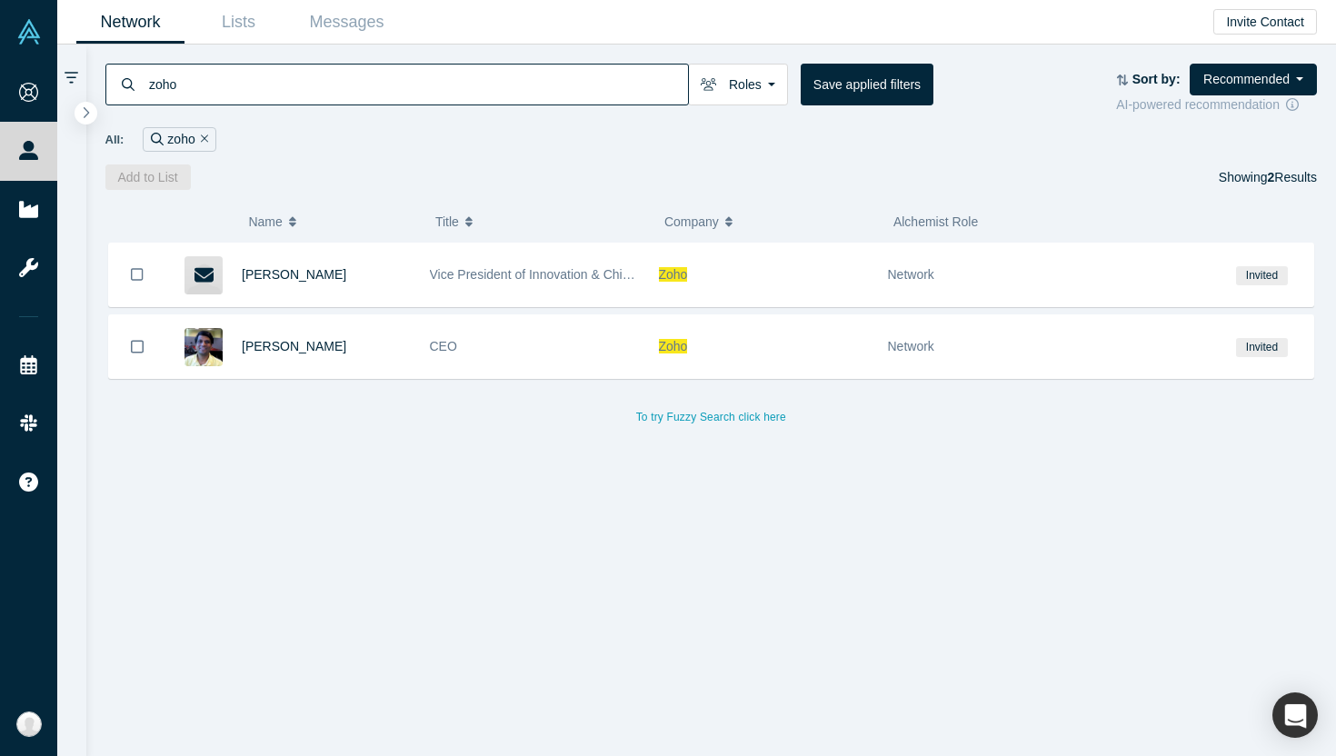
click at [179, 145] on div "zoho" at bounding box center [180, 139] width 74 height 25
click at [202, 137] on icon "Remove Filter" at bounding box center [205, 139] width 8 height 8
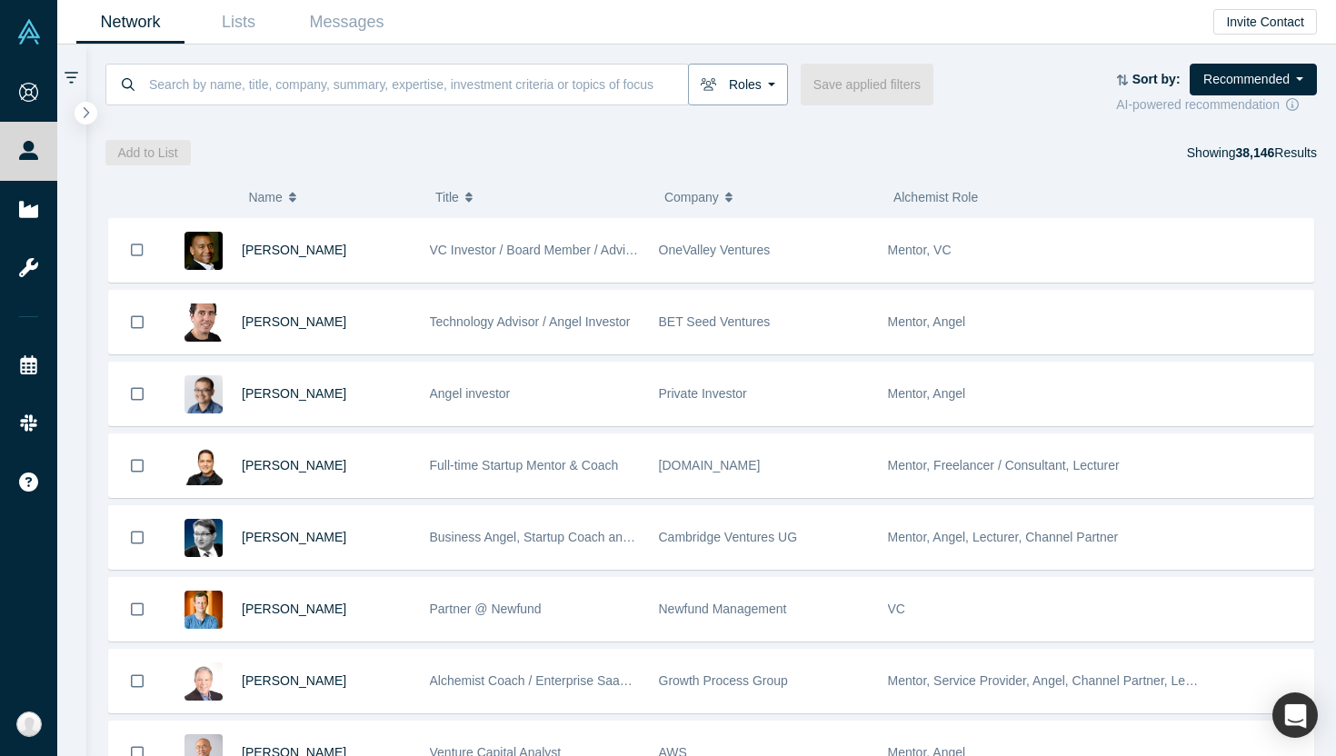
click at [774, 89] on button "Roles" at bounding box center [738, 85] width 100 height 42
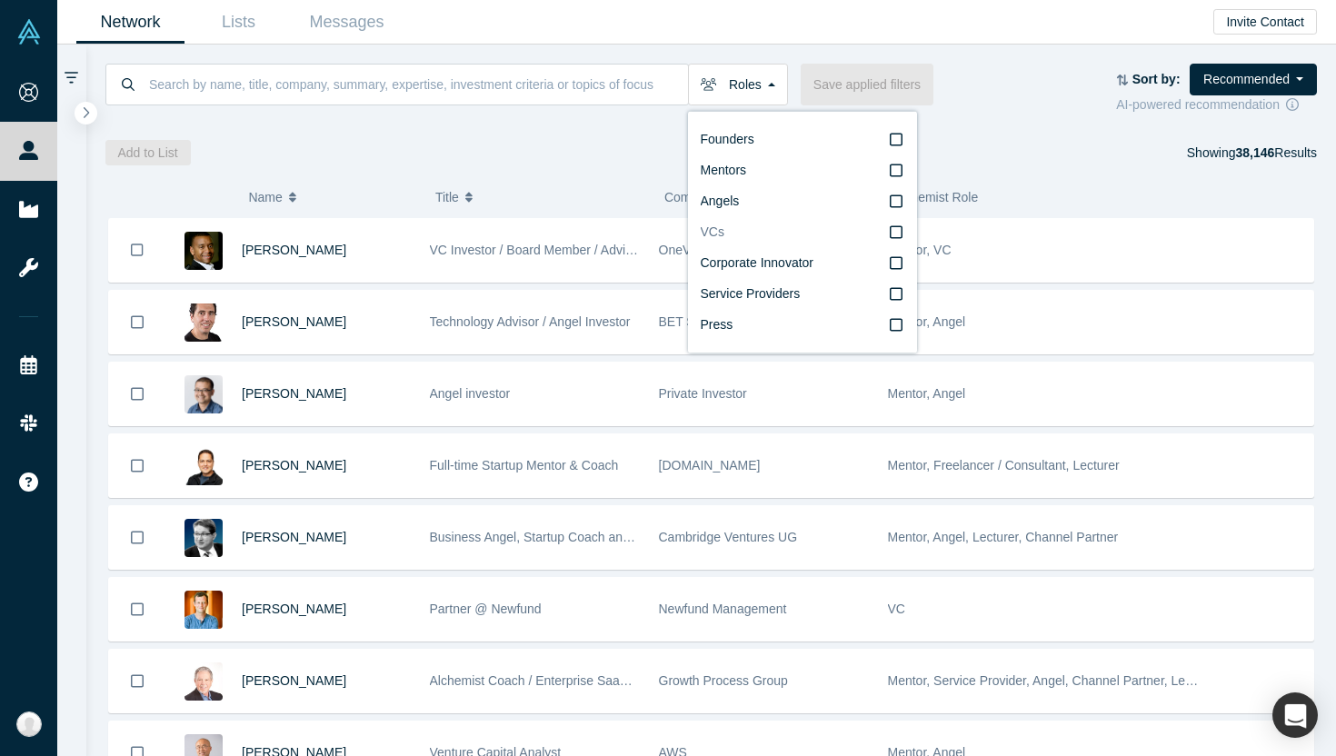
click at [780, 229] on label "VCs" at bounding box center [803, 232] width 204 height 31
click at [0, 0] on input "VCs" at bounding box center [0, 0] width 0 height 0
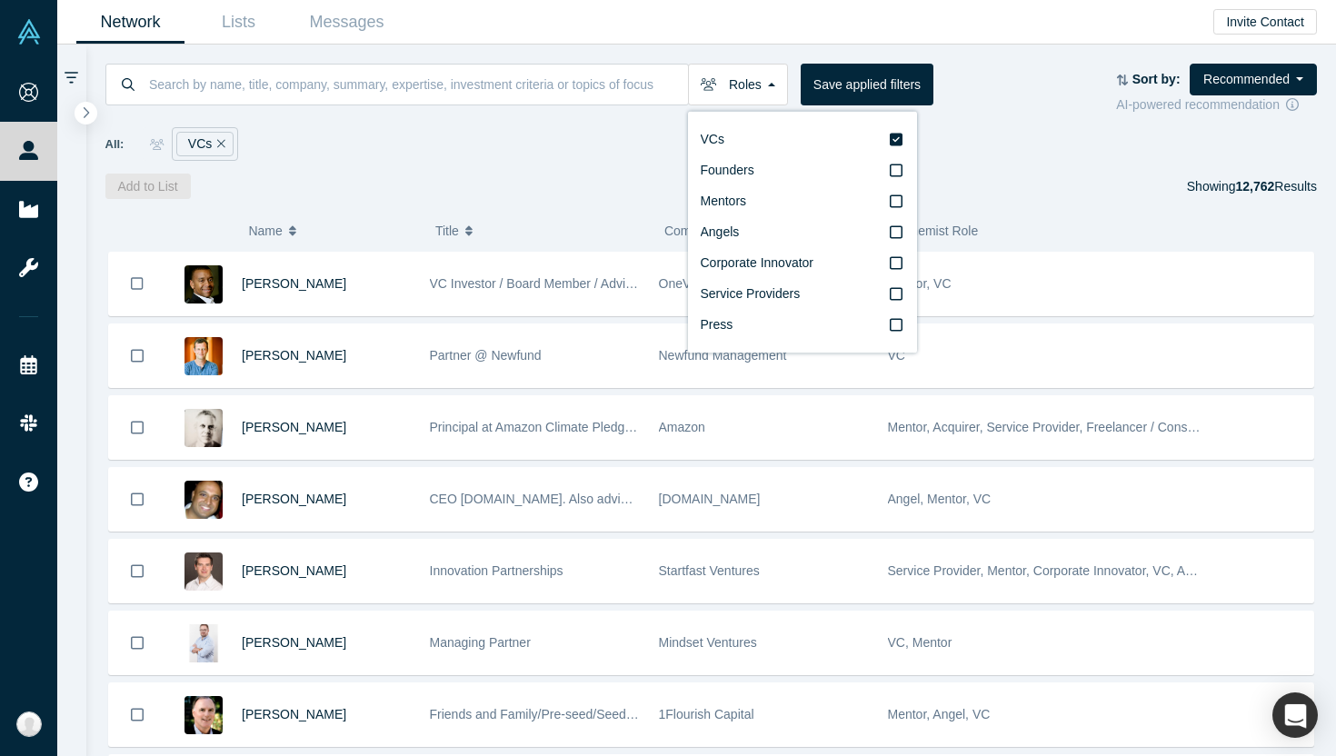
click at [516, 168] on div "Roles VCs Founders Mentors Angels Corporate Innovator Service Providers Press S…" at bounding box center [711, 122] width 1251 height 155
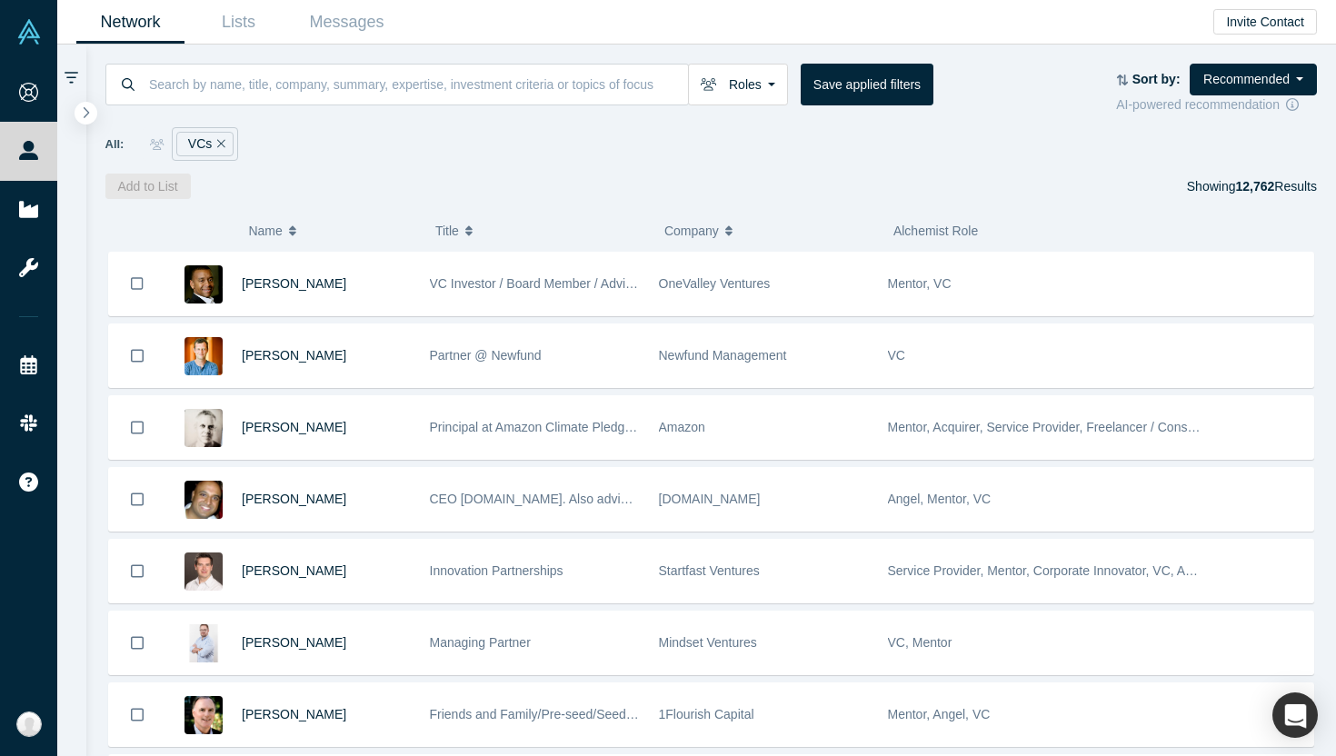
click at [732, 236] on icon "button" at bounding box center [728, 231] width 7 height 13
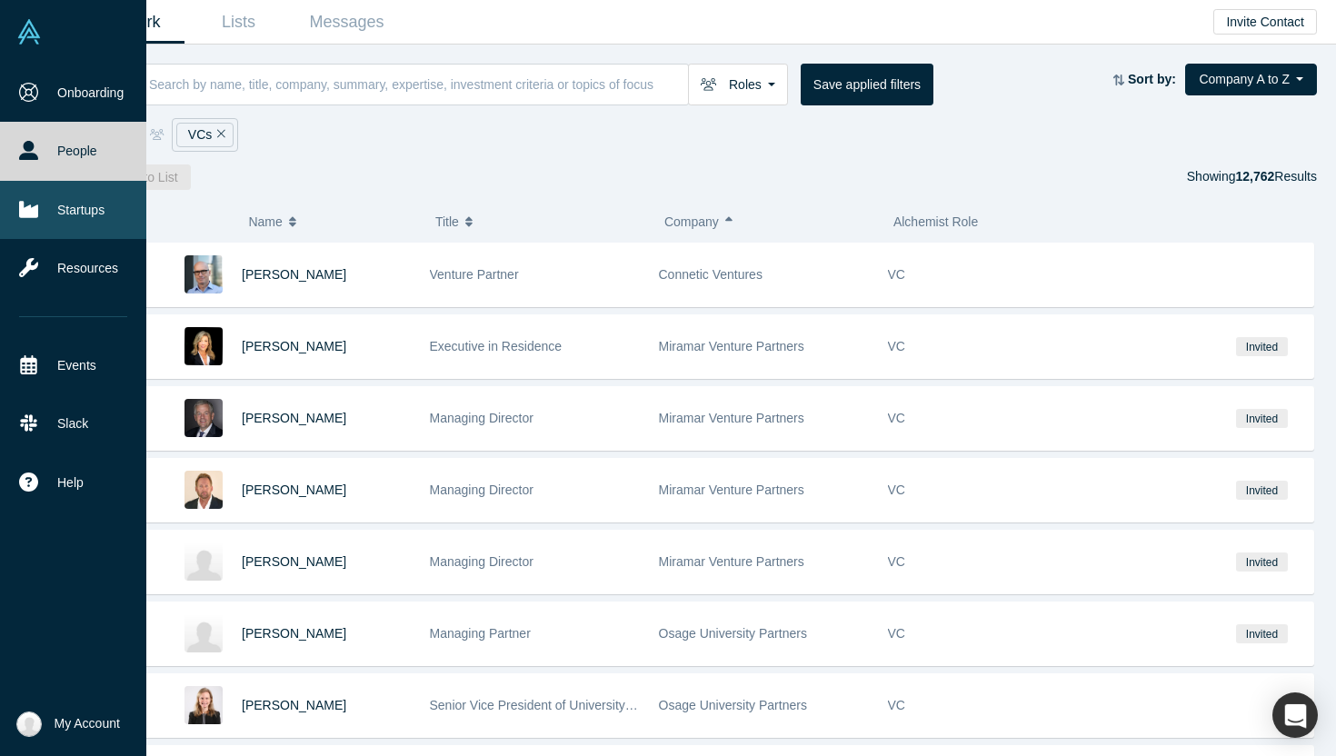
click at [78, 215] on link "Startups" at bounding box center [73, 210] width 146 height 58
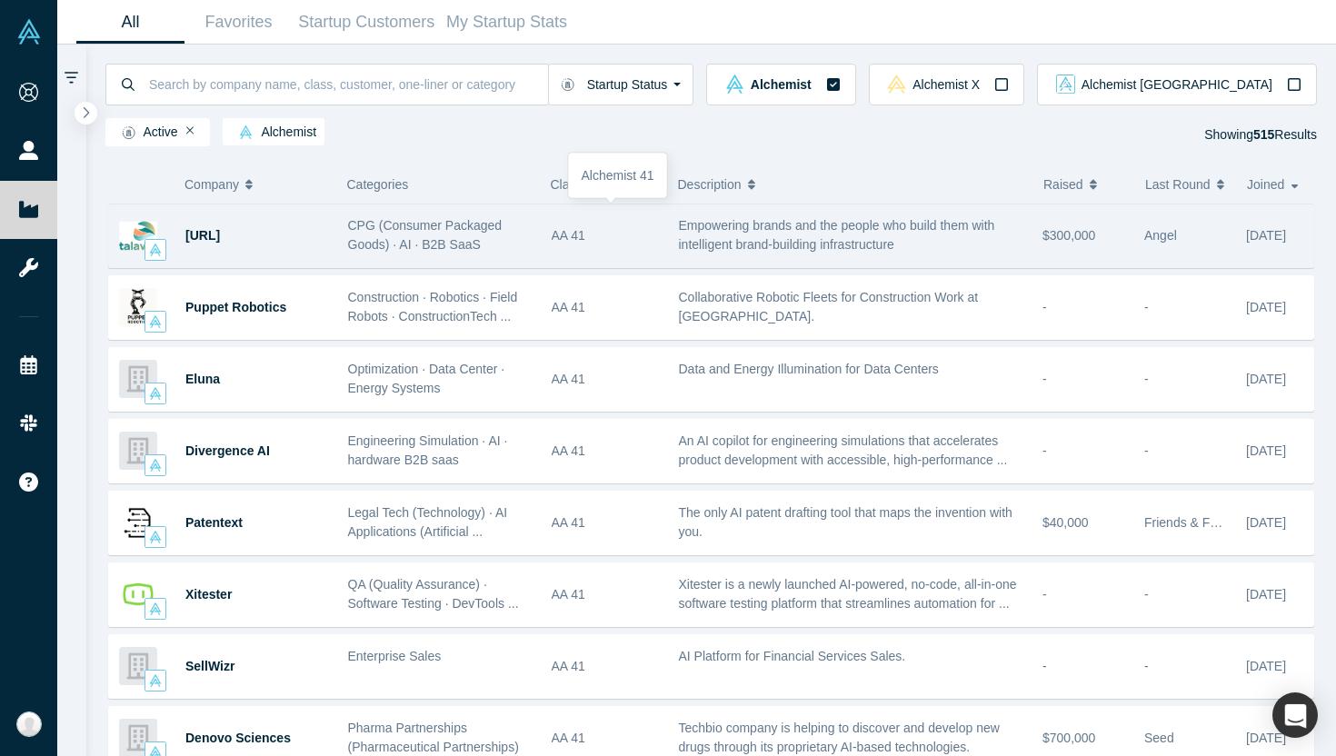
click at [652, 240] on div "AA 41" at bounding box center [606, 236] width 108 height 63
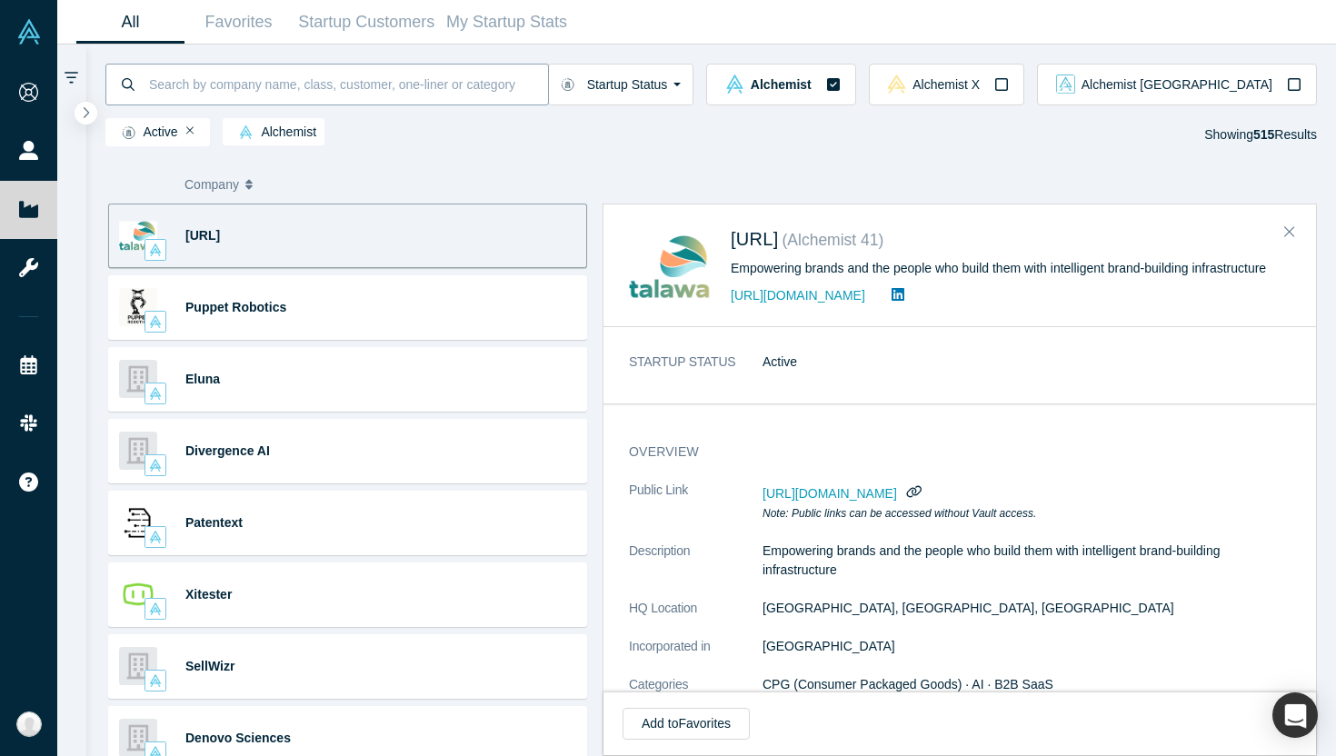
click at [538, 85] on input at bounding box center [347, 84] width 401 height 43
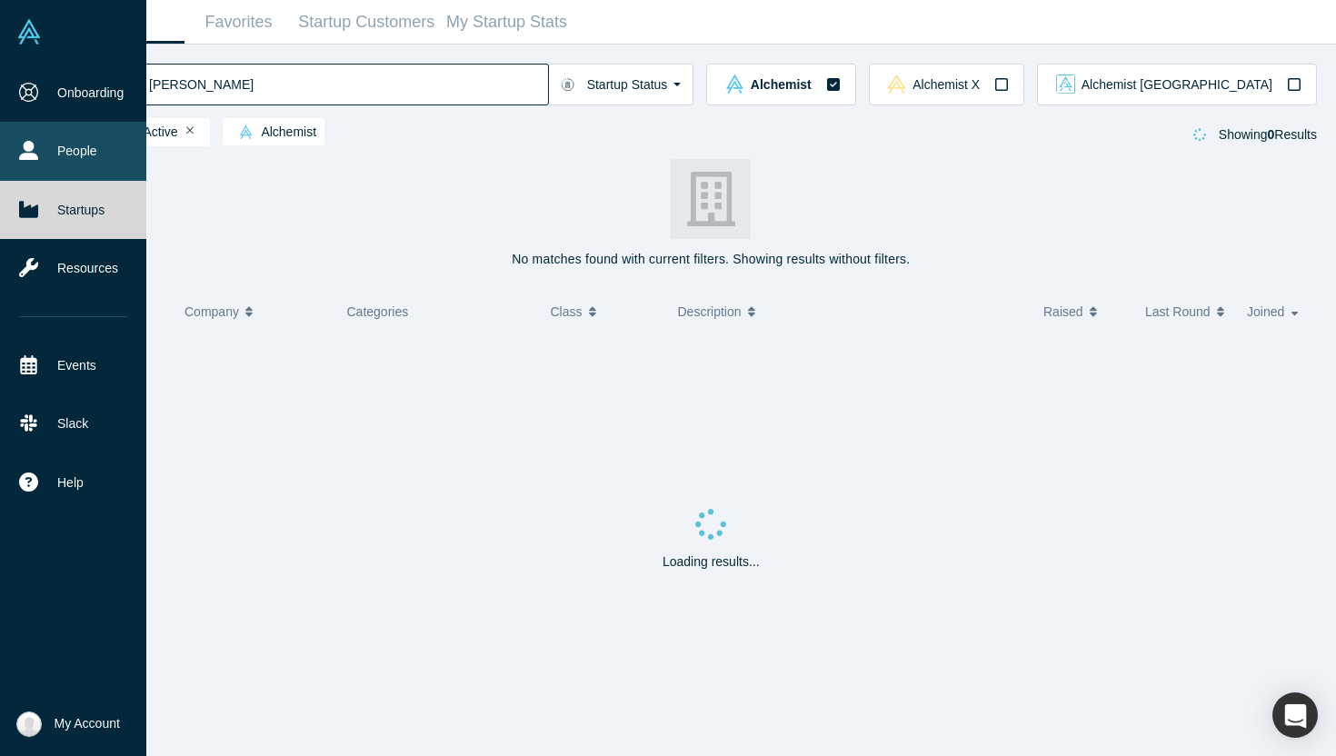
type input "chisty canida"
click at [30, 157] on icon at bounding box center [28, 150] width 19 height 19
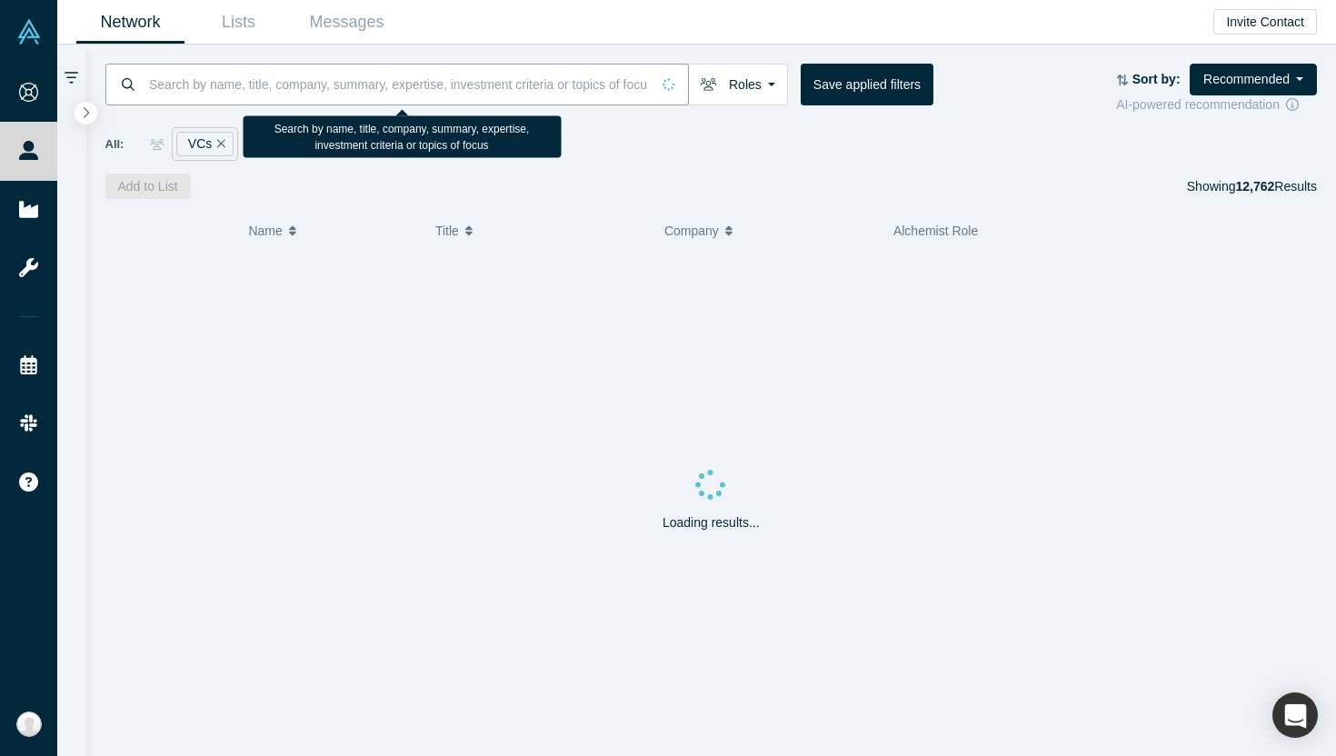
click at [328, 86] on input at bounding box center [398, 84] width 503 height 43
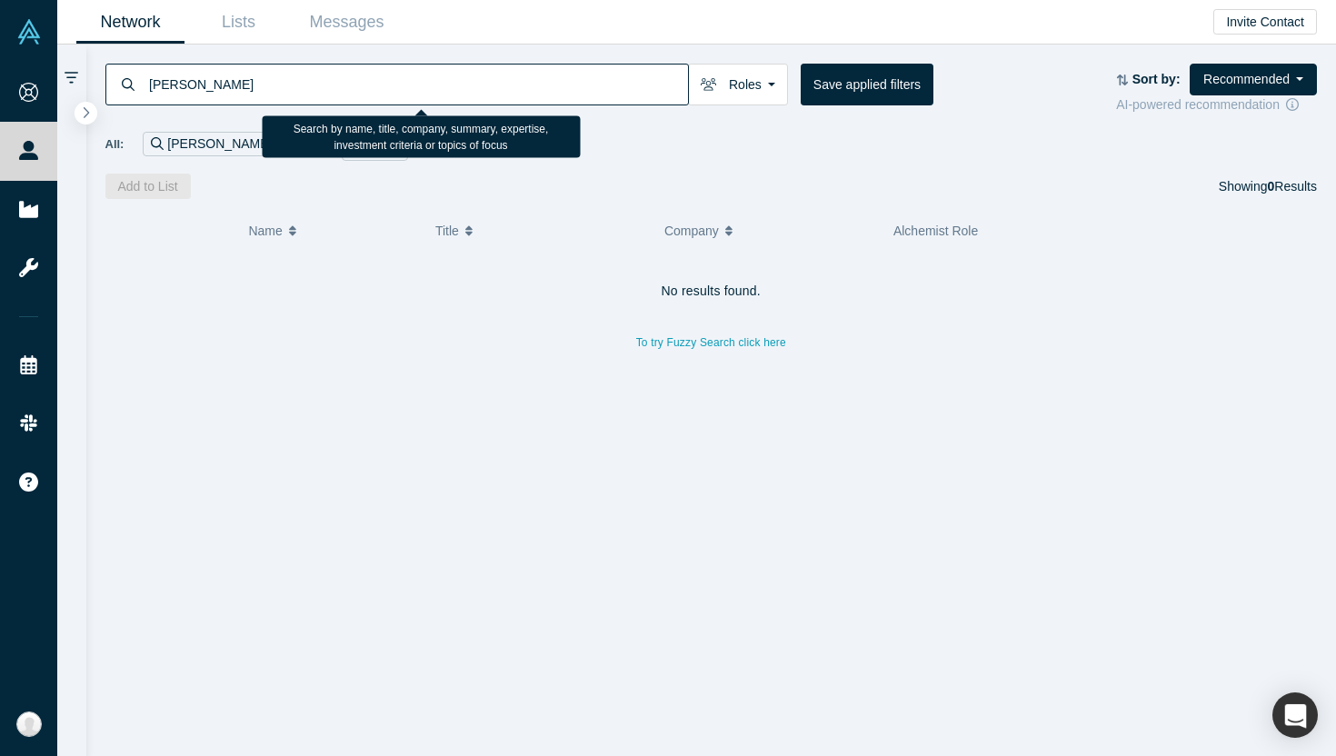
click at [408, 76] on input "christy canida" at bounding box center [417, 84] width 541 height 43
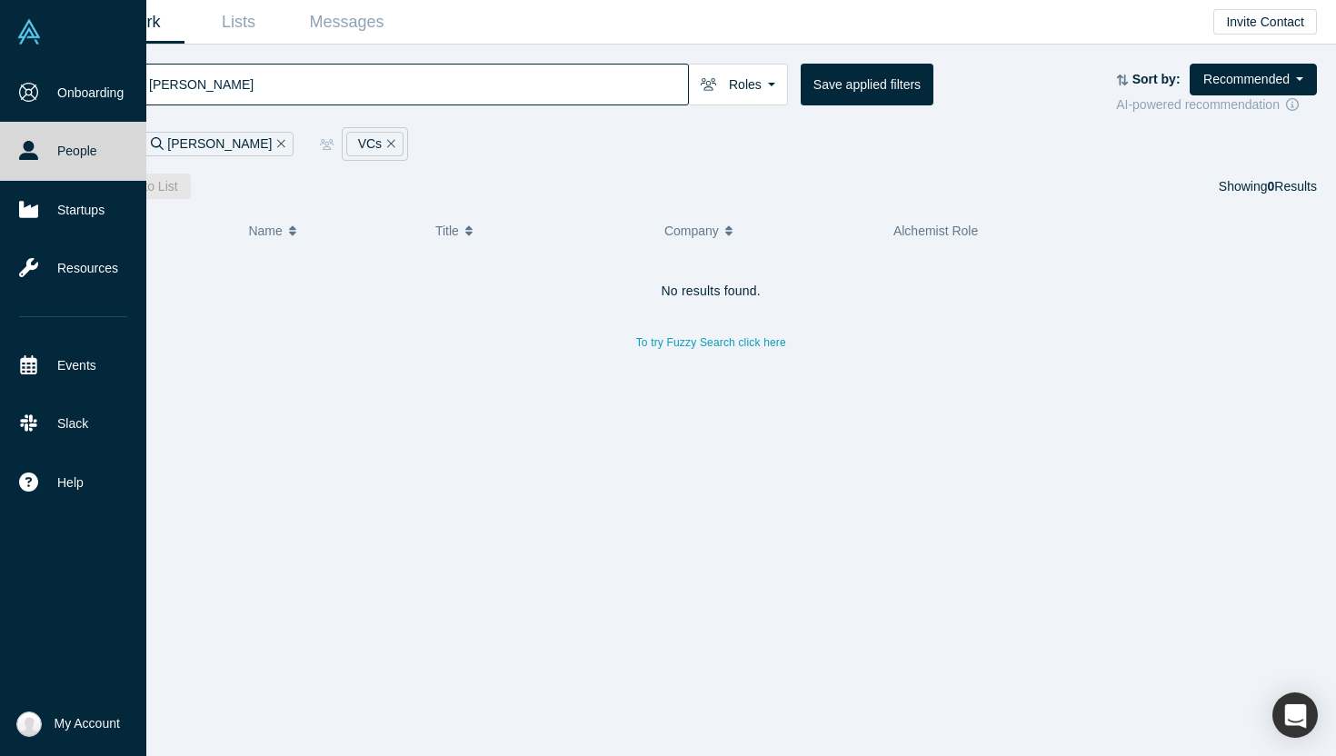
type input "canida"
click at [75, 144] on link "People" at bounding box center [73, 151] width 146 height 58
